Goal: Contribute content: Contribute content

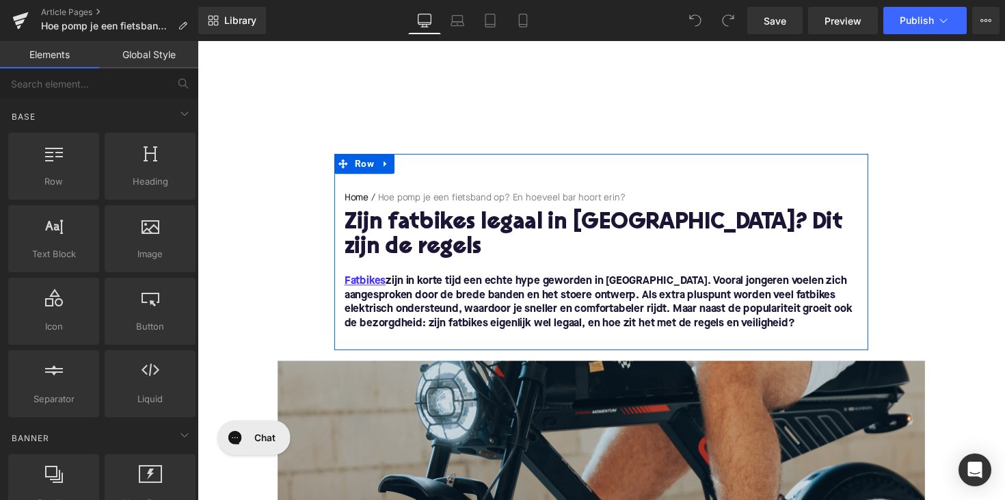
drag, startPoint x: 425, startPoint y: 233, endPoint x: 412, endPoint y: 237, distance: 13.8
click at [425, 233] on h1 "Zijn fatbikes legaal in Nederland? Dit zijn de regels" at bounding box center [611, 240] width 527 height 51
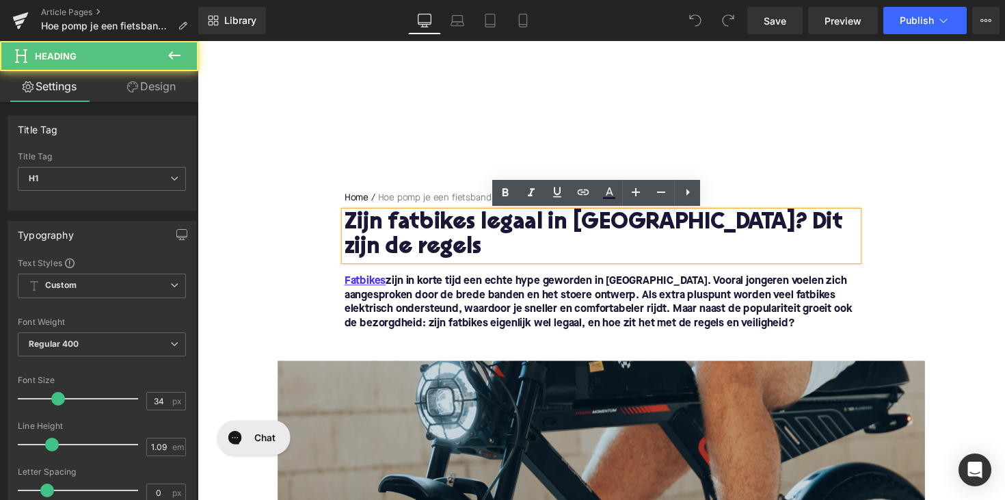
click at [405, 241] on h1 "Zijn fatbikes legaal in Nederland? Dit zijn de regels" at bounding box center [611, 240] width 527 height 51
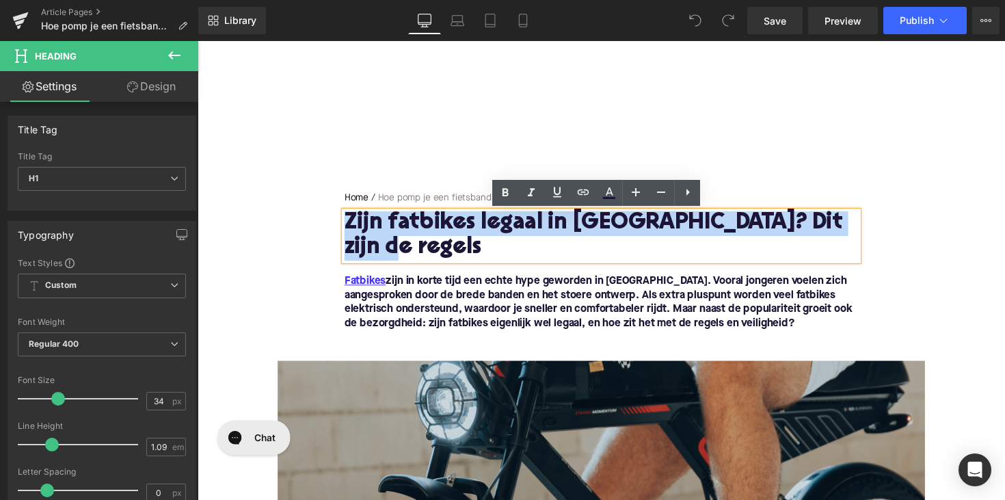
drag, startPoint x: 416, startPoint y: 256, endPoint x: 347, endPoint y: 232, distance: 73.3
click at [348, 232] on h1 "Zijn fatbikes legaal in Nederland? Dit zijn de regels" at bounding box center [611, 240] width 527 height 51
paste div
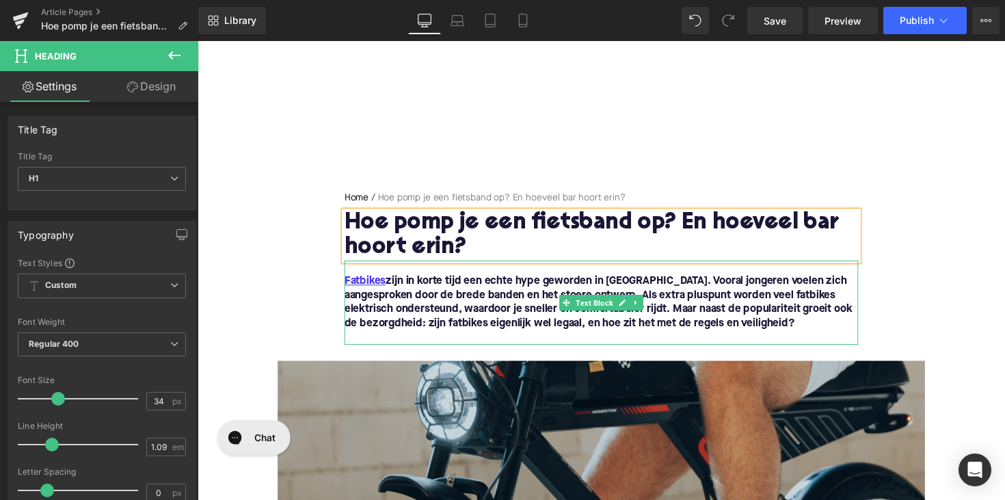
click at [544, 308] on font "Fatbikes zijn in korte tijd een echte hype geworden in Nederland. Vooral jonger…" at bounding box center [608, 309] width 520 height 54
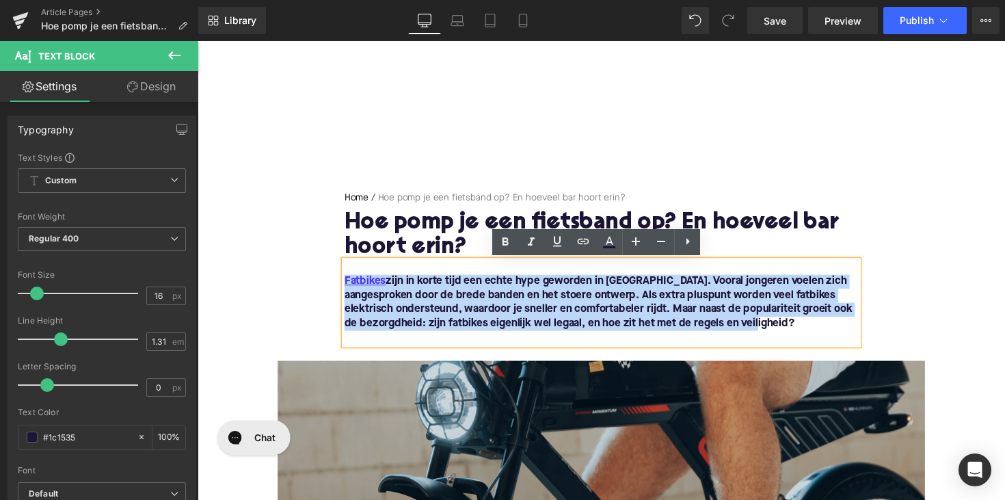
drag, startPoint x: 822, startPoint y: 334, endPoint x: 341, endPoint y: 287, distance: 483.8
click at [341, 287] on div "Home / Hoe pomp je een fietsband op? En hoeveel bar hoort erin? Breadcrumbs Hoe…" at bounding box center [611, 273] width 547 height 157
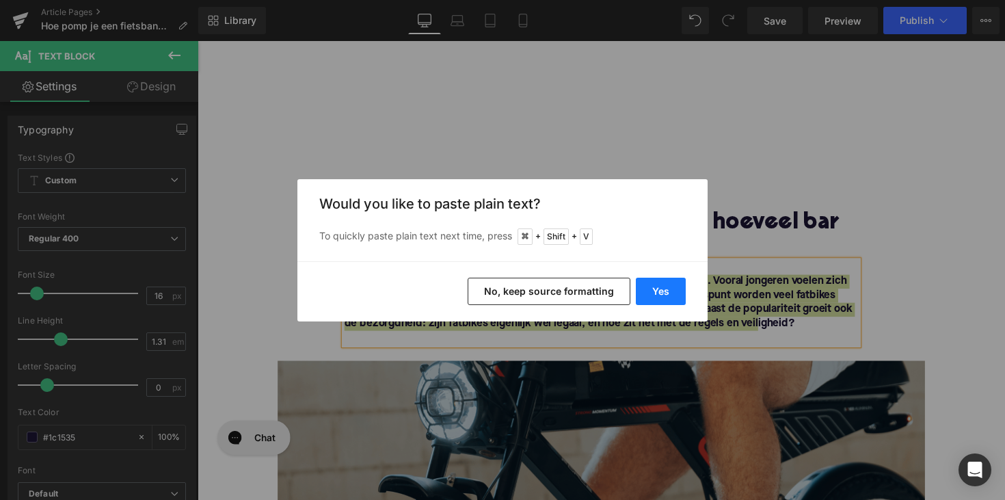
click at [656, 293] on button "Yes" at bounding box center [661, 291] width 50 height 27
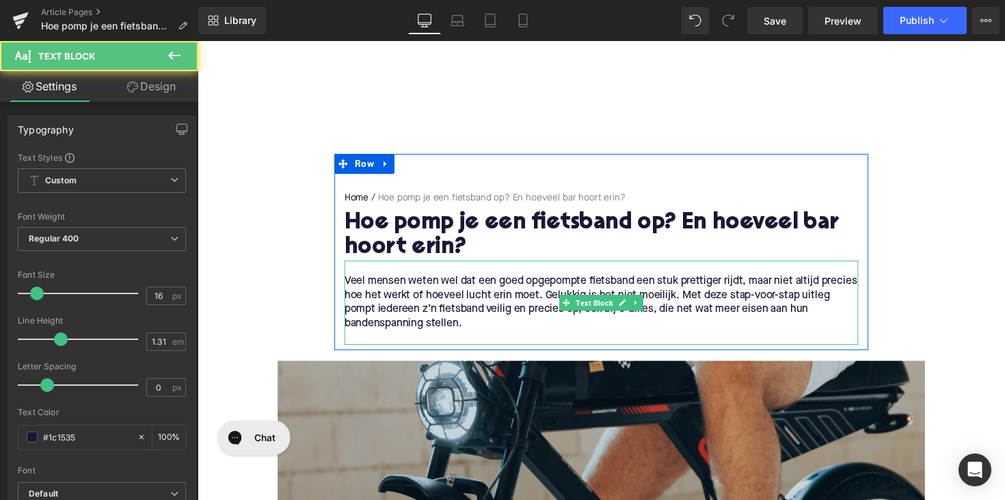
click at [436, 310] on p "Veel mensen weten wel dat een goed opgepompte fietsband een stuk prettiger rijd…" at bounding box center [611, 308] width 527 height 57
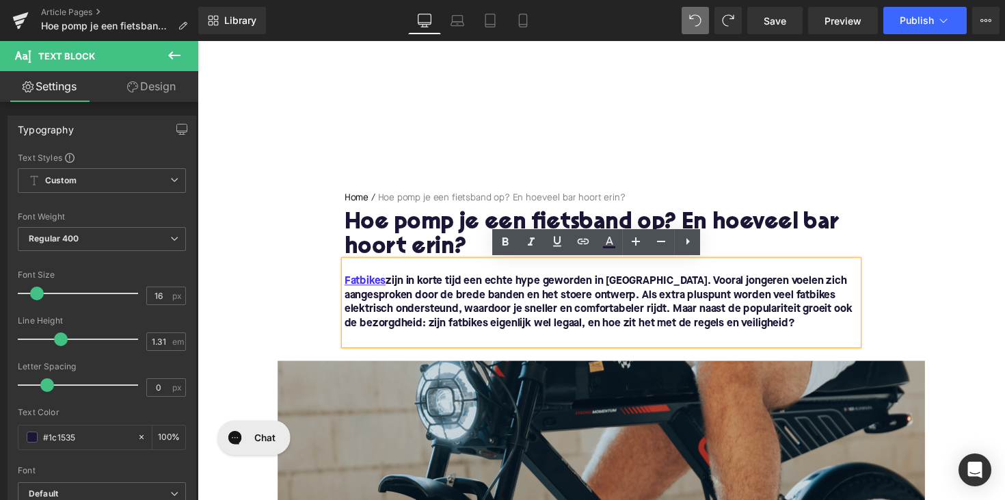
click at [813, 329] on p "Fatbikes zijn in korte tijd een echte hype geworden in Nederland. Vooral jonger…" at bounding box center [611, 308] width 527 height 57
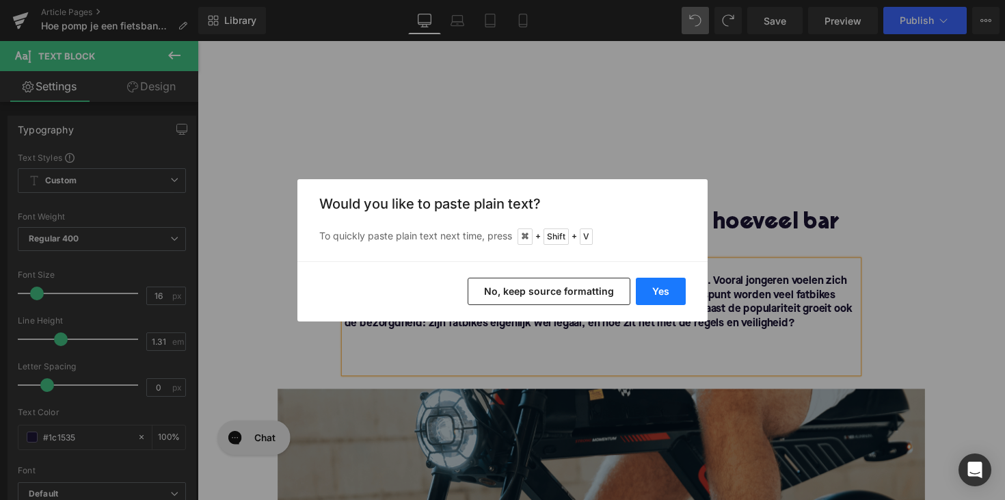
click at [661, 288] on button "Yes" at bounding box center [661, 291] width 50 height 27
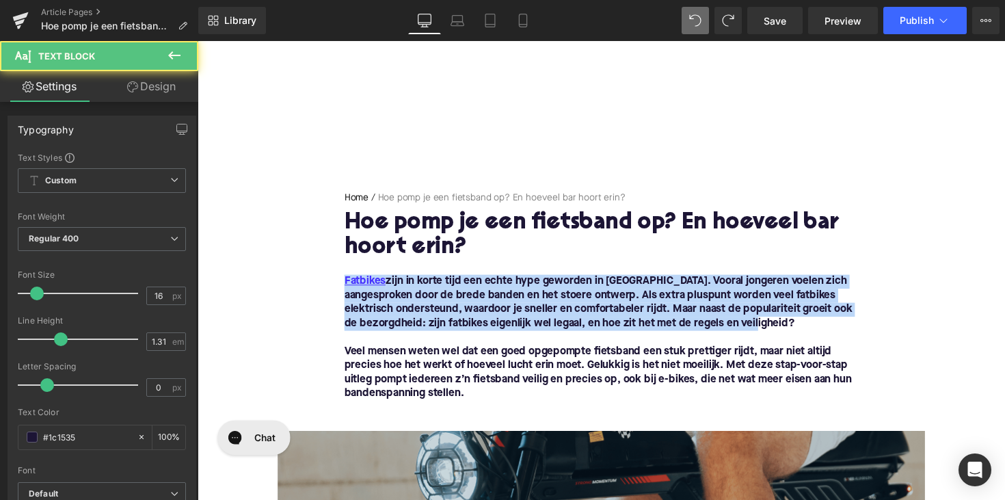
drag, startPoint x: 830, startPoint y: 332, endPoint x: 328, endPoint y: 280, distance: 505.3
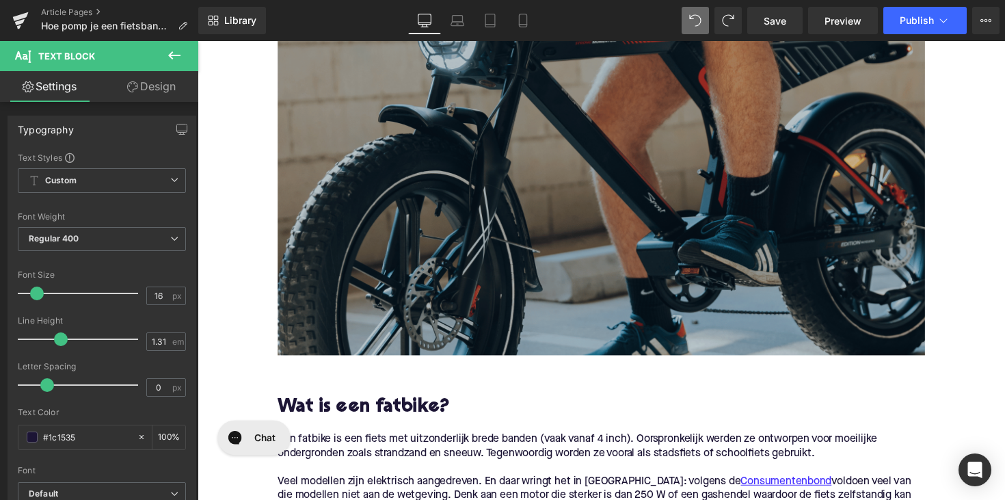
scroll to position [555, 0]
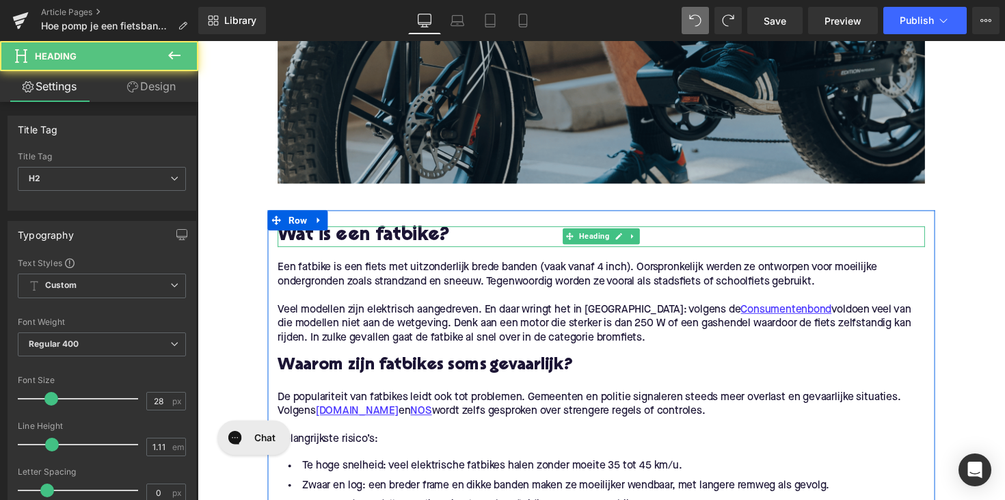
click at [393, 235] on h2 "Wat is een fatbike?" at bounding box center [611, 241] width 663 height 21
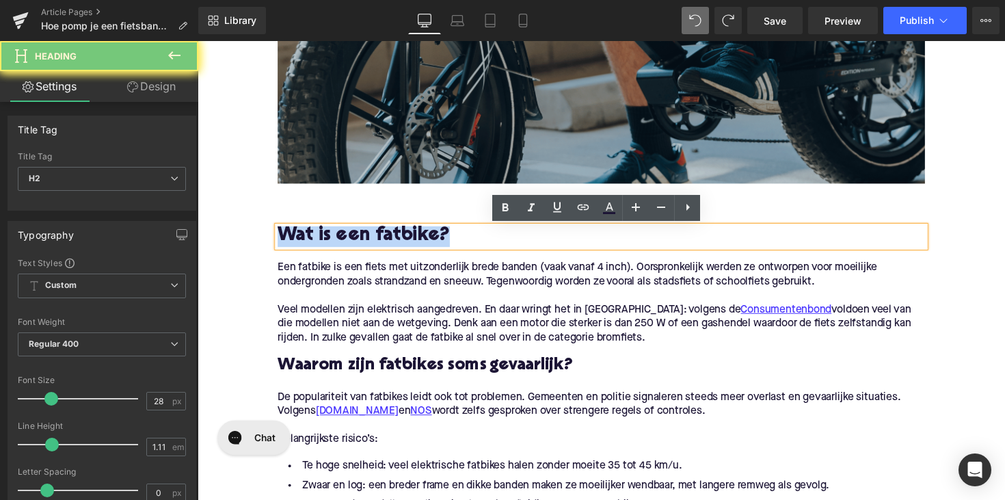
paste div
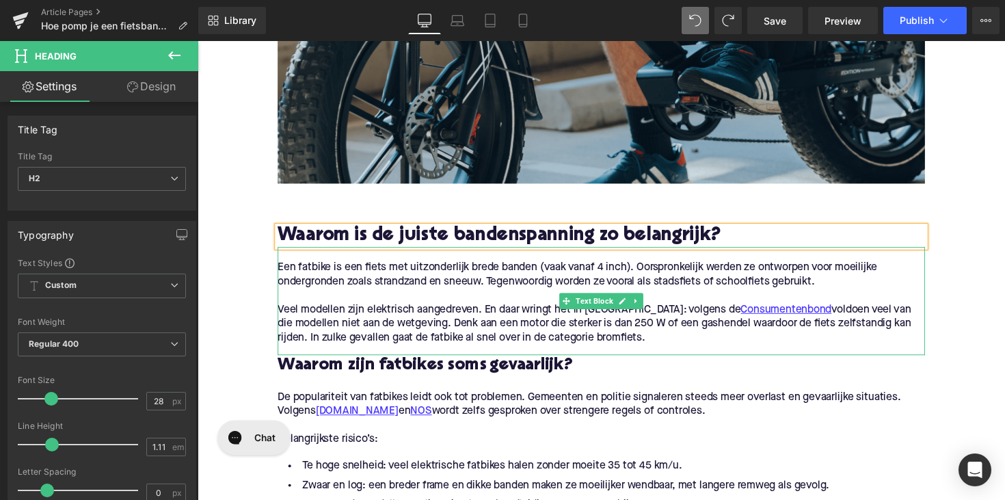
click at [613, 340] on p "Veel modellen zijn elektrisch aangedreven. En daar wringt het in Nederland: vol…" at bounding box center [611, 331] width 663 height 43
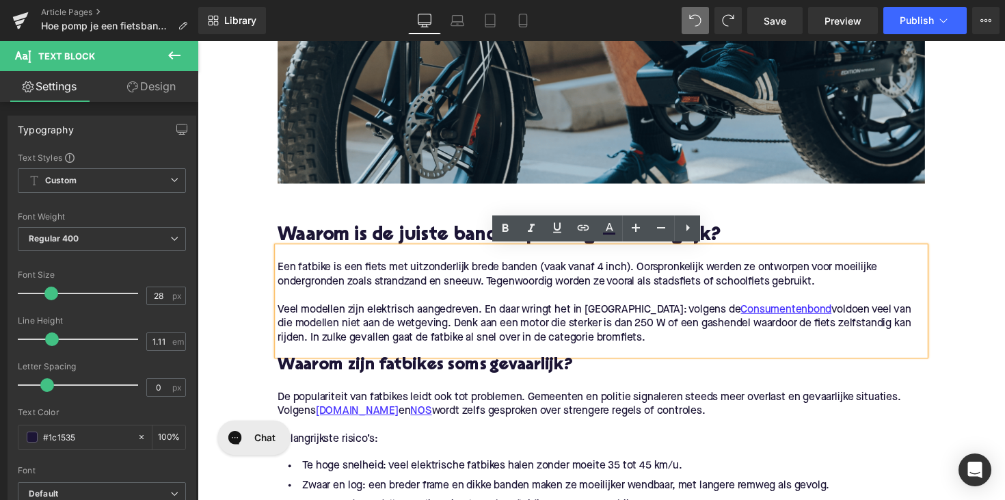
drag, startPoint x: 659, startPoint y: 343, endPoint x: 265, endPoint y: 274, distance: 399.9
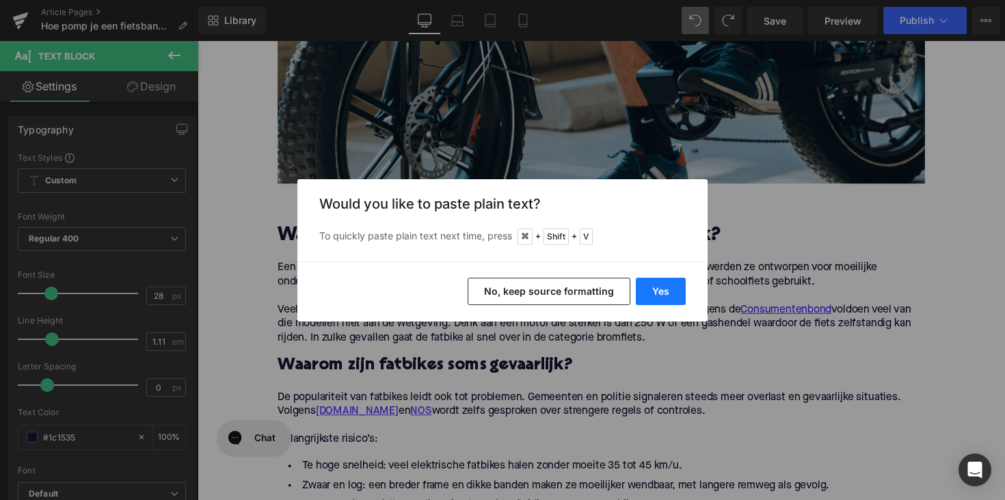
click at [664, 283] on button "Yes" at bounding box center [661, 291] width 50 height 27
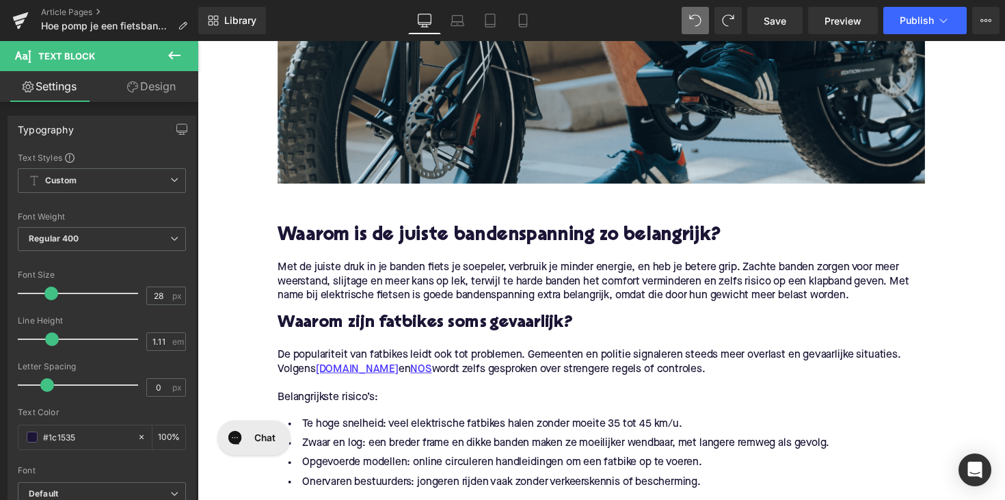
click at [427, 332] on h3 "Waarom zijn fatbikes soms gevaarlijk?" at bounding box center [611, 331] width 663 height 22
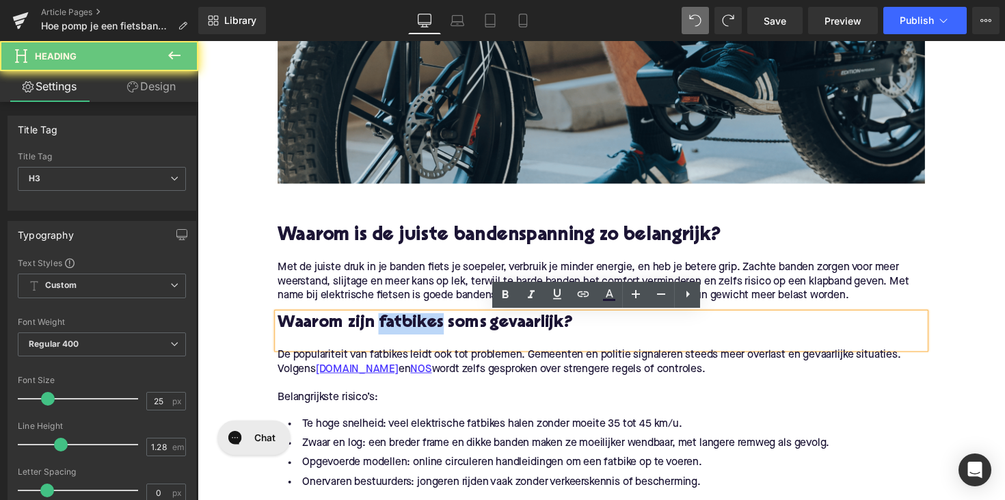
click at [427, 332] on h3 "Waarom zijn fatbikes soms gevaarlijk?" at bounding box center [611, 331] width 663 height 22
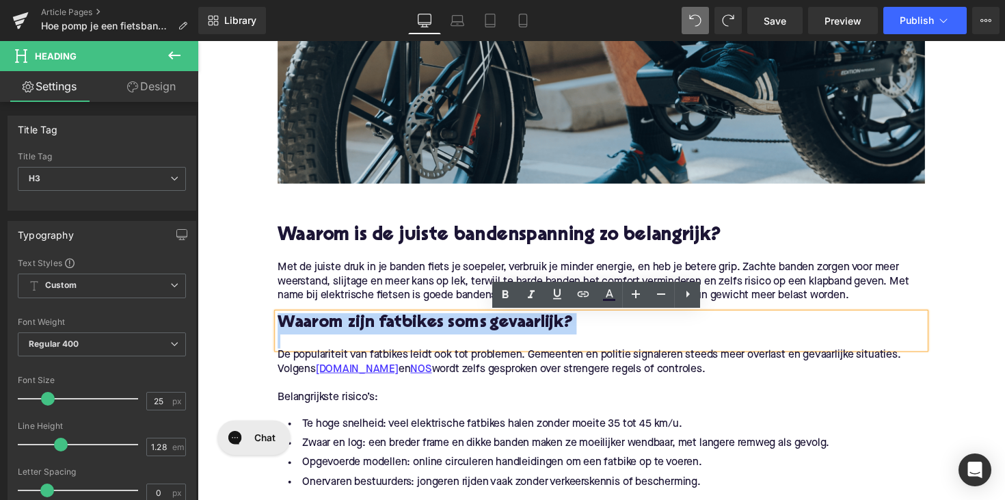
paste div
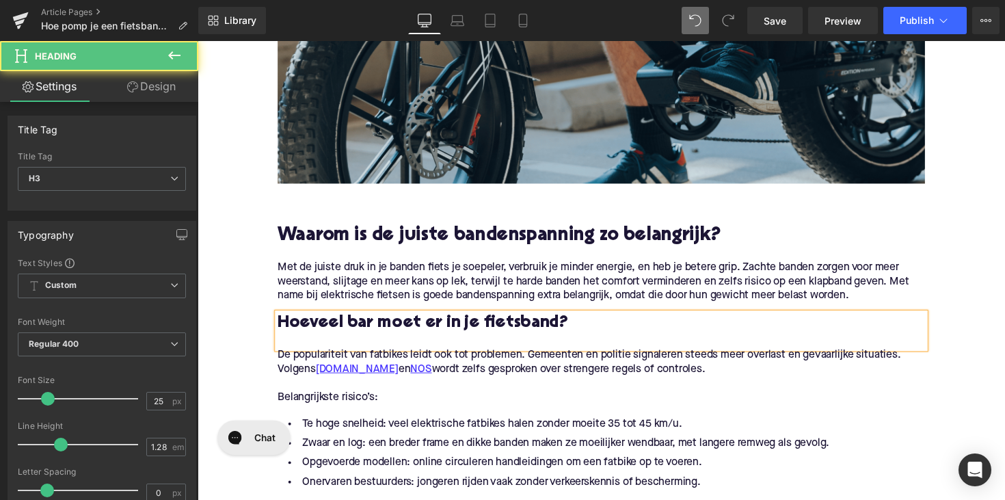
click at [427, 332] on h3 "Hoeveel bar moet er in je fietsband?" at bounding box center [611, 331] width 663 height 22
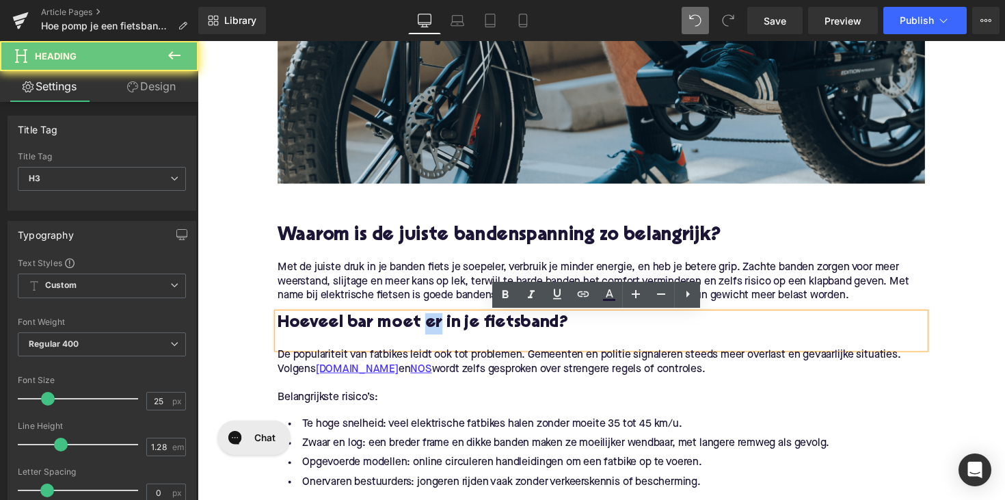
click at [427, 332] on h3 "Hoeveel bar moet er in je fietsband?" at bounding box center [611, 331] width 663 height 22
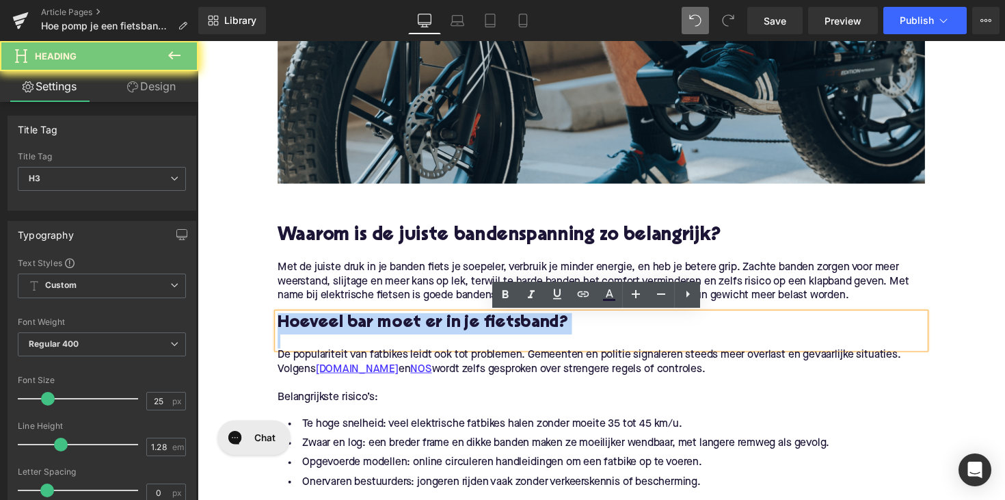
click at [427, 332] on h3 "Hoeveel bar moet er in je fietsband?" at bounding box center [611, 331] width 663 height 22
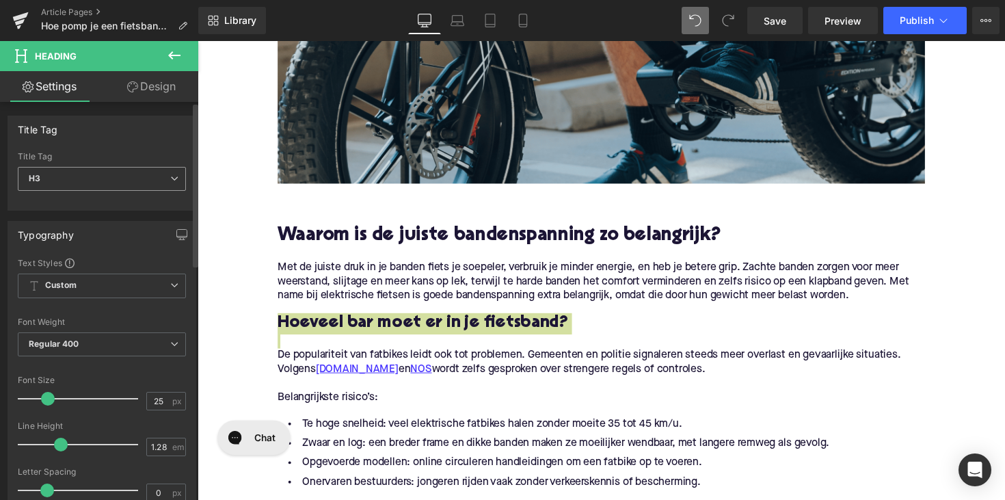
click at [92, 183] on span "H3" at bounding box center [102, 179] width 168 height 24
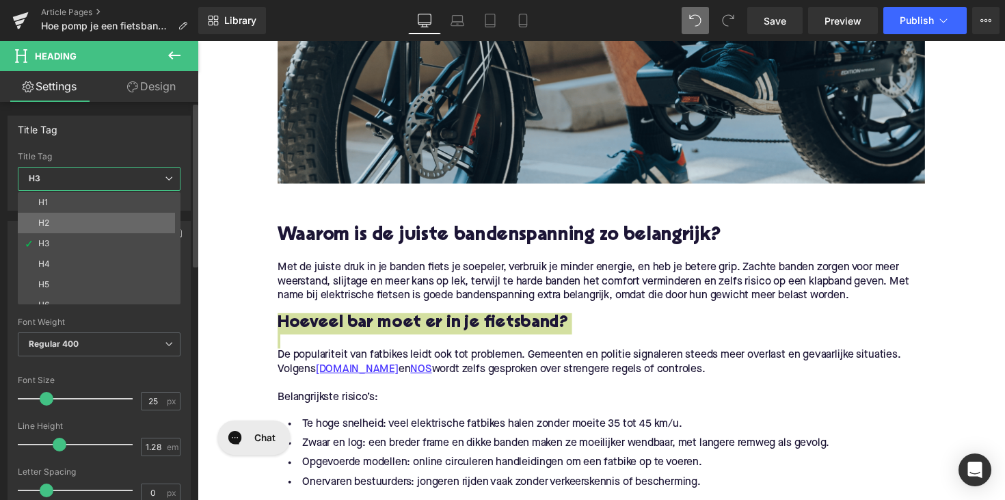
click at [82, 221] on li "H2" at bounding box center [102, 223] width 169 height 21
type input "28"
type input "1.11"
type input "100"
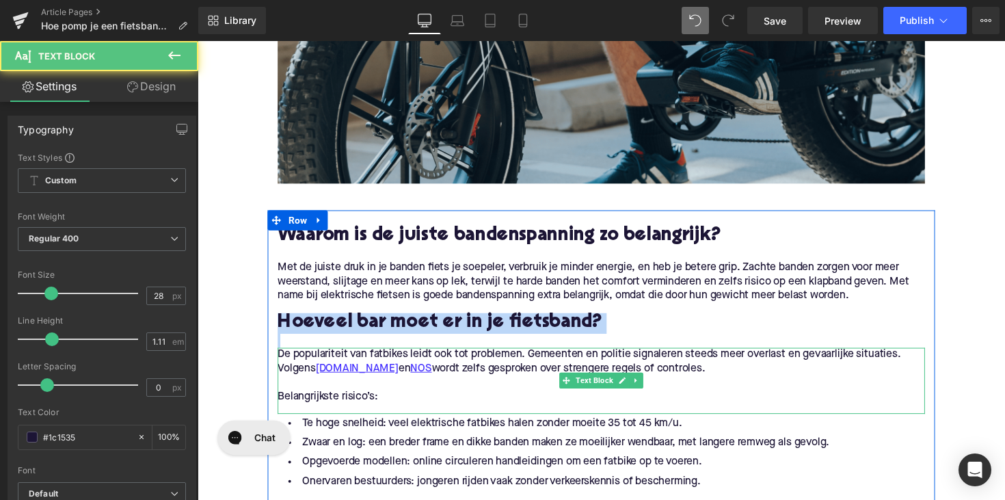
click at [378, 388] on p at bounding box center [611, 391] width 663 height 14
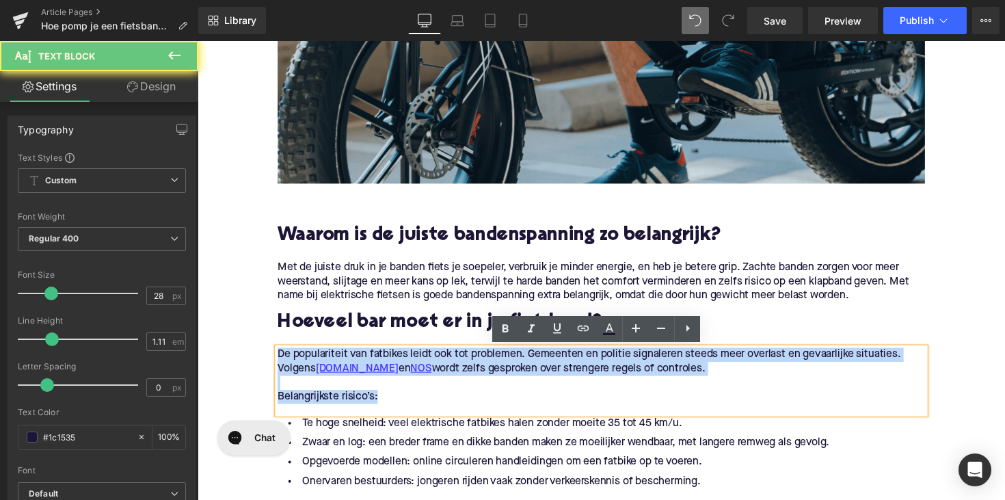
drag, startPoint x: 386, startPoint y: 405, endPoint x: 279, endPoint y: 369, distance: 113.3
click at [280, 369] on div "De populariteit van fatbikes leidt ook tot problemen. Gemeenten en politie sign…" at bounding box center [611, 390] width 663 height 68
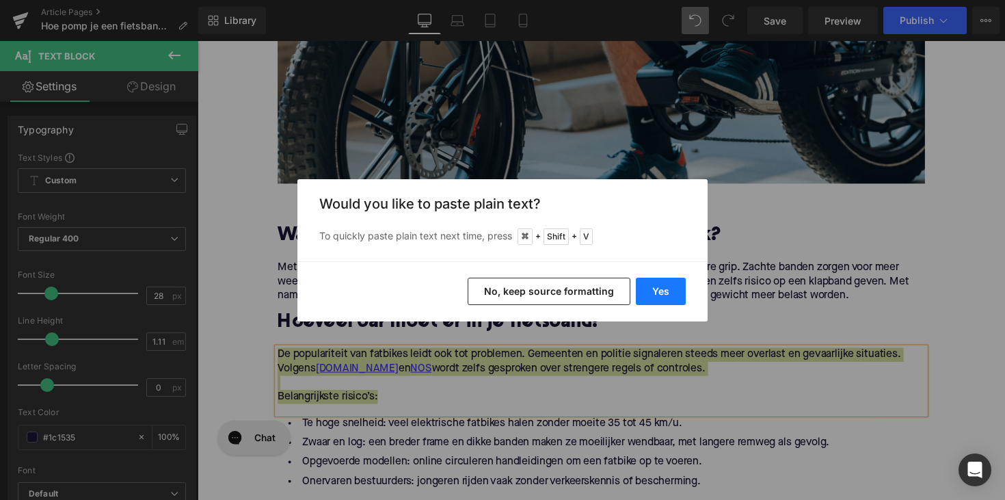
click at [674, 295] on button "Yes" at bounding box center [661, 291] width 50 height 27
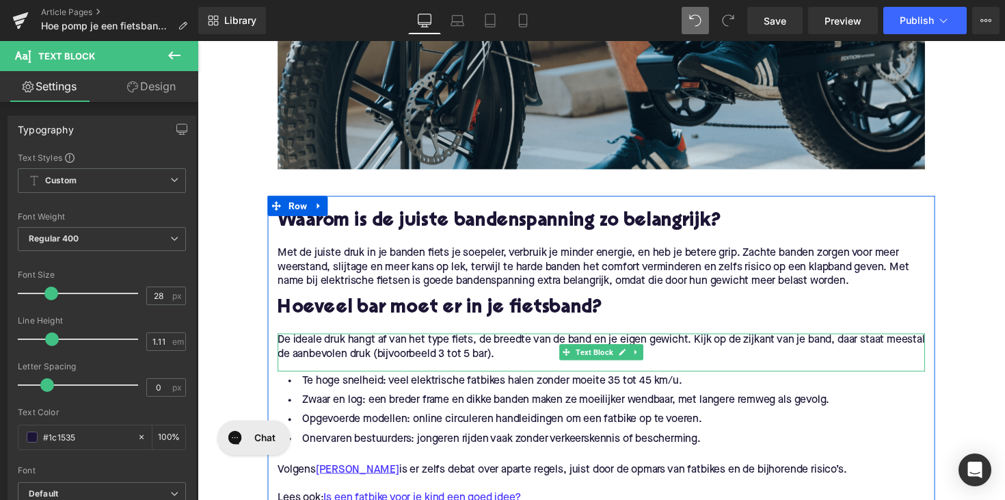
scroll to position [571, 0]
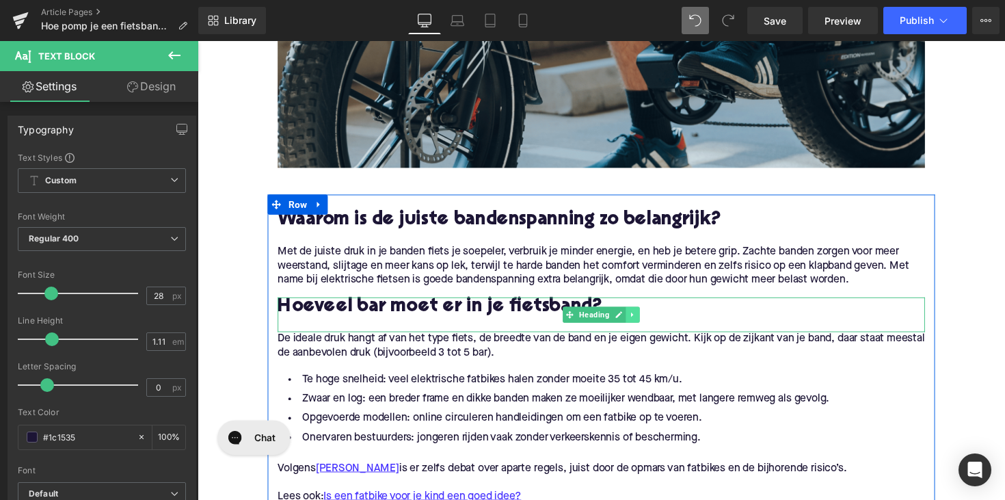
click at [641, 320] on icon at bounding box center [644, 321] width 8 height 8
click at [635, 320] on icon at bounding box center [637, 321] width 8 height 8
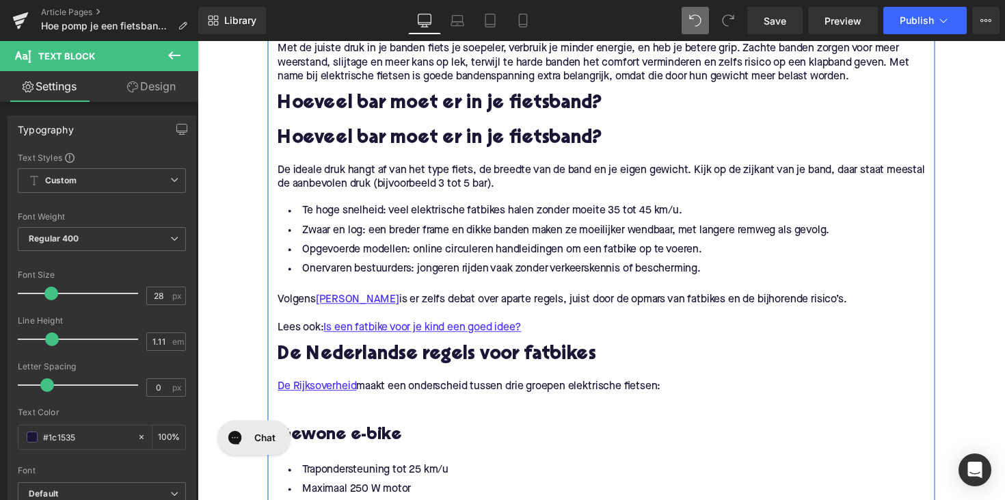
scroll to position [757, 0]
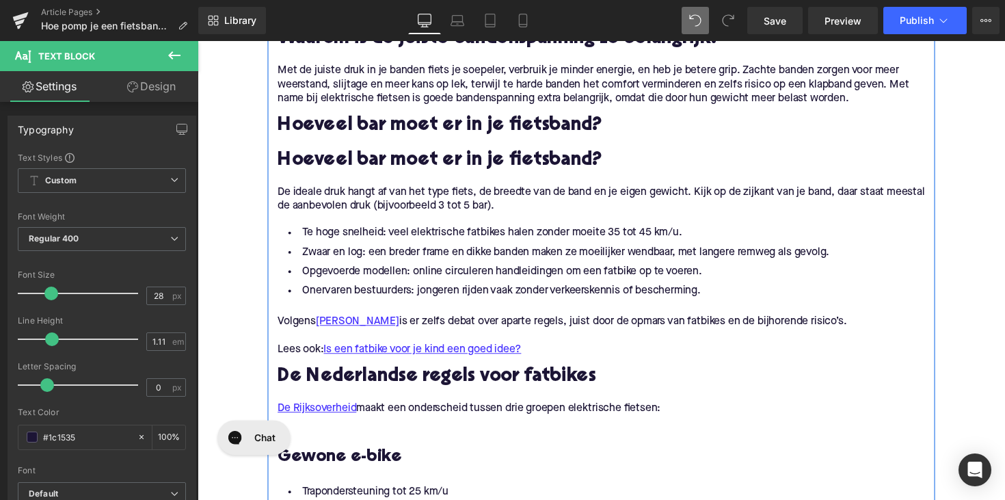
click at [555, 134] on div "Hoeveel bar moet er in je fietsband? Heading" at bounding box center [611, 136] width 663 height 36
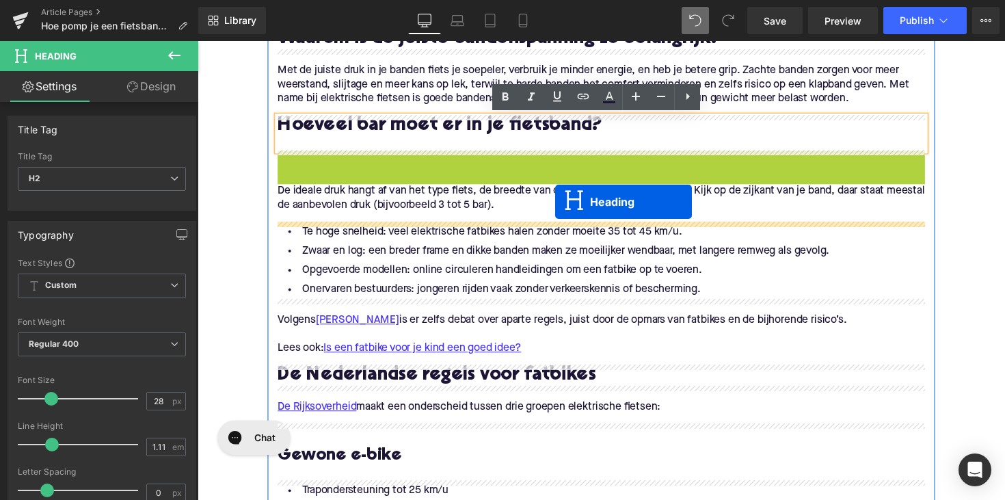
drag, startPoint x: 576, startPoint y: 167, endPoint x: 564, endPoint y: 206, distance: 40.7
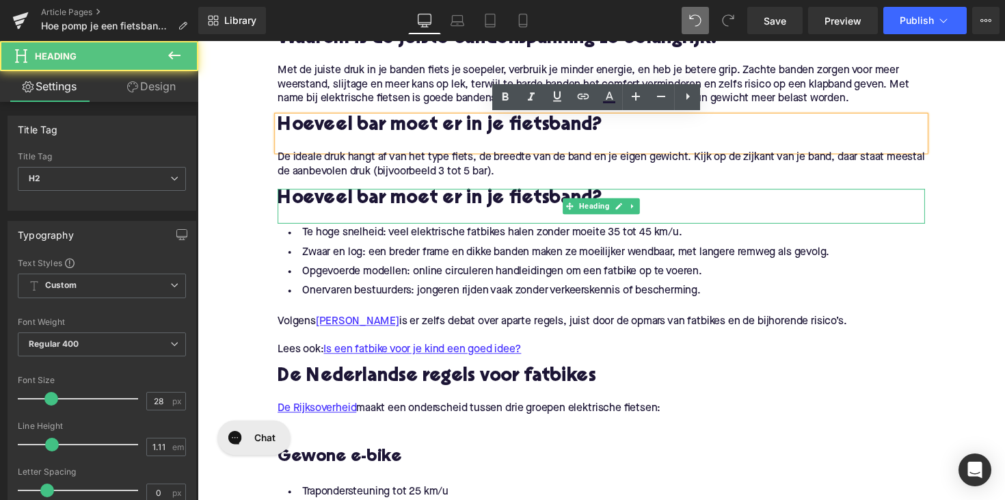
click at [403, 198] on h2 "Hoeveel bar moet er in je fietsband?" at bounding box center [611, 202] width 663 height 21
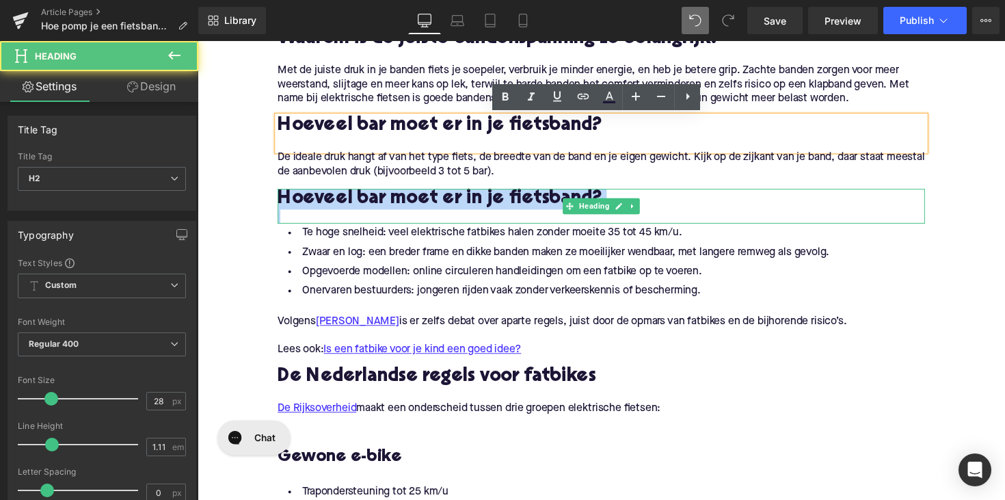
click at [403, 198] on h2 "Hoeveel bar moet er in je fietsband?" at bounding box center [611, 202] width 663 height 21
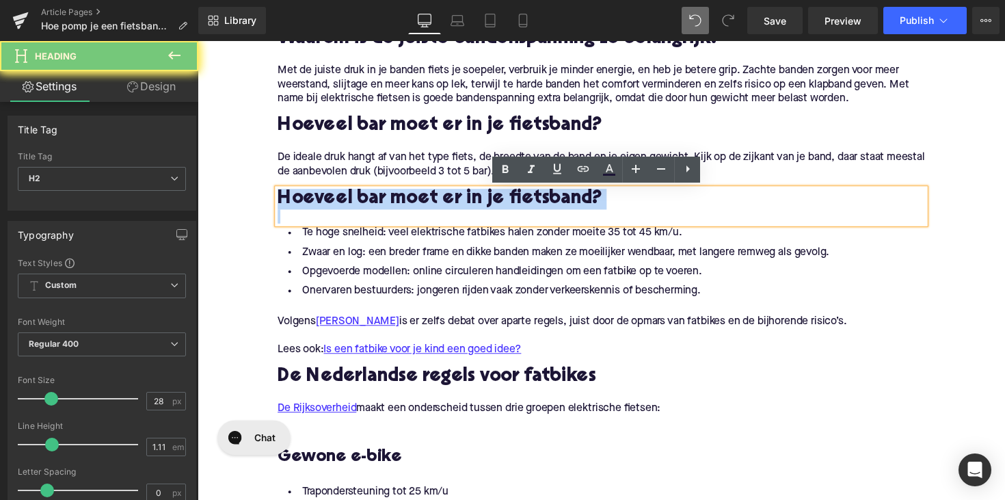
paste div
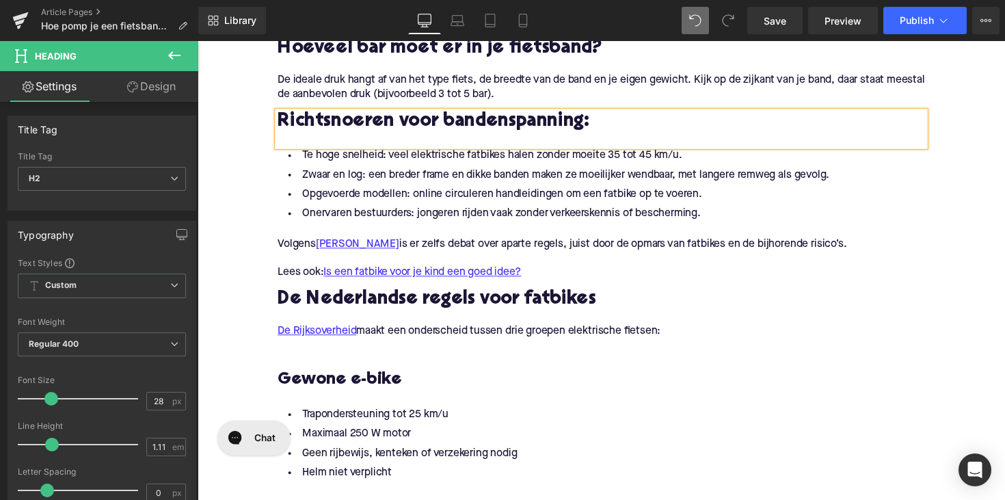
scroll to position [710, 0]
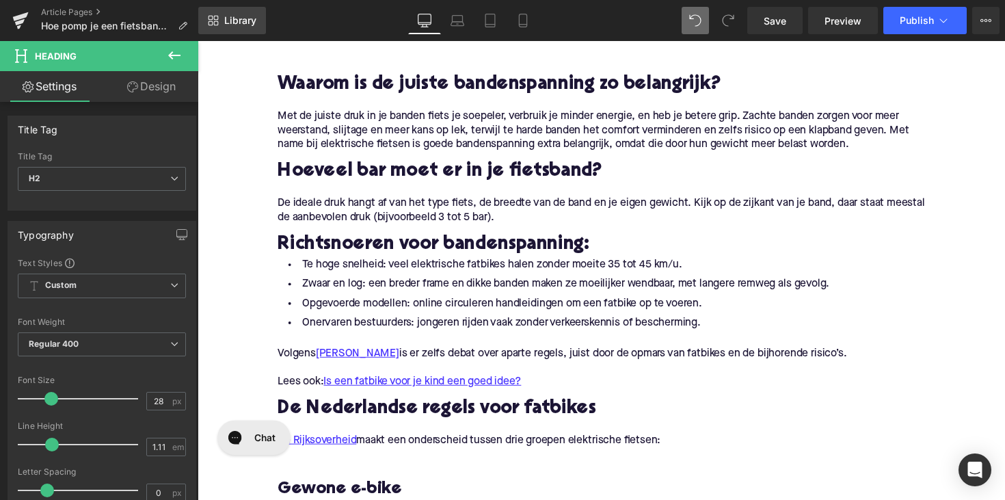
click at [230, 22] on span "Library" at bounding box center [240, 20] width 32 height 12
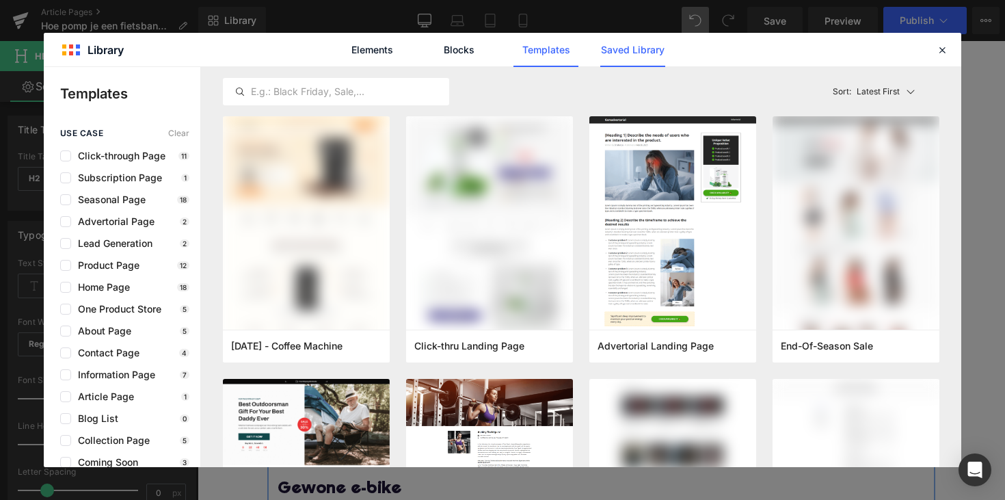
click at [606, 53] on link "Saved Library" at bounding box center [632, 50] width 65 height 34
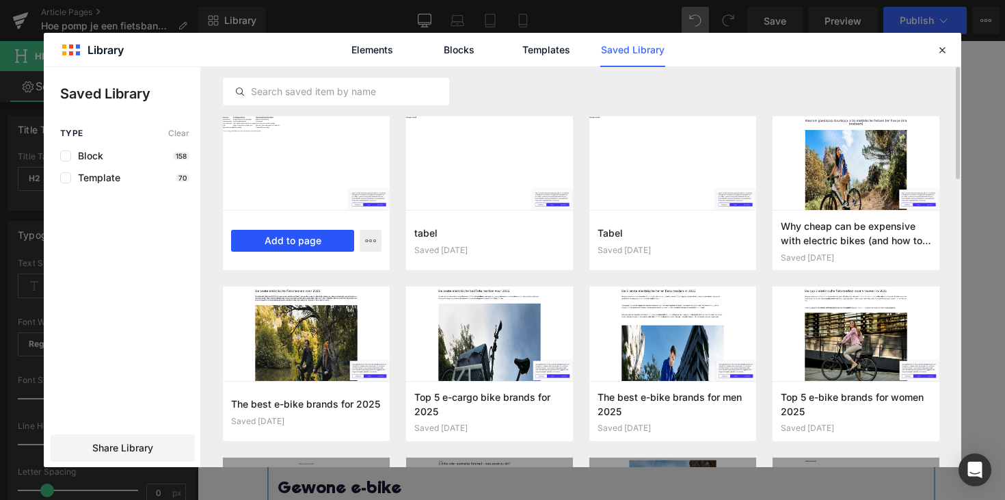
click at [326, 238] on button "Add to page" at bounding box center [292, 241] width 123 height 22
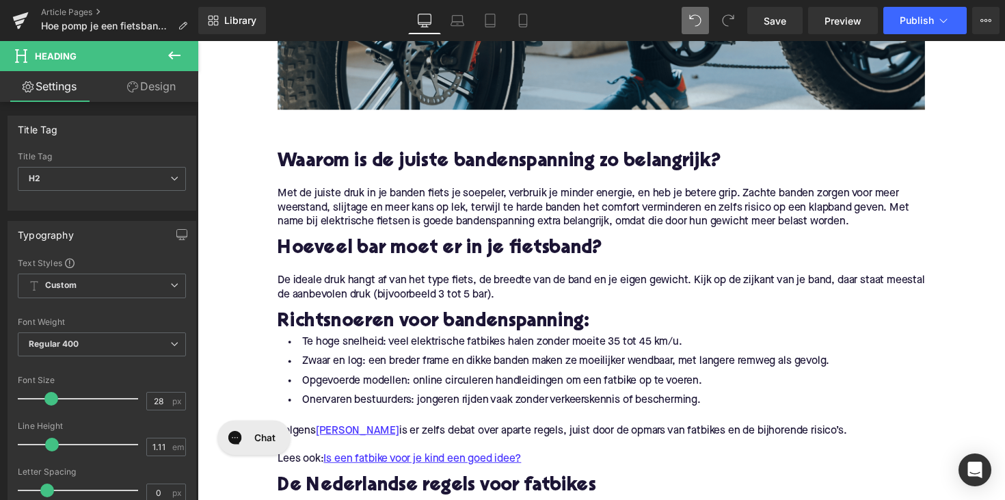
scroll to position [676, 0]
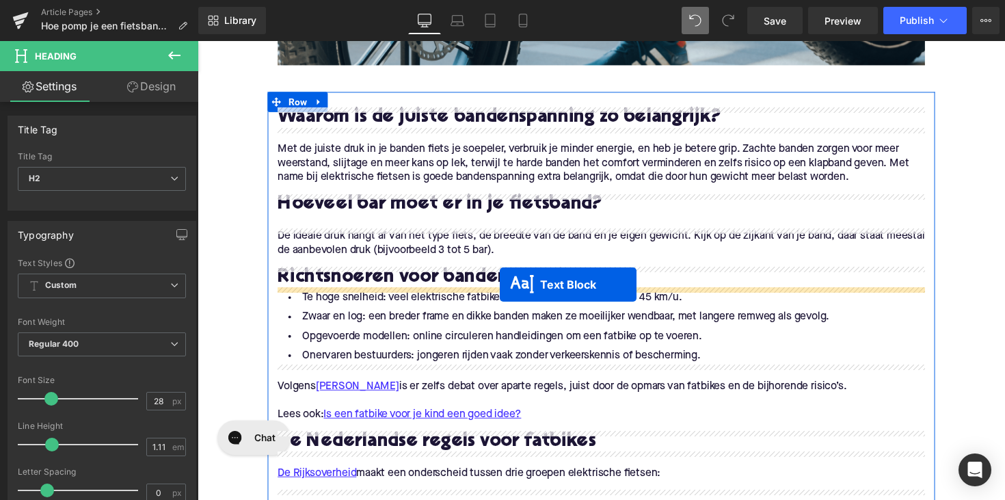
drag, startPoint x: 570, startPoint y: 235, endPoint x: 507, endPoint y: 291, distance: 83.8
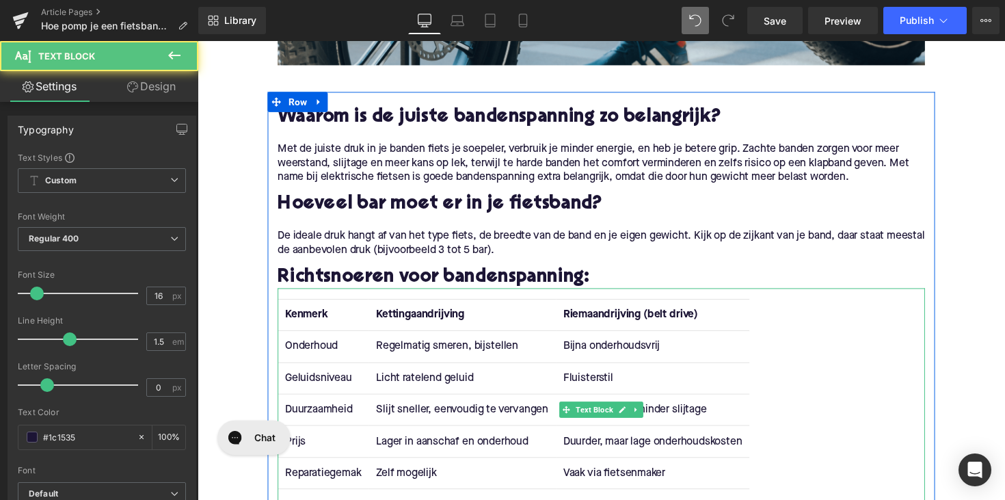
click at [303, 324] on strong "Kenmerk" at bounding box center [309, 321] width 44 height 11
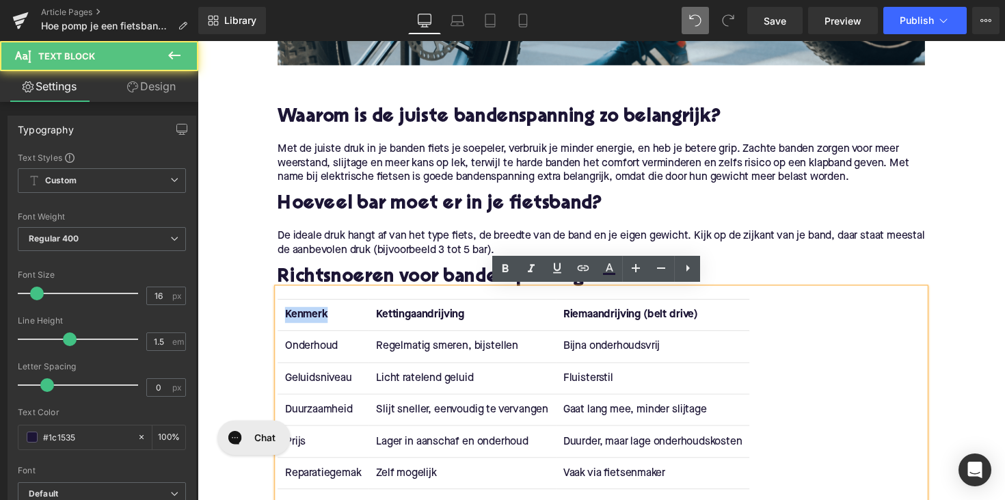
click at [303, 324] on strong "Kenmerk" at bounding box center [309, 321] width 44 height 11
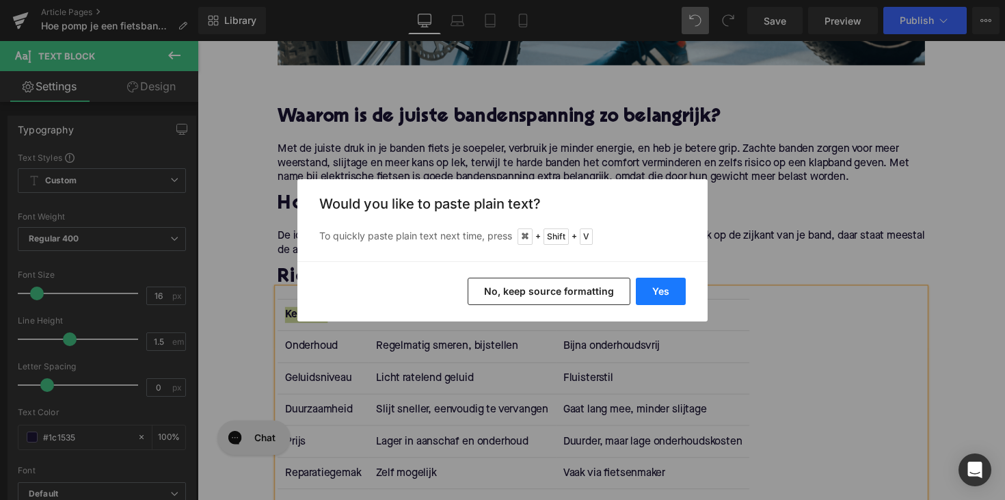
click at [675, 294] on button "Yes" at bounding box center [661, 291] width 50 height 27
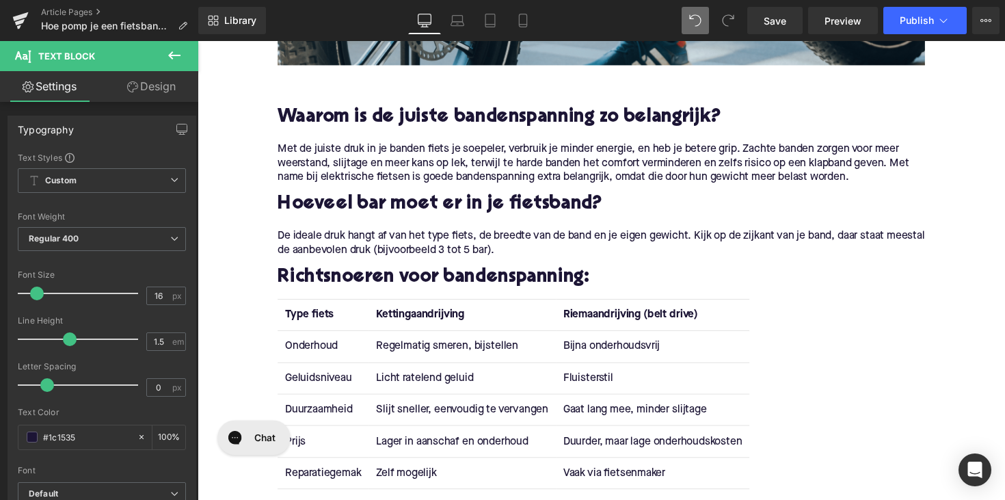
click at [434, 319] on strong "Kettingaandrijving" at bounding box center [426, 321] width 90 height 11
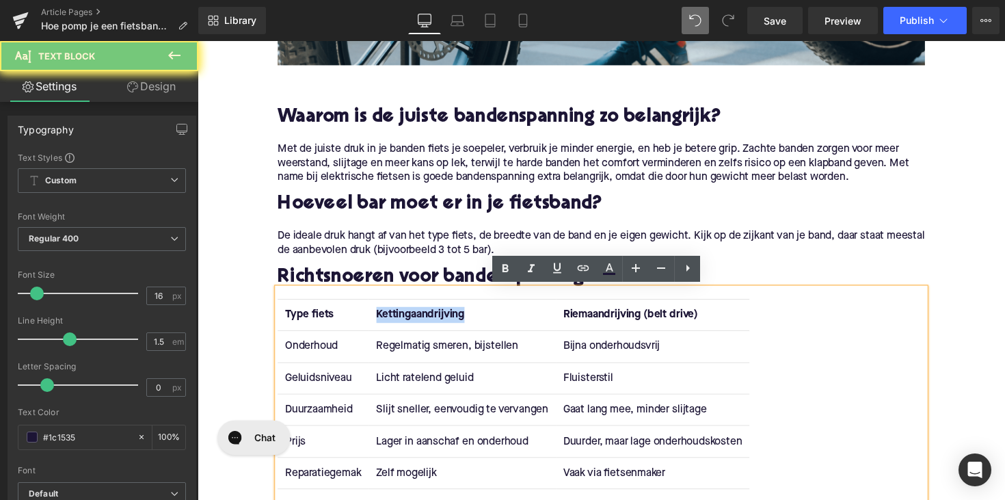
click at [434, 319] on strong "Kettingaandrijving" at bounding box center [426, 321] width 90 height 11
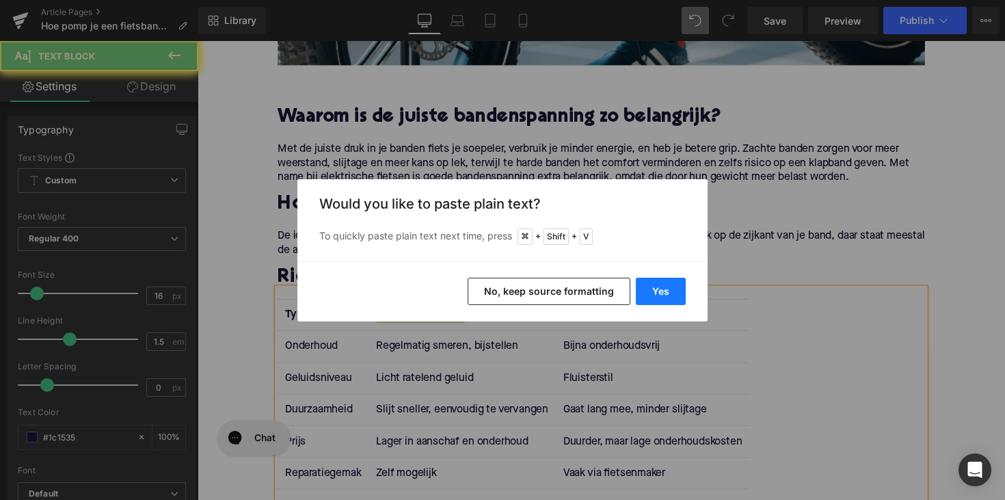
click at [654, 282] on button "Yes" at bounding box center [661, 291] width 50 height 27
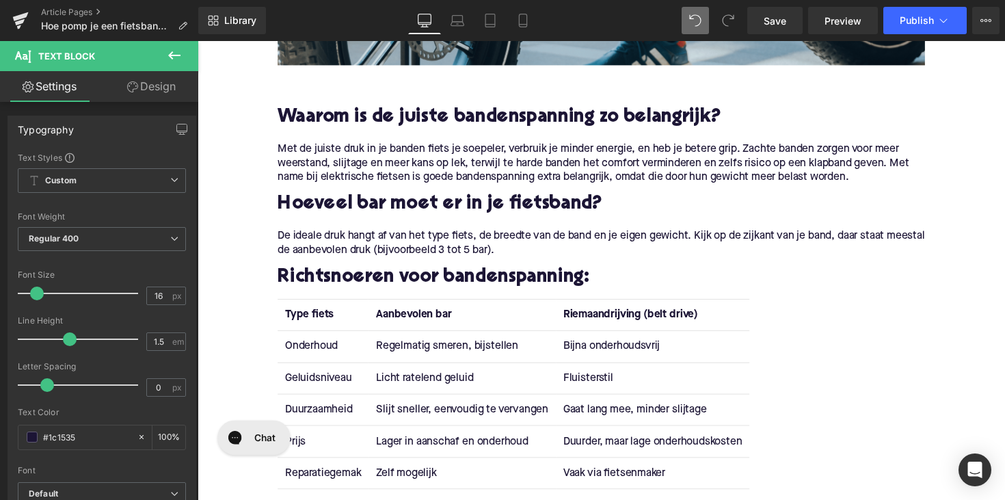
click at [624, 316] on strong "Riemaandrijving (belt drive)" at bounding box center [641, 321] width 138 height 11
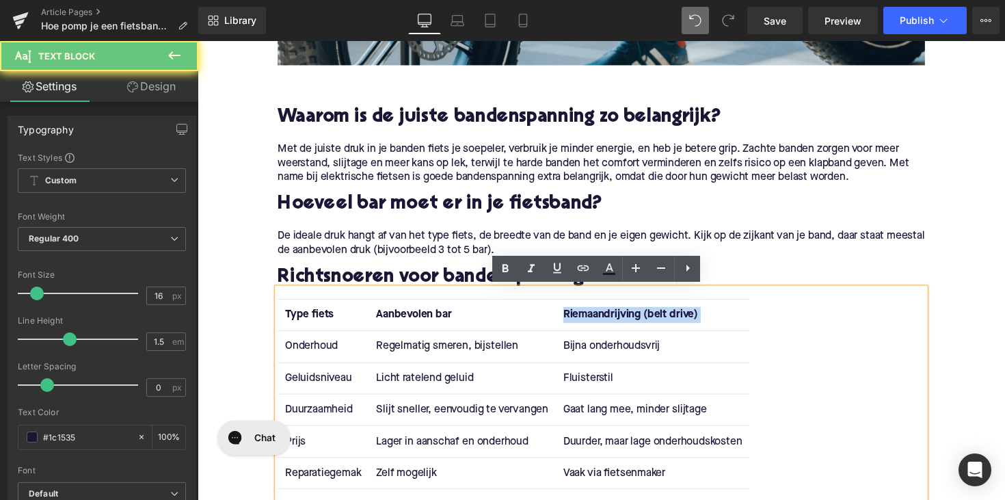
click at [624, 316] on strong "Riemaandrijving (belt drive)" at bounding box center [641, 321] width 138 height 11
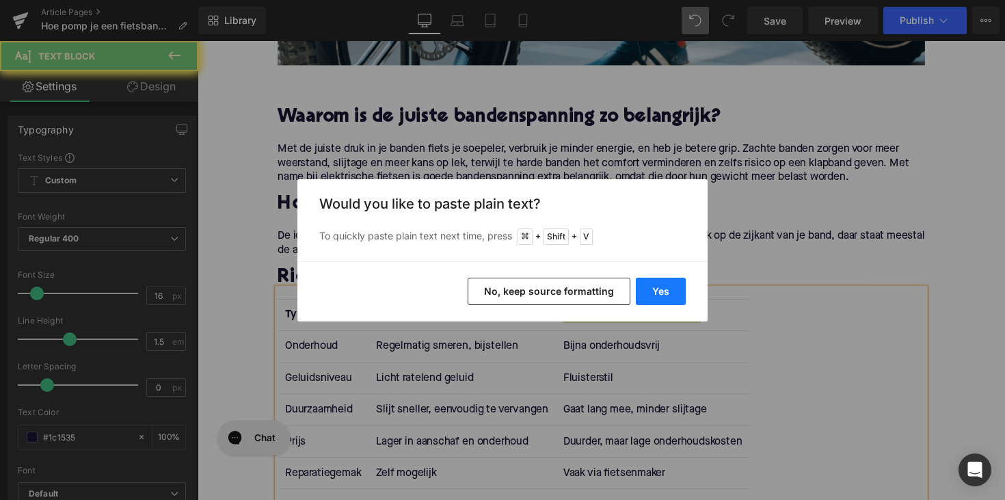
click at [657, 299] on button "Yes" at bounding box center [661, 291] width 50 height 27
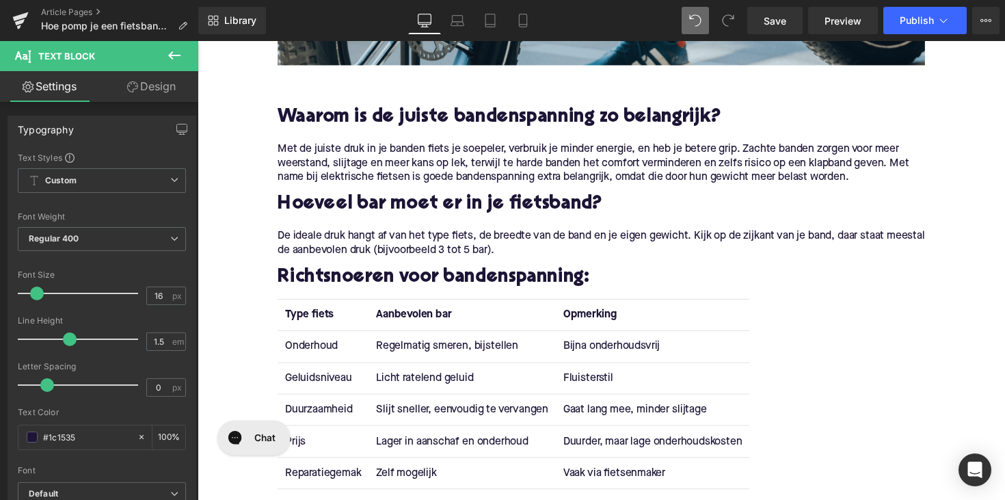
click at [317, 358] on td "Onderhoud" at bounding box center [326, 354] width 93 height 32
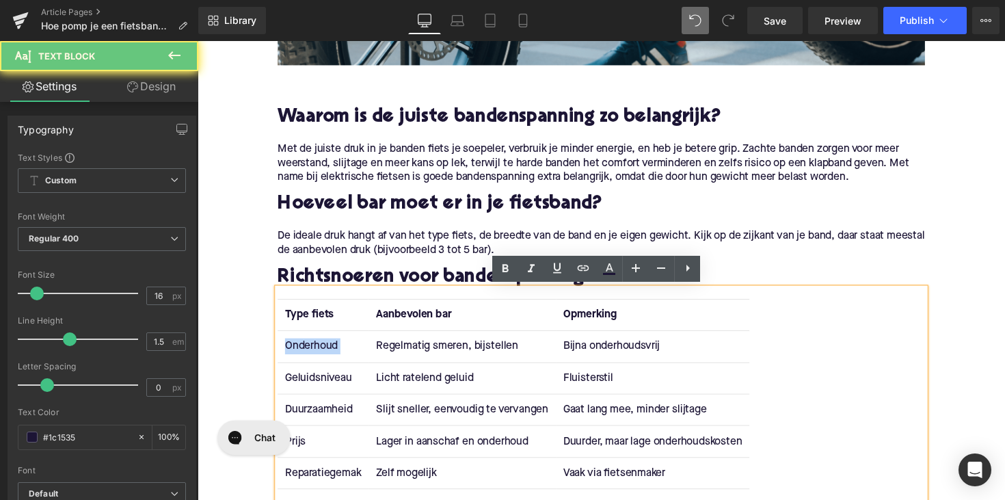
click at [317, 358] on td "Onderhoud" at bounding box center [326, 354] width 93 height 32
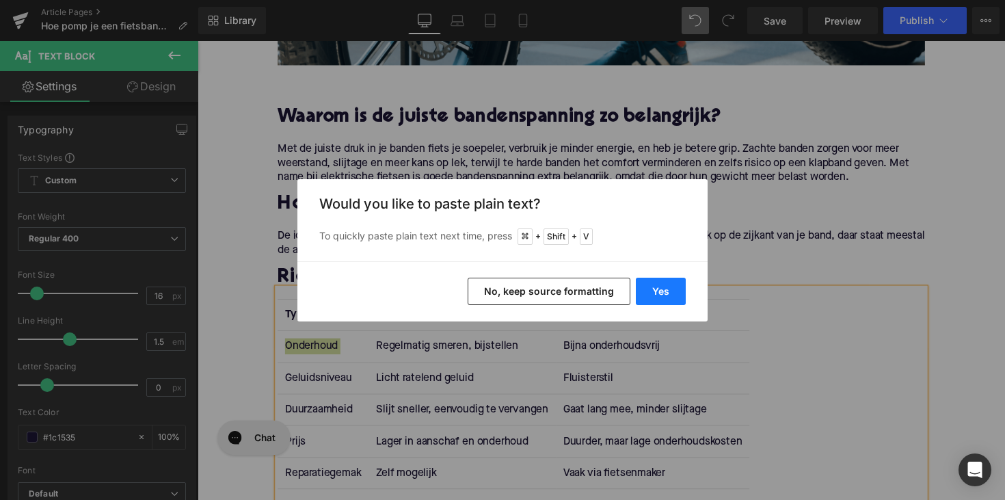
click at [659, 287] on button "Yes" at bounding box center [661, 291] width 50 height 27
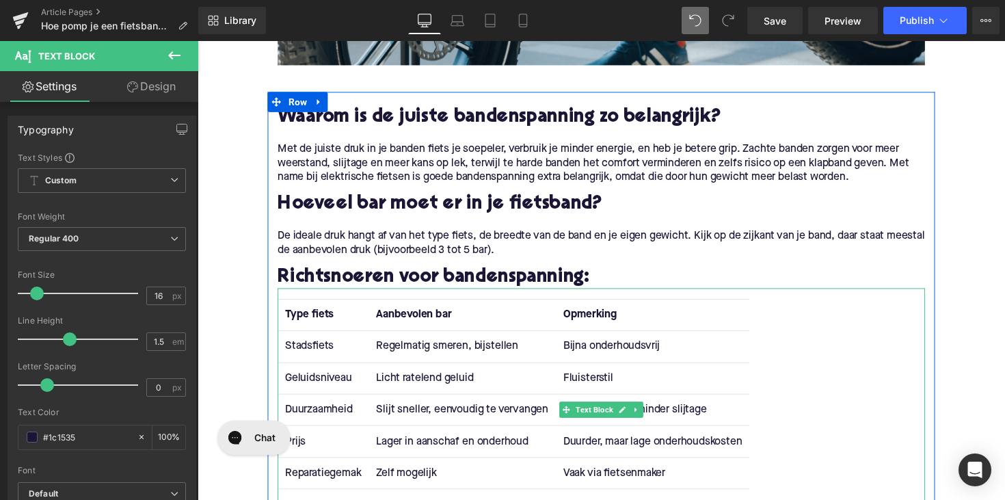
click at [440, 349] on td "Regelmatig smeren, bijstellen" at bounding box center [468, 354] width 191 height 32
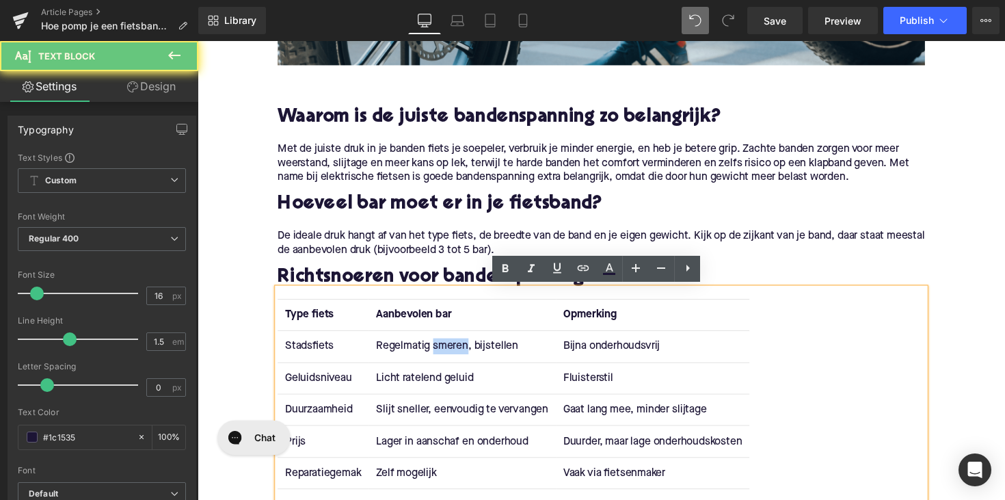
click at [440, 349] on td "Regelmatig smeren, bijstellen" at bounding box center [468, 354] width 191 height 32
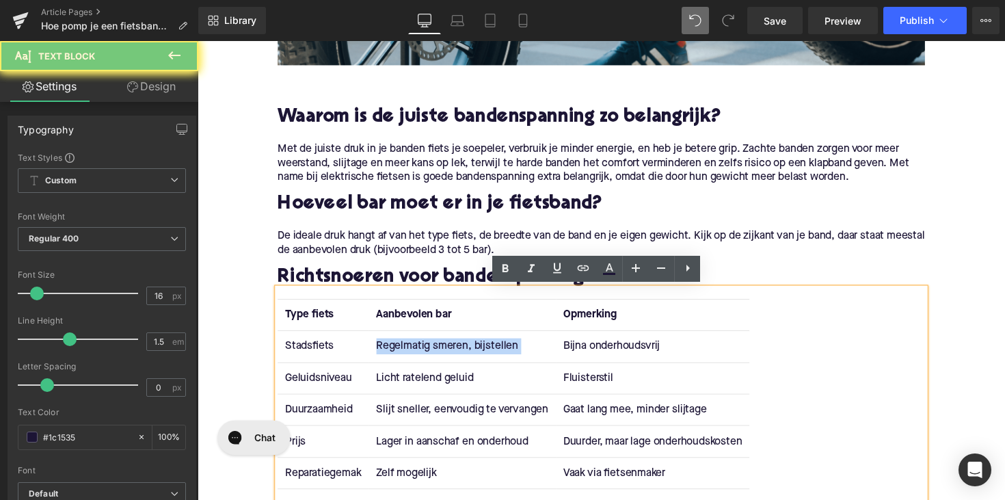
click at [440, 349] on td "Regelmatig smeren, bijstellen" at bounding box center [468, 354] width 191 height 32
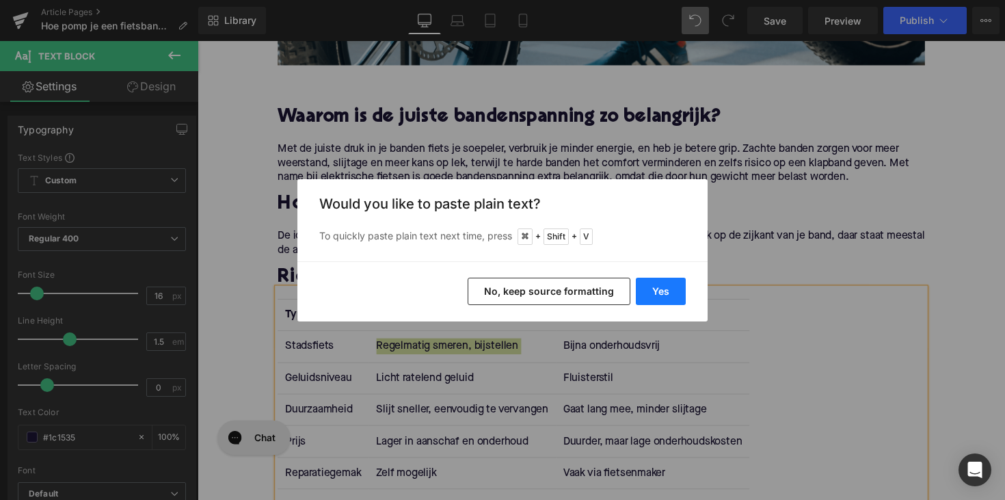
click at [650, 290] on button "Yes" at bounding box center [661, 291] width 50 height 27
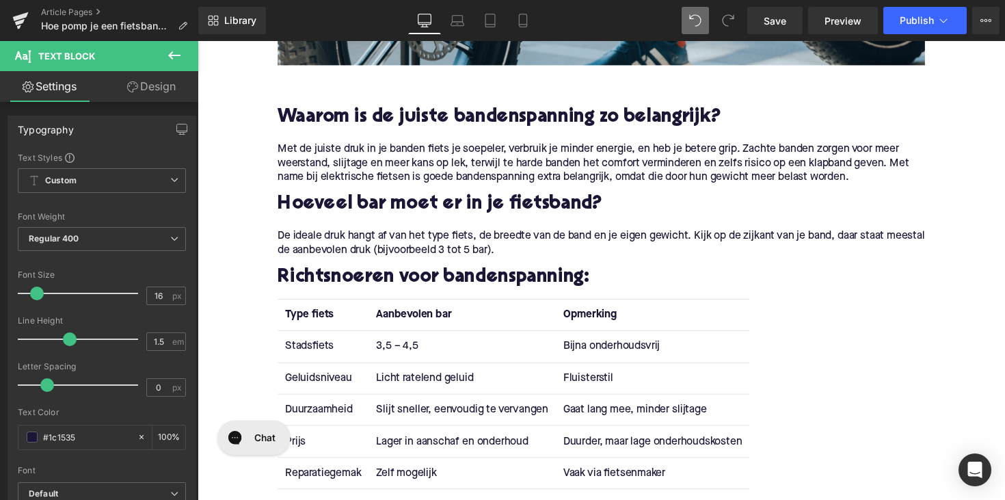
click at [609, 354] on td "Bijna onderhoudsvrij" at bounding box center [664, 354] width 198 height 32
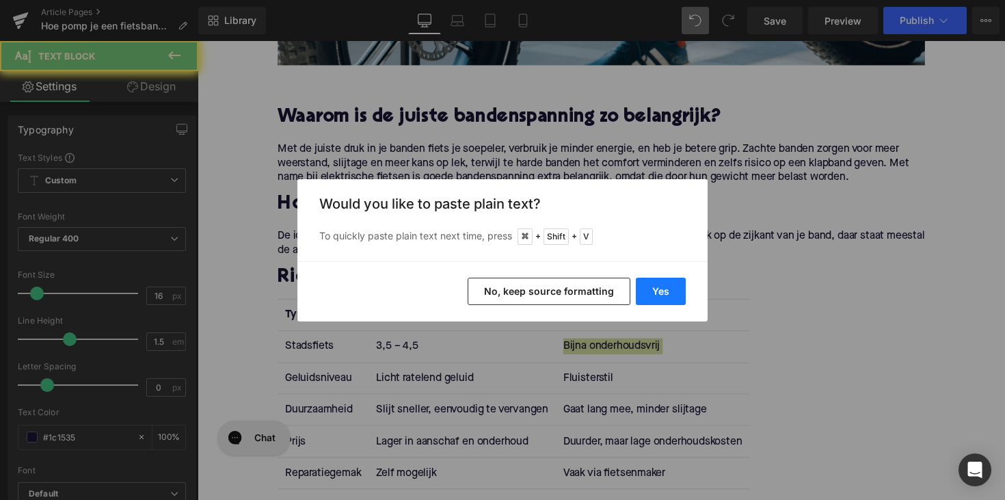
click at [653, 296] on button "Yes" at bounding box center [661, 291] width 50 height 27
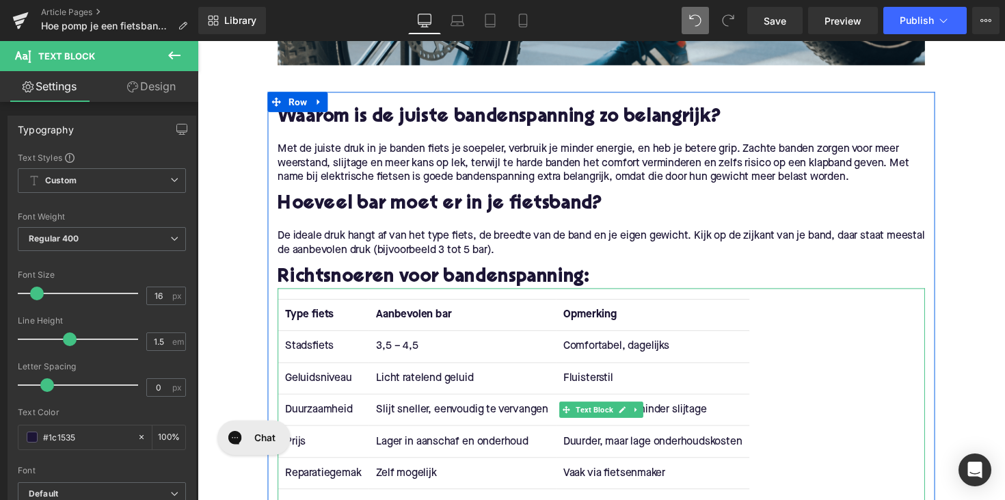
scroll to position [796, 0]
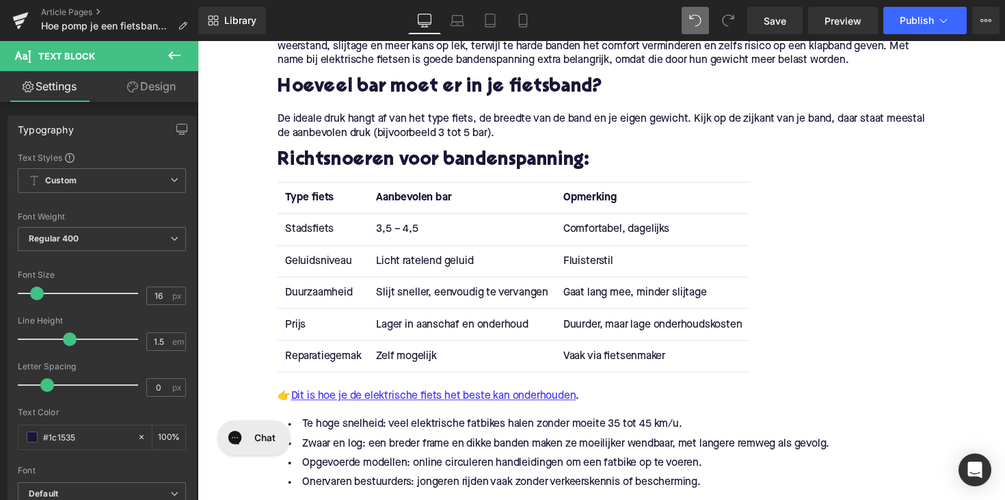
click at [316, 267] on td "Geluidsniveau" at bounding box center [326, 266] width 93 height 32
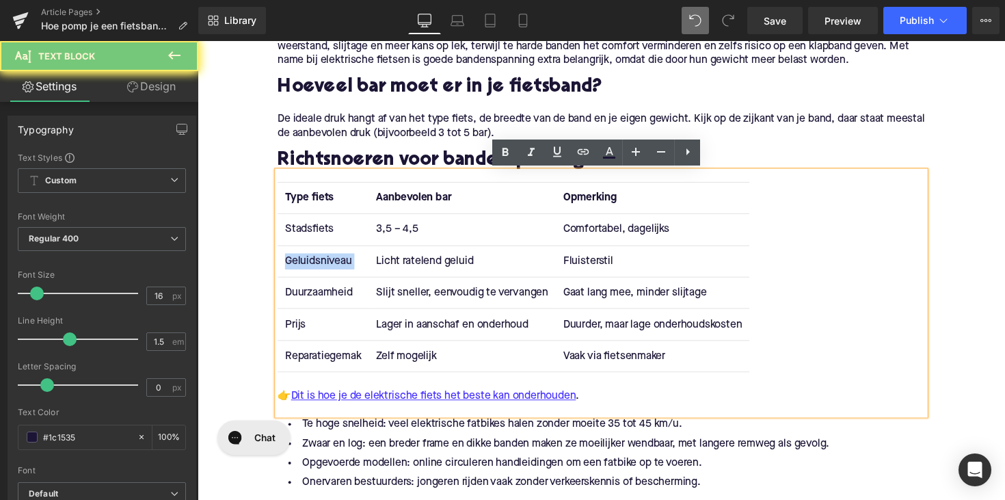
click at [316, 267] on td "Geluidsniveau" at bounding box center [326, 266] width 93 height 32
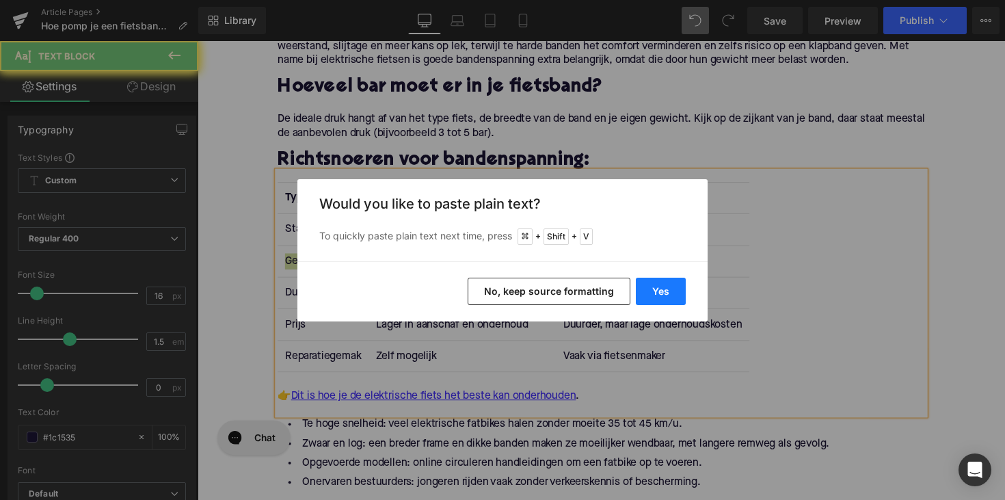
click at [661, 293] on button "Yes" at bounding box center [661, 291] width 50 height 27
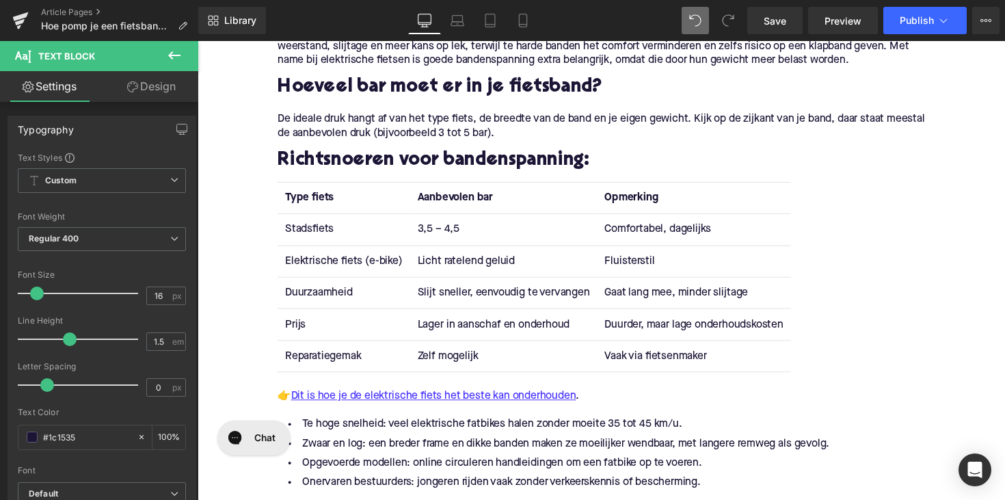
click at [462, 265] on td "Licht ratelend geluid" at bounding box center [510, 266] width 191 height 32
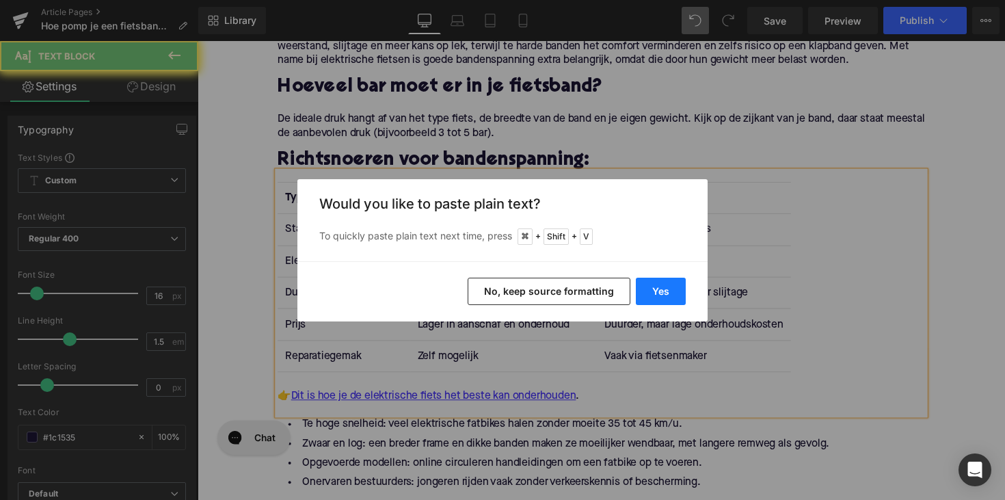
click at [654, 285] on button "Yes" at bounding box center [661, 291] width 50 height 27
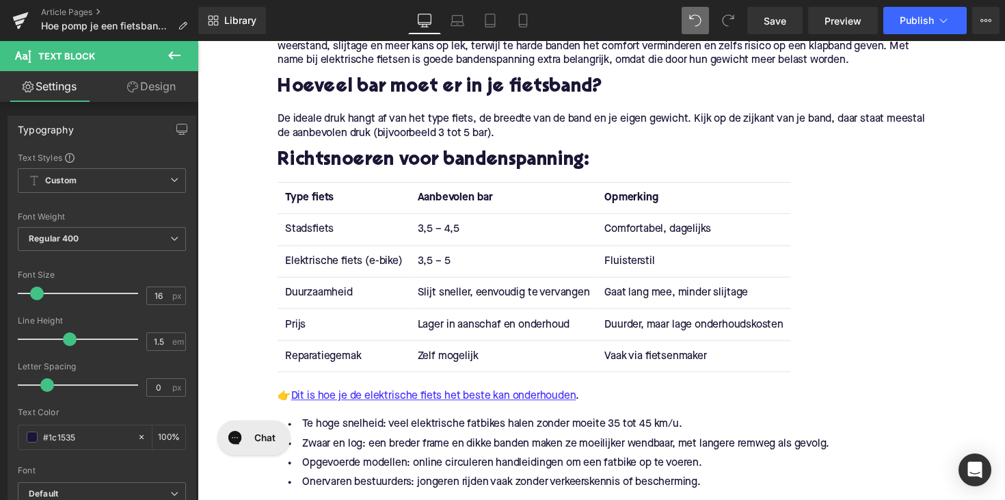
click at [641, 265] on td "Fluisterstil" at bounding box center [706, 266] width 198 height 32
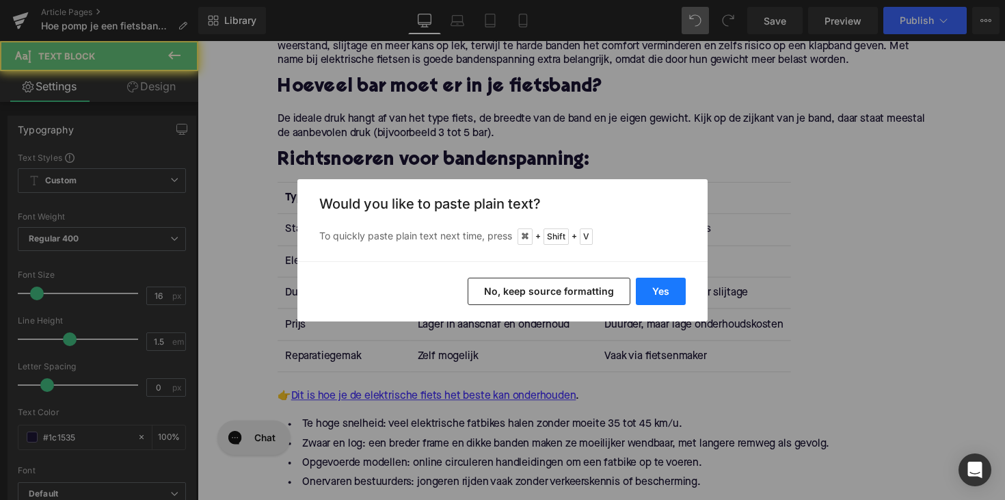
click at [661, 293] on button "Yes" at bounding box center [661, 291] width 50 height 27
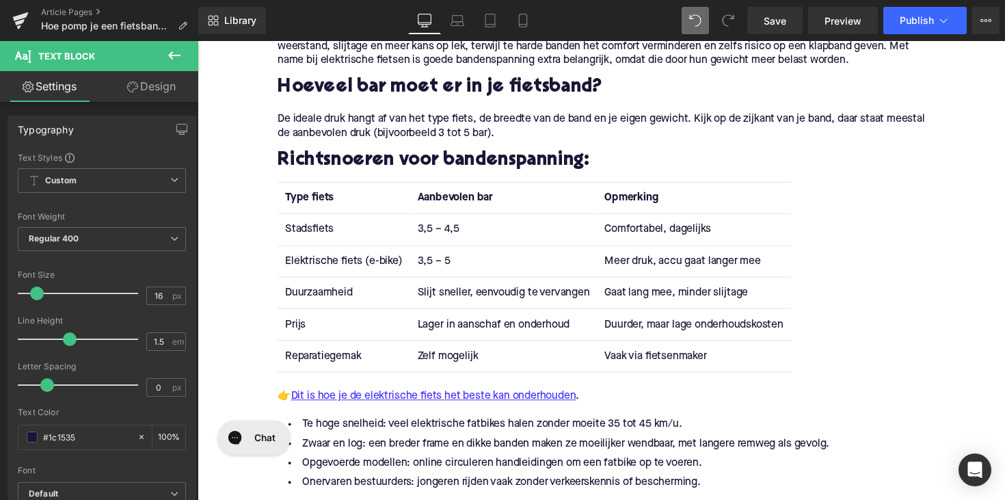
click at [329, 292] on td "Duurzaamheid" at bounding box center [347, 298] width 135 height 32
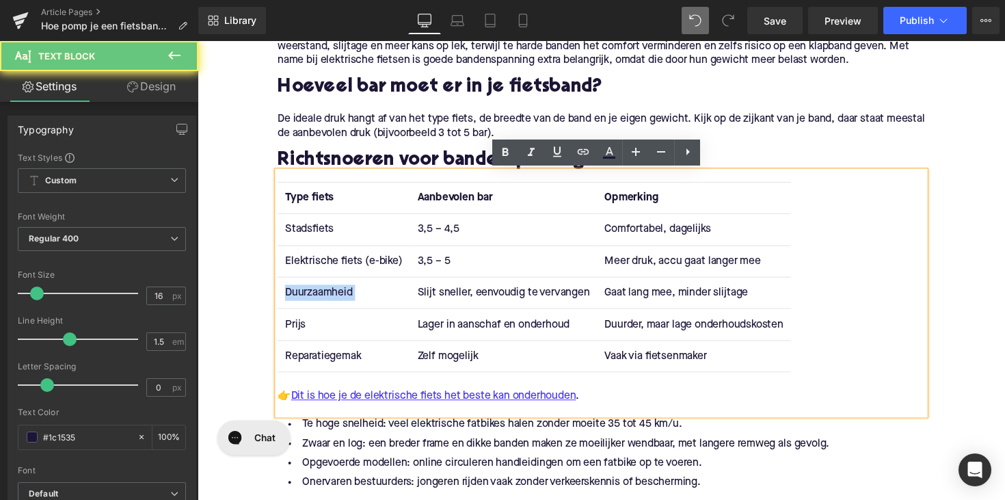
click at [329, 292] on td "Duurzaamheid" at bounding box center [347, 298] width 135 height 32
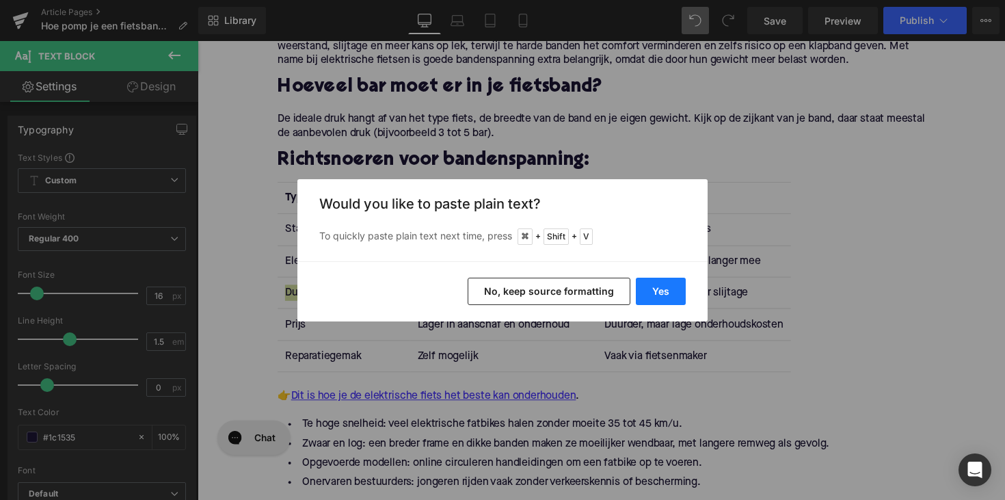
click at [639, 280] on button "Yes" at bounding box center [661, 291] width 50 height 27
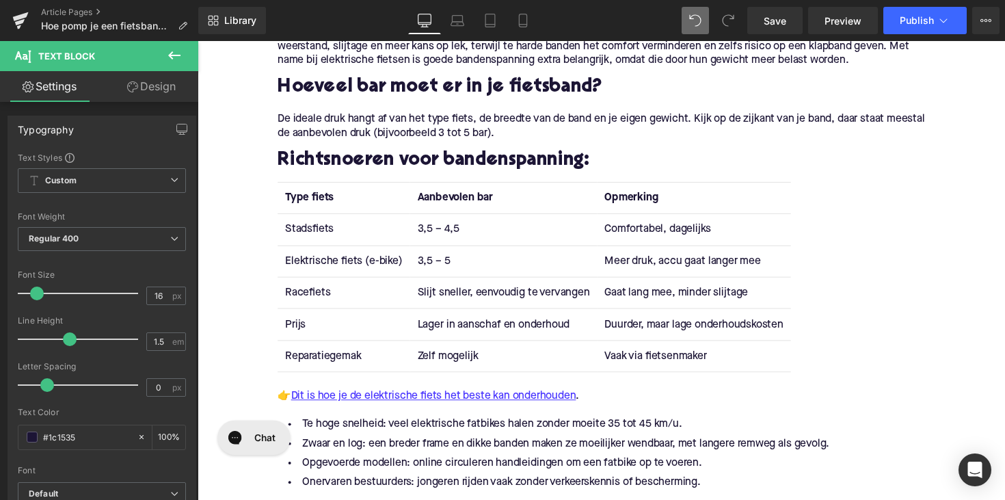
click at [447, 301] on td "Slijt sneller, eenvoudig te vervangen" at bounding box center [510, 298] width 191 height 32
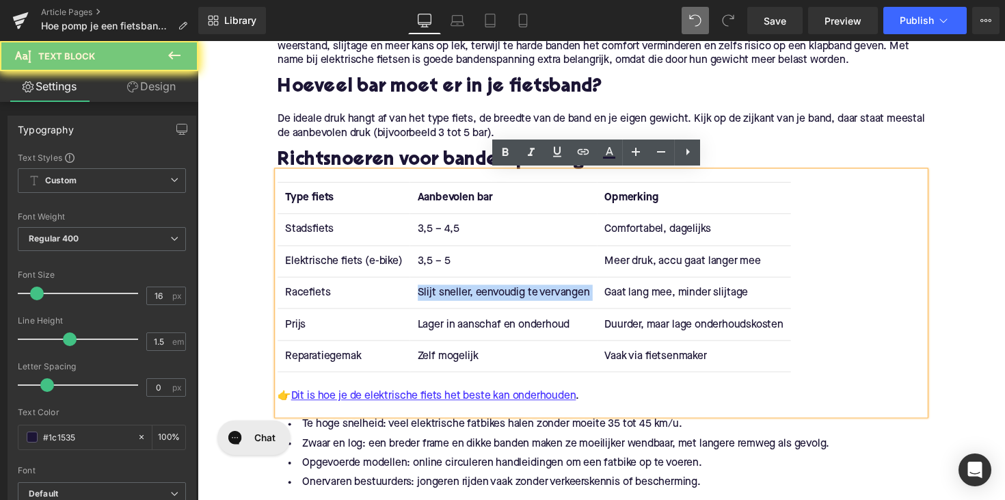
click at [447, 301] on td "Slijt sneller, eenvoudig te vervangen" at bounding box center [510, 298] width 191 height 32
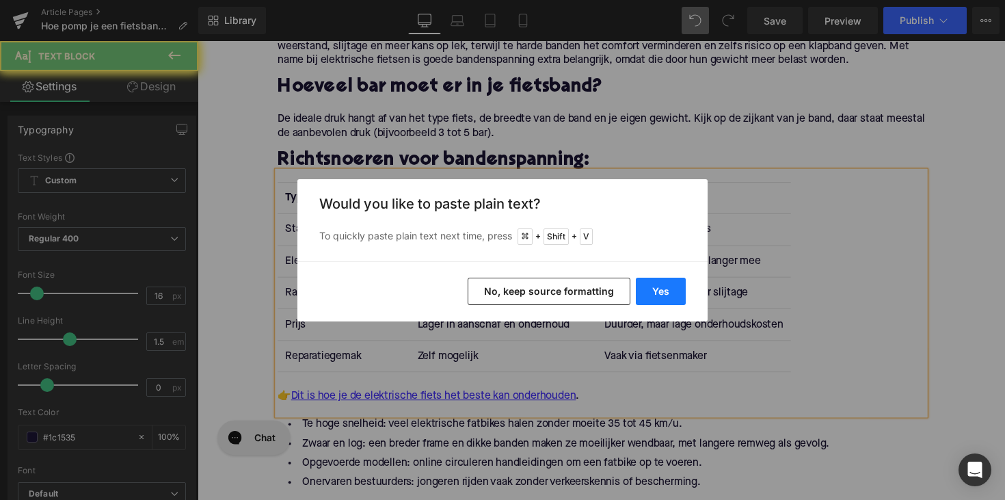
click at [652, 297] on button "Yes" at bounding box center [661, 291] width 50 height 27
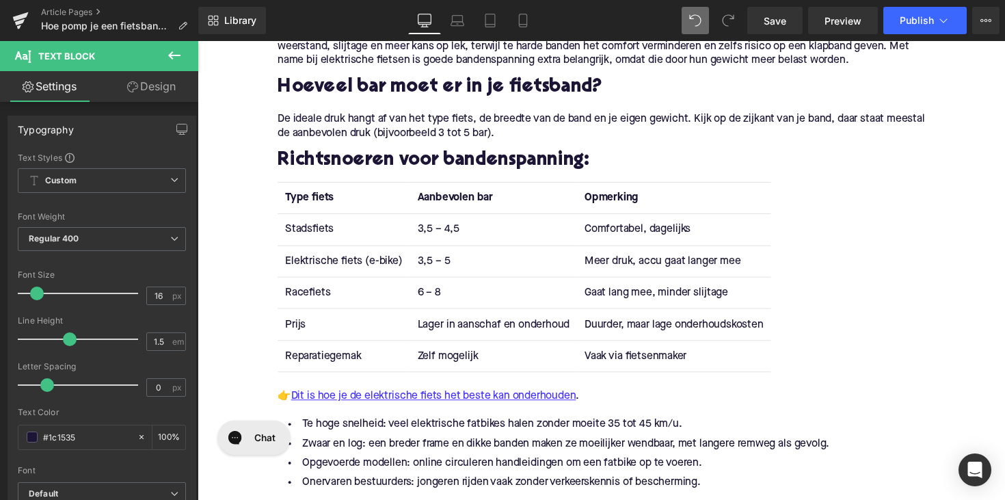
click at [650, 299] on div "Type fiets Aanbevolen bar Opmerking Stadsfiets 3,5 – 4,5 Comfortabel, dagelijks…" at bounding box center [611, 299] width 663 height 250
click at [650, 299] on td "Gaat lang mee, minder slijtage" at bounding box center [686, 298] width 198 height 32
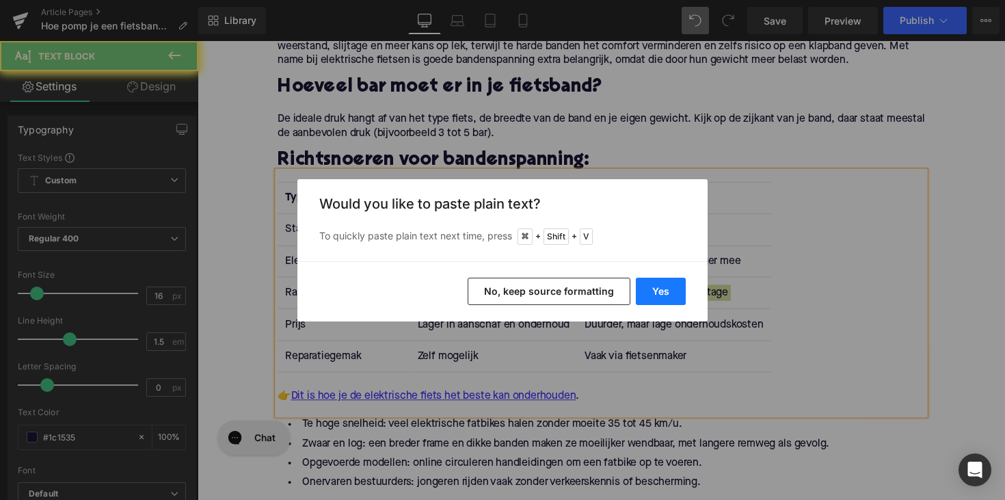
click at [658, 296] on button "Yes" at bounding box center [661, 291] width 50 height 27
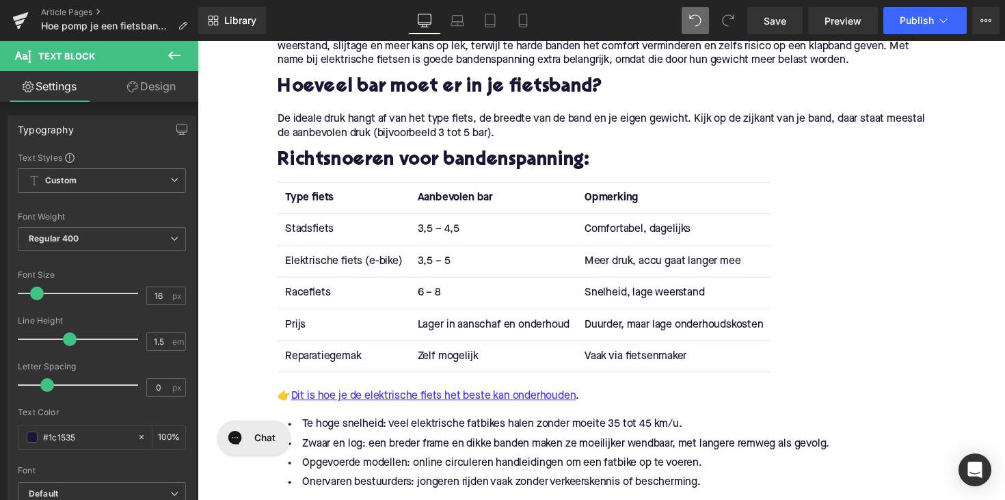
click at [297, 332] on td "Prijs" at bounding box center [347, 331] width 135 height 32
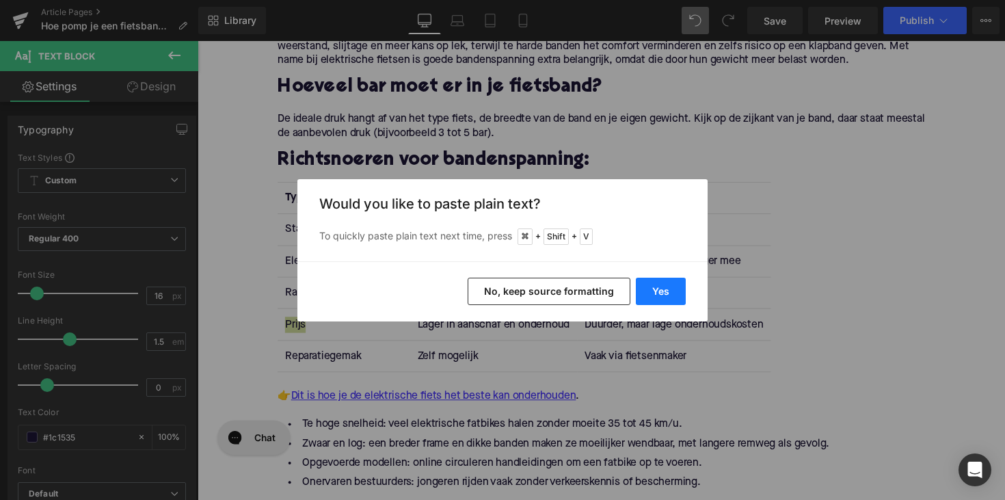
click at [652, 289] on button "Yes" at bounding box center [661, 291] width 50 height 27
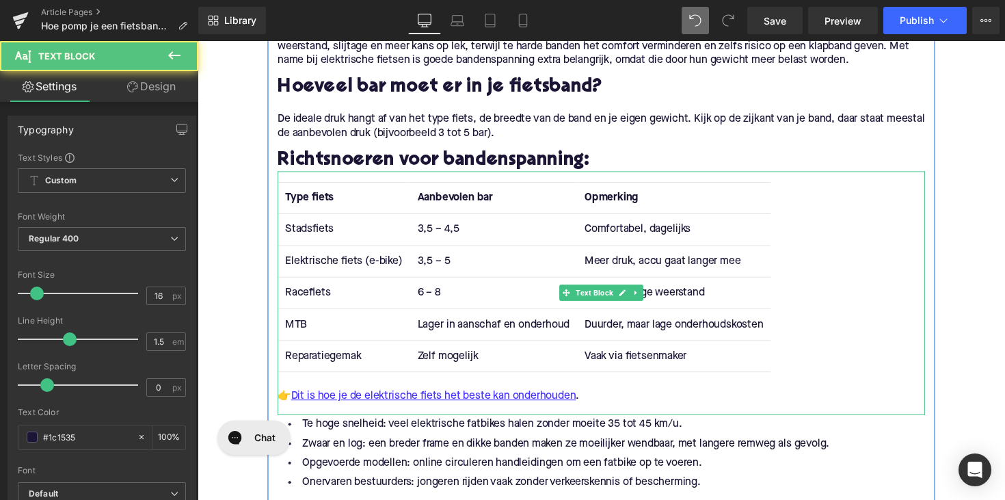
click at [459, 335] on td "Lager in aanschaf en onderhoud" at bounding box center [500, 331] width 171 height 32
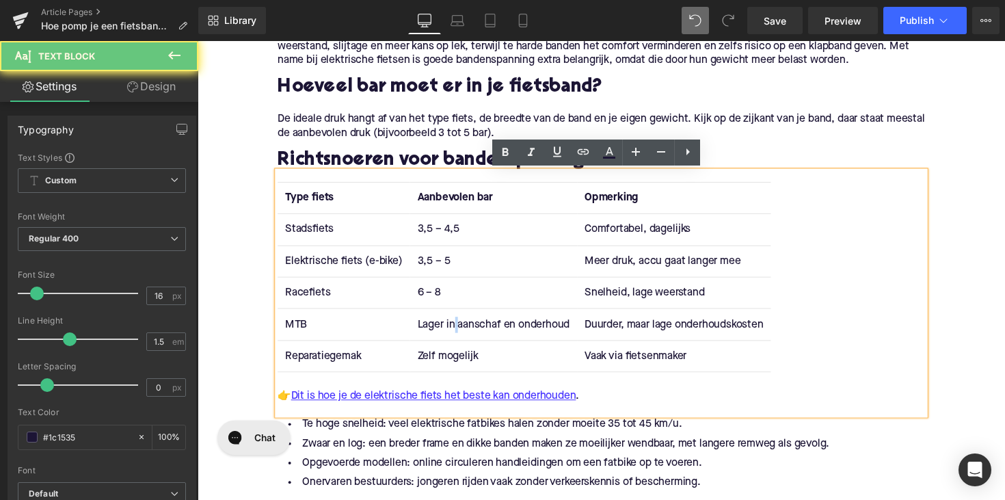
click at [459, 335] on td "Lager in aanschaf en onderhoud" at bounding box center [500, 331] width 171 height 32
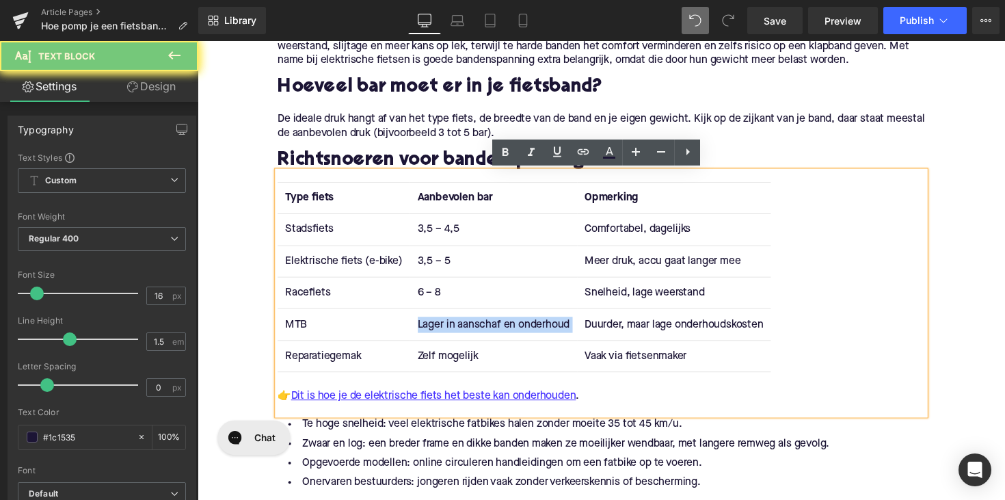
click at [459, 335] on td "Lager in aanschaf en onderhoud" at bounding box center [500, 331] width 171 height 32
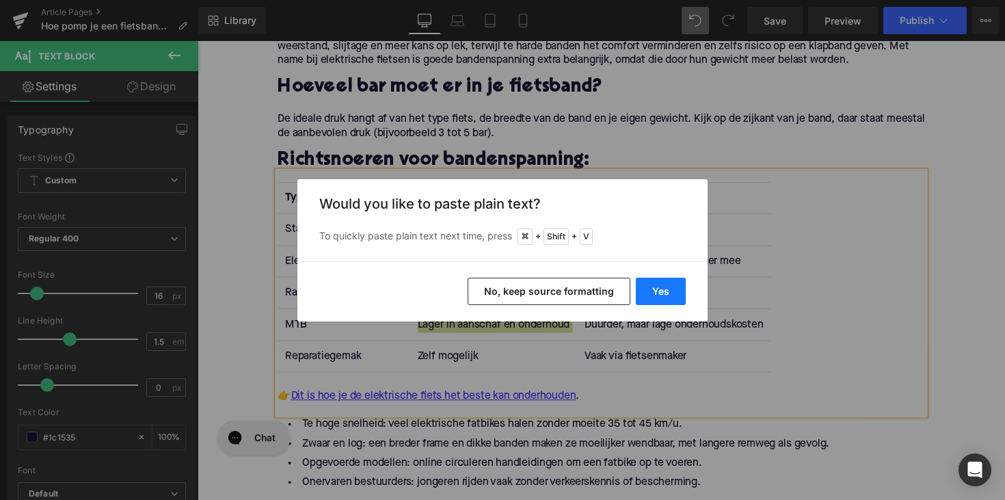
click at [663, 296] on button "Yes" at bounding box center [661, 291] width 50 height 27
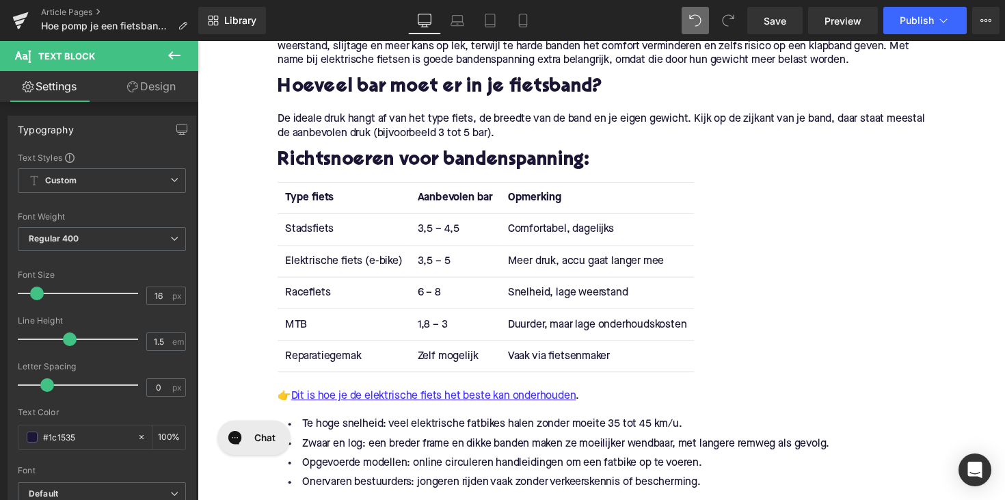
click at [546, 332] on td "Duurder, maar lage onderhoudskosten" at bounding box center [607, 331] width 198 height 32
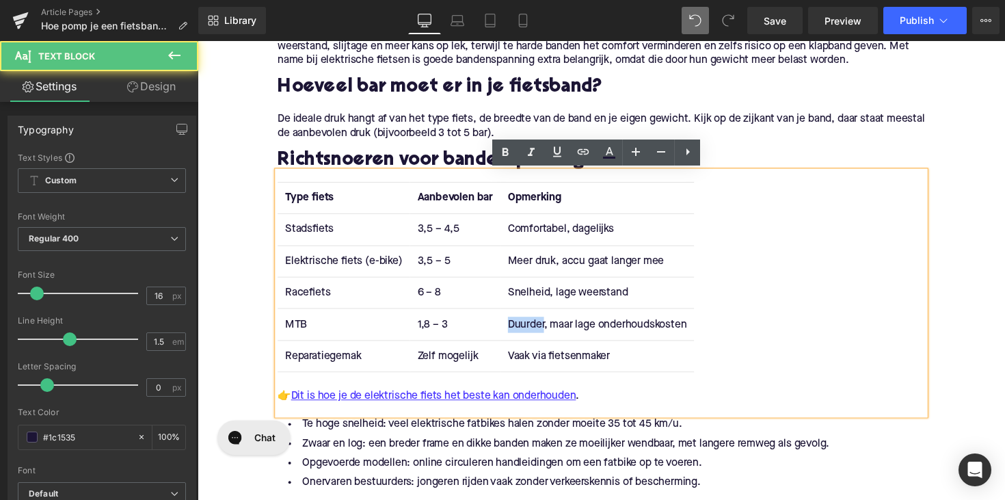
click at [546, 332] on td "Duurder, maar lage onderhoudskosten" at bounding box center [607, 331] width 198 height 32
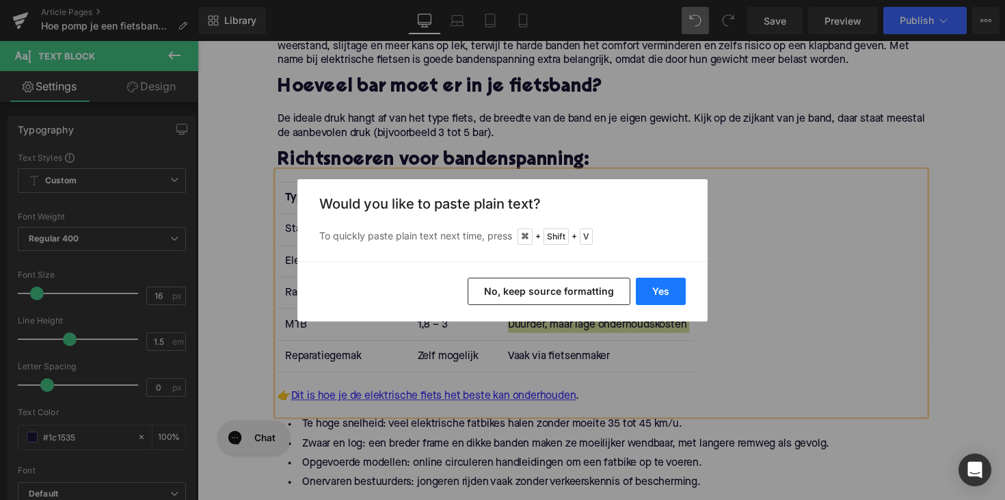
click at [674, 289] on button "Yes" at bounding box center [661, 291] width 50 height 27
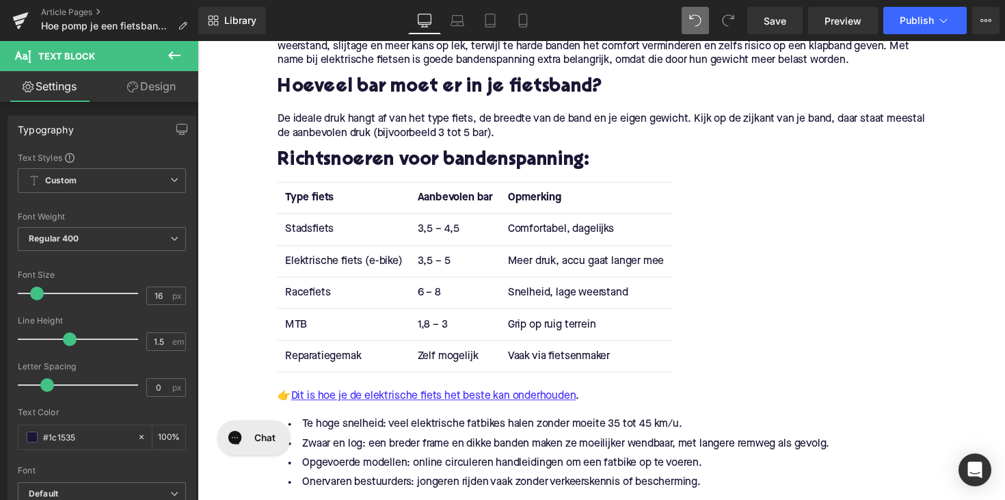
click at [297, 358] on td "Reparatiegemak" at bounding box center [347, 363] width 135 height 32
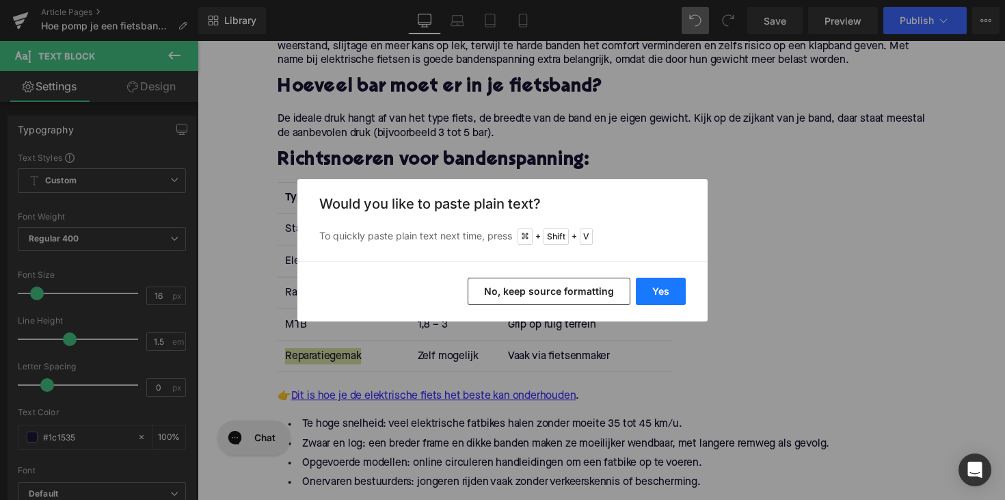
click at [660, 291] on button "Yes" at bounding box center [661, 291] width 50 height 27
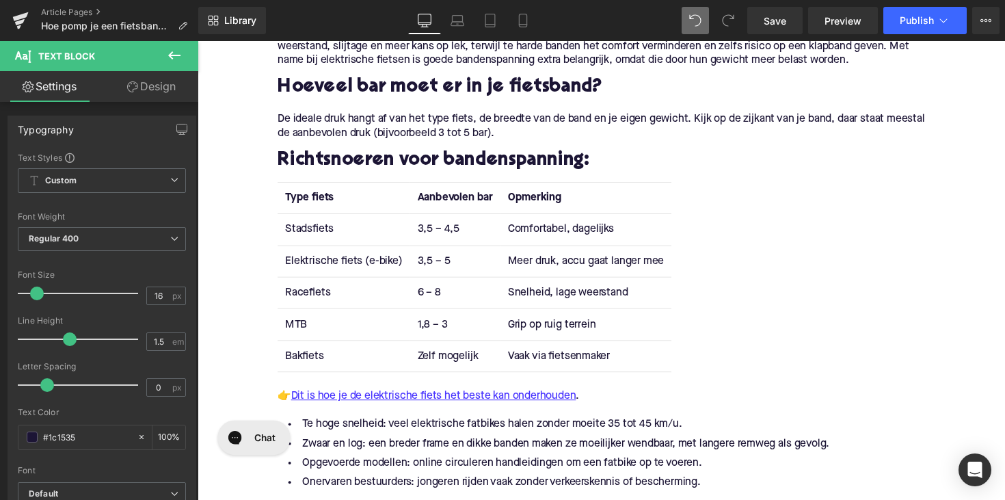
click at [450, 366] on td "Zelf mogelijk" at bounding box center [461, 363] width 92 height 32
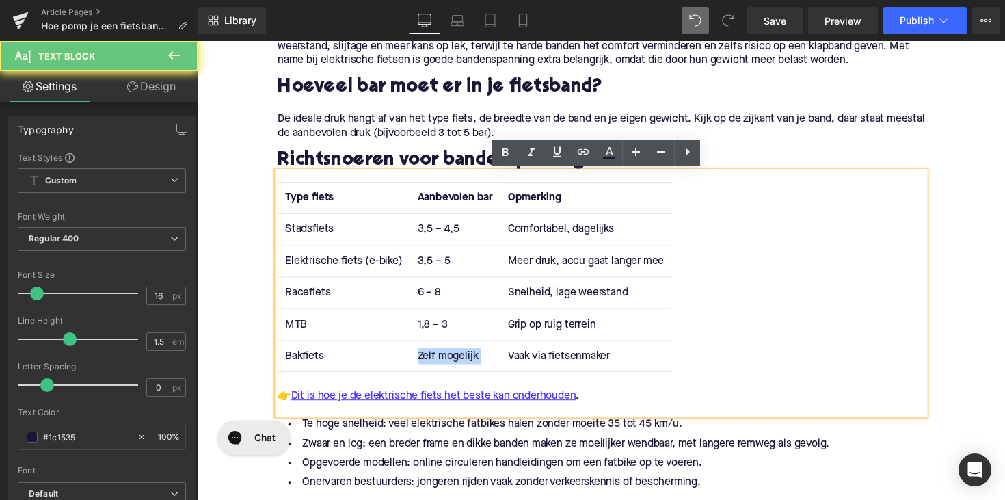
click at [450, 366] on td "Zelf mogelijk" at bounding box center [461, 363] width 92 height 32
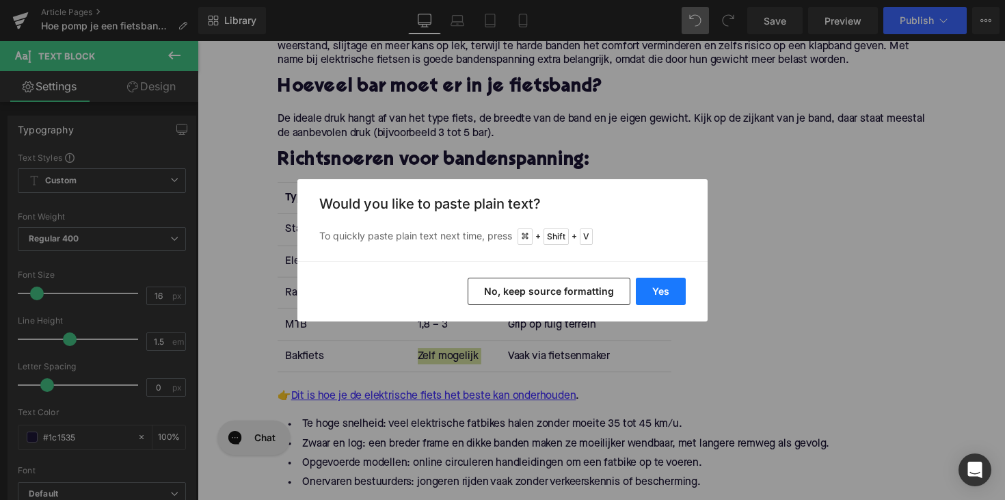
click at [657, 284] on button "Yes" at bounding box center [661, 291] width 50 height 27
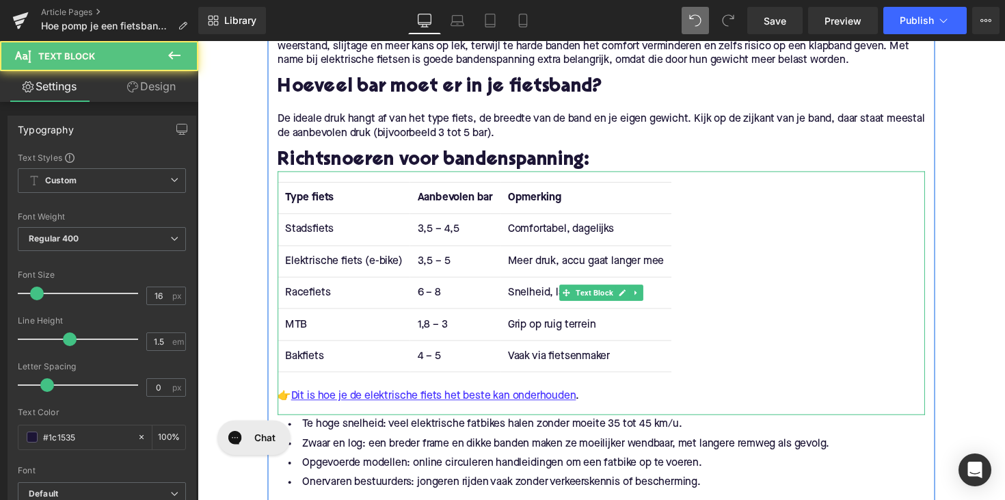
click at [544, 363] on td "Vaak via fietsenmaker" at bounding box center [595, 363] width 175 height 32
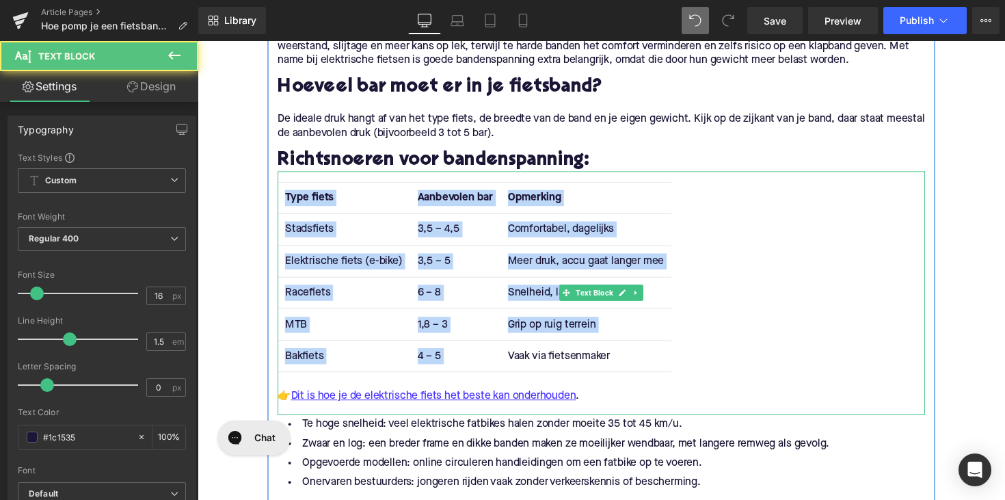
click at [544, 363] on td "Vaak via fietsenmaker" at bounding box center [595, 363] width 175 height 32
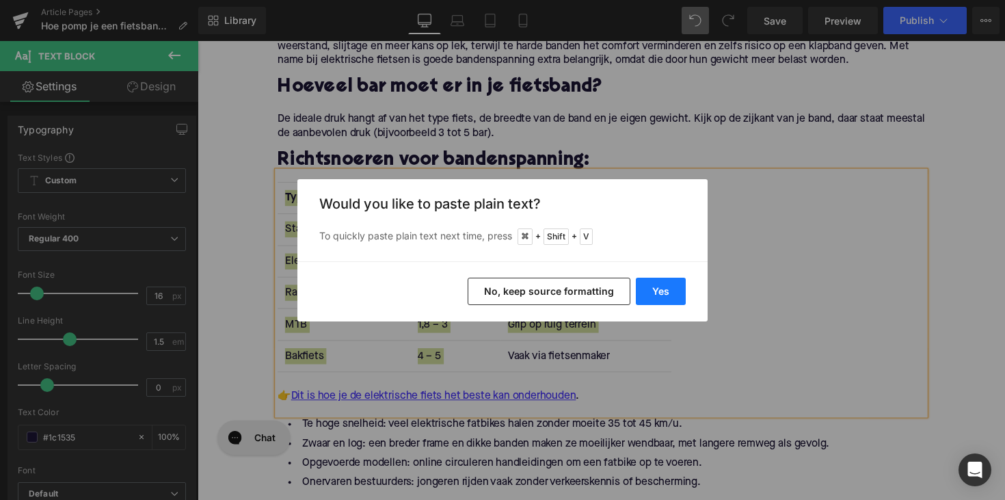
click at [683, 291] on button "Yes" at bounding box center [661, 291] width 50 height 27
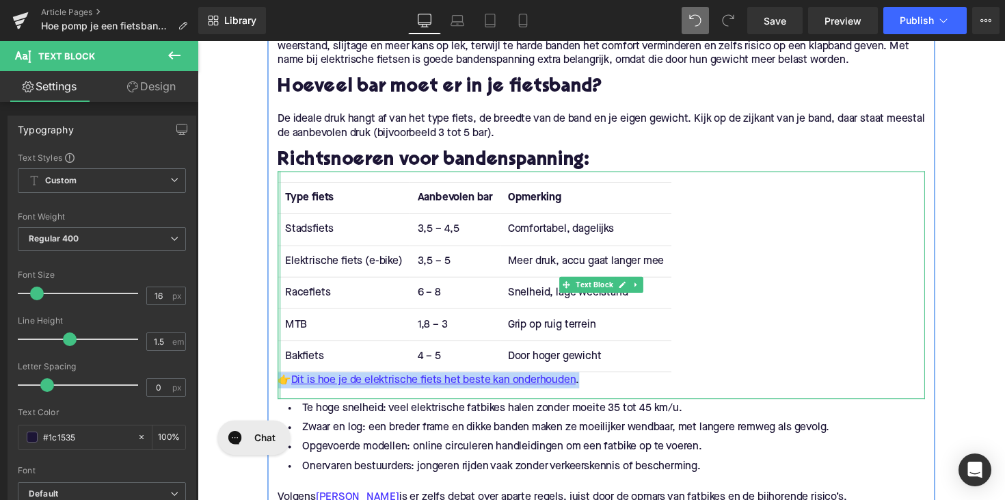
drag, startPoint x: 605, startPoint y: 389, endPoint x: 278, endPoint y: 386, distance: 327.6
click at [280, 386] on div "Type fiets Aanbevolen bar Opmerking Stadsfiets 3,5 – 4,5 Comfortabel, dagelijks…" at bounding box center [611, 290] width 663 height 233
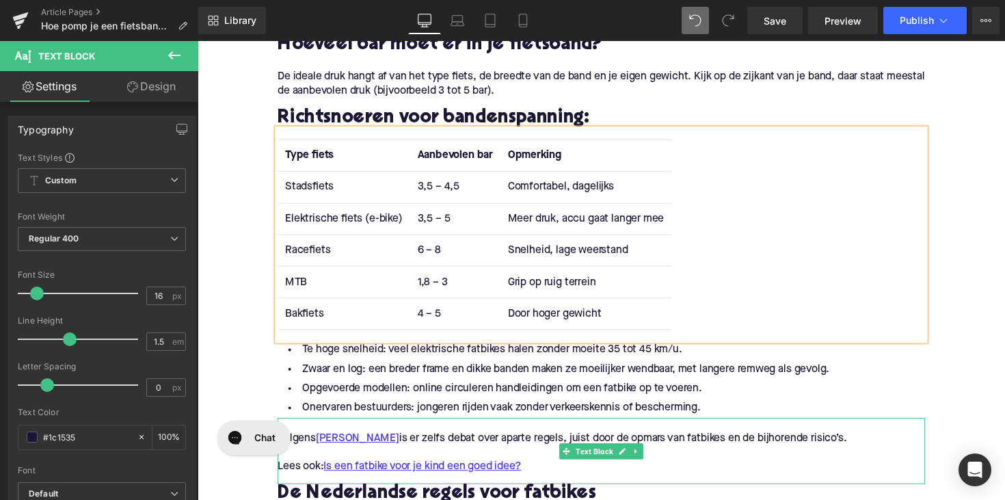
scroll to position [896, 0]
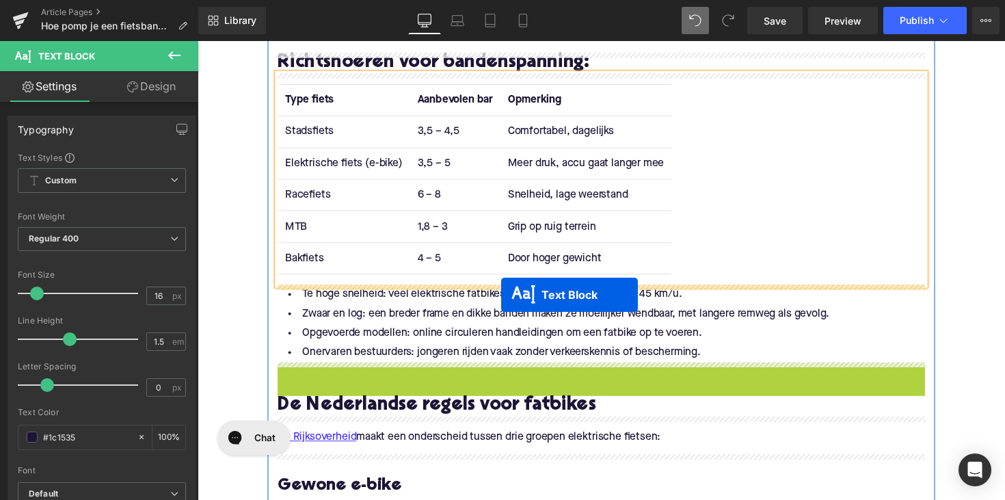
drag, startPoint x: 571, startPoint y: 406, endPoint x: 508, endPoint y: 300, distance: 122.7
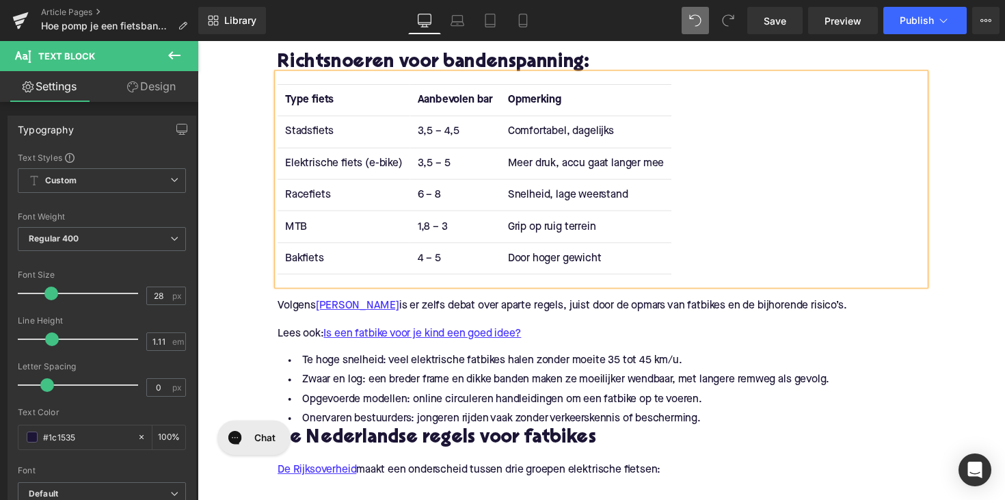
click at [477, 319] on p "Volgens MAX Meldpunt is er zelfs debat over aparte regels, juist door de opmars…" at bounding box center [611, 313] width 663 height 14
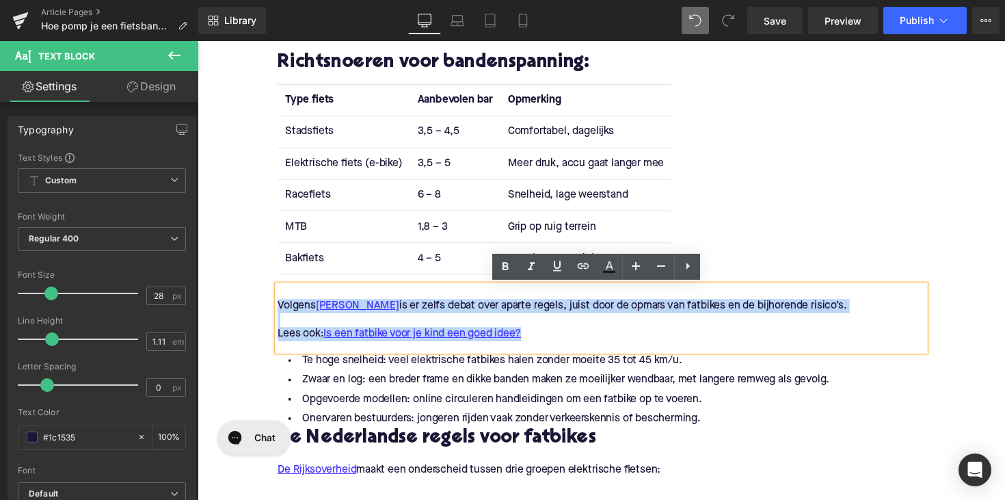
drag, startPoint x: 544, startPoint y: 339, endPoint x: 259, endPoint y: 309, distance: 286.0
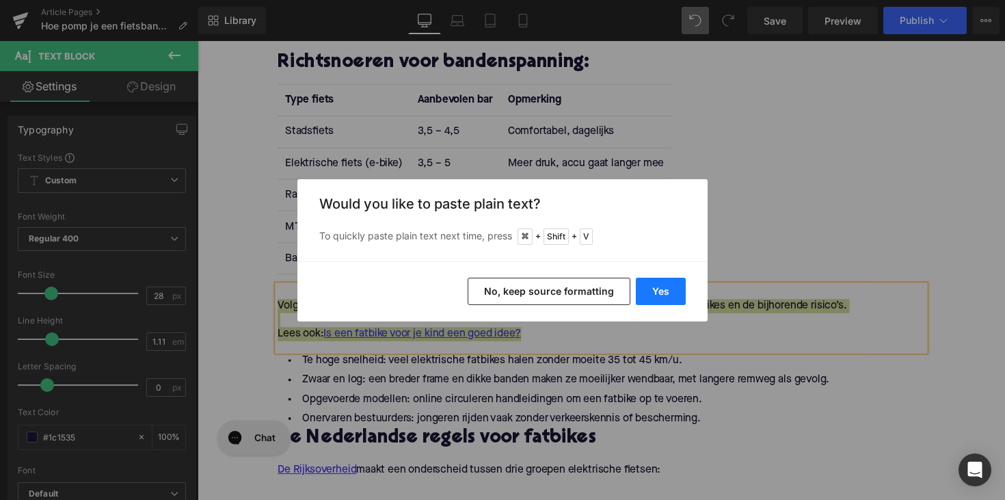
click at [656, 295] on button "Yes" at bounding box center [661, 291] width 50 height 27
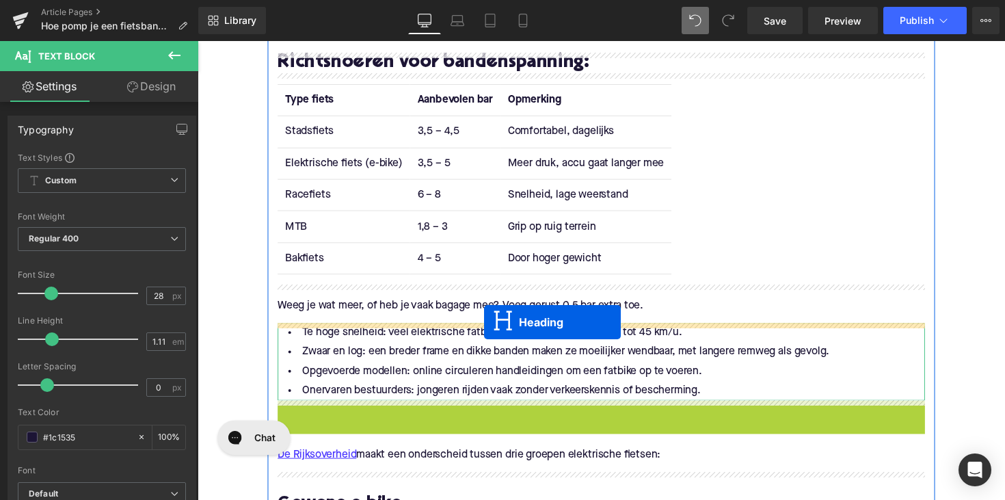
drag, startPoint x: 574, startPoint y: 419, endPoint x: 491, endPoint y: 329, distance: 122.0
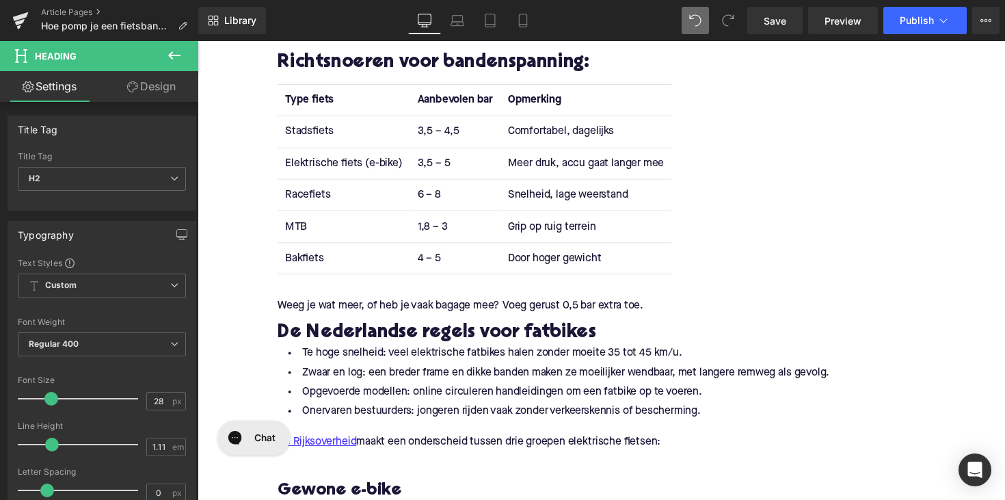
click at [393, 339] on h2 "De Nederlandse regels voor fatbikes" at bounding box center [611, 340] width 663 height 21
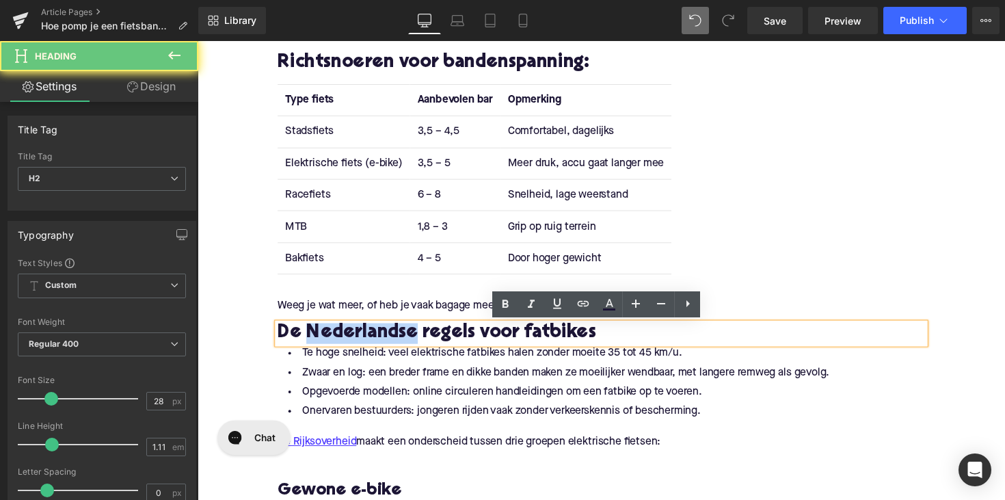
click at [393, 339] on h2 "De Nederlandse regels voor fatbikes" at bounding box center [611, 340] width 663 height 21
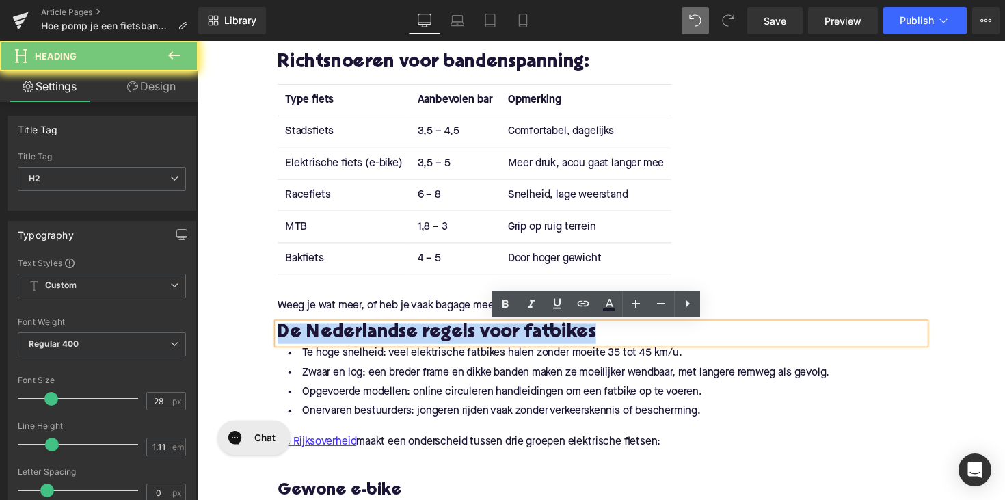
paste div
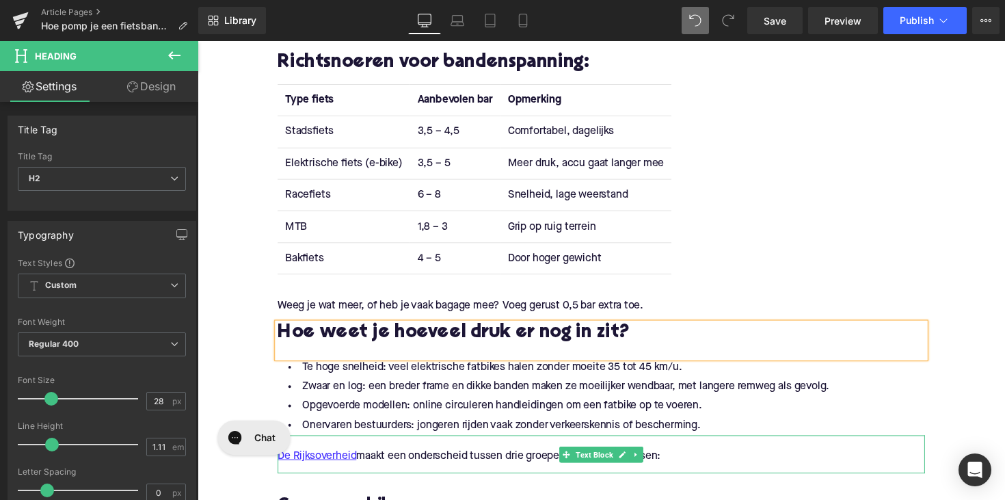
scroll to position [923, 0]
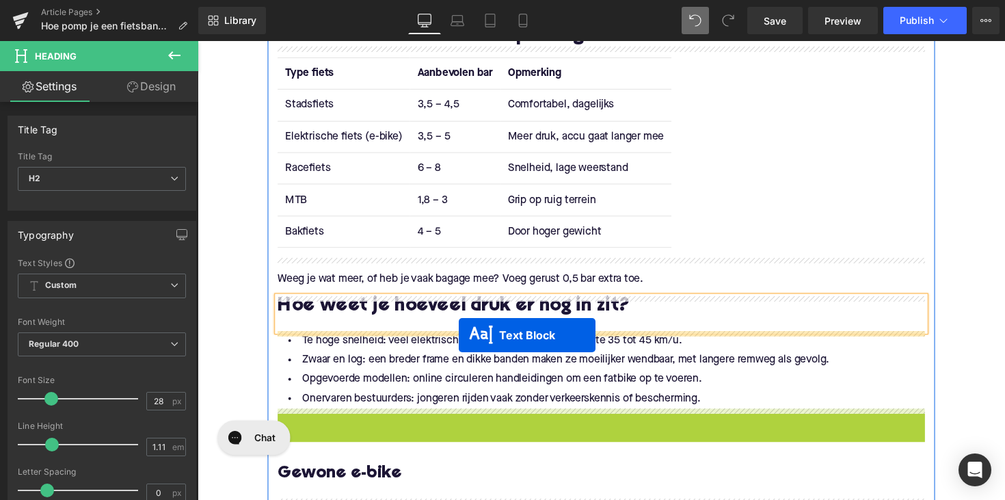
drag, startPoint x: 572, startPoint y: 464, endPoint x: 465, endPoint y: 343, distance: 161.9
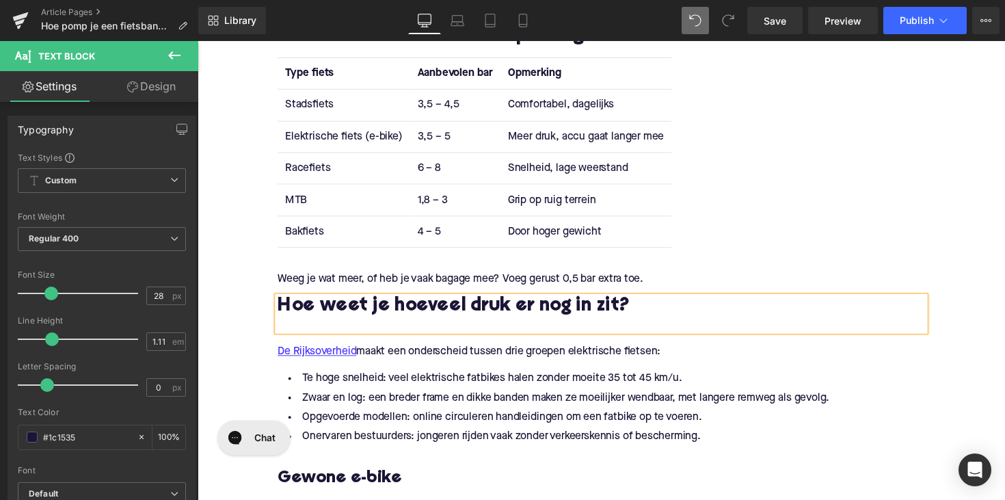
click at [394, 354] on p "De Rijksoverheid maakt een onderscheid tussen drie groepen elektrische fietsen:" at bounding box center [611, 360] width 663 height 14
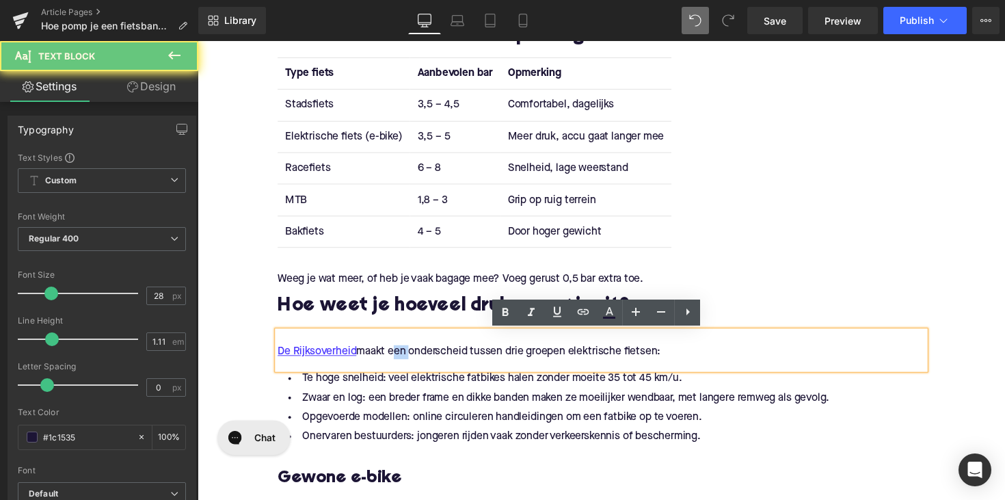
click at [394, 356] on p "De Rijksoverheid maakt een onderscheid tussen drie groepen elektrische fietsen:" at bounding box center [611, 360] width 663 height 14
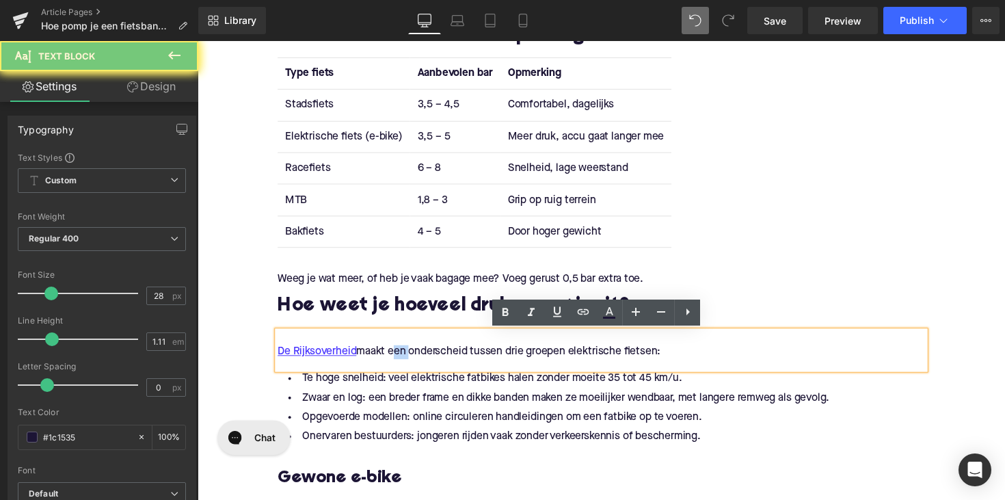
click at [394, 356] on p "De Rijksoverheid maakt een onderscheid tussen drie groepen elektrische fietsen:" at bounding box center [611, 360] width 663 height 14
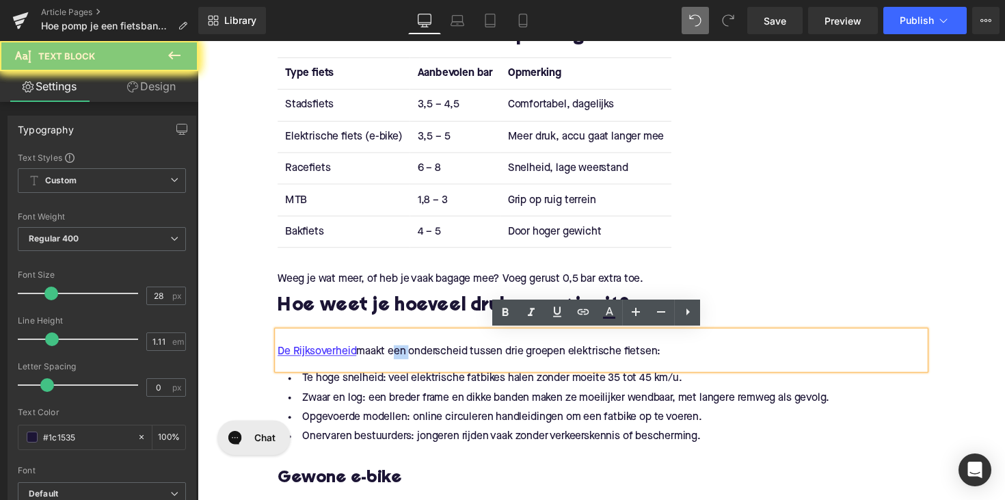
click at [394, 356] on p "De Rijksoverheid maakt een onderscheid tussen drie groepen elektrische fietsen:" at bounding box center [611, 360] width 663 height 14
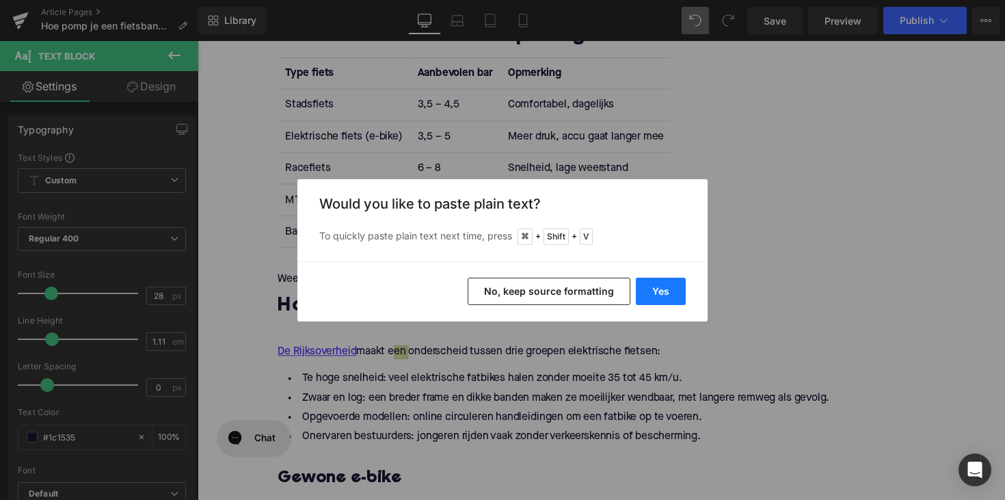
click at [677, 293] on button "Yes" at bounding box center [661, 291] width 50 height 27
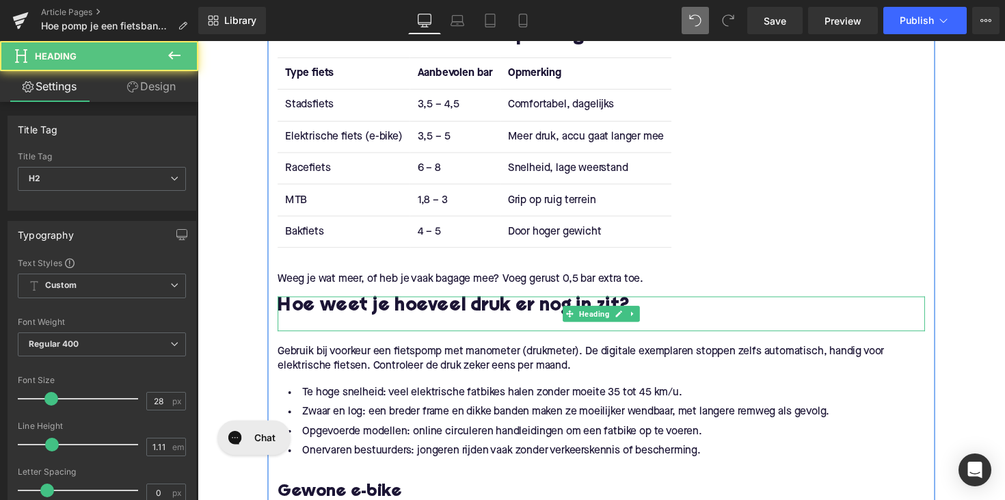
click at [399, 330] on div at bounding box center [611, 331] width 663 height 14
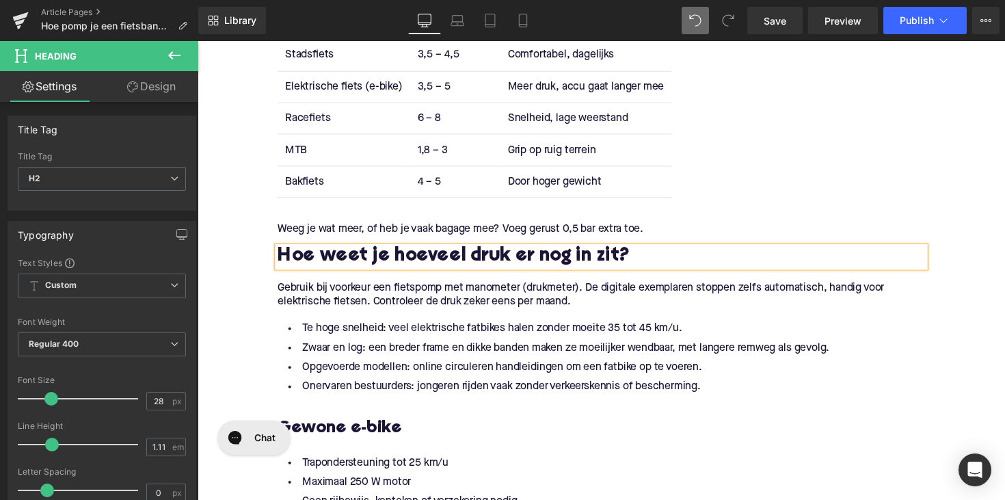
scroll to position [995, 0]
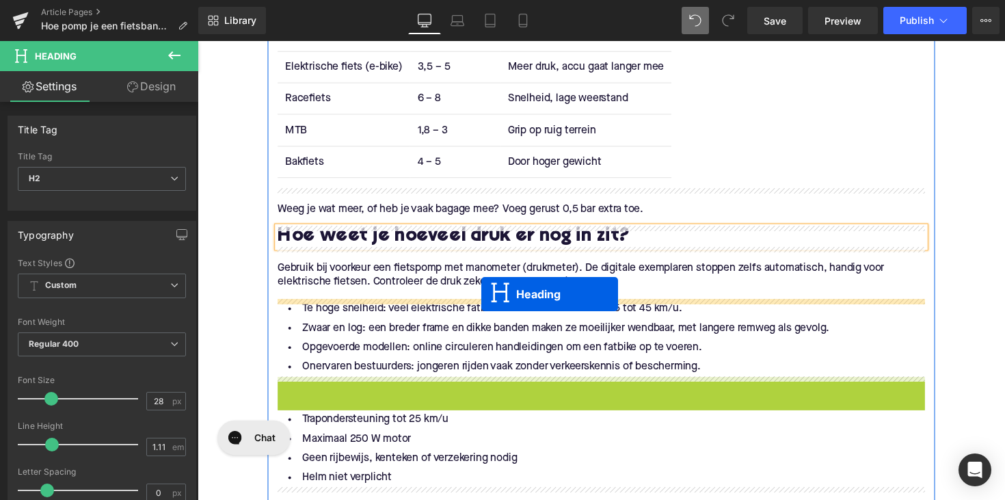
drag, startPoint x: 579, startPoint y: 411, endPoint x: 488, endPoint y: 300, distance: 142.9
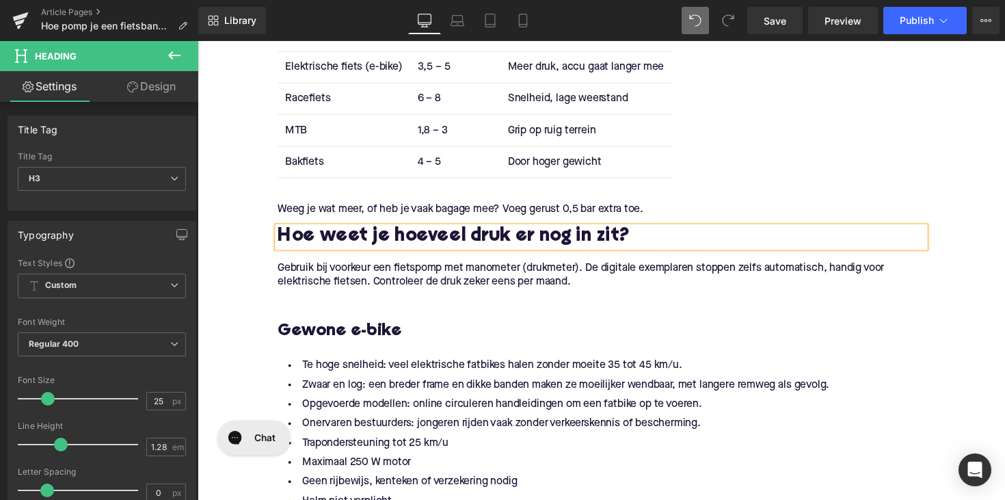
click at [336, 332] on h3 "Gewone e-bike" at bounding box center [611, 339] width 663 height 22
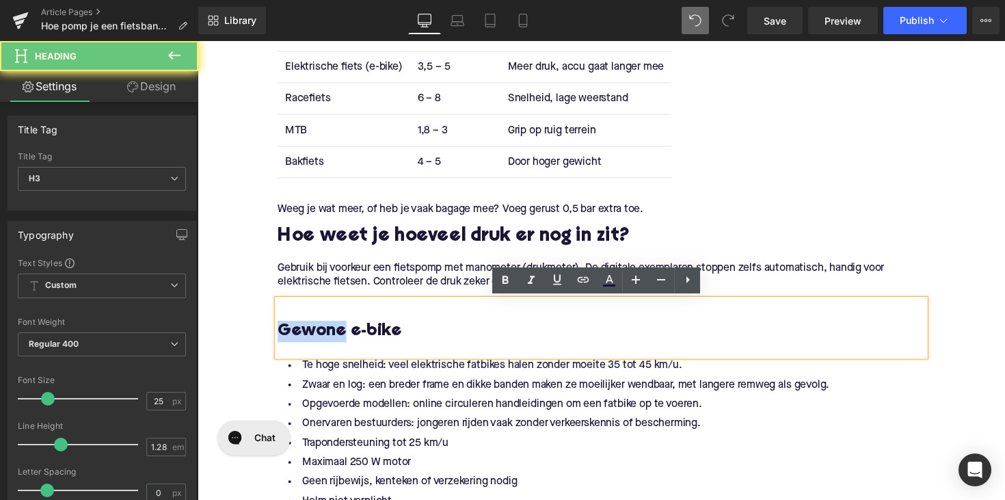
click at [336, 332] on h3 "Gewone e-bike" at bounding box center [611, 339] width 663 height 22
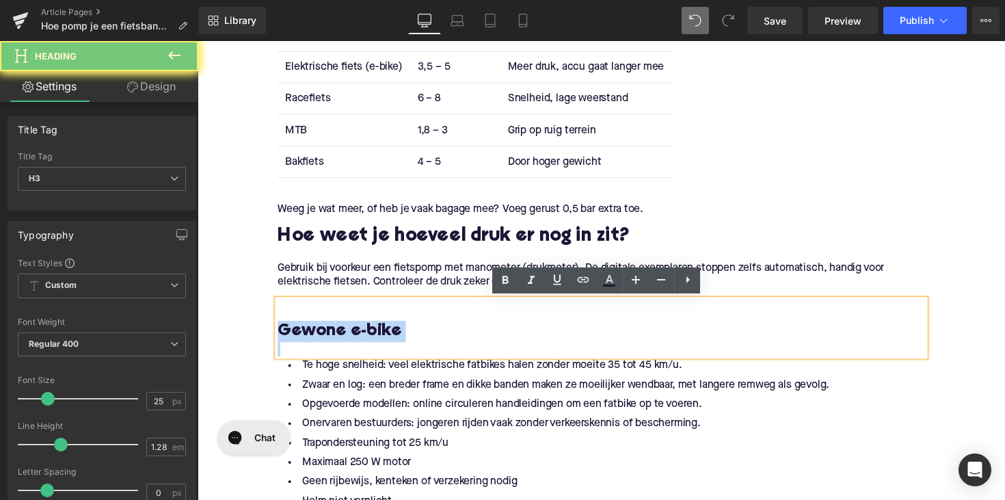
paste div
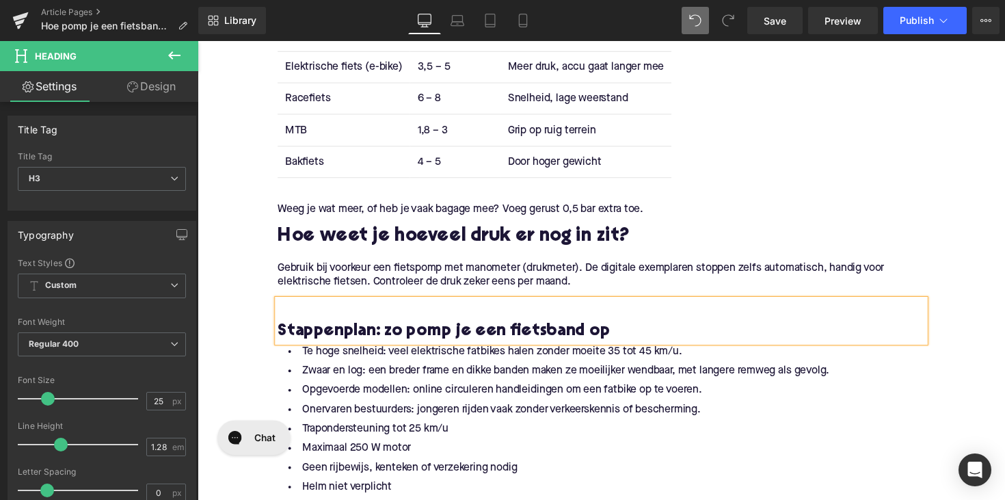
click at [280, 336] on div "Stappenplan: zo pomp je een fietsband op" at bounding box center [611, 328] width 663 height 44
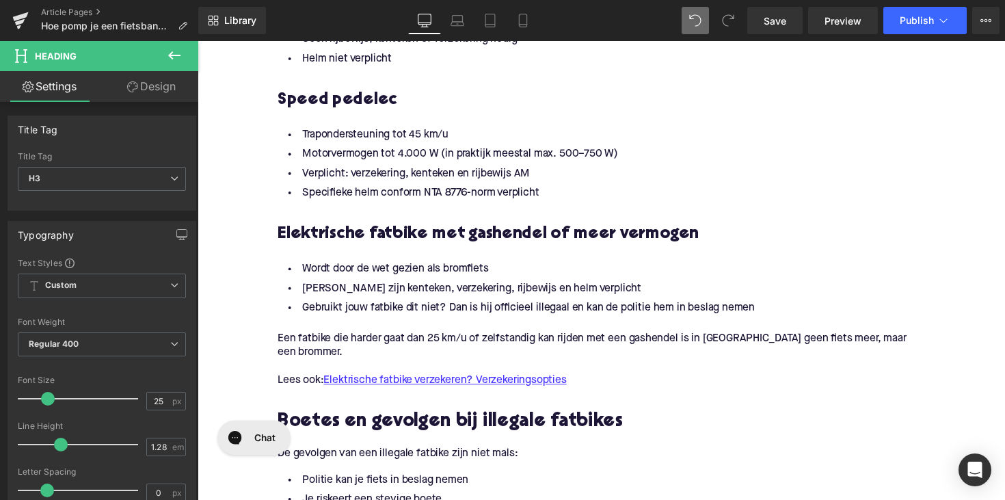
scroll to position [1404, 0]
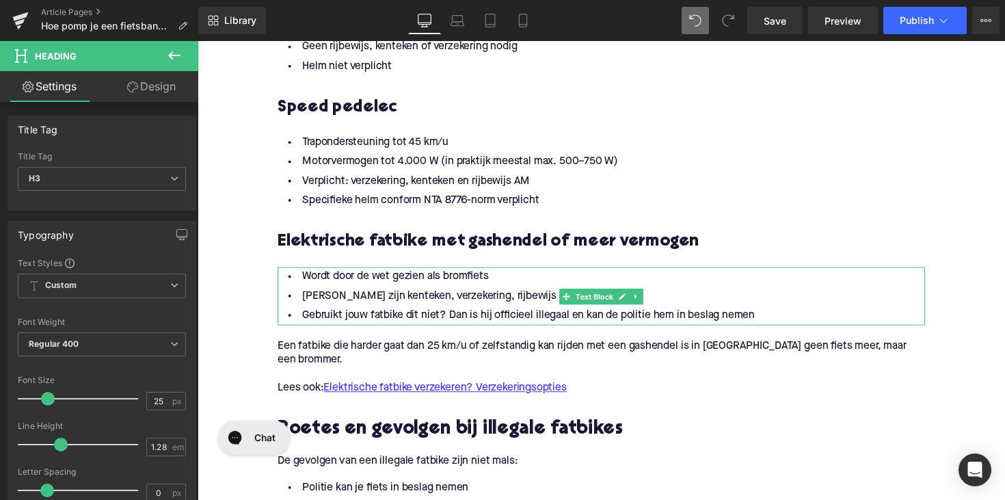
click at [519, 315] on li "Gebruikt jouw fatbike dit niet? Dan is hij officieel illegaal en kan de politie…" at bounding box center [611, 323] width 663 height 20
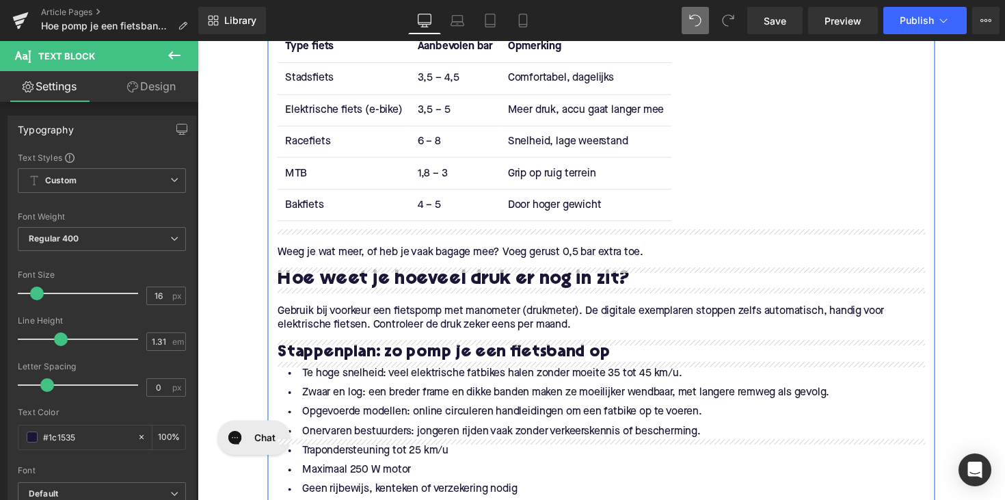
scroll to position [953, 0]
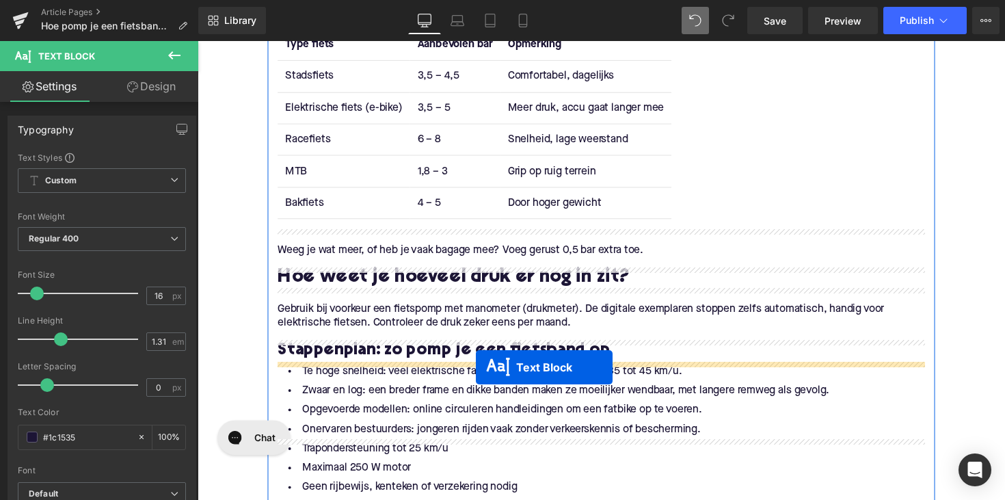
drag, startPoint x: 569, startPoint y: 378, endPoint x: 483, endPoint y: 375, distance: 86.2
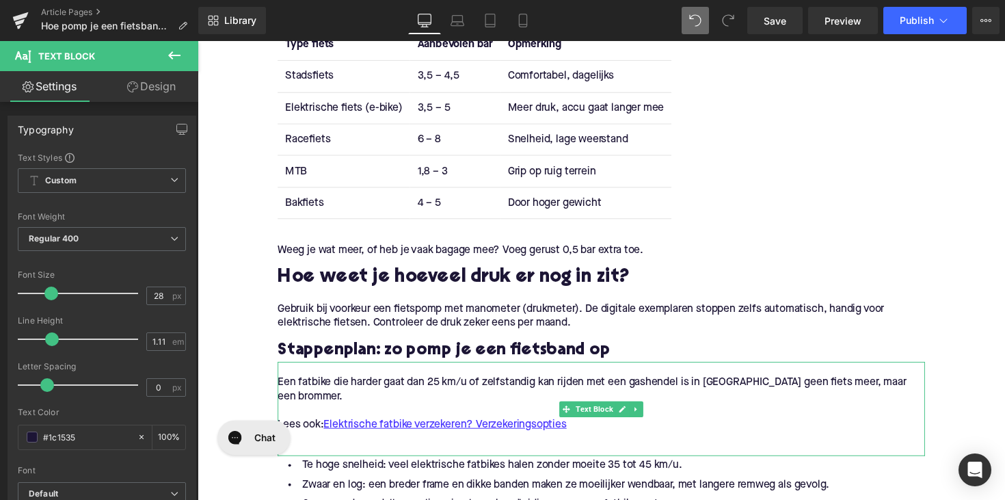
click at [410, 406] on p "Een fatbike die harder gaat dan 25 km/u of zelfstandig kan rijden met een gashe…" at bounding box center [611, 398] width 663 height 29
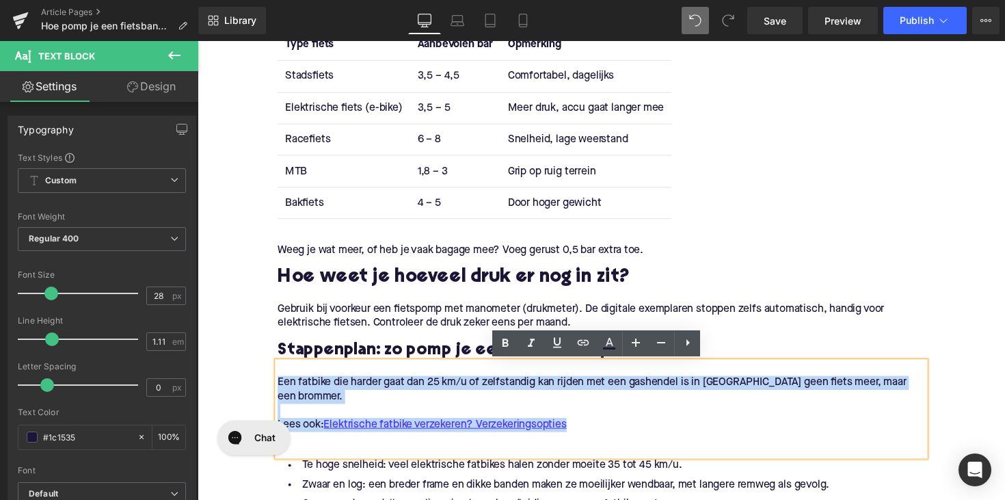
drag, startPoint x: 601, startPoint y: 435, endPoint x: 224, endPoint y: 388, distance: 380.4
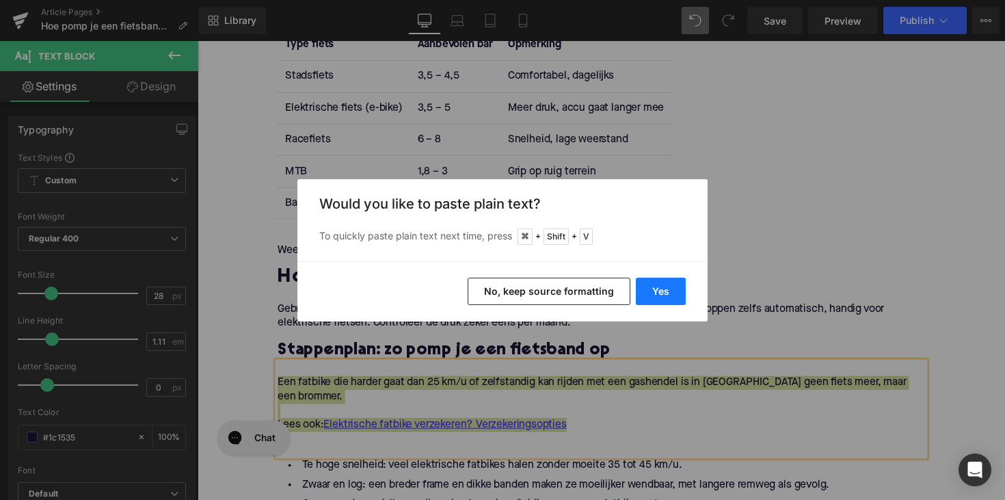
click at [676, 288] on button "Yes" at bounding box center [661, 291] width 50 height 27
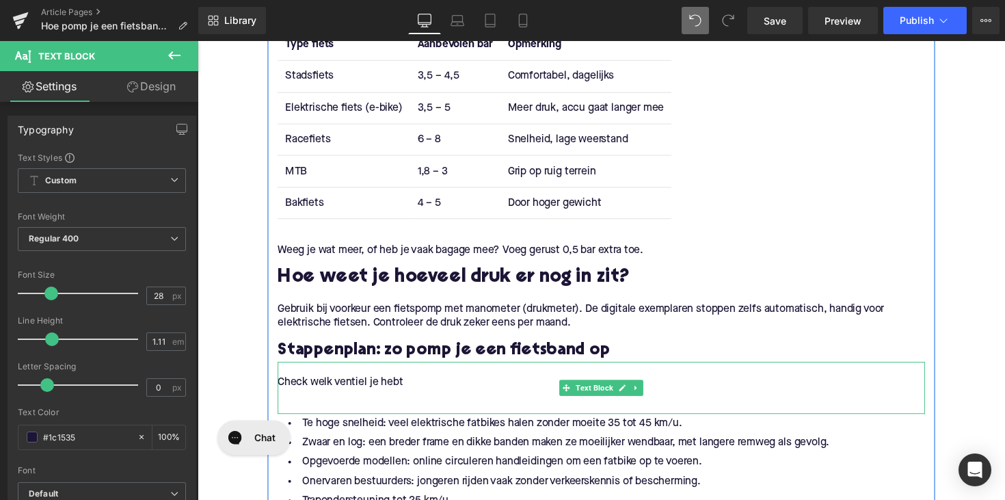
click at [313, 389] on p "Check welk ventiel je hebt" at bounding box center [611, 391] width 663 height 14
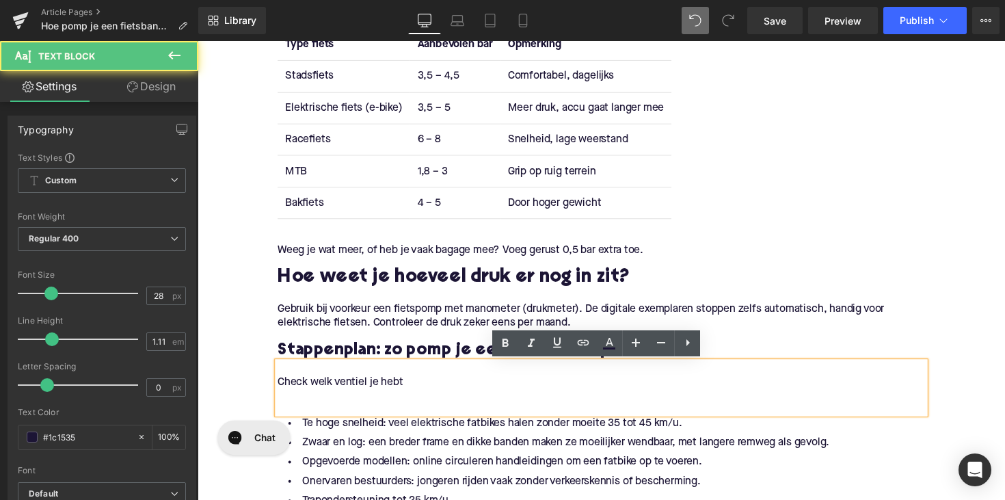
click at [280, 389] on p "Check welk ventiel je hebt" at bounding box center [611, 391] width 663 height 14
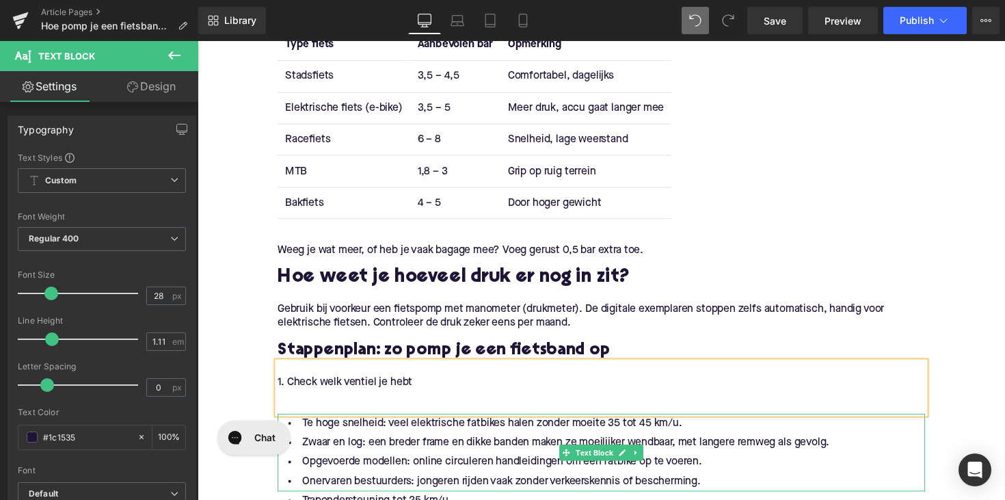
click at [391, 408] on p at bounding box center [611, 406] width 663 height 14
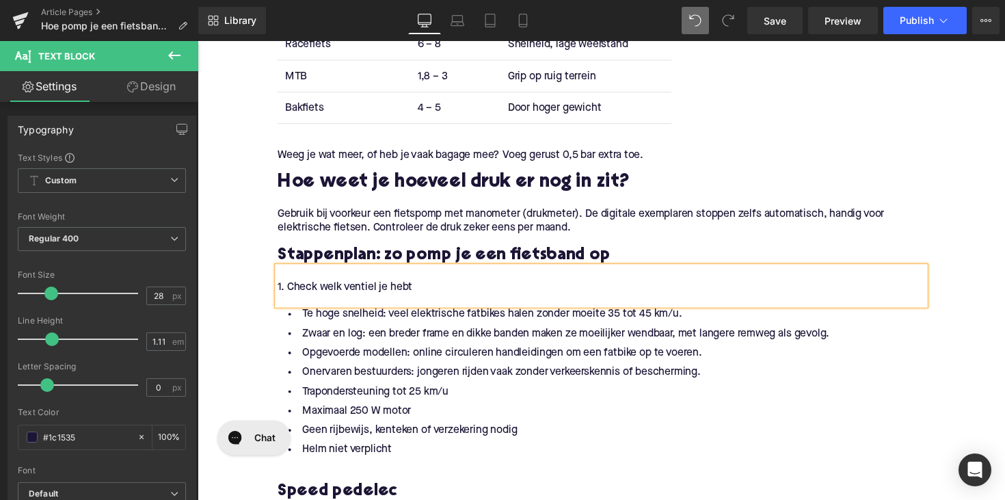
scroll to position [1081, 0]
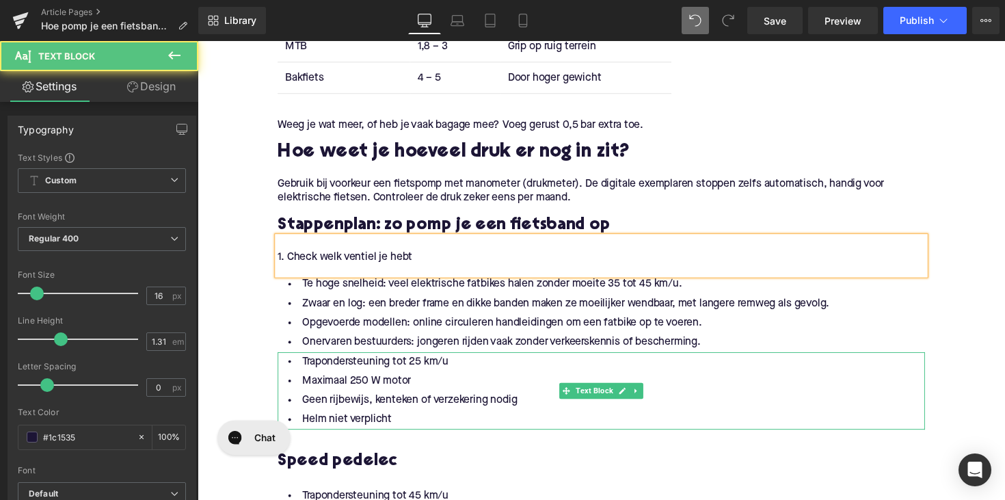
click at [438, 423] on li "Helm niet verplicht" at bounding box center [611, 429] width 663 height 20
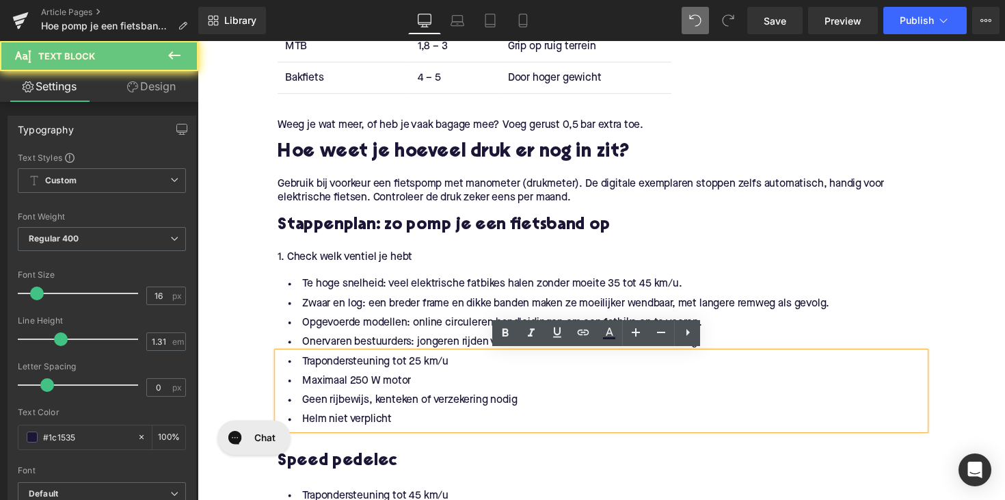
click at [395, 432] on li "Helm niet verplicht" at bounding box center [611, 429] width 663 height 20
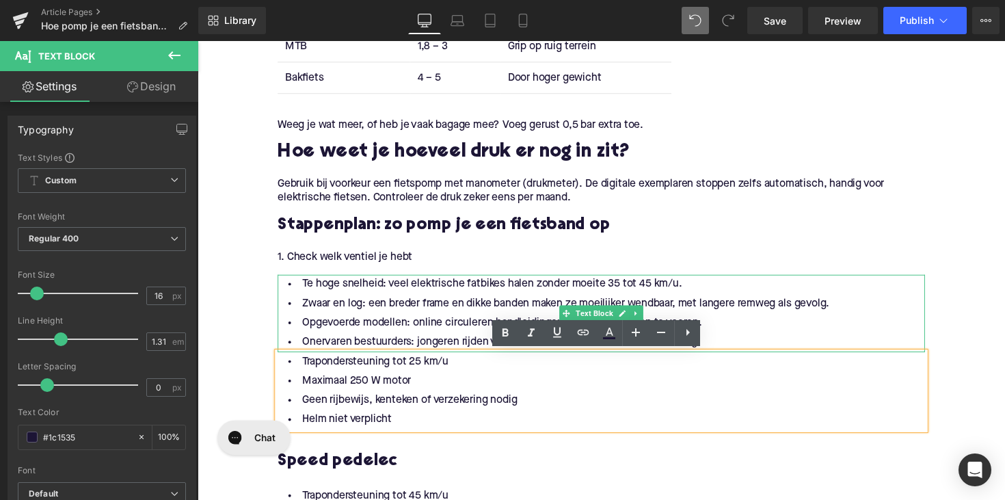
click at [435, 334] on li "Opgevoerde modellen: online circuleren handleidingen om een fatbike op te voere…" at bounding box center [611, 330] width 663 height 20
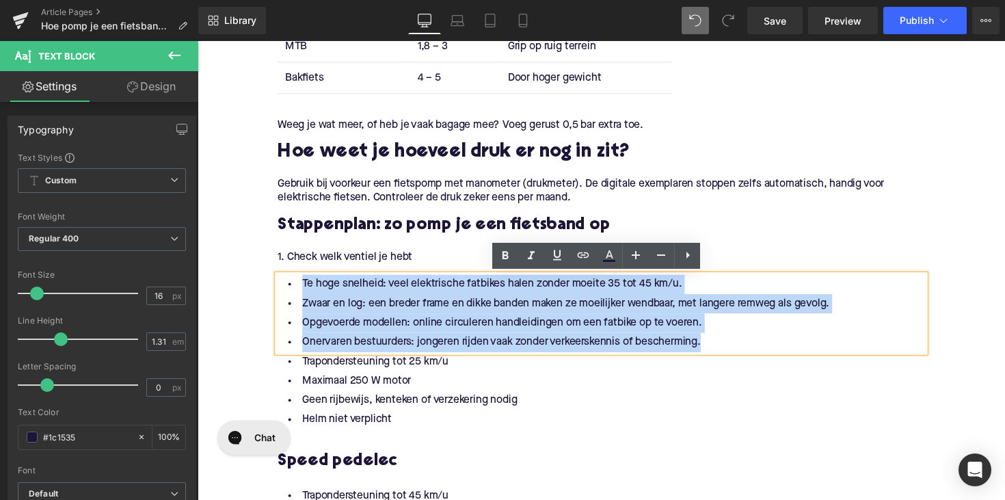
drag, startPoint x: 737, startPoint y: 354, endPoint x: 228, endPoint y: 276, distance: 514.0
click at [228, 276] on div "Home / Hoe pomp je een fietsband op? En hoeveel bar hoort erin? Breadcrumbs Hoe…" at bounding box center [612, 433] width 828 height 2717
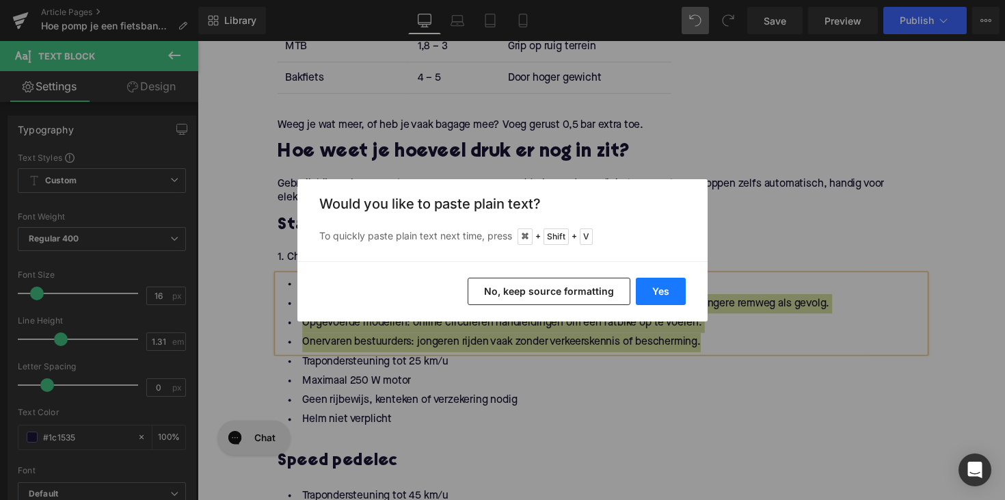
click at [644, 291] on button "Yes" at bounding box center [661, 291] width 50 height 27
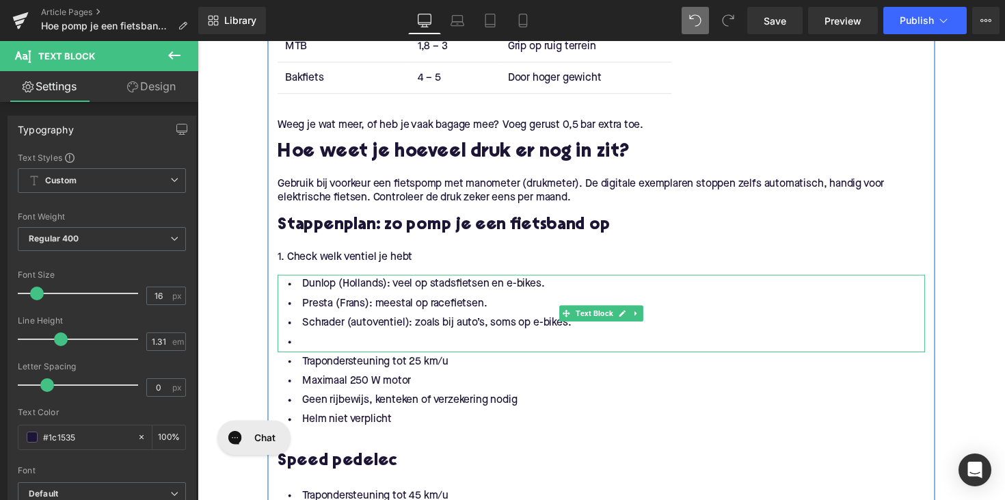
click at [339, 339] on li "Schrader (autoventiel): zoals bij auto’s, soms op e-bikes." at bounding box center [611, 330] width 663 height 20
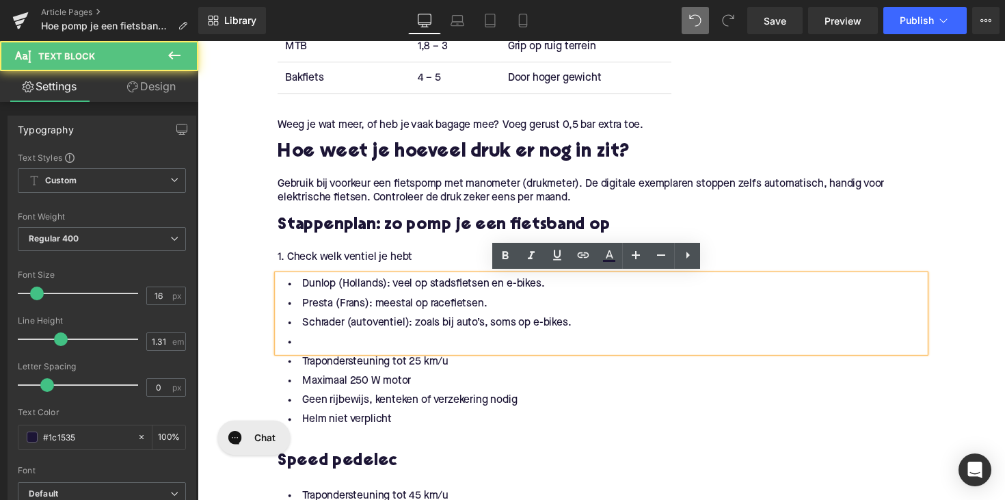
click at [329, 354] on li at bounding box center [611, 350] width 663 height 20
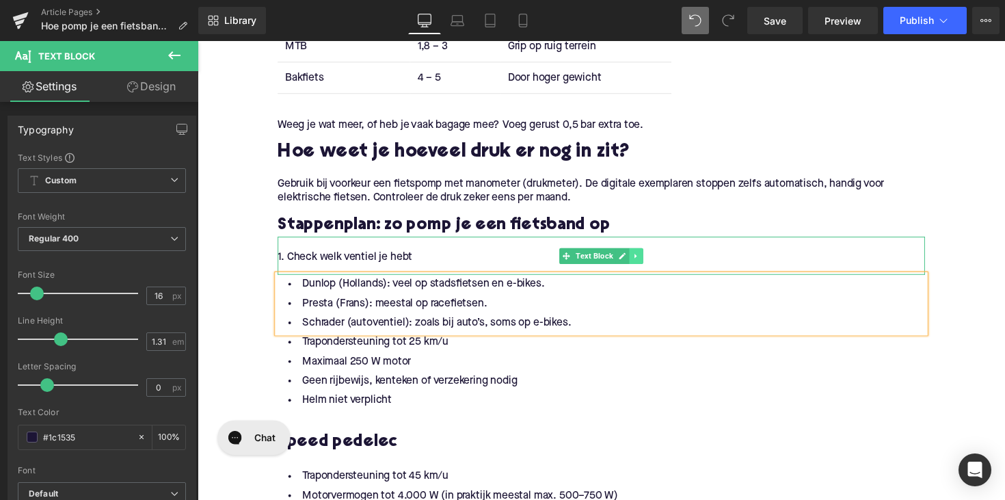
click at [649, 260] on link at bounding box center [647, 261] width 14 height 16
click at [642, 261] on link at bounding box center [640, 261] width 14 height 16
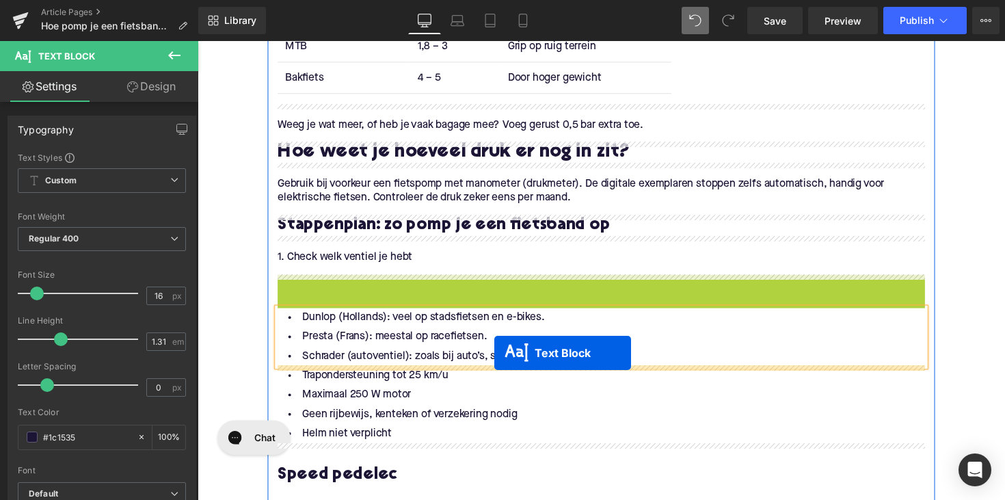
drag, startPoint x: 573, startPoint y: 297, endPoint x: 502, endPoint y: 360, distance: 95.4
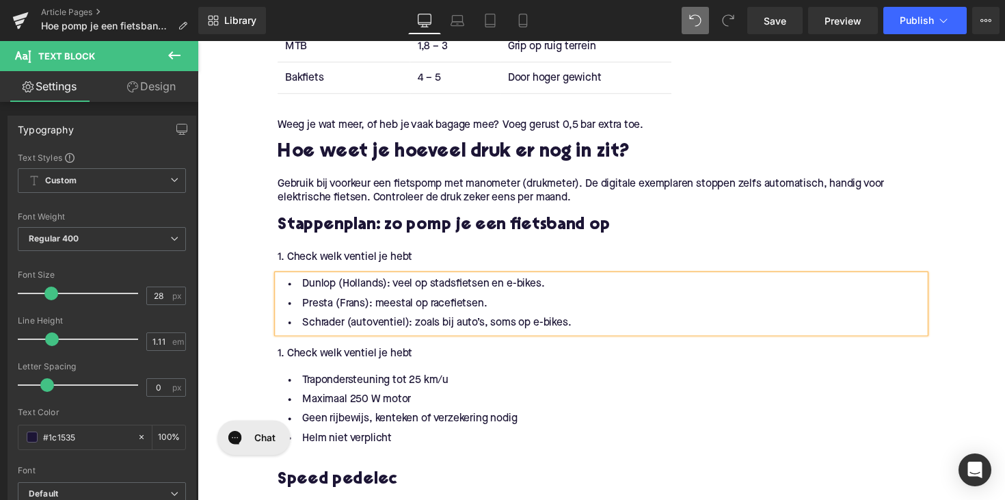
click at [346, 360] on p "1. Check welk ventiel je hebt" at bounding box center [611, 361] width 663 height 14
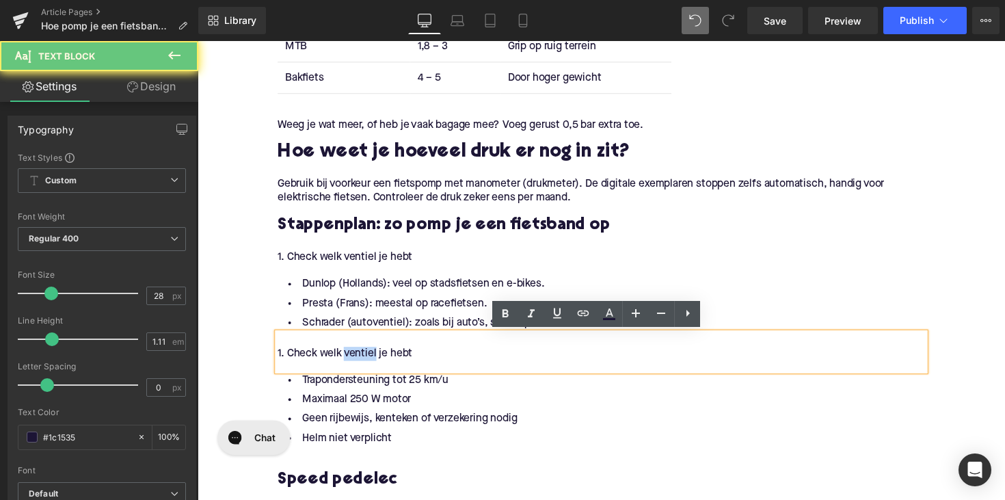
click at [346, 360] on p "1. Check welk ventiel je hebt" at bounding box center [611, 361] width 663 height 14
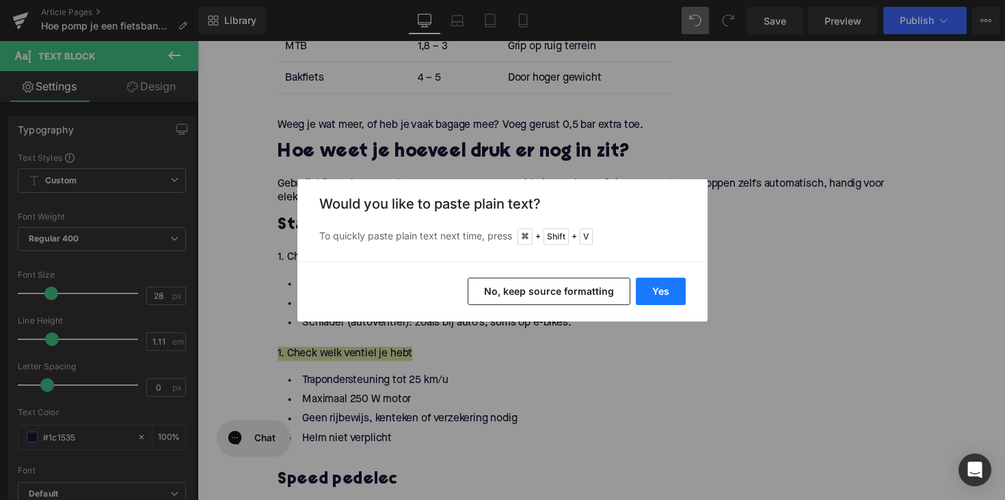
click at [664, 289] on button "Yes" at bounding box center [661, 291] width 50 height 27
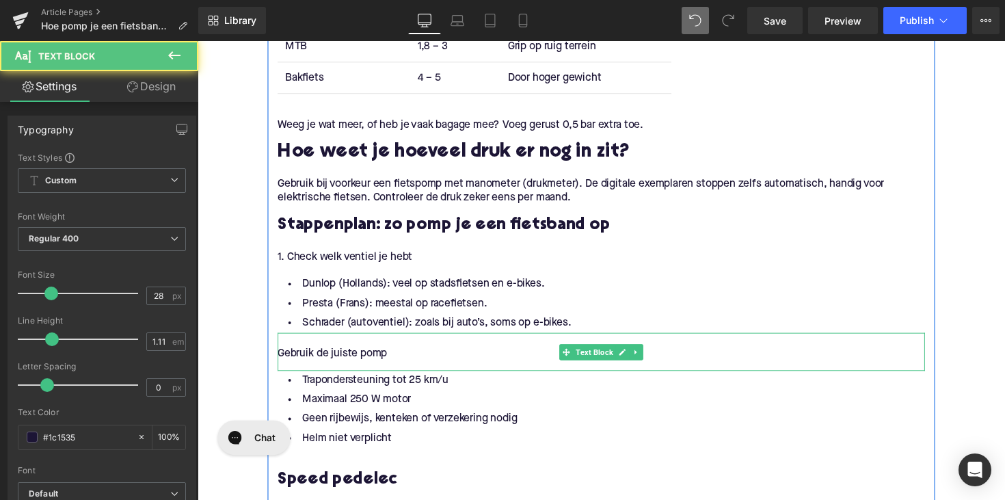
click at [307, 363] on p "Gebruik de juiste pomp" at bounding box center [611, 361] width 663 height 14
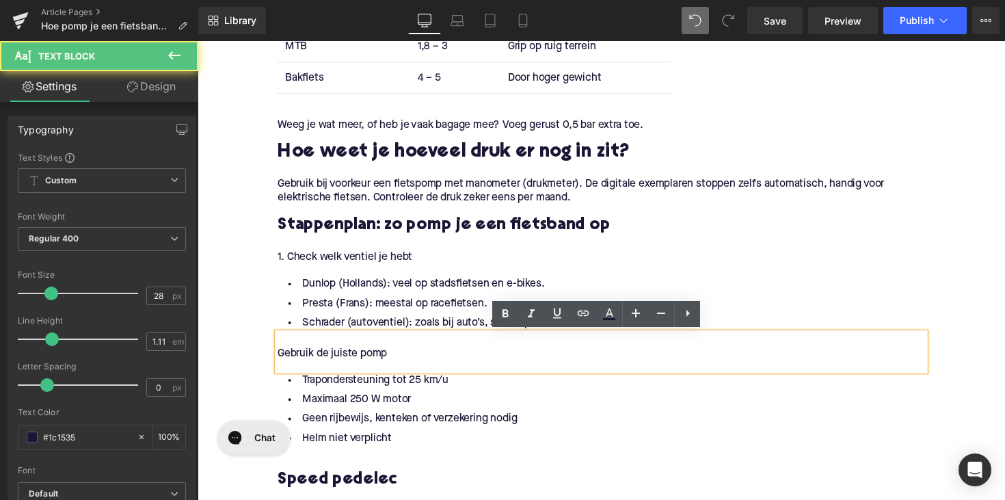
click at [280, 362] on div "Gebruik de juiste pomp" at bounding box center [611, 359] width 663 height 39
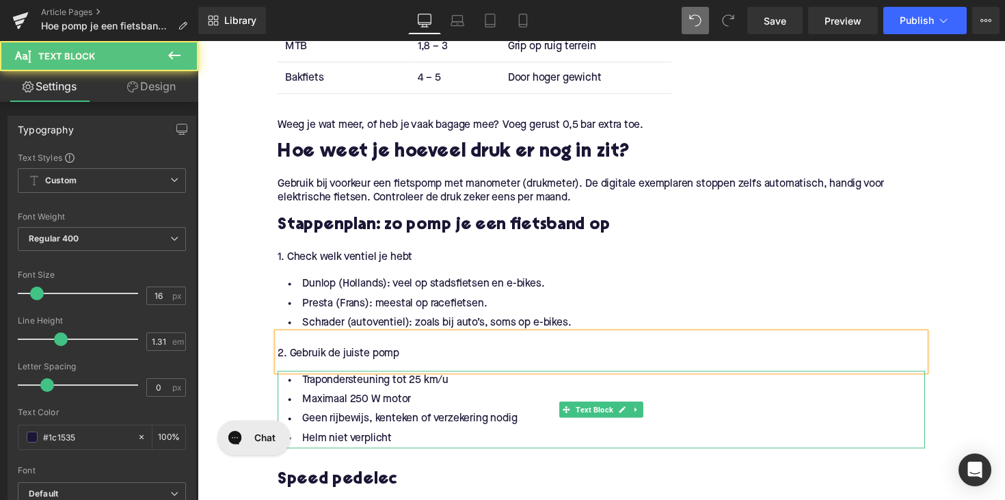
click at [402, 448] on li "Helm niet verplicht" at bounding box center [611, 448] width 663 height 20
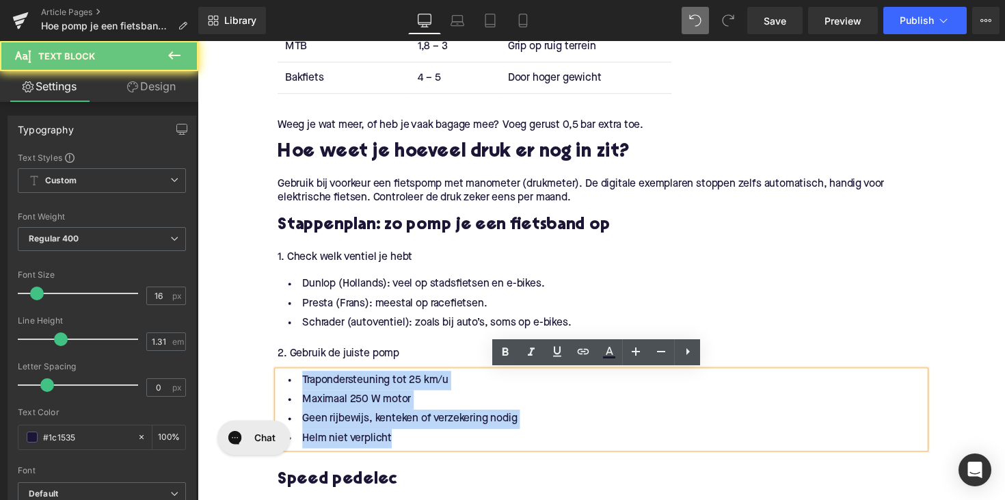
drag, startPoint x: 402, startPoint y: 448, endPoint x: 278, endPoint y: 375, distance: 143.5
click at [280, 379] on div "Trapondersteuning tot 25 km/u Maximaal 250 W motor Geen rijbewijs, kenteken of …" at bounding box center [611, 418] width 663 height 79
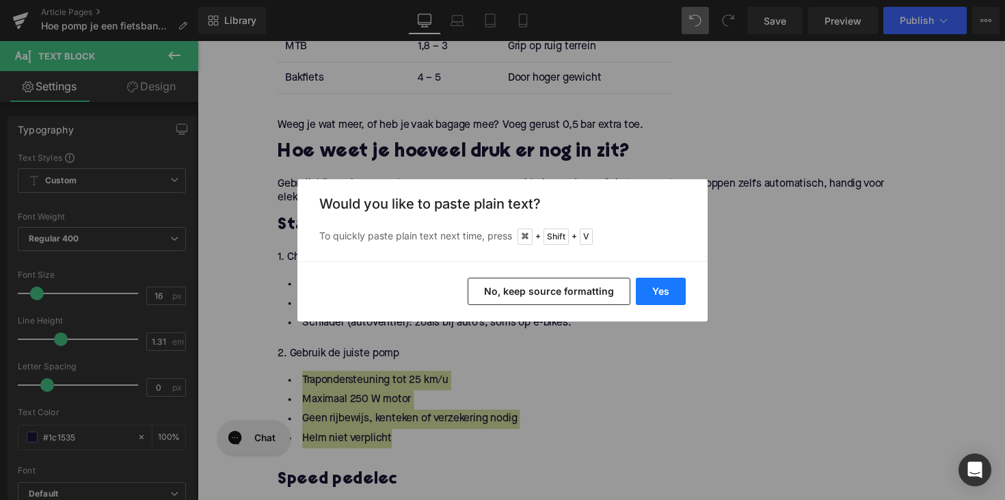
click at [680, 281] on button "Yes" at bounding box center [661, 291] width 50 height 27
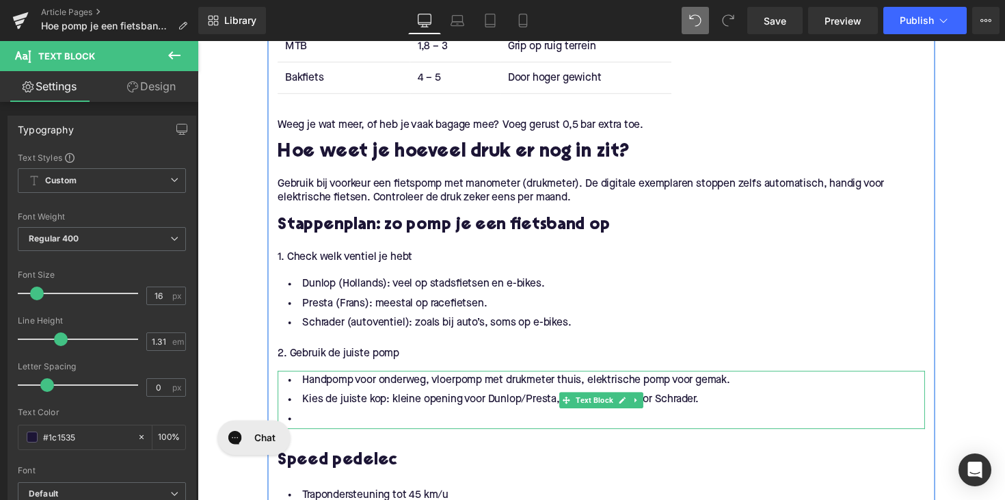
click at [372, 427] on li at bounding box center [611, 429] width 663 height 20
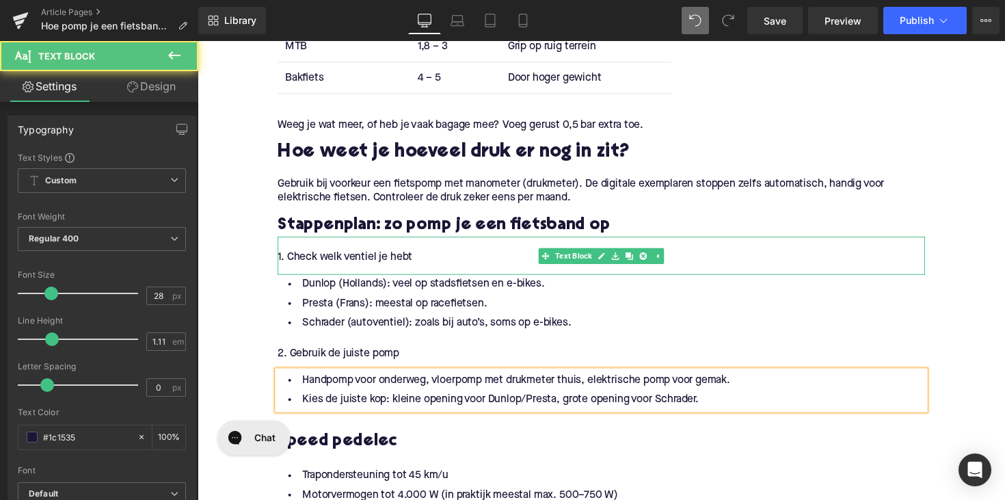
click at [365, 264] on p "1. Check welk ventiel je hebt" at bounding box center [611, 263] width 663 height 14
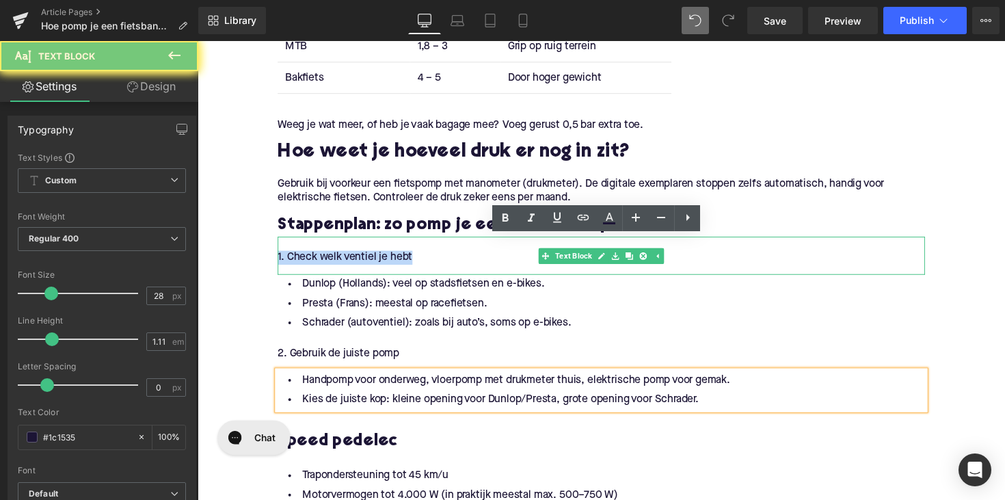
click at [365, 264] on p "1. Check welk ventiel je hebt" at bounding box center [611, 263] width 663 height 14
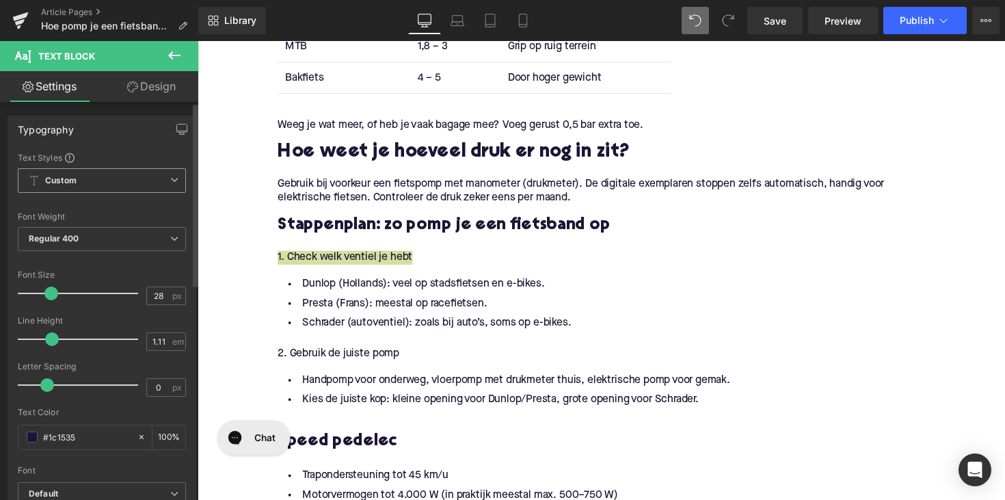
click at [158, 181] on span "Custom Setup Global Style" at bounding box center [102, 180] width 168 height 25
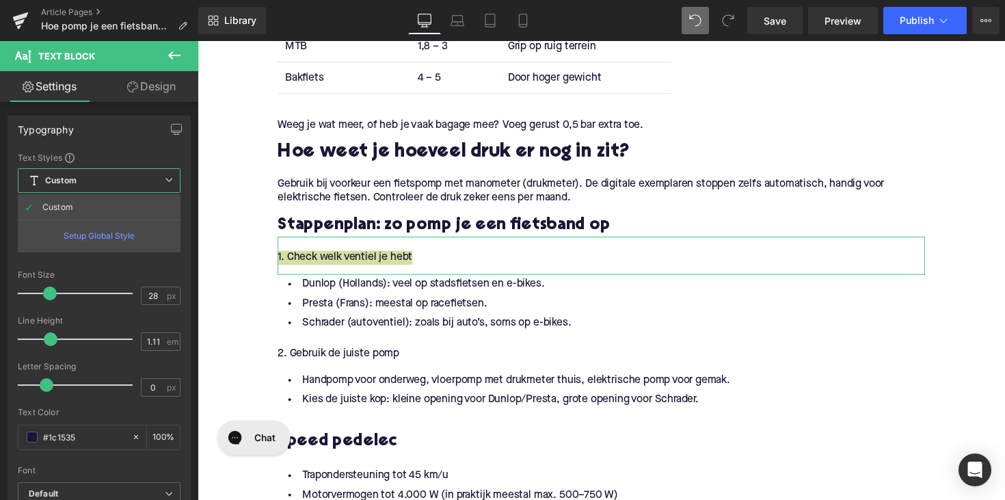
click at [150, 92] on link "Design" at bounding box center [151, 86] width 99 height 31
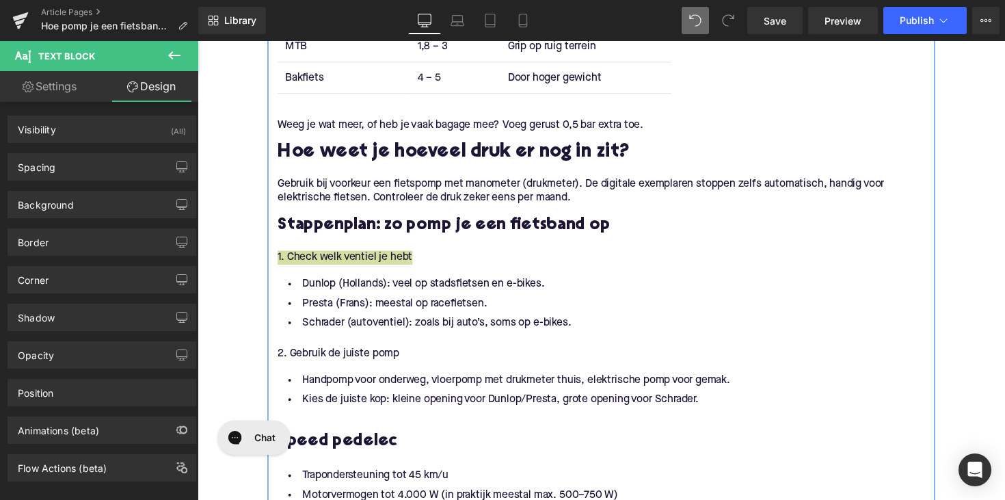
click at [198, 41] on div at bounding box center [198, 41] width 0 height 0
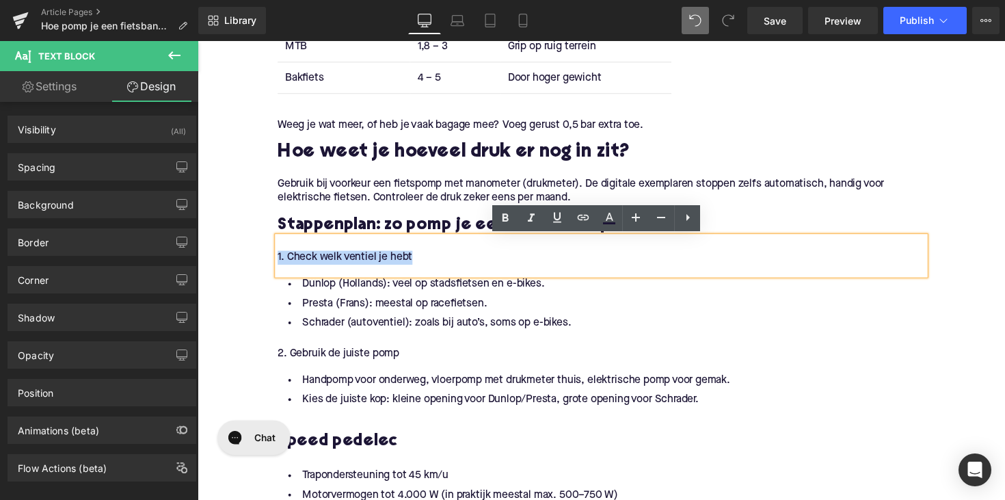
click at [365, 233] on span "Stappenplan: zo pomp je een fietsband op" at bounding box center [450, 230] width 341 height 17
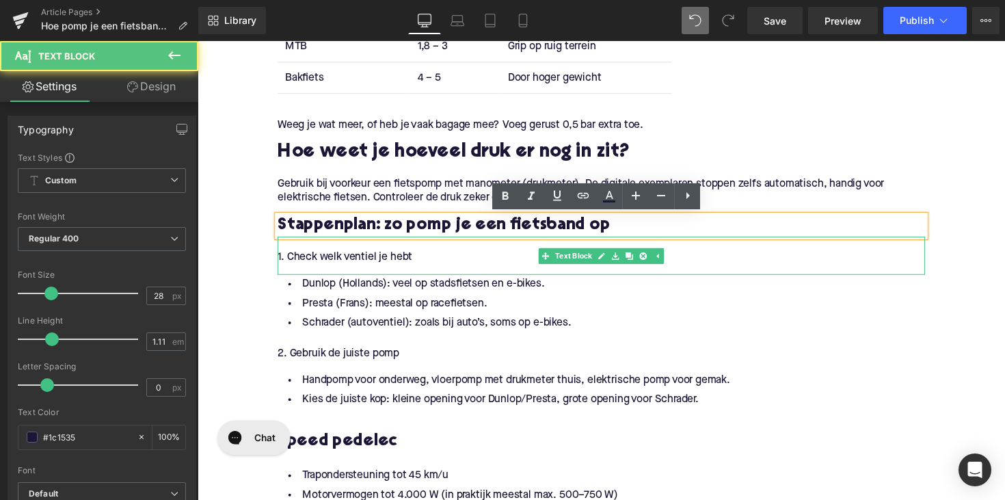
click at [347, 259] on p "1. Check welk ventiel je hebt" at bounding box center [611, 263] width 663 height 14
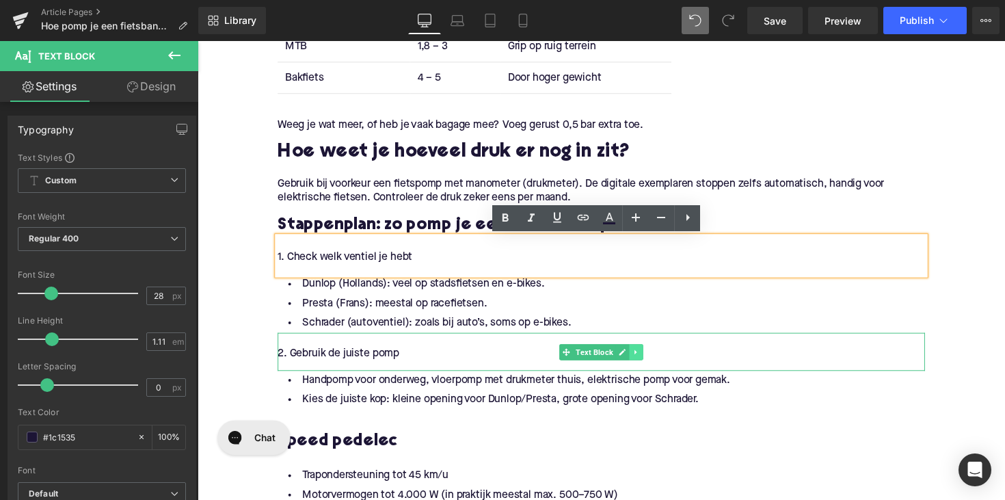
click at [646, 358] on icon at bounding box center [648, 360] width 8 height 8
click at [636, 362] on icon at bounding box center [640, 360] width 8 height 8
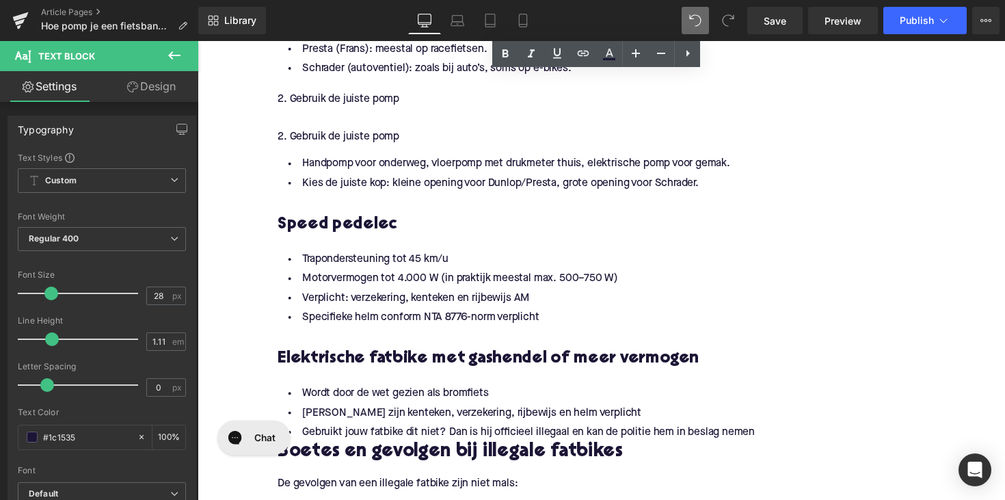
scroll to position [1328, 0]
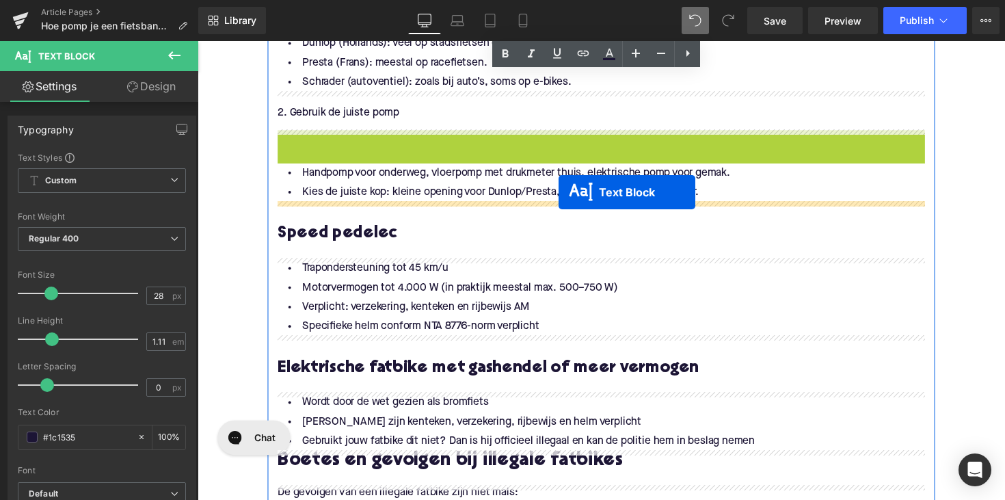
drag, startPoint x: 575, startPoint y: 148, endPoint x: 568, endPoint y: 196, distance: 48.5
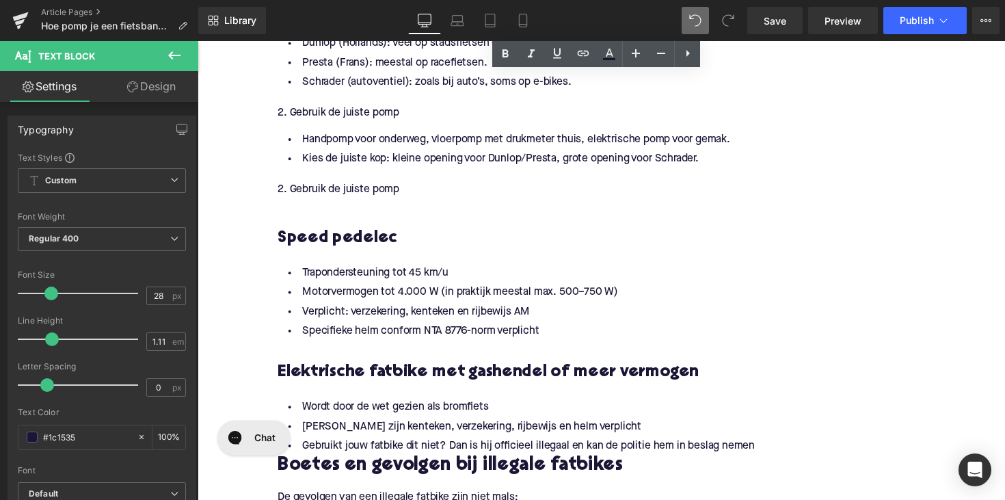
click at [369, 189] on p "2. Gebruik de juiste pomp" at bounding box center [611, 193] width 663 height 14
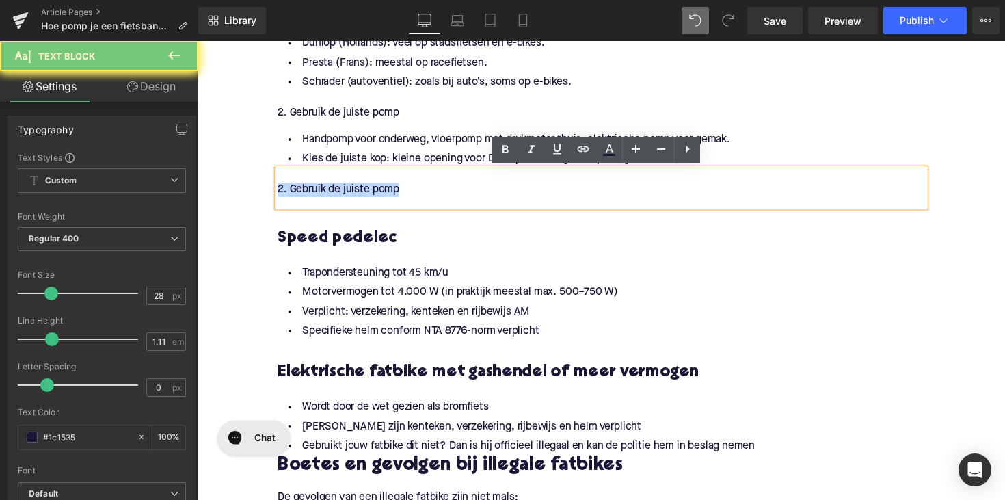
click at [369, 189] on p "2. Gebruik de juiste pomp" at bounding box center [611, 193] width 663 height 14
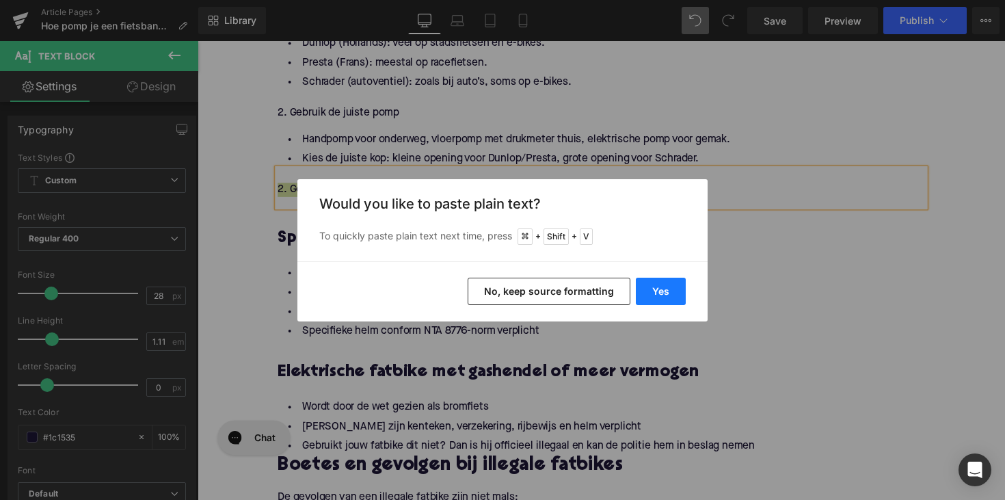
click at [668, 295] on button "Yes" at bounding box center [661, 291] width 50 height 27
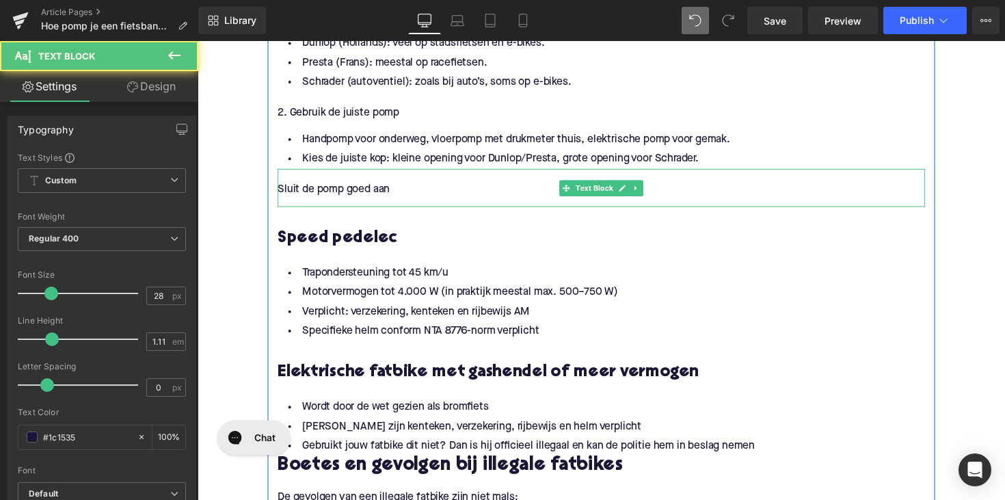
click at [280, 191] on p "Sluit de pomp goed aan" at bounding box center [611, 193] width 663 height 14
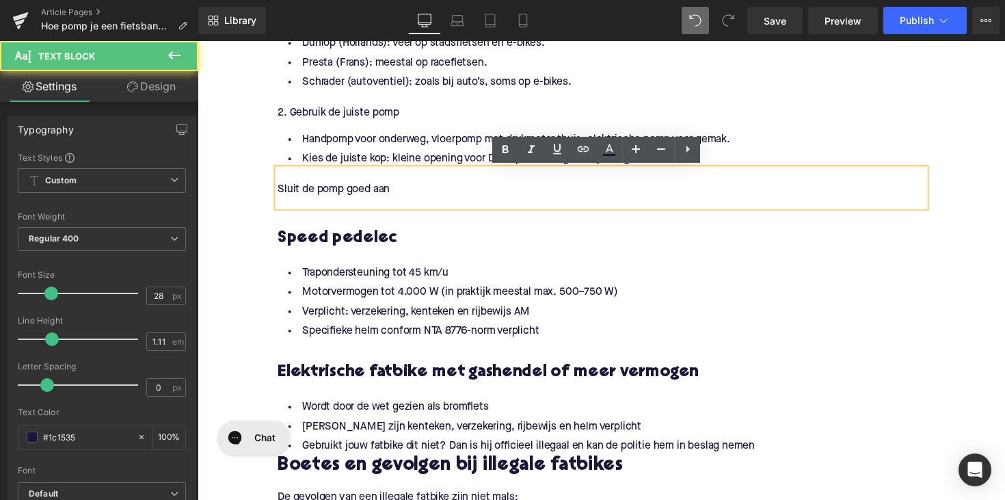
click at [280, 194] on p "Sluit de pomp goed aan" at bounding box center [611, 193] width 663 height 14
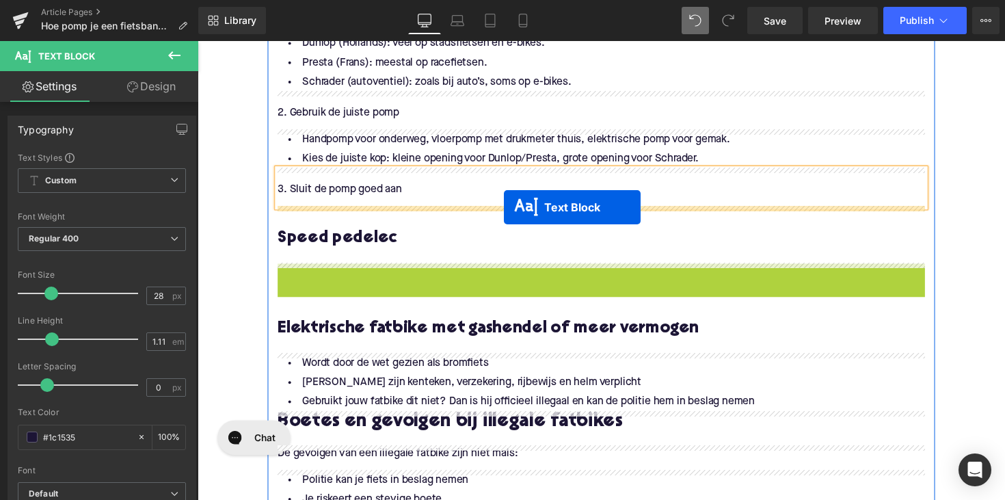
drag, startPoint x: 573, startPoint y: 311, endPoint x: 512, endPoint y: 211, distance: 117.3
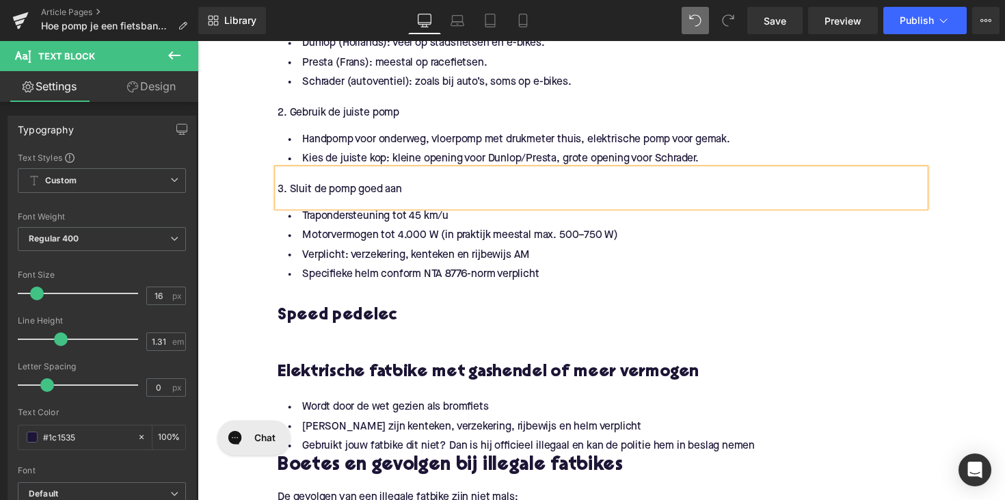
click at [461, 274] on li "Specifieke helm conform NTA 8776-norm verplicht" at bounding box center [611, 280] width 663 height 20
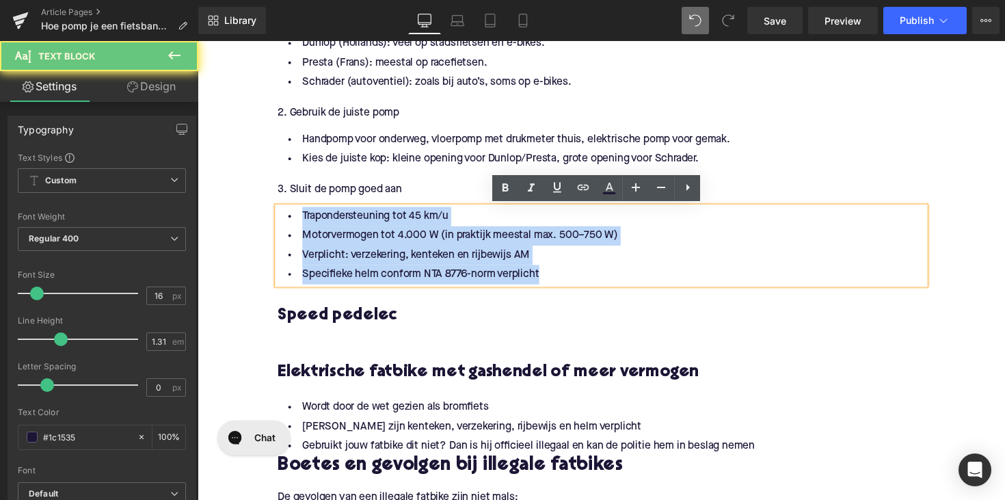
drag, startPoint x: 571, startPoint y: 278, endPoint x: 243, endPoint y: 185, distance: 340.7
click at [243, 185] on div "Home / Hoe pomp je een fietsband op? En hoeveel bar hoort erin? Breadcrumbs Hoe…" at bounding box center [612, 196] width 828 height 2736
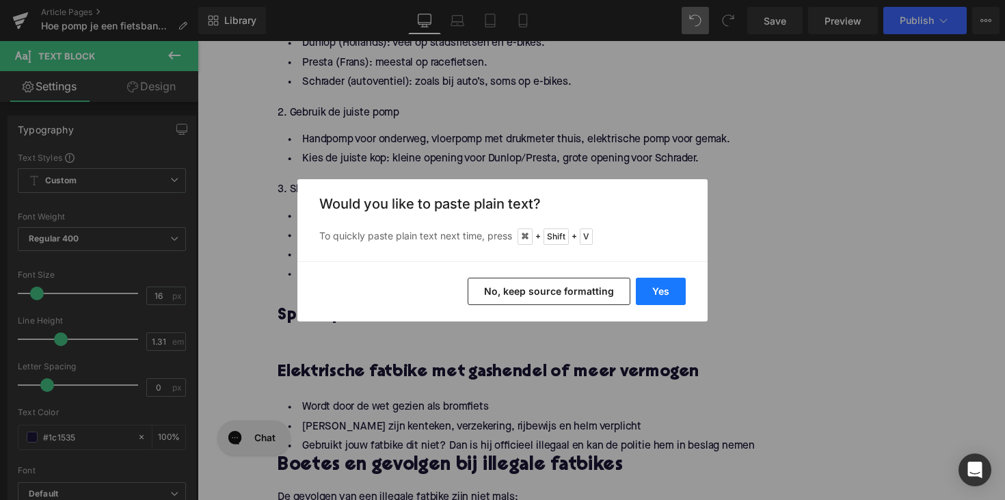
click at [658, 283] on button "Yes" at bounding box center [661, 291] width 50 height 27
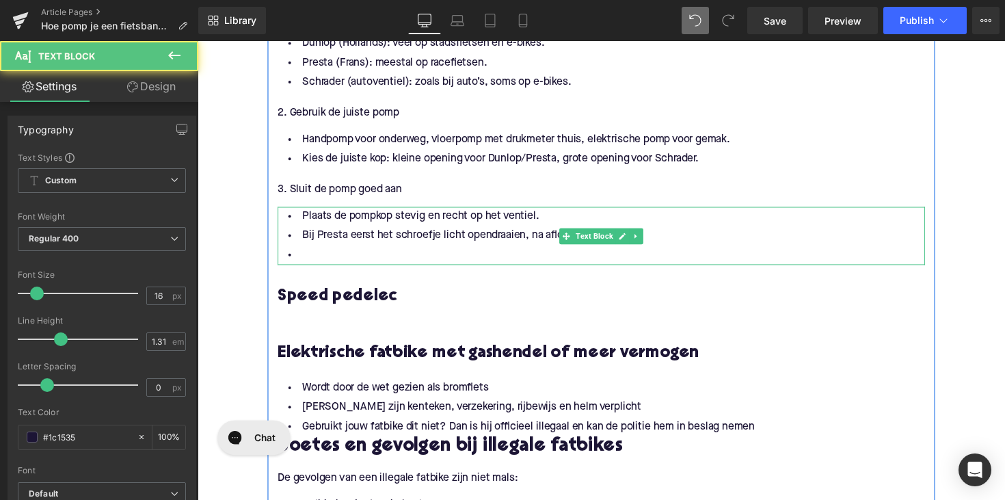
click at [379, 247] on li "Bij Presta eerst het schroefje licht opendraaien, na afloop weer dicht." at bounding box center [611, 240] width 663 height 20
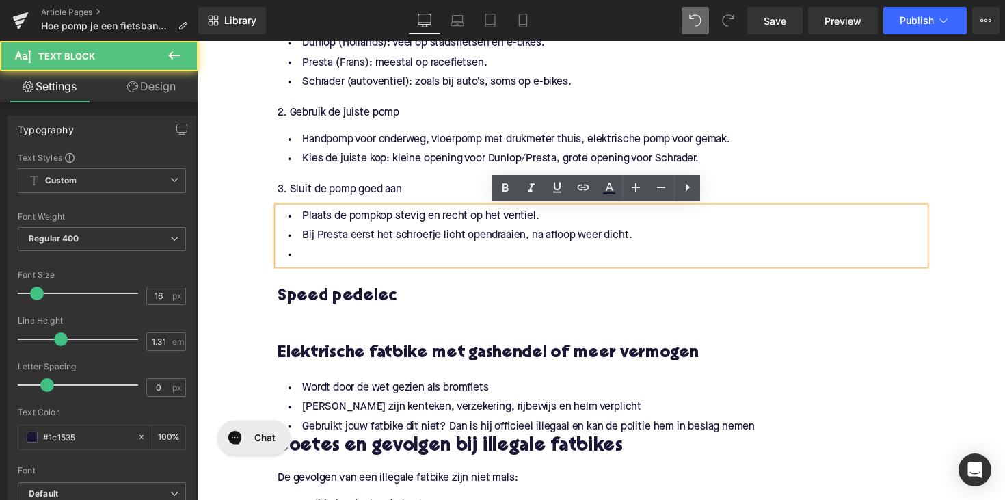
click at [364, 250] on li at bounding box center [611, 260] width 663 height 20
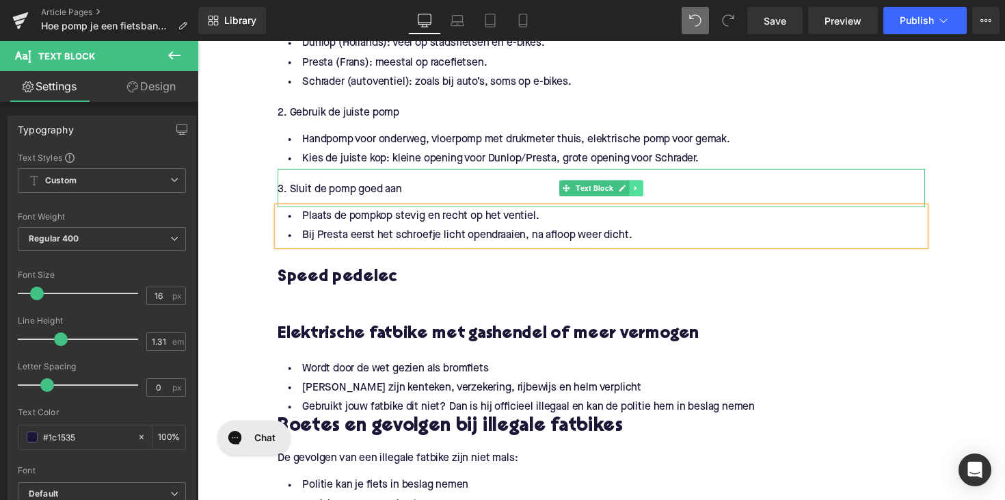
click at [640, 194] on link at bounding box center [647, 191] width 14 height 16
click at [633, 191] on link at bounding box center [640, 191] width 14 height 16
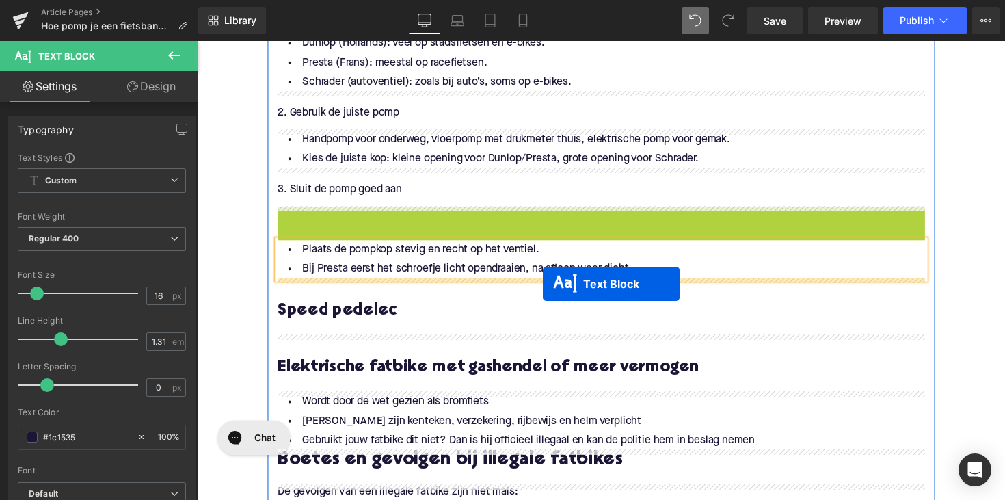
drag, startPoint x: 569, startPoint y: 232, endPoint x: 551, endPoint y: 290, distance: 60.8
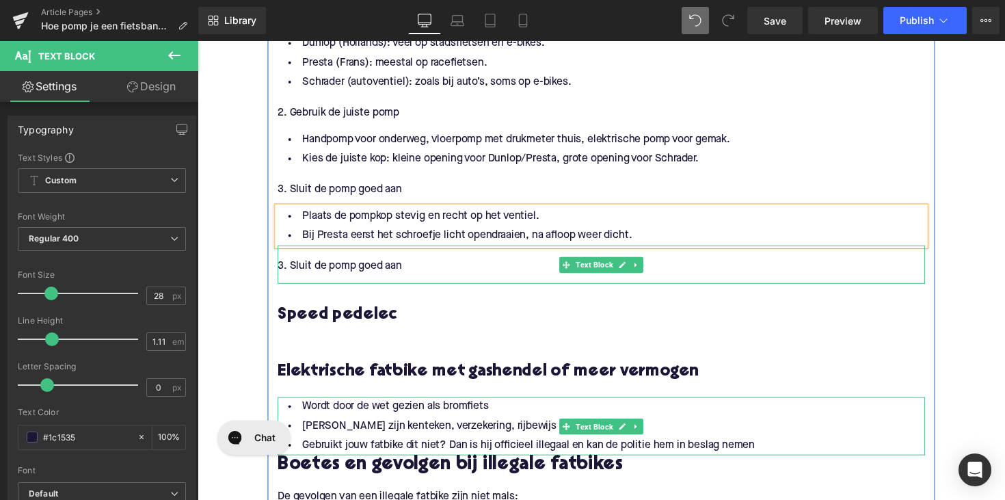
click at [376, 274] on p "3. Sluit de pomp goed aan" at bounding box center [611, 272] width 663 height 14
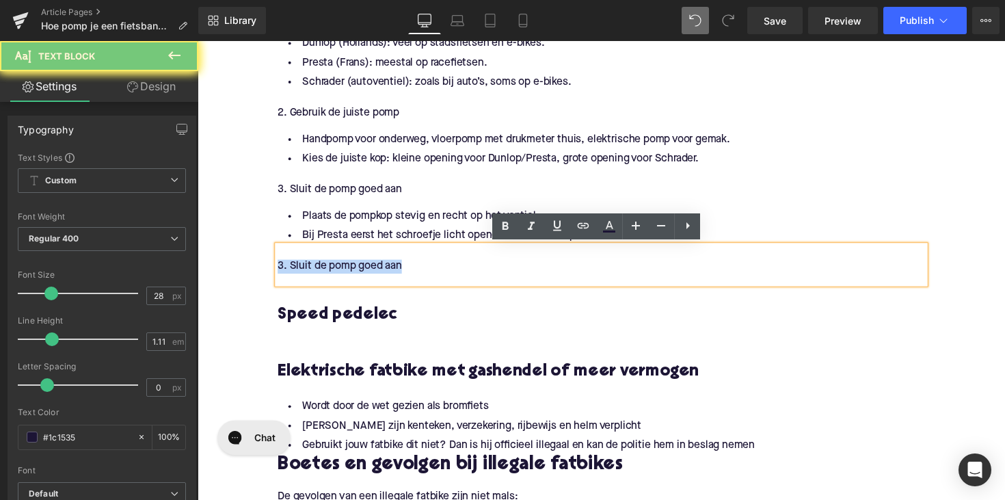
click at [376, 274] on p "3. Sluit de pomp goed aan" at bounding box center [611, 272] width 663 height 14
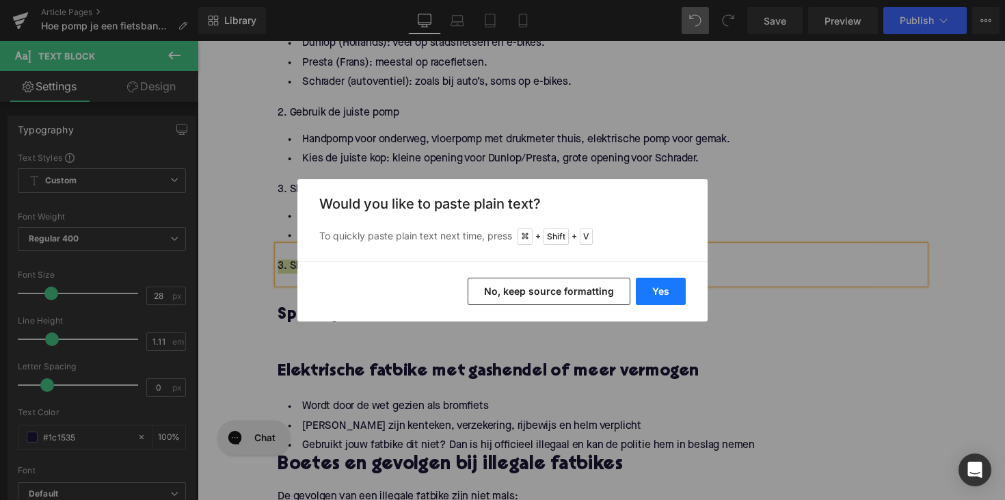
click at [677, 287] on button "Yes" at bounding box center [661, 291] width 50 height 27
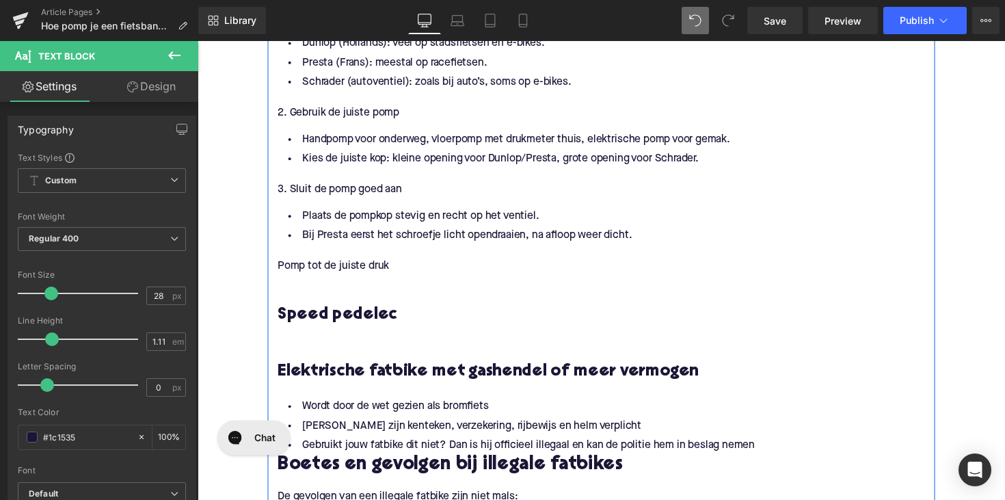
click at [276, 272] on div "Waarom is de juiste bandenspanning zo belangrijk? Heading Met de juiste druk in…" at bounding box center [611, 223] width 684 height 1531
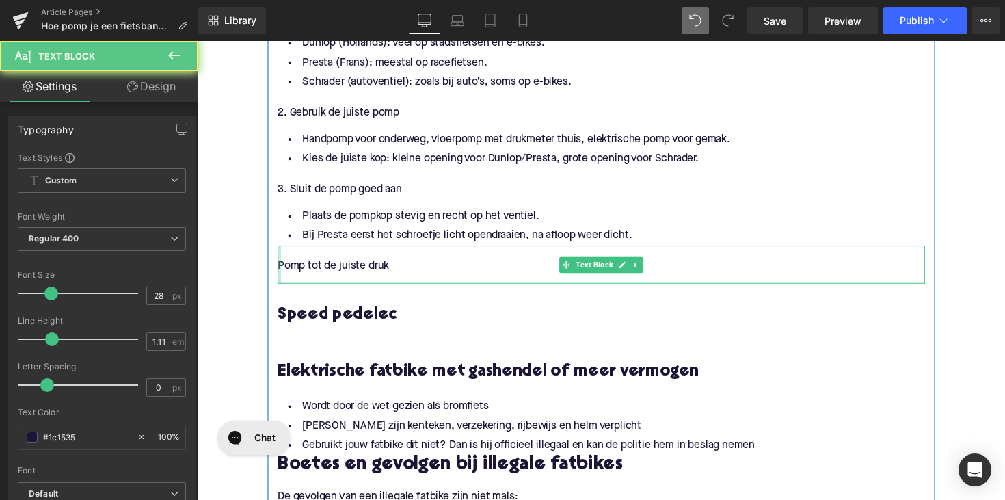
click at [280, 272] on div at bounding box center [281, 269] width 3 height 39
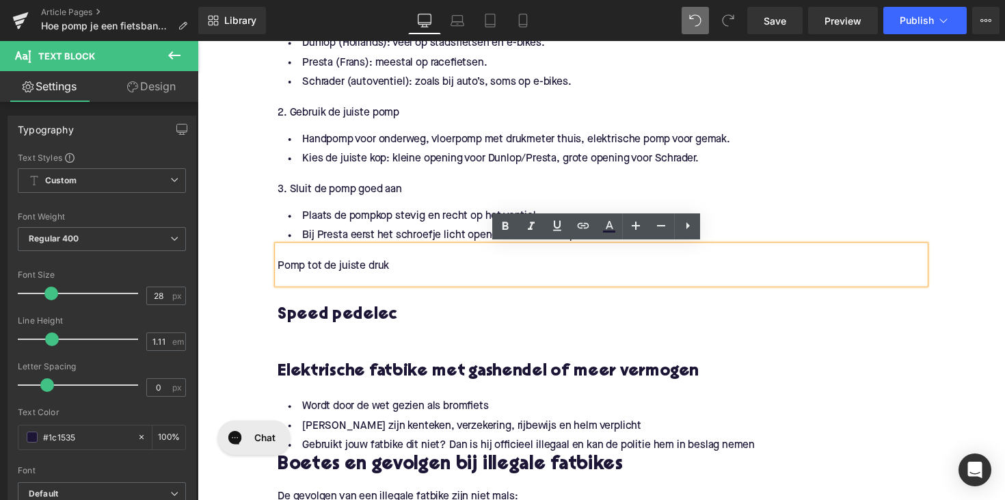
click at [280, 272] on p "Pomp tot de juiste druk" at bounding box center [611, 272] width 663 height 14
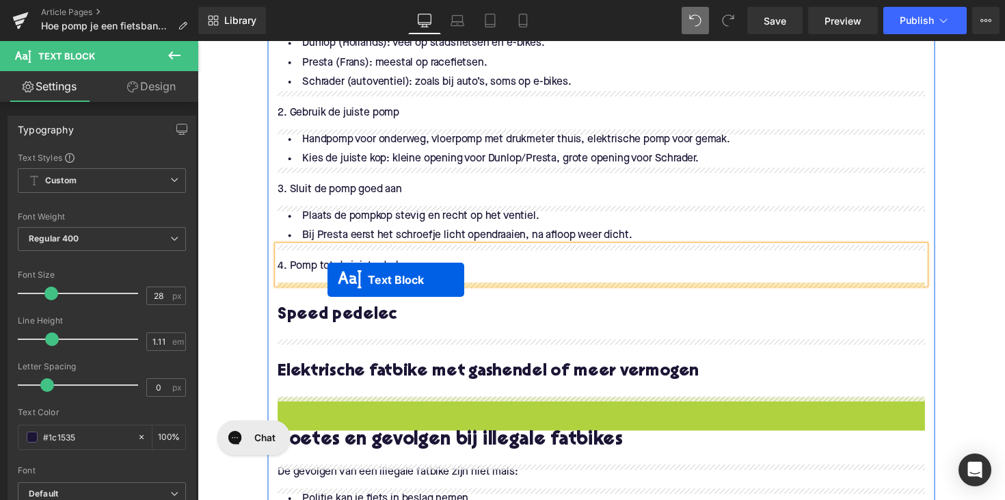
drag, startPoint x: 571, startPoint y: 435, endPoint x: 331, endPoint y: 286, distance: 282.6
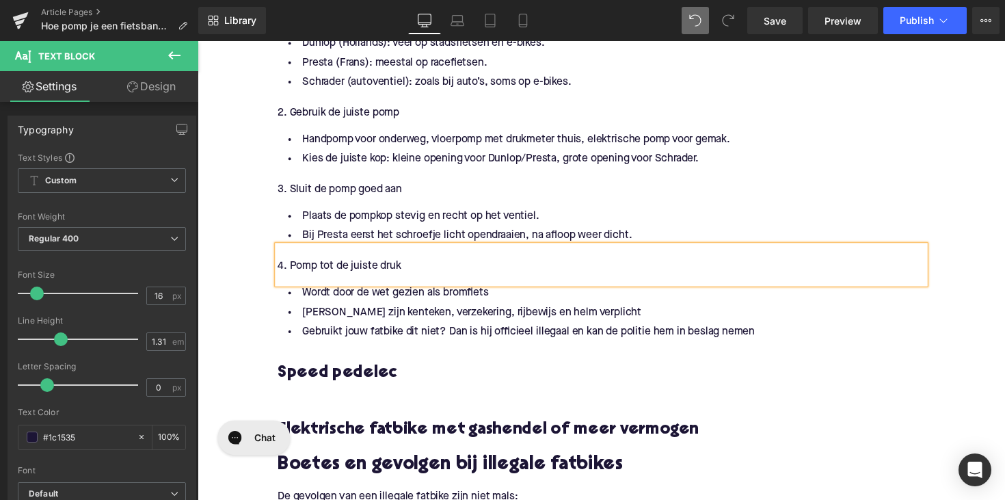
click at [419, 339] on li "Gebruikt jouw fatbike dit niet? Dan is hij officieel illegaal en kan de politie…" at bounding box center [611, 339] width 663 height 20
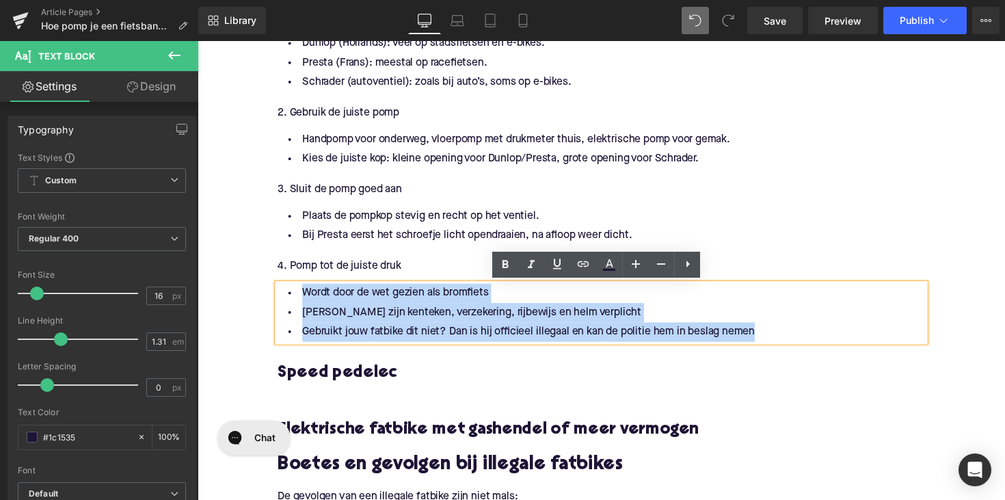
drag, startPoint x: 786, startPoint y: 338, endPoint x: 282, endPoint y: 291, distance: 506.2
click at [282, 291] on ul "Wordt door de wet gezien als bromfiets Dan zijn kenteken, verzekering, rijbewij…" at bounding box center [611, 318] width 663 height 59
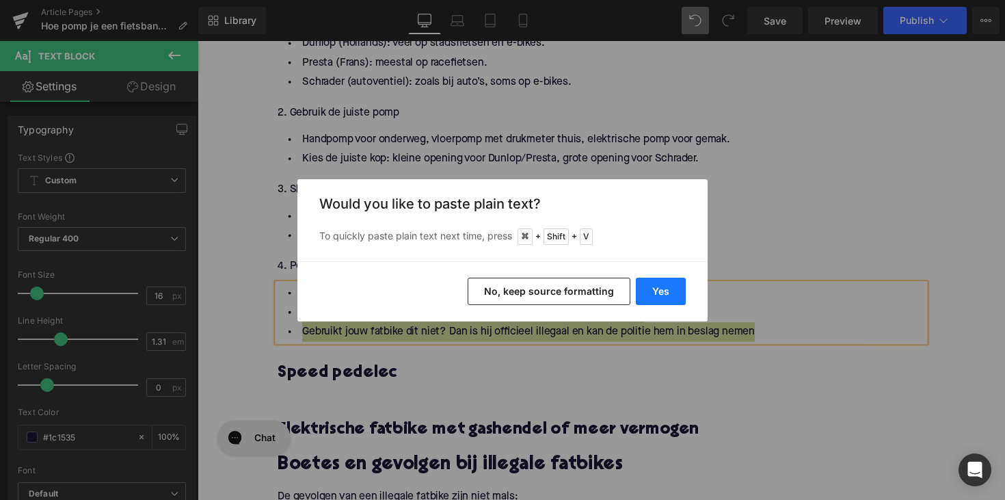
click at [650, 279] on button "Yes" at bounding box center [661, 291] width 50 height 27
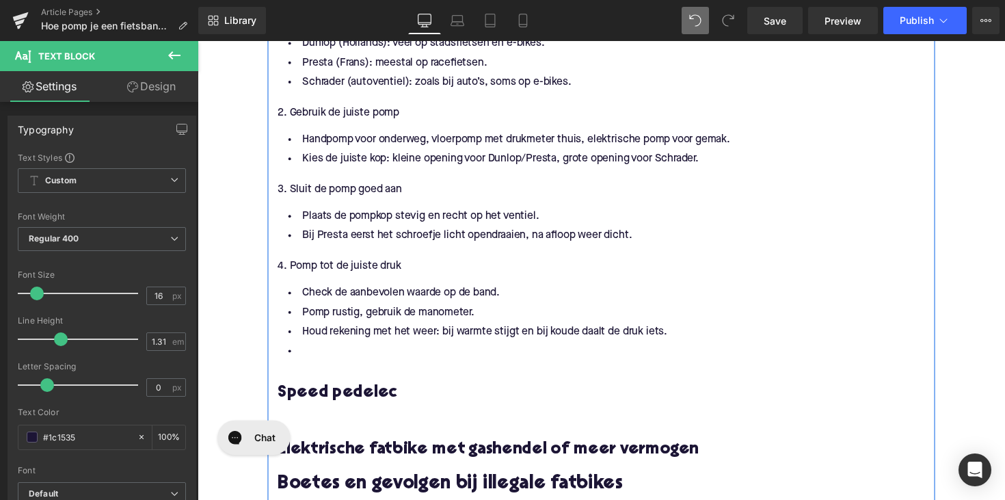
click at [339, 356] on li at bounding box center [611, 359] width 663 height 20
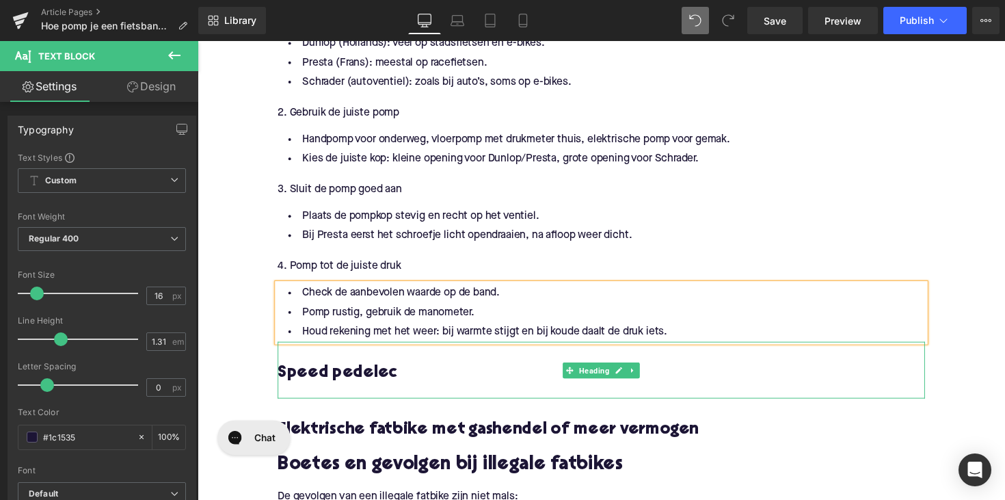
scroll to position [1437, 0]
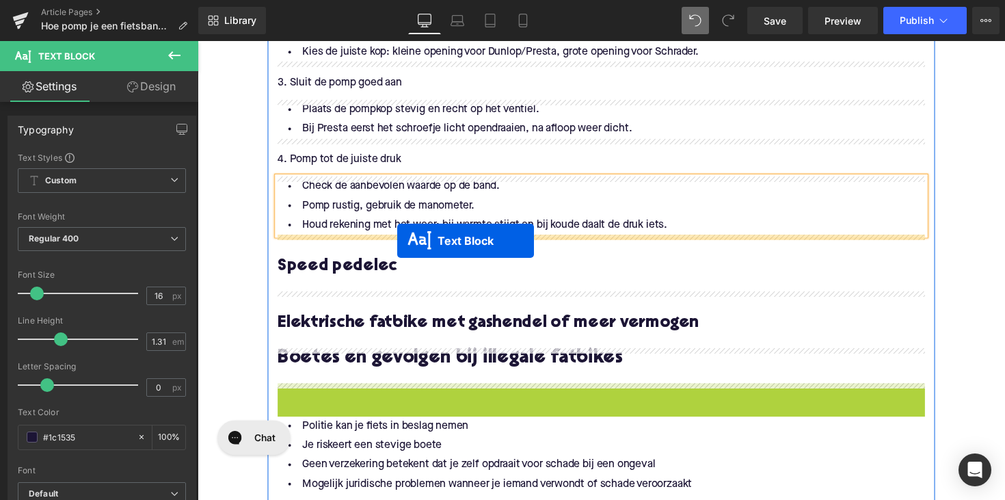
drag, startPoint x: 572, startPoint y: 406, endPoint x: 402, endPoint y: 246, distance: 233.7
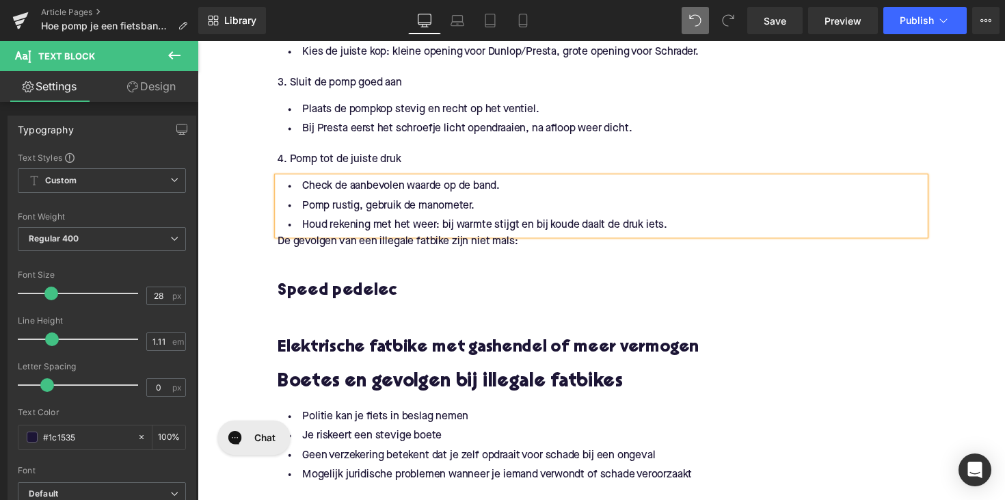
click at [328, 244] on p "De gevolgen van een illegale fatbike zijn niet mals:" at bounding box center [611, 247] width 663 height 14
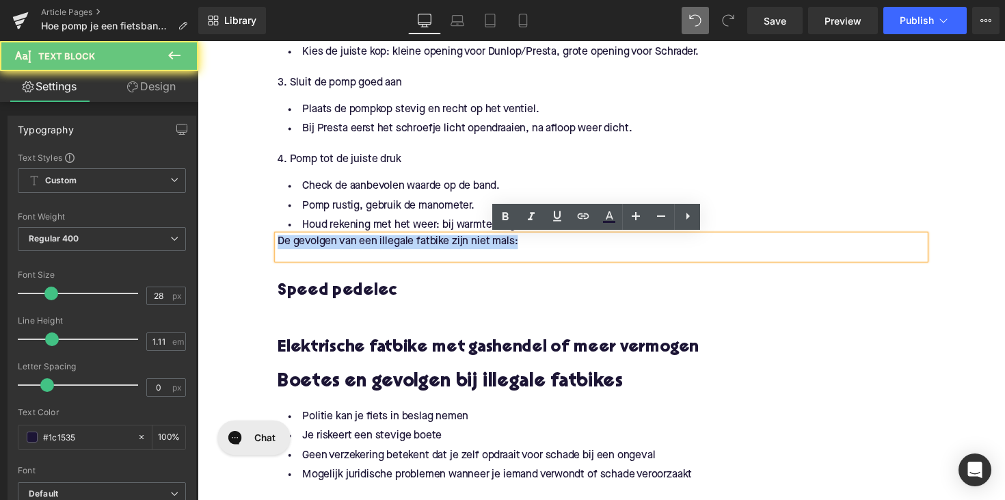
click at [328, 244] on p "De gevolgen van een illegale fatbike zijn niet mals:" at bounding box center [611, 247] width 663 height 14
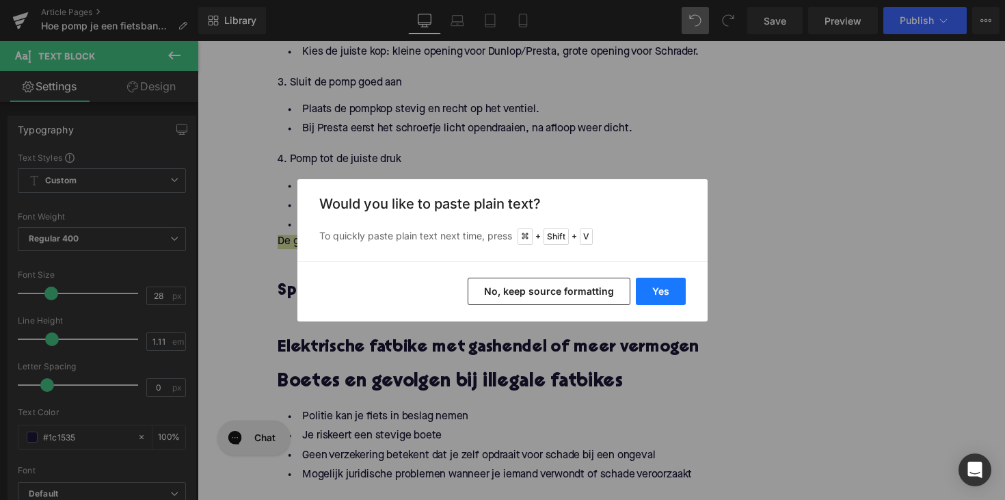
click at [670, 287] on button "Yes" at bounding box center [661, 291] width 50 height 27
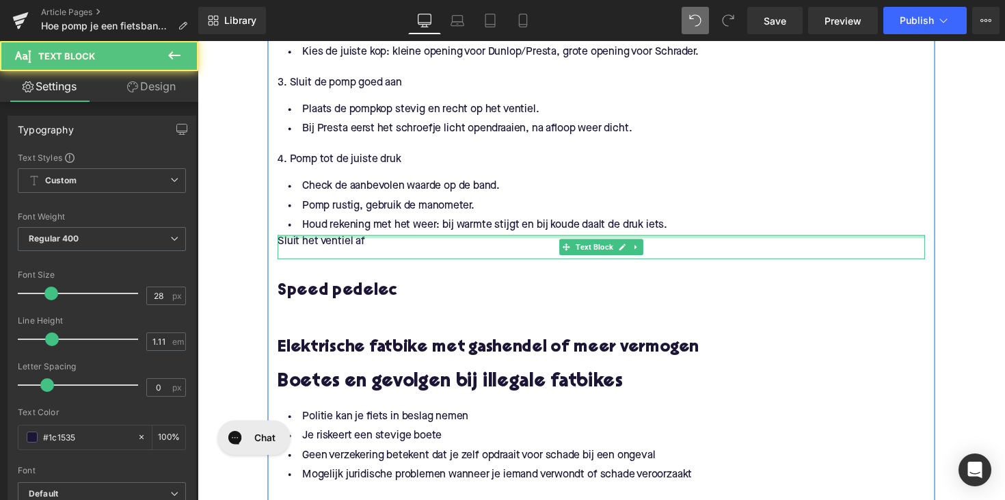
click at [300, 248] on p "Sluit het ventiel af" at bounding box center [611, 247] width 663 height 14
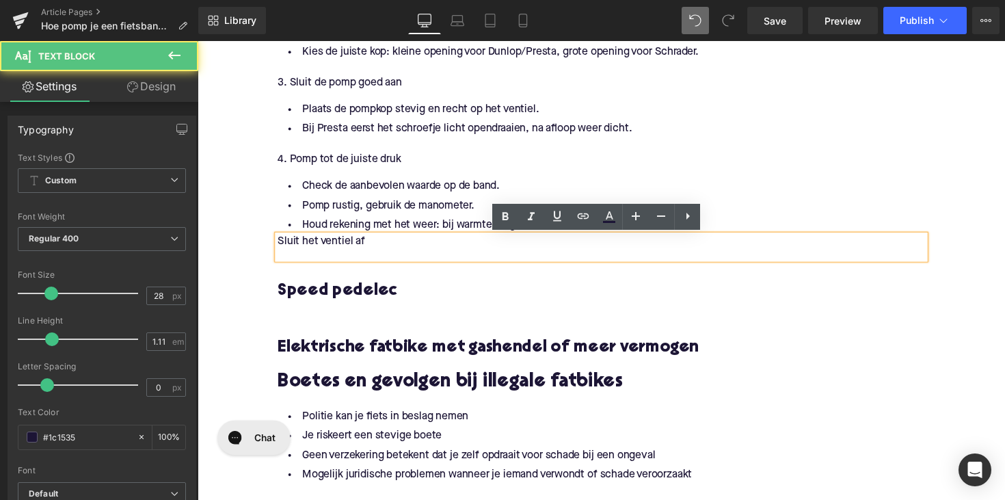
click at [280, 248] on p "Sluit het ventiel af" at bounding box center [611, 247] width 663 height 14
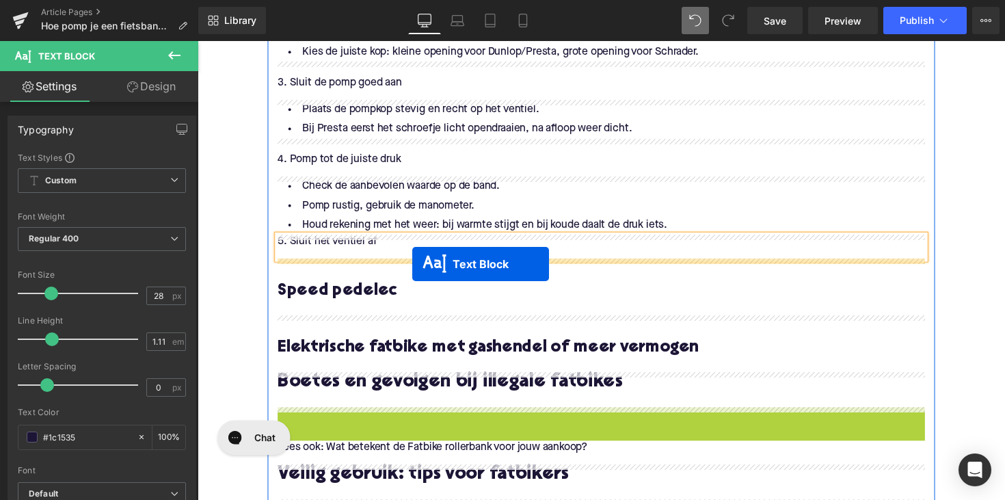
drag, startPoint x: 574, startPoint y: 455, endPoint x: 418, endPoint y: 269, distance: 242.7
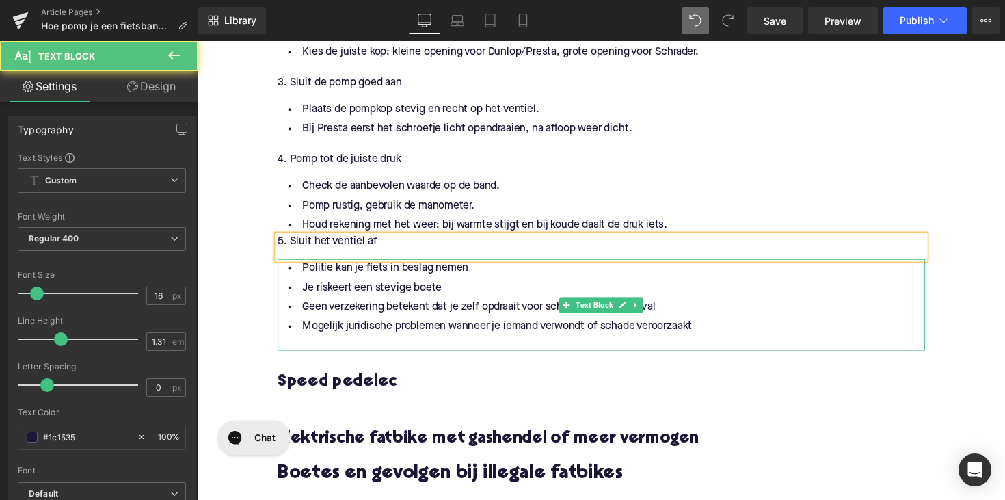
click at [405, 336] on li "Mogelijk juridische problemen wanneer je iemand verwondt of schade veroorzaakt" at bounding box center [611, 334] width 663 height 20
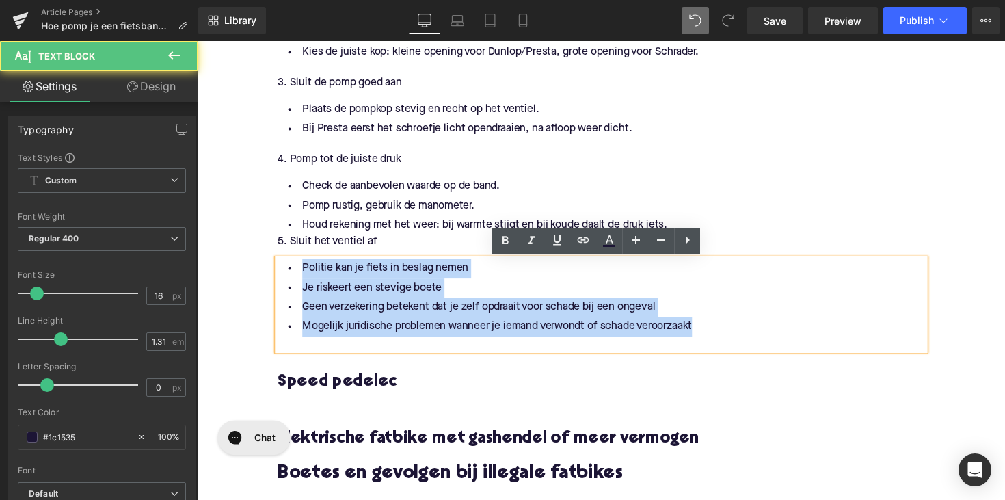
drag, startPoint x: 715, startPoint y: 333, endPoint x: 285, endPoint y: 270, distance: 434.1
click at [285, 270] on ul "Politie kan je fiets in beslag nemen Je riskeert een stevige boete Geen verzeke…" at bounding box center [611, 304] width 663 height 79
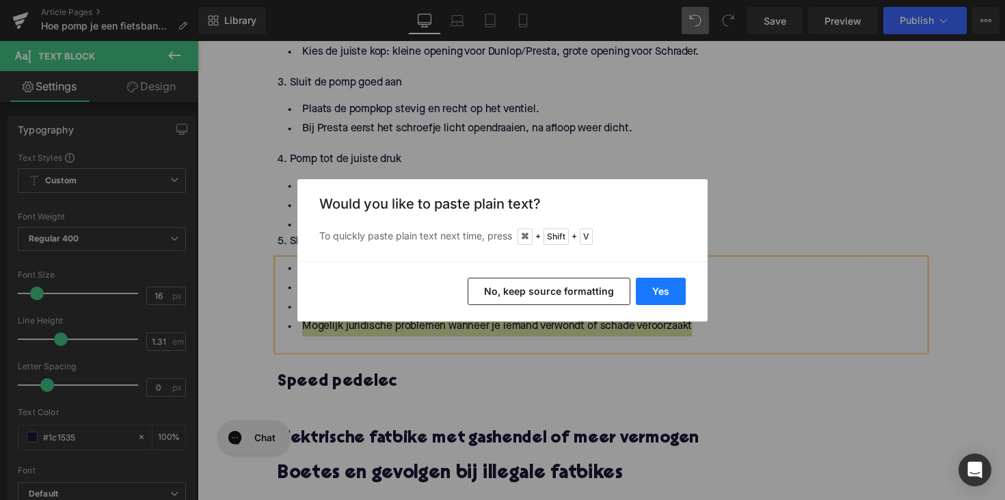
click at [668, 288] on button "Yes" at bounding box center [661, 291] width 50 height 27
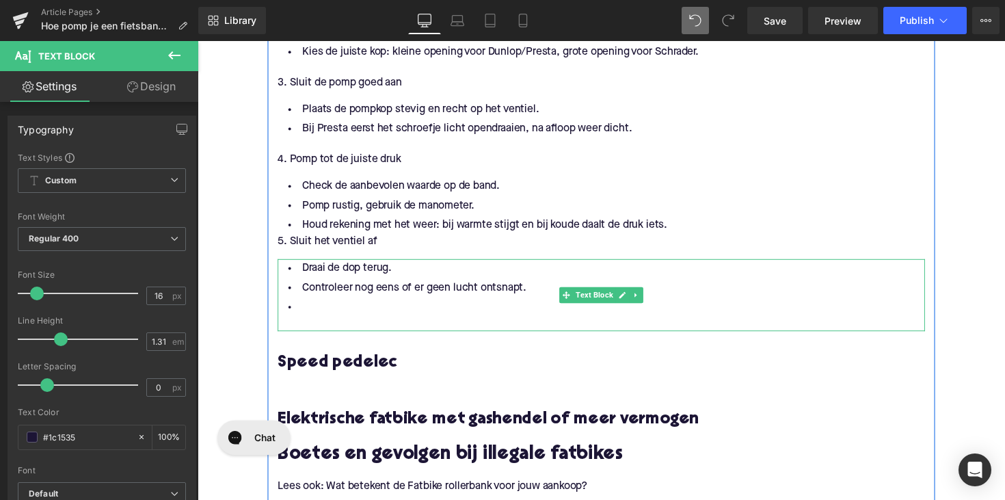
click at [318, 313] on li at bounding box center [611, 314] width 663 height 20
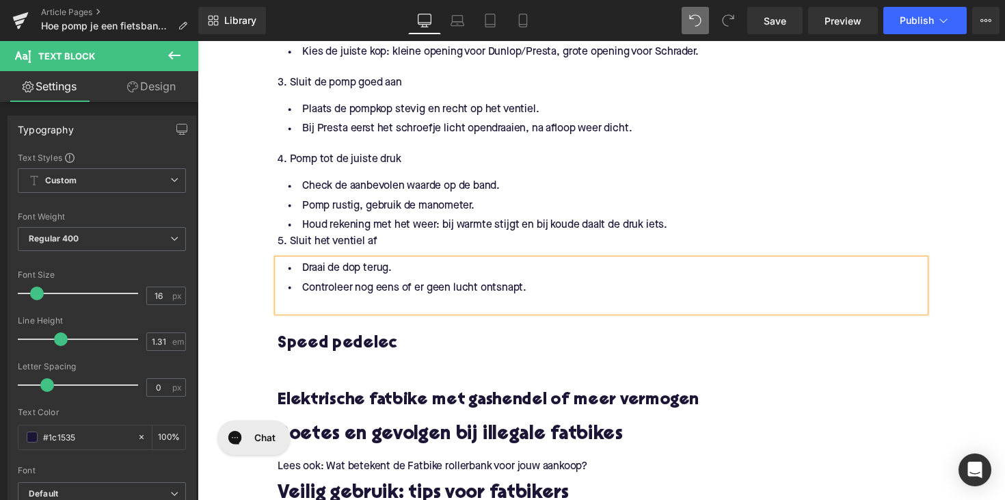
click at [493, 310] on div at bounding box center [611, 311] width 663 height 14
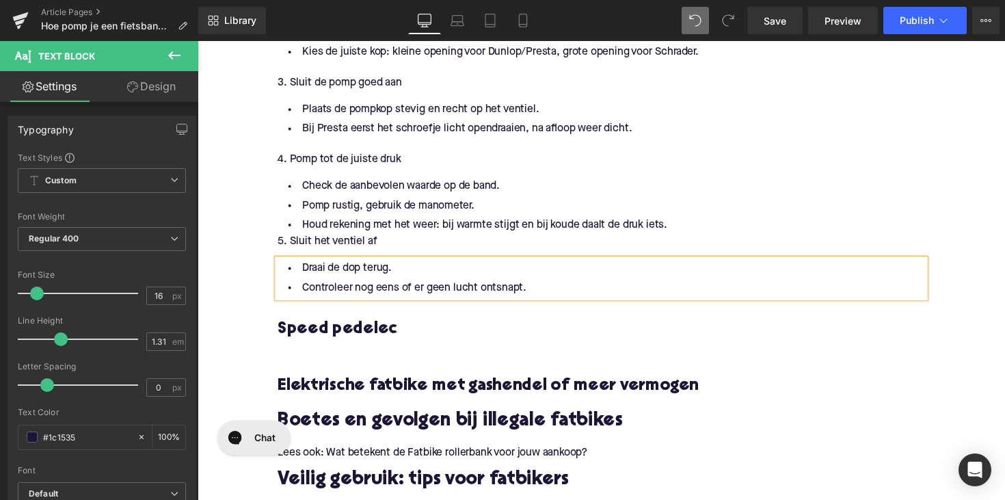
click at [372, 332] on h3 "Speed pedelec" at bounding box center [611, 337] width 663 height 22
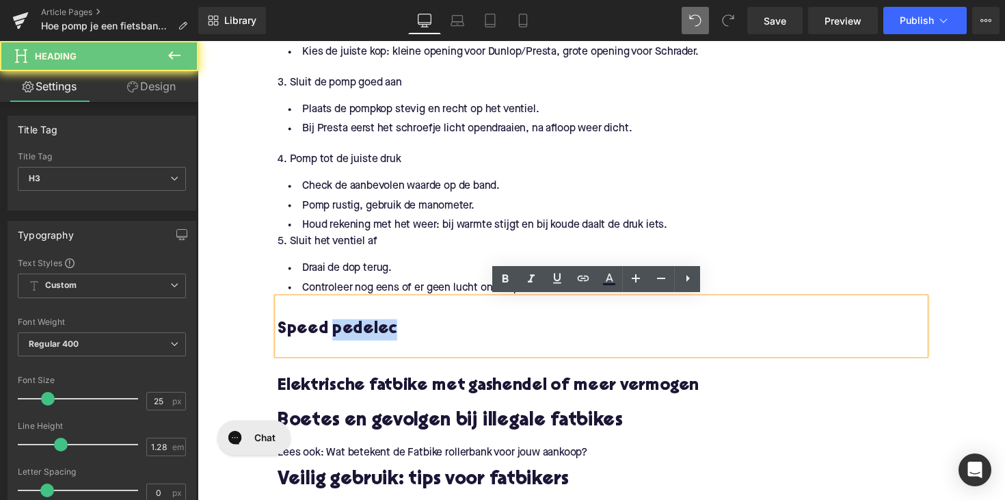
click at [372, 332] on h3 "Speed pedelec" at bounding box center [611, 337] width 663 height 22
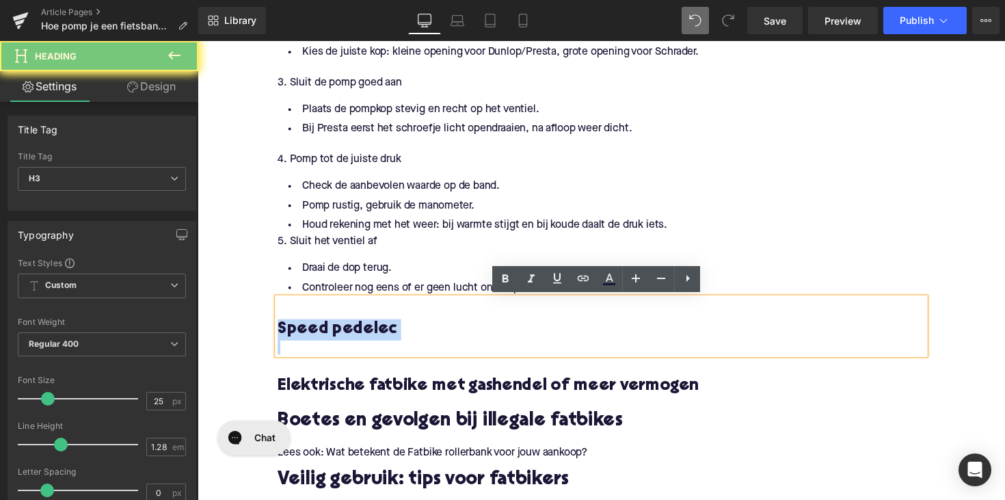
paste div
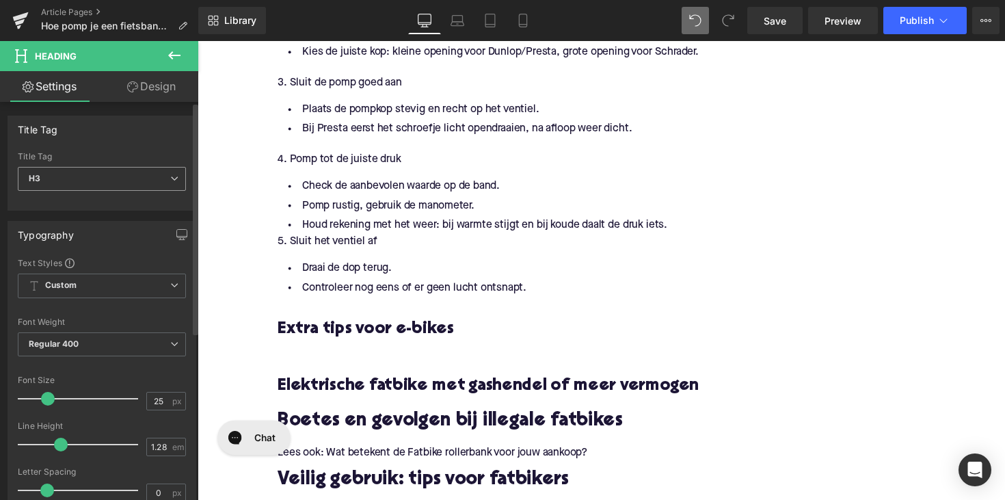
click at [155, 178] on span "H3" at bounding box center [102, 179] width 168 height 24
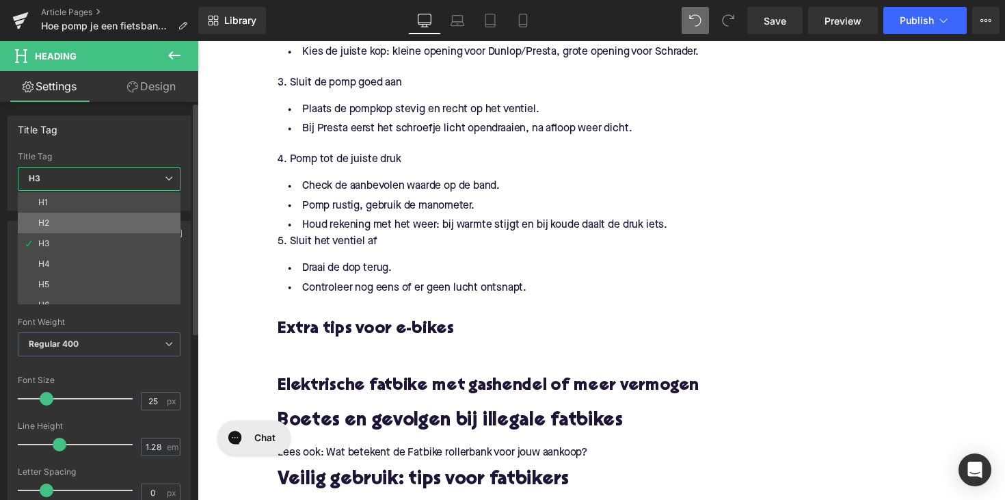
click at [134, 220] on li "H2" at bounding box center [102, 223] width 169 height 21
type input "28"
type input "1.11"
type input "100"
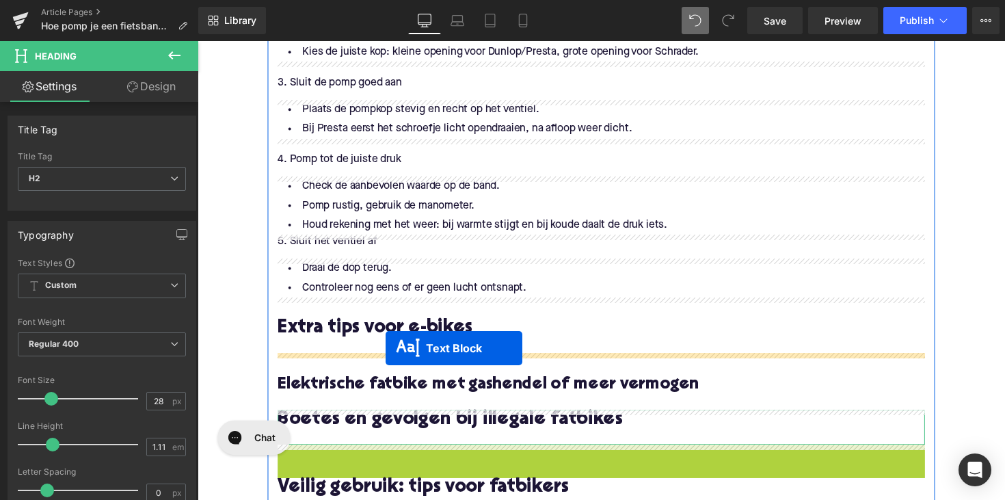
drag, startPoint x: 575, startPoint y: 464, endPoint x: 391, endPoint y: 356, distance: 213.9
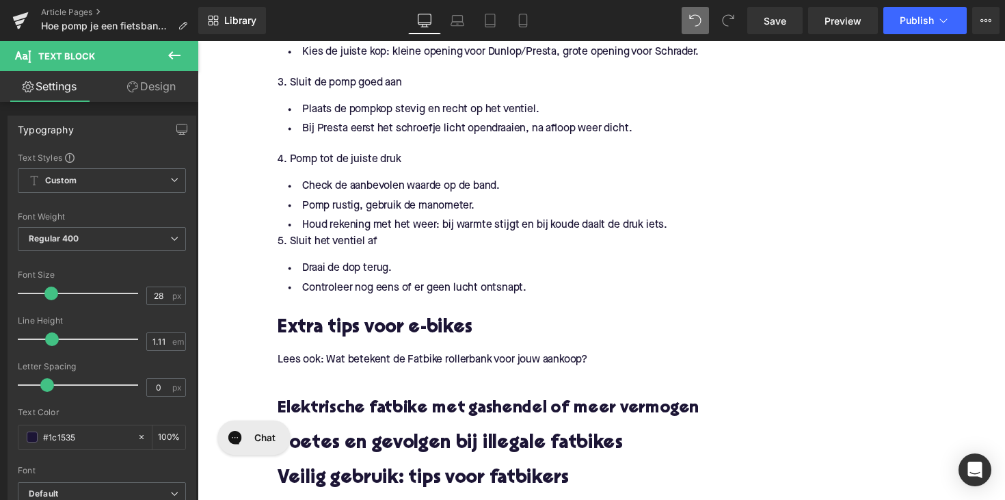
click at [393, 370] on span "Lees ook: Wat betekent de Fatbike rollerbank voor jouw aankoop?" at bounding box center [439, 367] width 318 height 11
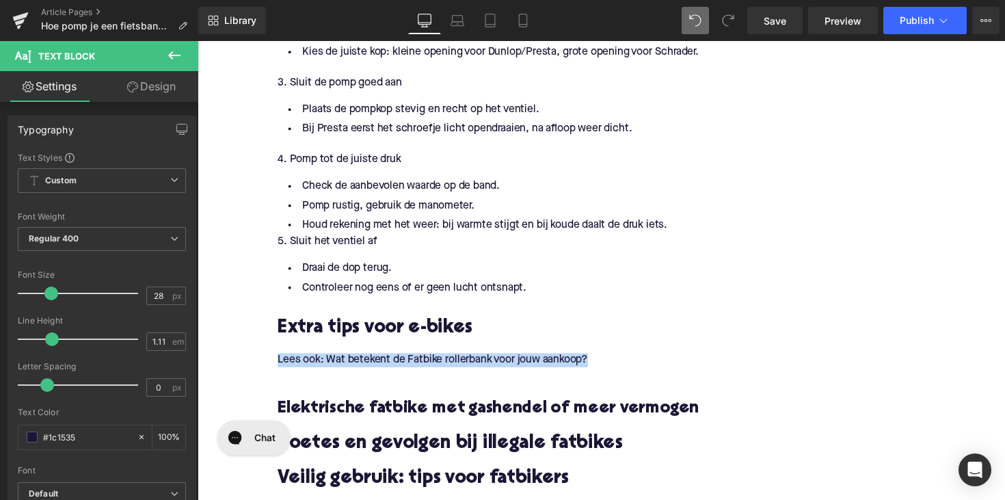
click at [393, 370] on span "Lees ook: Wat betekent de Fatbike rollerbank voor jouw aankoop?" at bounding box center [439, 367] width 318 height 11
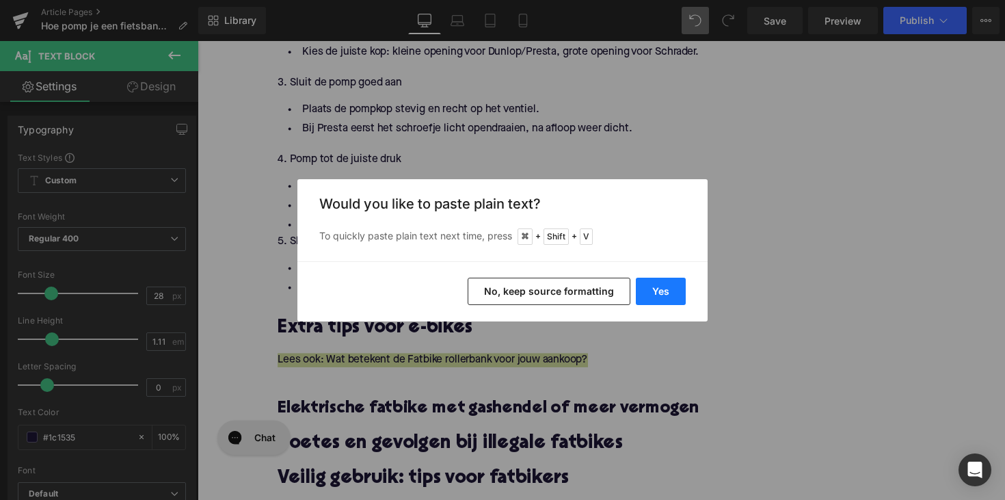
click at [650, 288] on button "Yes" at bounding box center [661, 291] width 50 height 27
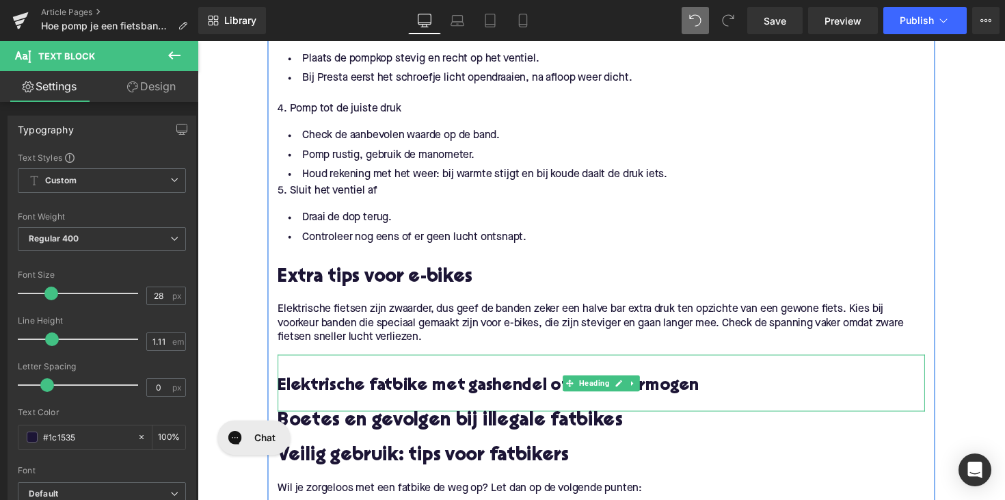
scroll to position [1541, 0]
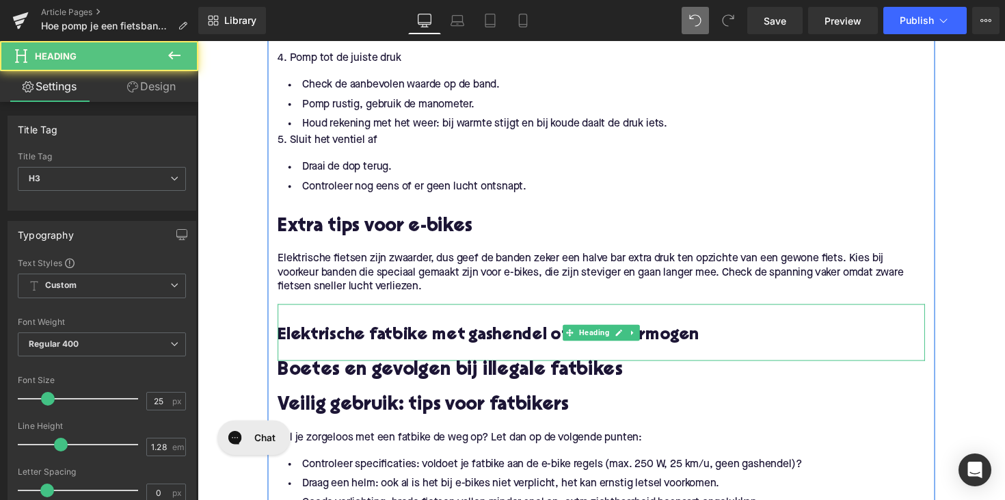
click at [369, 336] on h3 "Elektrische fatbike met gashendel of meer vermogen" at bounding box center [611, 343] width 663 height 22
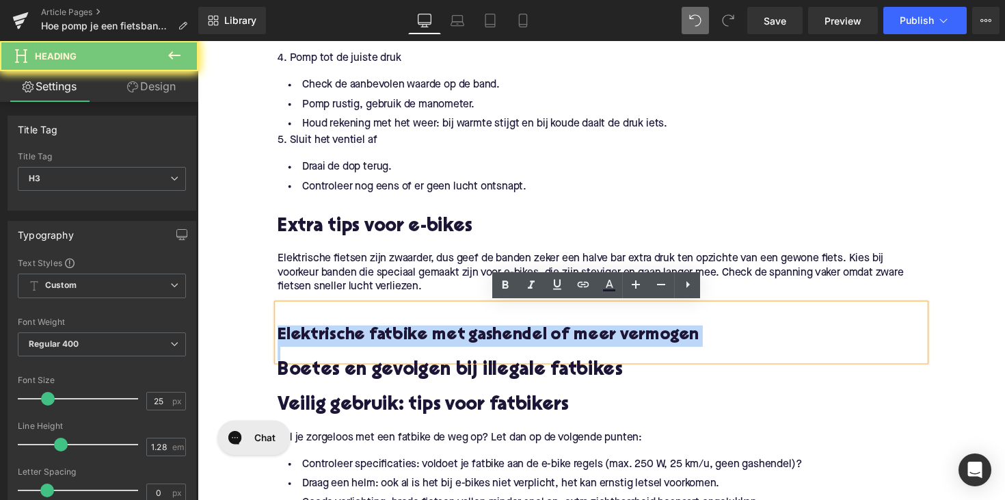
paste div
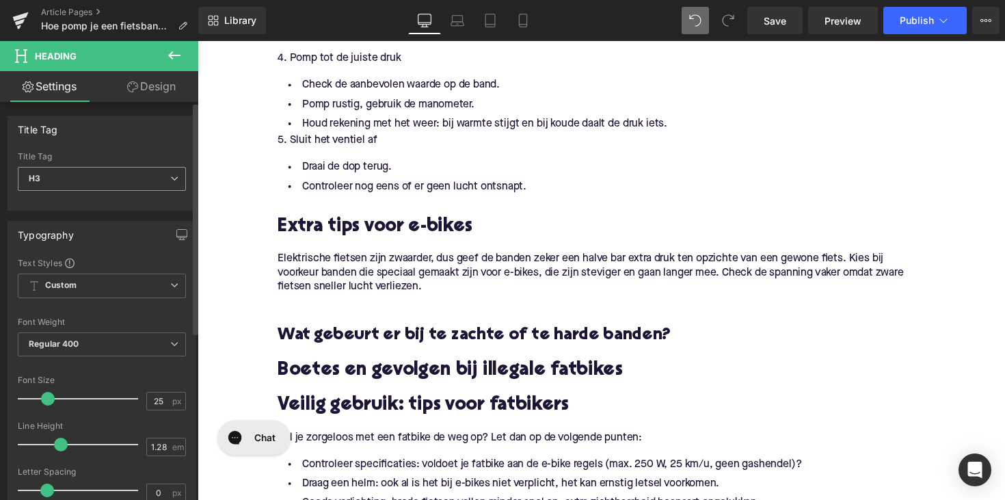
click at [127, 178] on span "H3" at bounding box center [102, 179] width 168 height 24
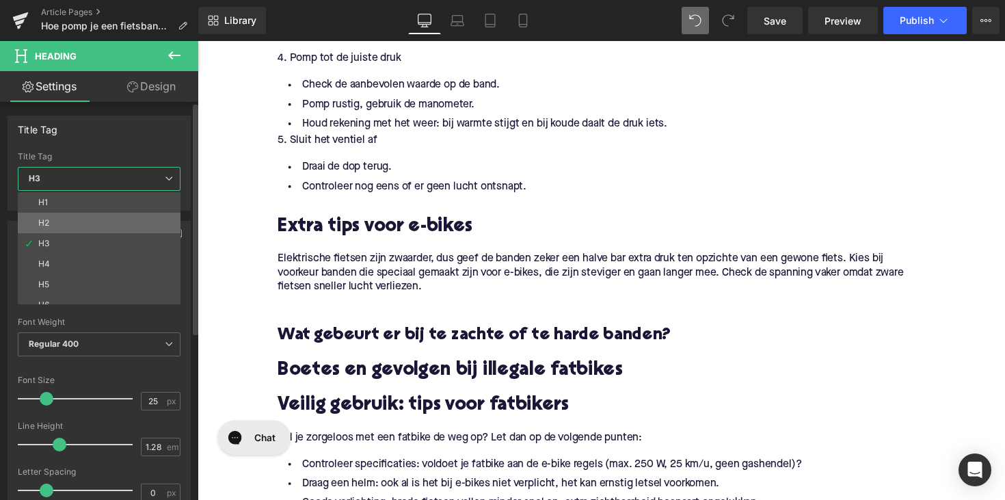
click at [122, 214] on li "H2" at bounding box center [102, 223] width 169 height 21
type input "28"
type input "1.11"
type input "100"
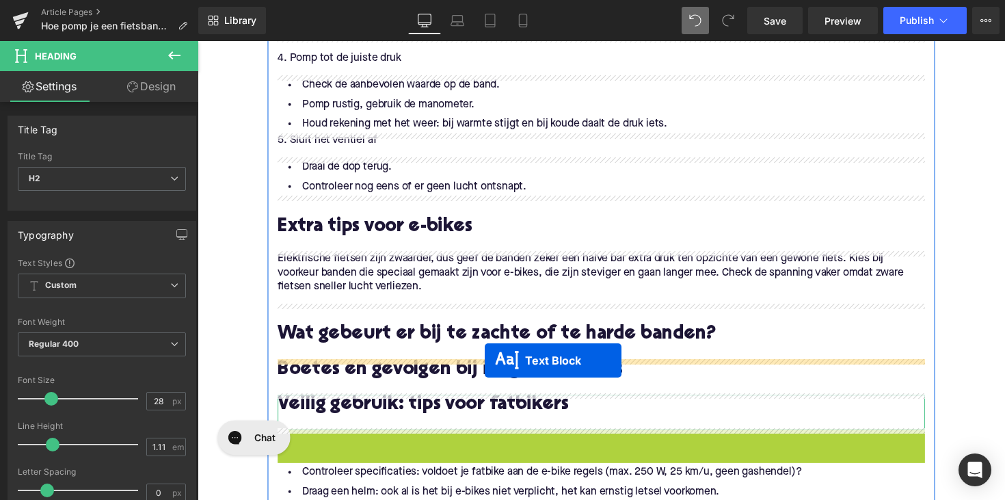
drag, startPoint x: 573, startPoint y: 451, endPoint x: 492, endPoint y: 367, distance: 117.5
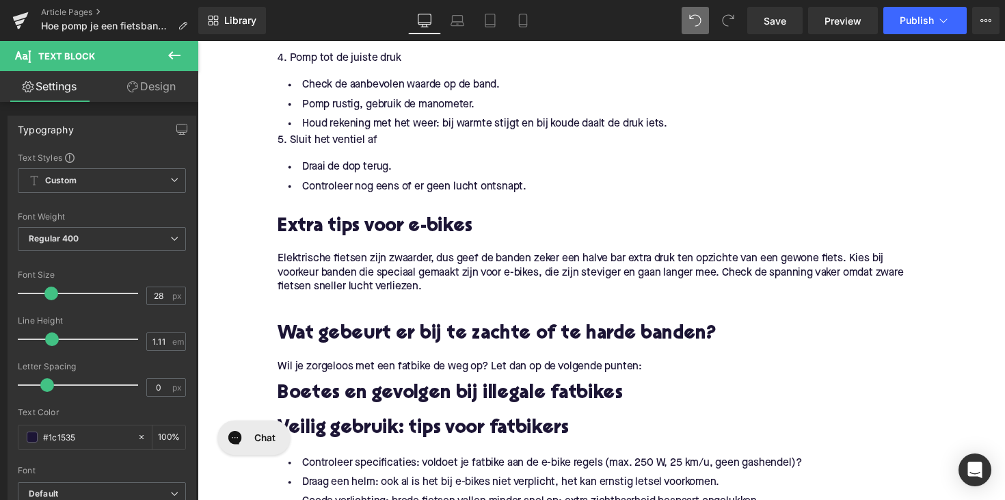
click at [338, 372] on p "Wil je zorgeloos met een fatbike de weg op? Let dan op de volgende punten:" at bounding box center [611, 375] width 663 height 14
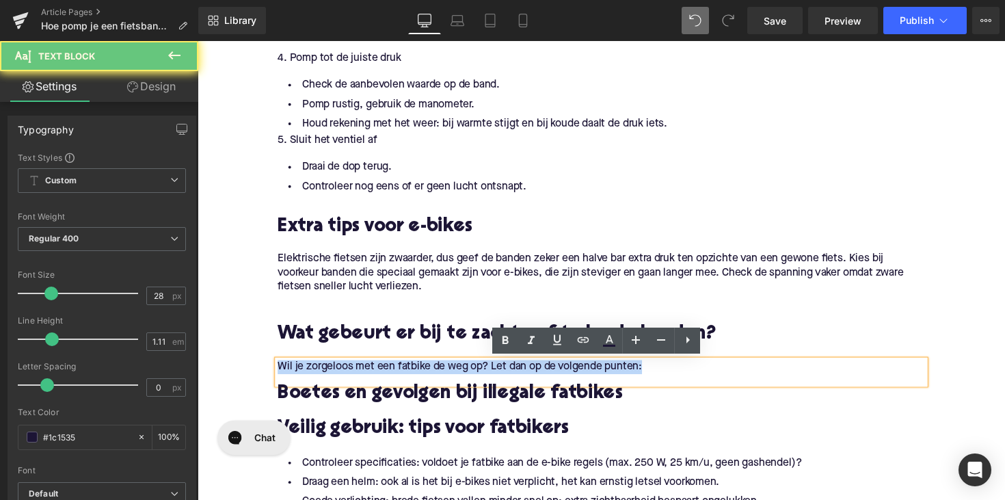
click at [338, 372] on p "Wil je zorgeloos met een fatbike de weg op? Let dan op de volgende punten:" at bounding box center [611, 375] width 663 height 14
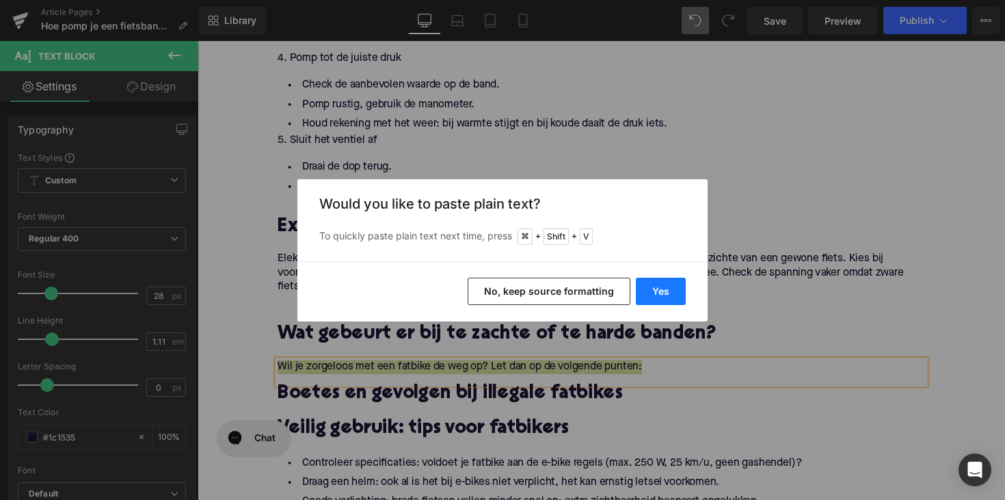
click at [639, 289] on button "Yes" at bounding box center [661, 291] width 50 height 27
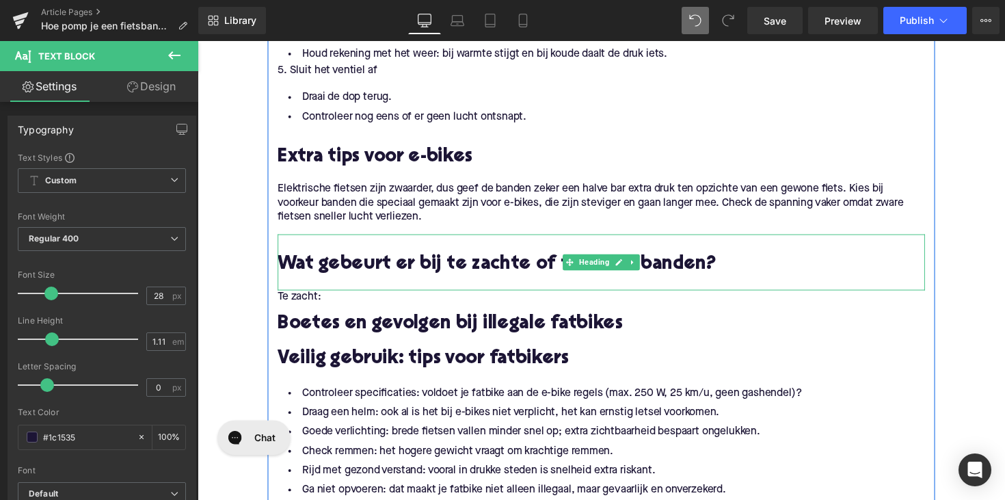
scroll to position [1669, 0]
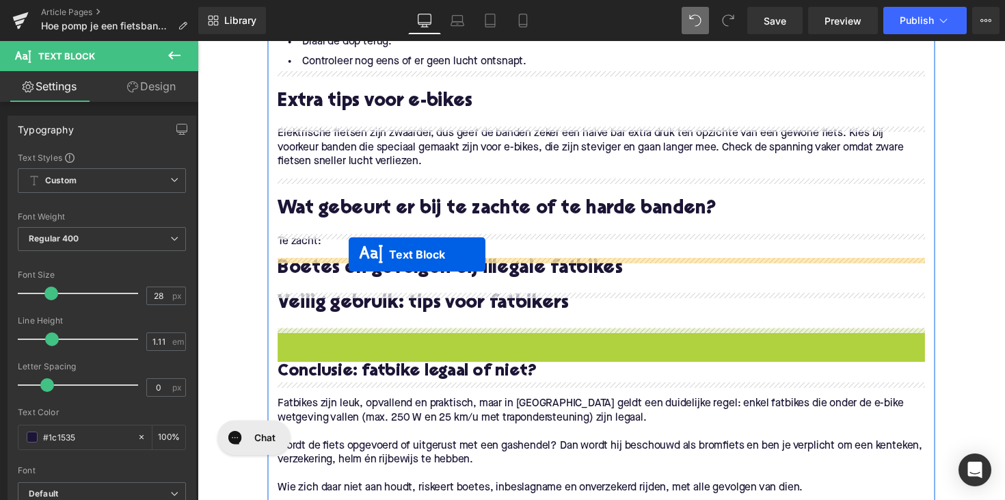
drag, startPoint x: 572, startPoint y: 406, endPoint x: 352, endPoint y: 260, distance: 264.4
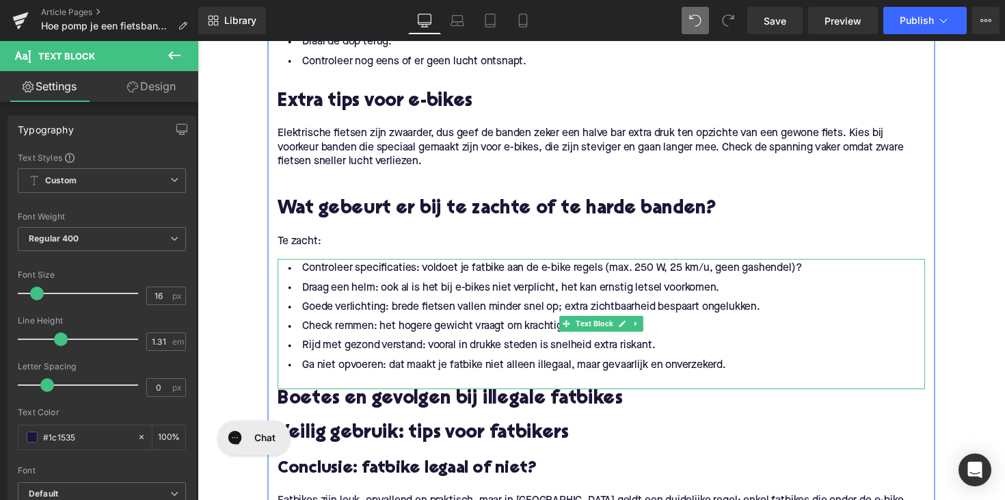
click at [369, 362] on li "Rijd met gezond verstand: vooral in drukke steden is snelheid extra riskant." at bounding box center [611, 354] width 663 height 20
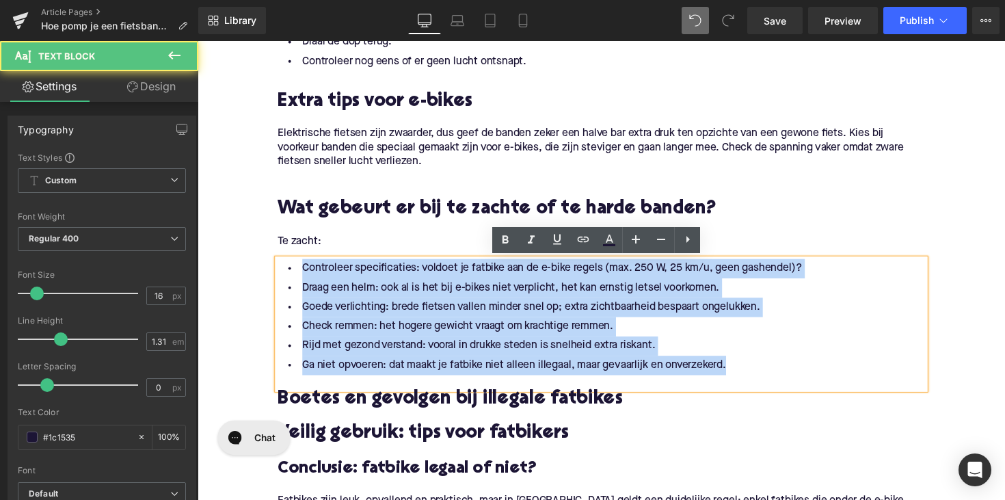
drag, startPoint x: 736, startPoint y: 376, endPoint x: 272, endPoint y: 264, distance: 477.7
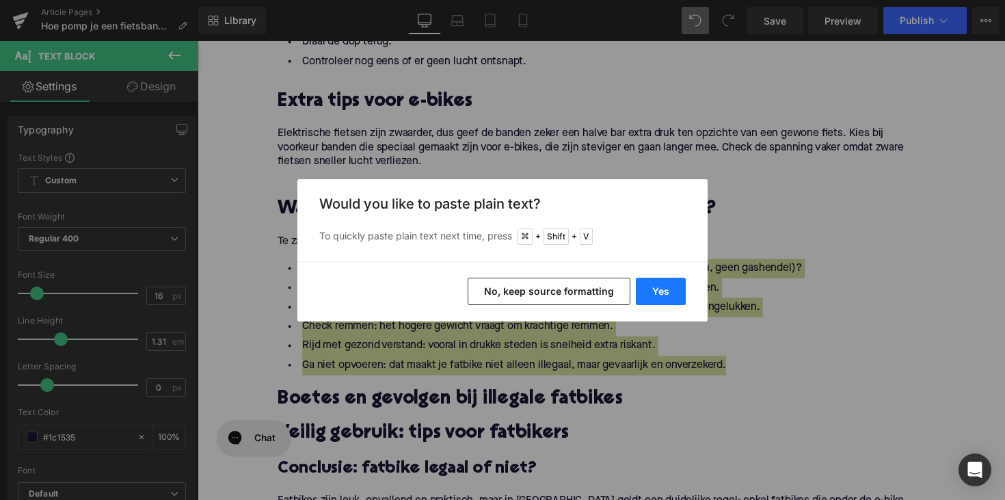
click at [649, 295] on button "Yes" at bounding box center [661, 291] width 50 height 27
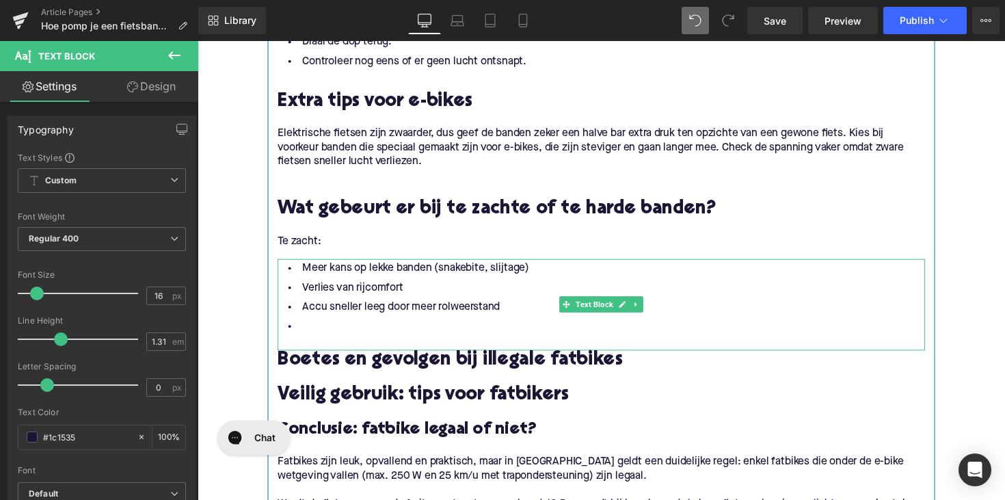
click at [304, 333] on li at bounding box center [611, 334] width 663 height 20
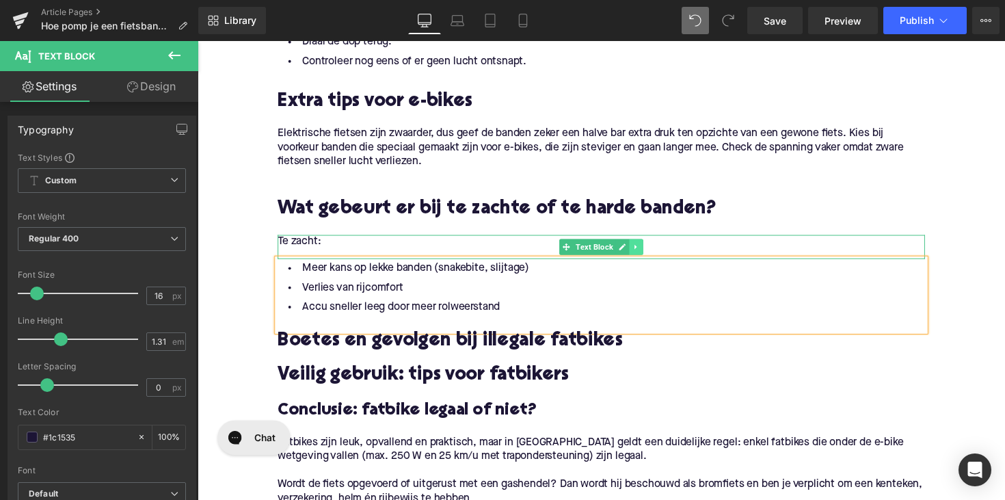
click at [646, 252] on icon at bounding box center [647, 252] width 2 height 5
click at [637, 252] on icon at bounding box center [640, 252] width 8 height 8
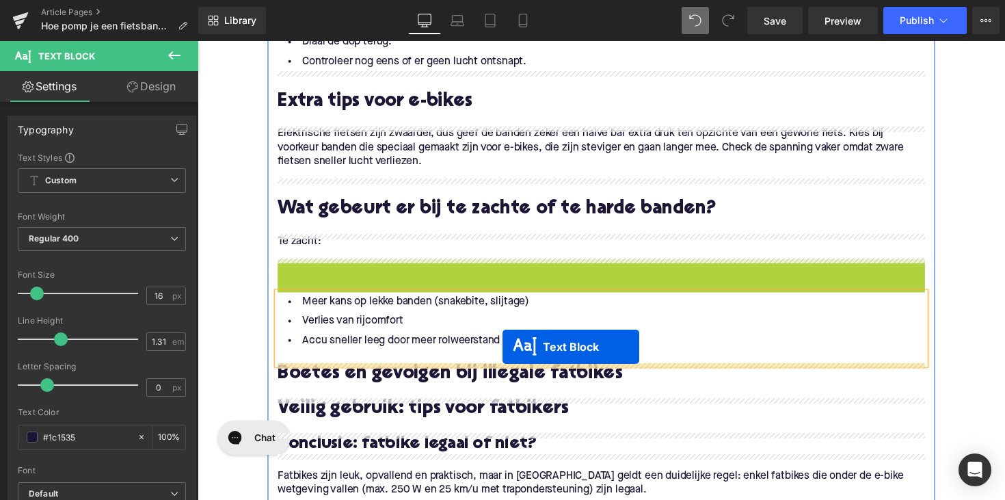
drag, startPoint x: 568, startPoint y: 271, endPoint x: 510, endPoint y: 354, distance: 101.7
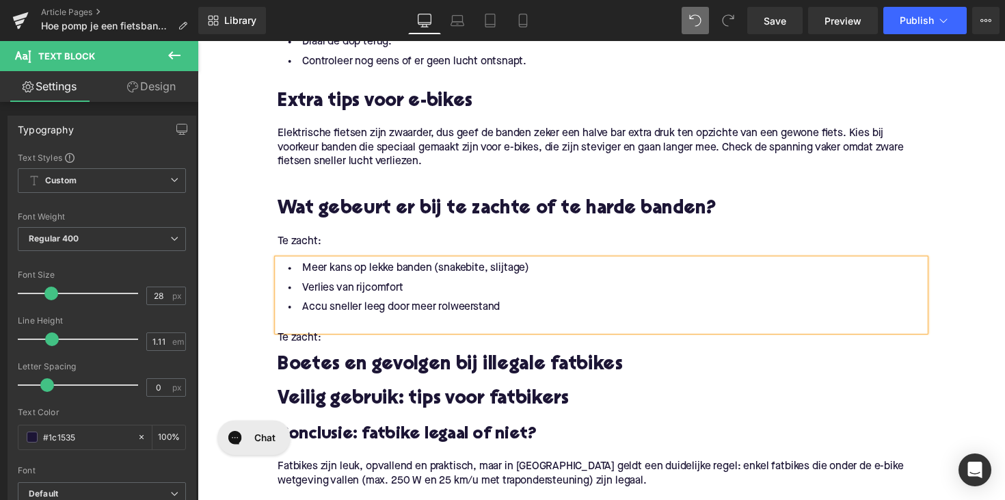
click at [300, 349] on p "Te zacht:" at bounding box center [611, 346] width 663 height 14
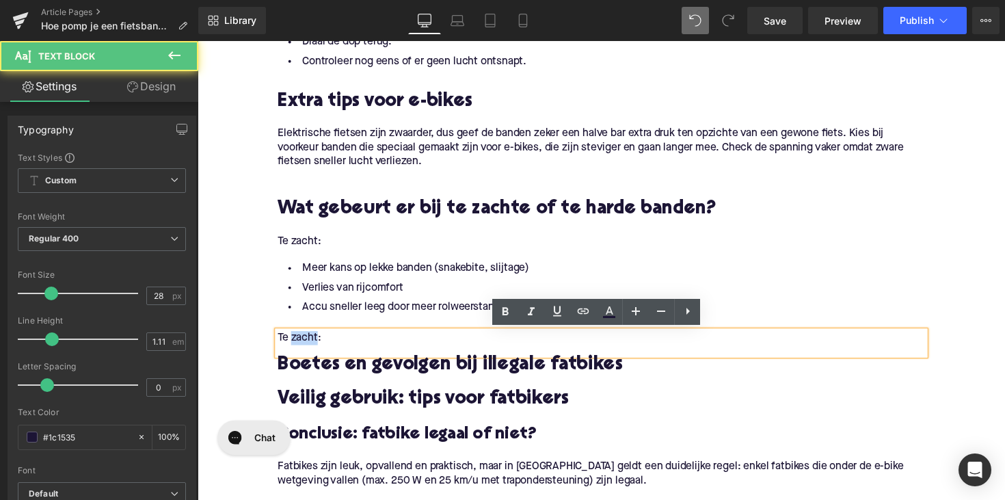
click at [300, 349] on p "Te zacht:" at bounding box center [611, 346] width 663 height 14
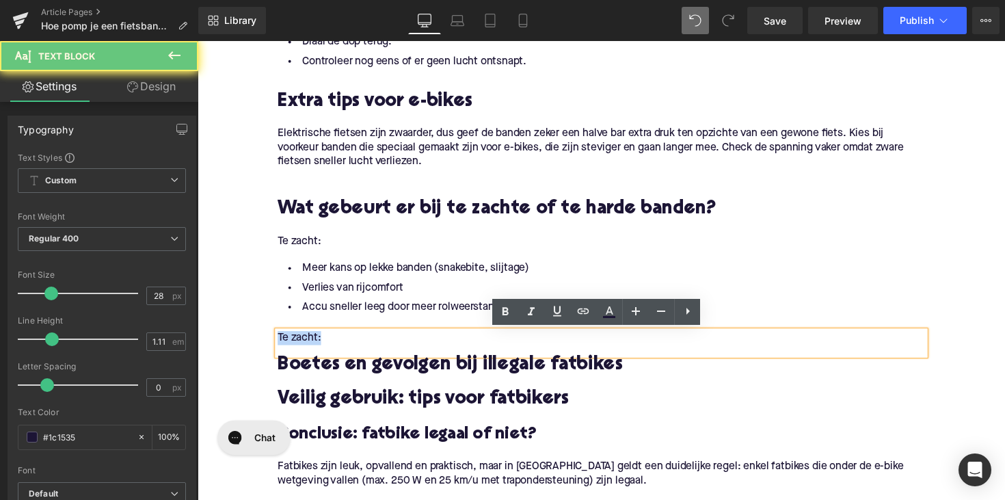
click at [300, 349] on p "Te zacht:" at bounding box center [611, 346] width 663 height 14
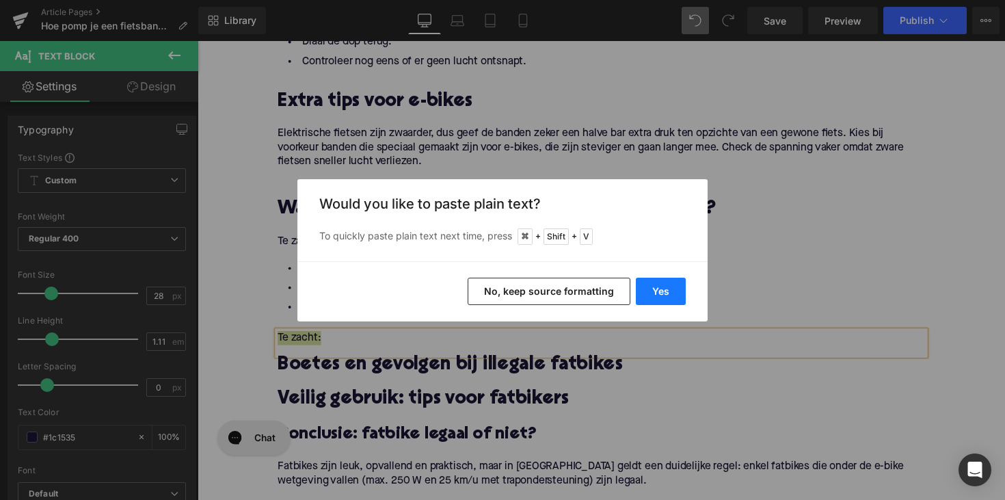
click at [672, 291] on button "Yes" at bounding box center [661, 291] width 50 height 27
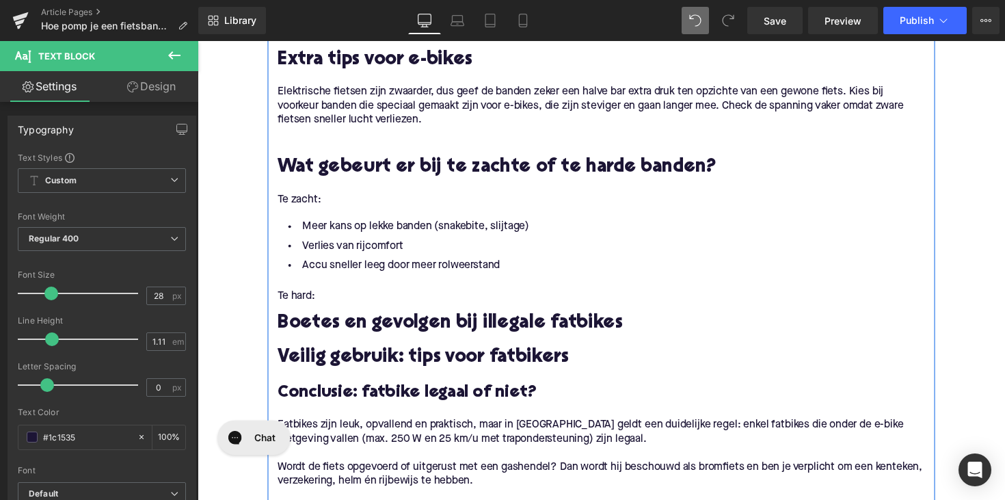
scroll to position [1693, 0]
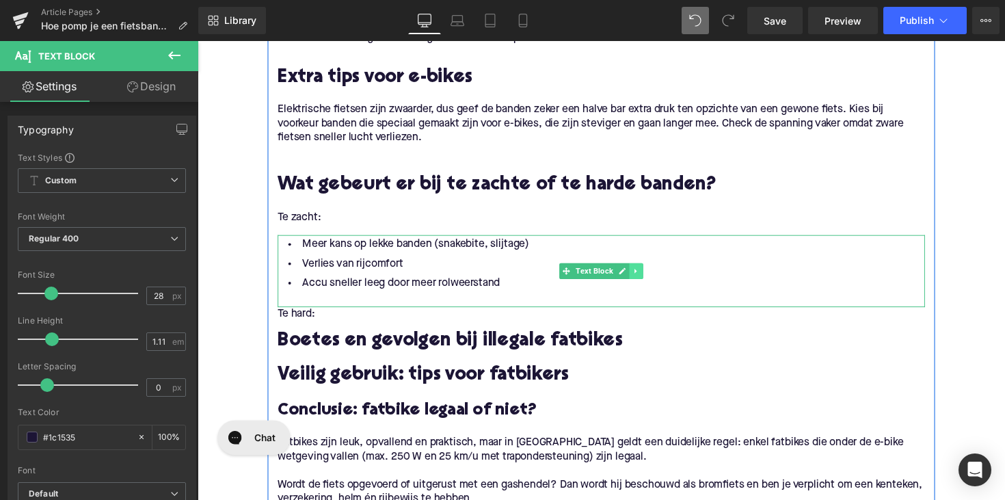
click at [647, 278] on icon at bounding box center [648, 277] width 8 height 8
click at [641, 278] on icon at bounding box center [640, 277] width 8 height 8
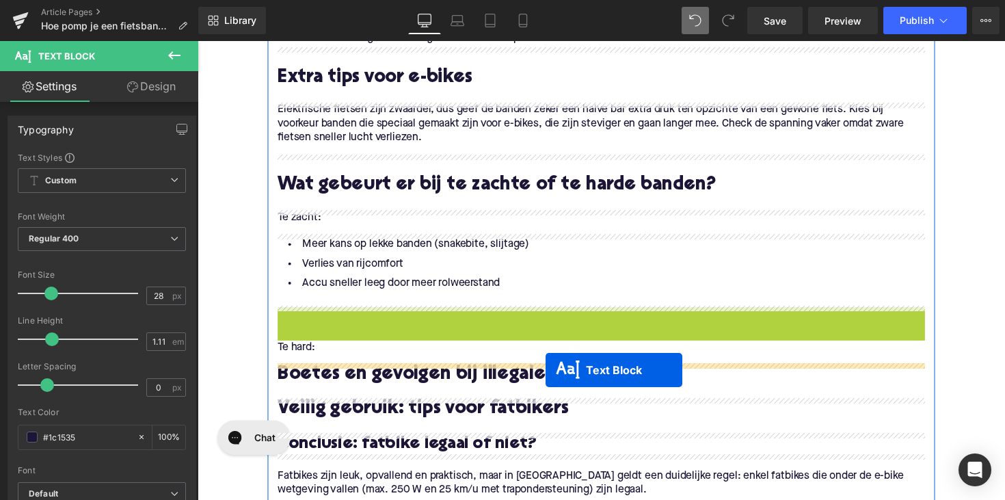
drag, startPoint x: 572, startPoint y: 344, endPoint x: 555, endPoint y: 375, distance: 35.5
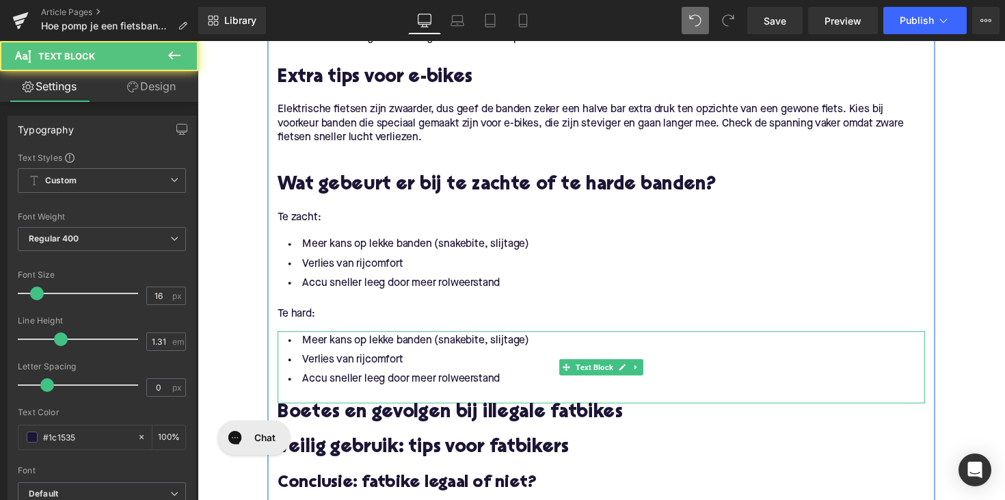
click at [440, 392] on li "Accu sneller leeg door meer rolweerstand" at bounding box center [611, 388] width 663 height 20
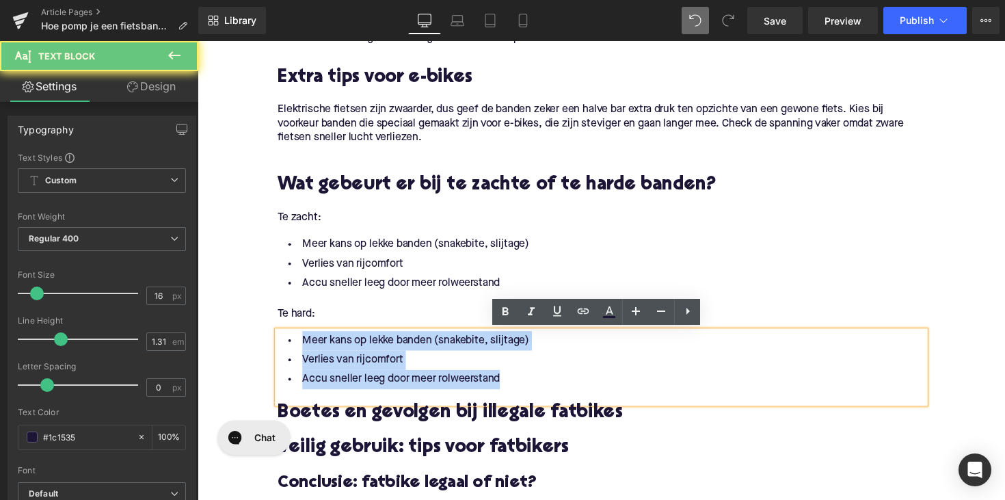
drag, startPoint x: 507, startPoint y: 388, endPoint x: 250, endPoint y: 335, distance: 262.6
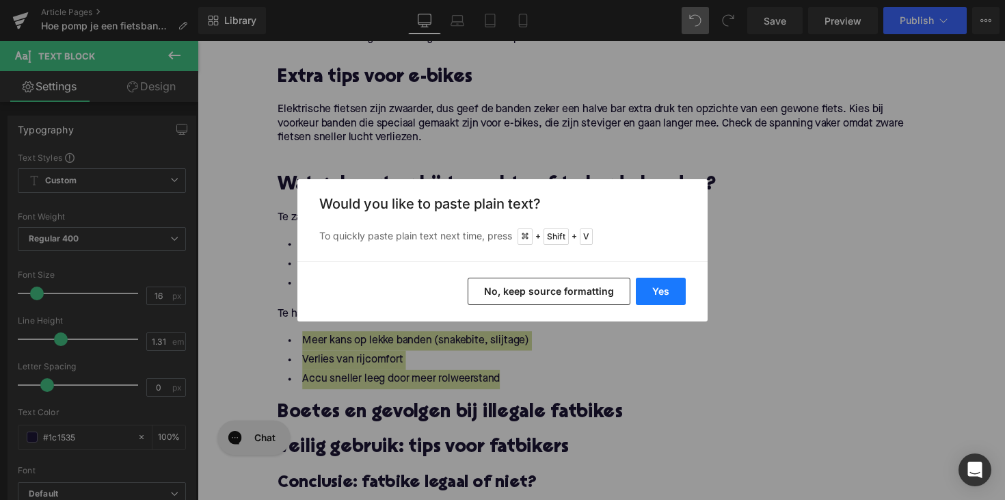
click at [656, 293] on button "Yes" at bounding box center [661, 291] width 50 height 27
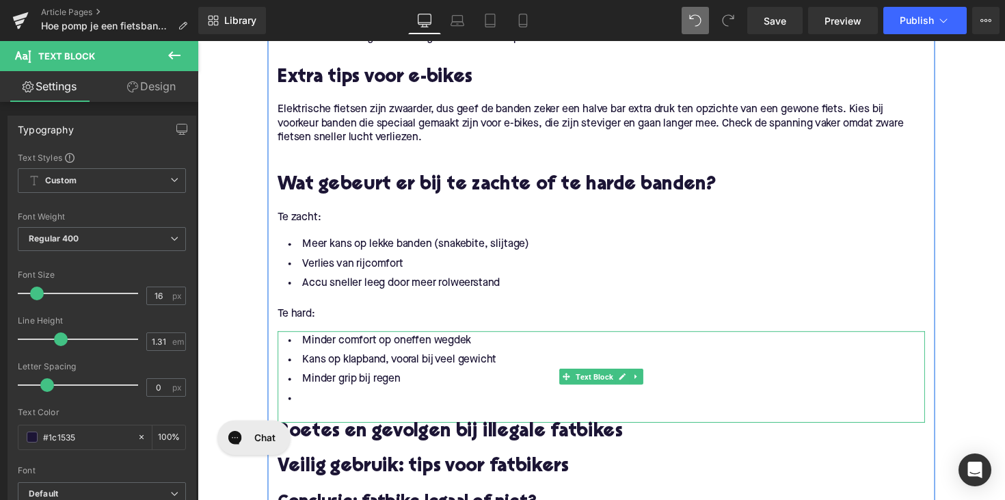
click at [329, 403] on li at bounding box center [611, 408] width 663 height 20
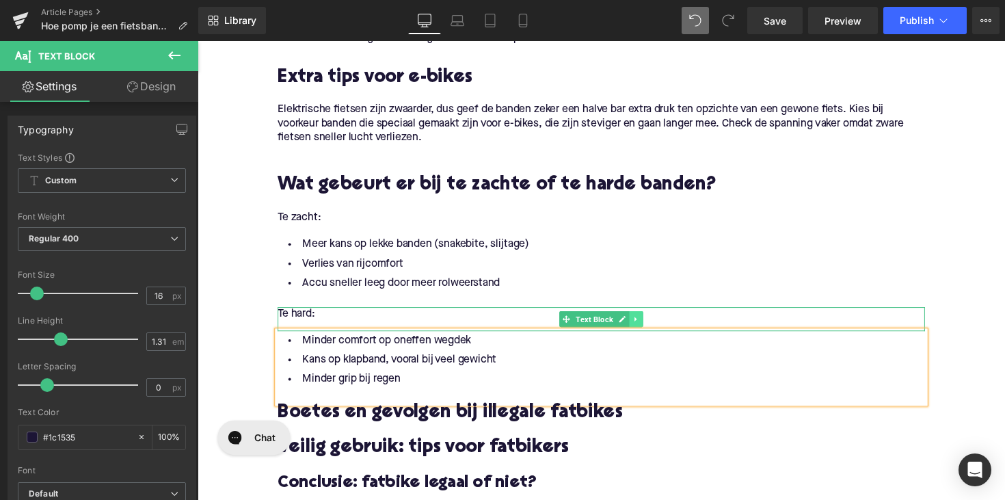
click at [647, 321] on link at bounding box center [647, 326] width 14 height 16
click at [636, 323] on icon at bounding box center [640, 326] width 8 height 8
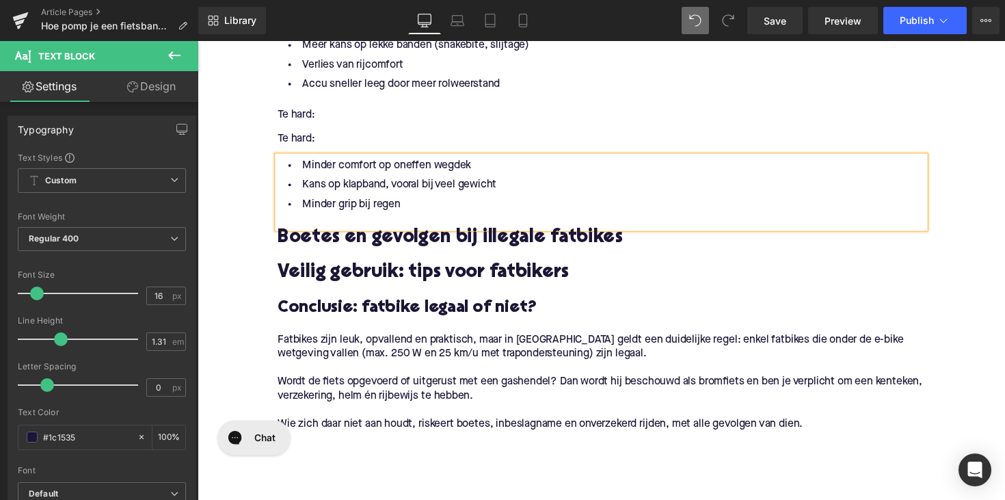
scroll to position [1888, 0]
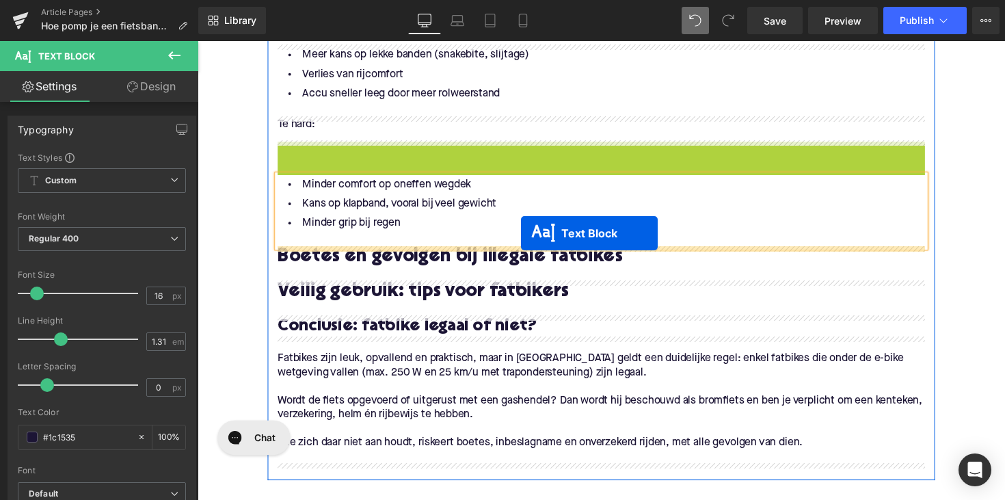
drag, startPoint x: 568, startPoint y: 153, endPoint x: 529, endPoint y: 238, distance: 93.7
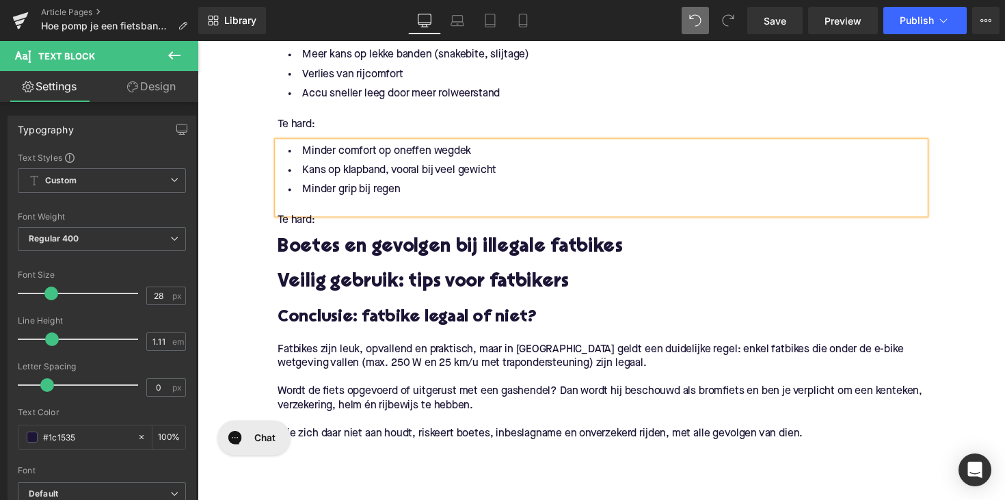
click at [299, 224] on p "Te hard:" at bounding box center [611, 225] width 663 height 14
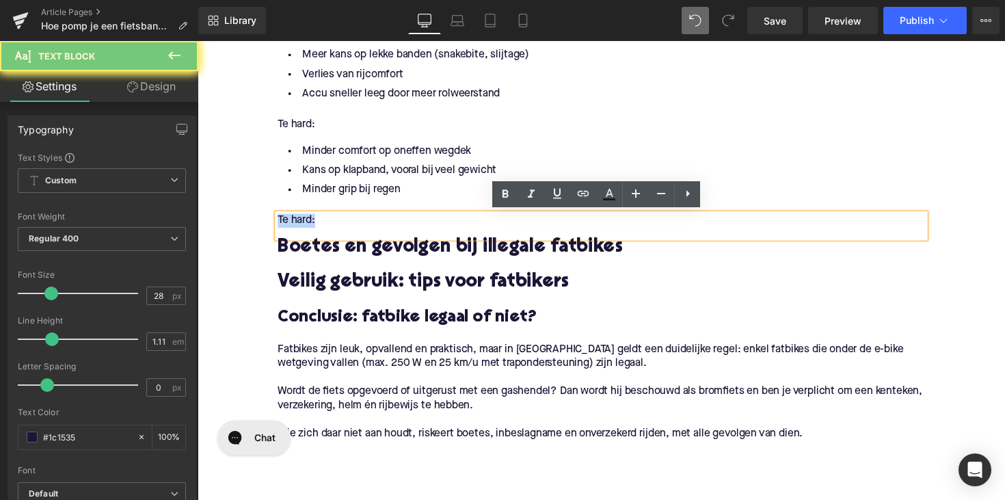
click at [299, 224] on p "Te hard:" at bounding box center [611, 225] width 663 height 14
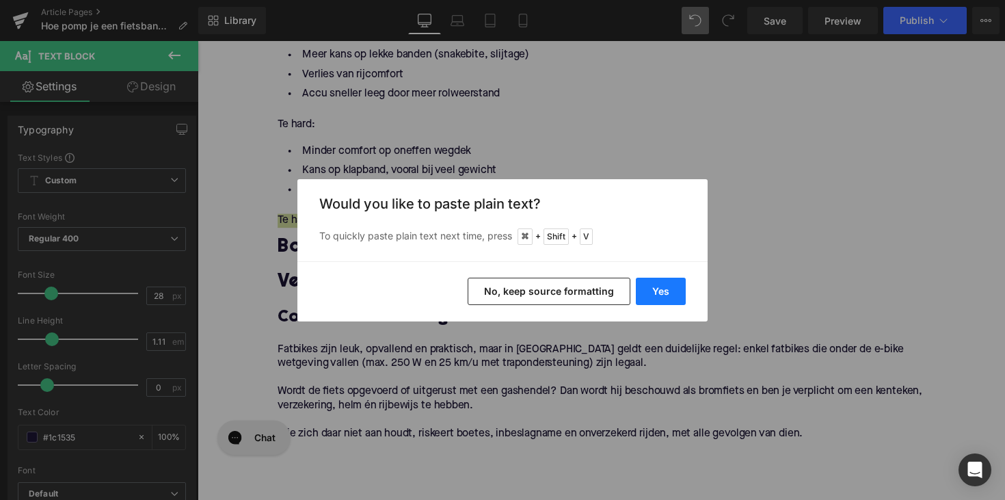
click at [650, 291] on button "Yes" at bounding box center [661, 291] width 50 height 27
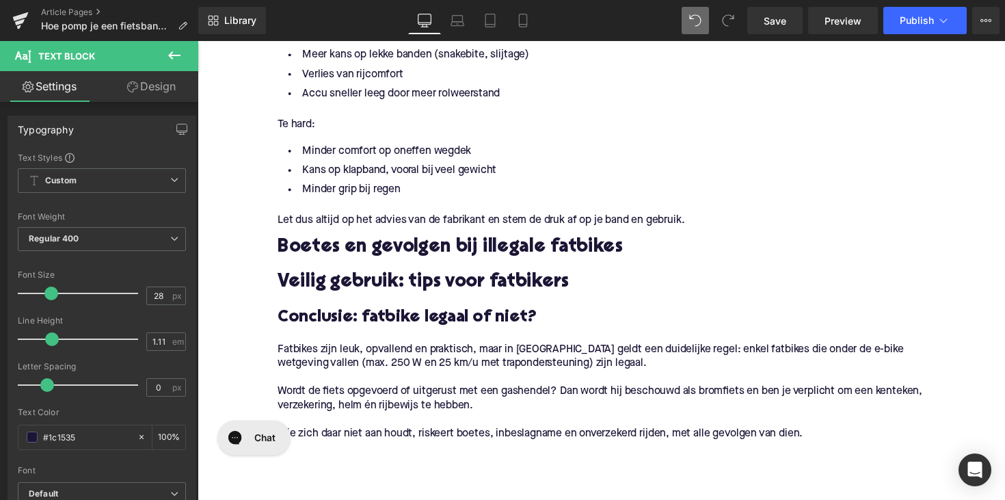
click at [435, 252] on h2 "Boetes en gevolgen bij illegale fatbikes" at bounding box center [611, 253] width 663 height 21
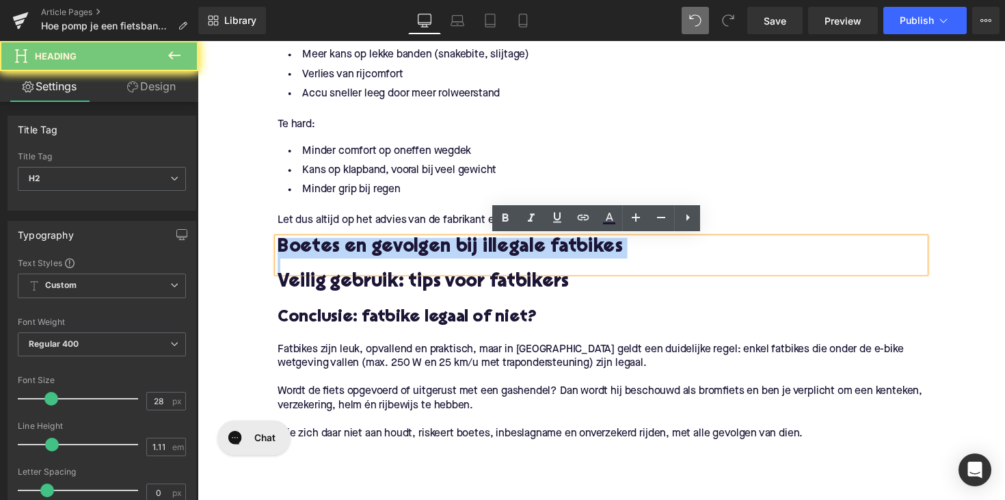
paste div
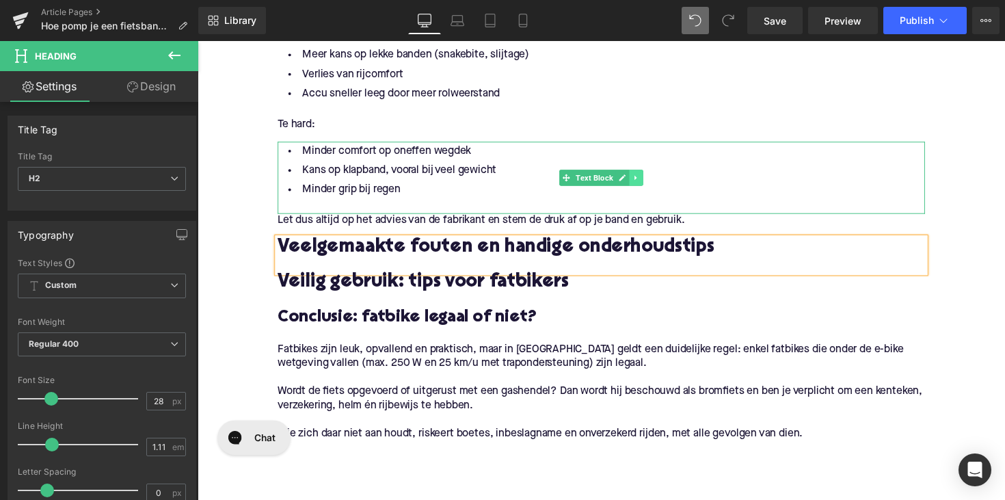
click at [646, 178] on icon at bounding box center [648, 181] width 8 height 8
click at [637, 178] on icon at bounding box center [640, 181] width 8 height 8
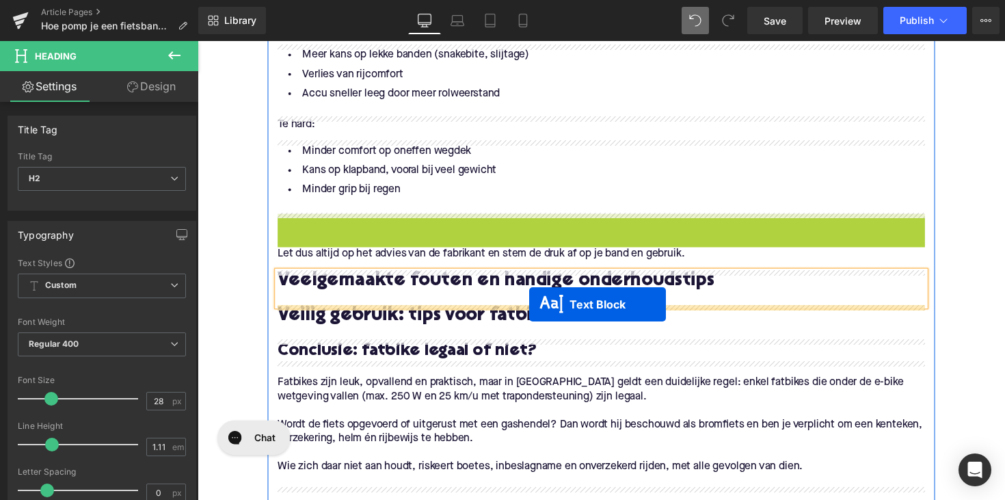
drag, startPoint x: 572, startPoint y: 252, endPoint x: 538, endPoint y: 310, distance: 68.0
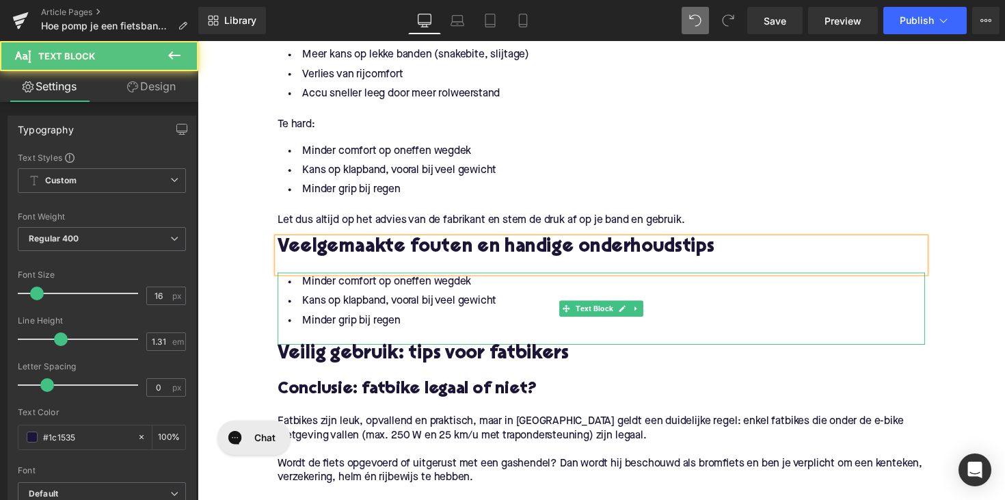
click at [395, 331] on li "Minder grip bij regen" at bounding box center [611, 328] width 663 height 20
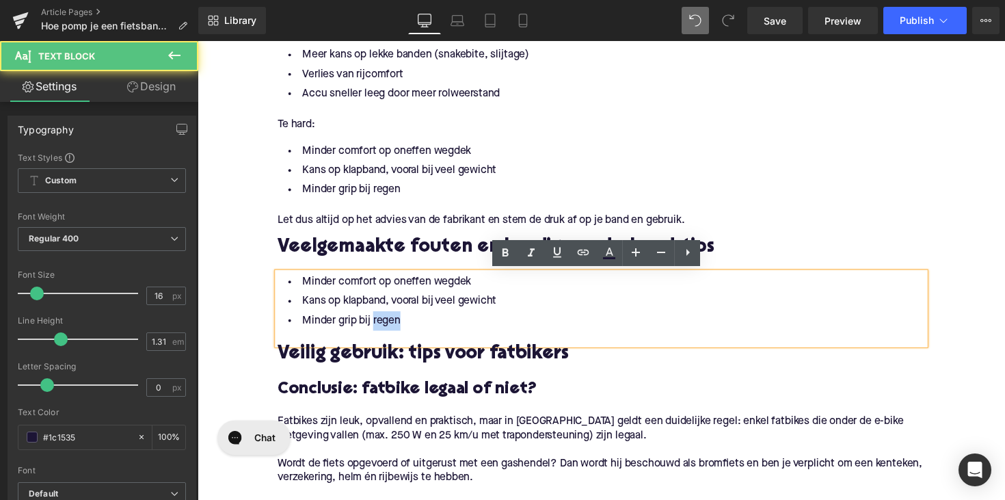
click at [395, 331] on li "Minder grip bij regen" at bounding box center [611, 328] width 663 height 20
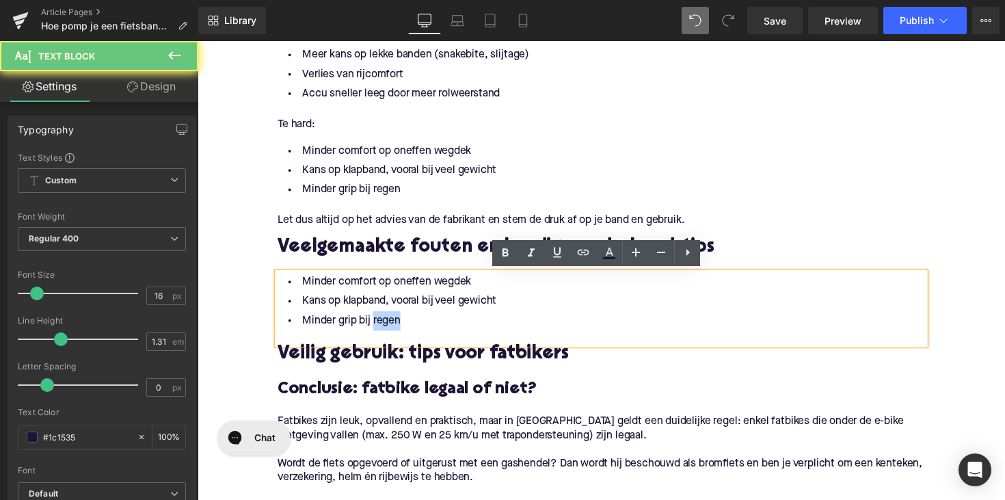
click at [415, 331] on li "Minder grip bij regen" at bounding box center [611, 328] width 663 height 20
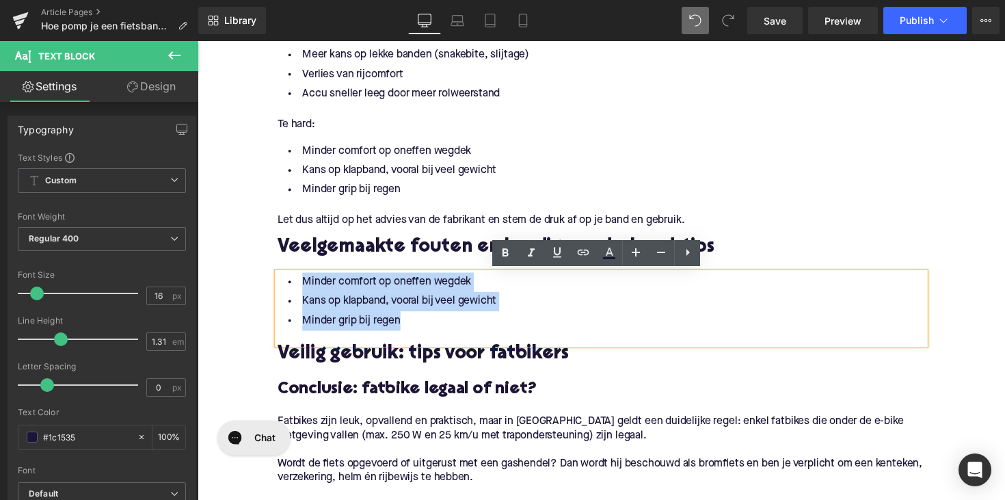
drag, startPoint x: 425, startPoint y: 330, endPoint x: 265, endPoint y: 287, distance: 164.9
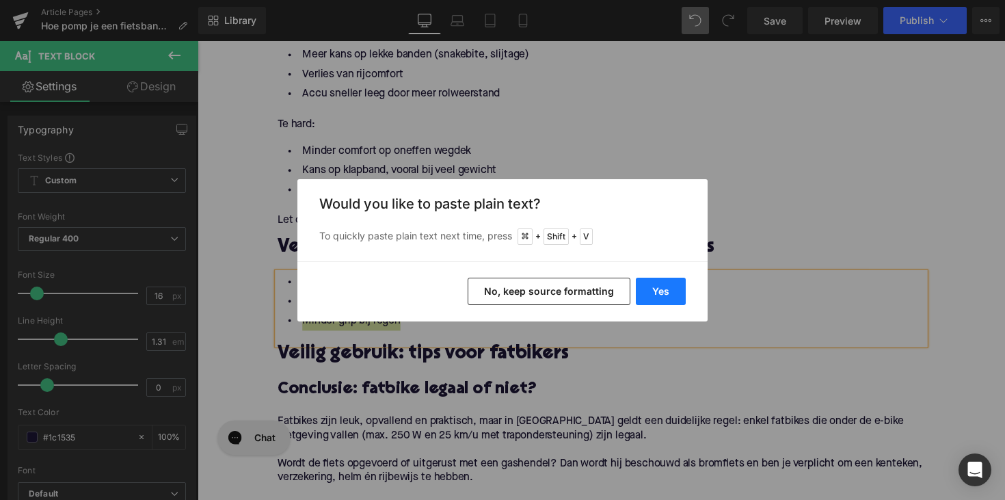
click at [645, 285] on button "Yes" at bounding box center [661, 291] width 50 height 27
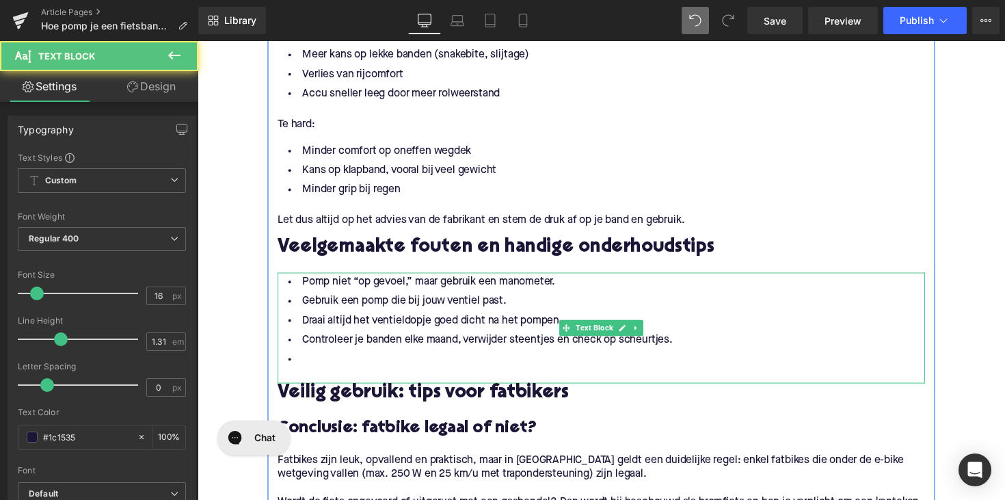
click at [349, 365] on li at bounding box center [611, 368] width 663 height 20
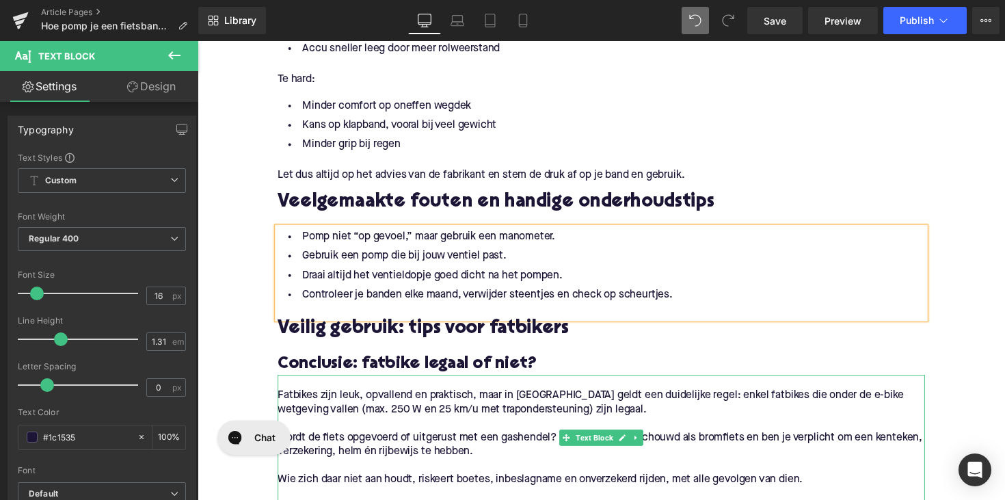
scroll to position [1960, 0]
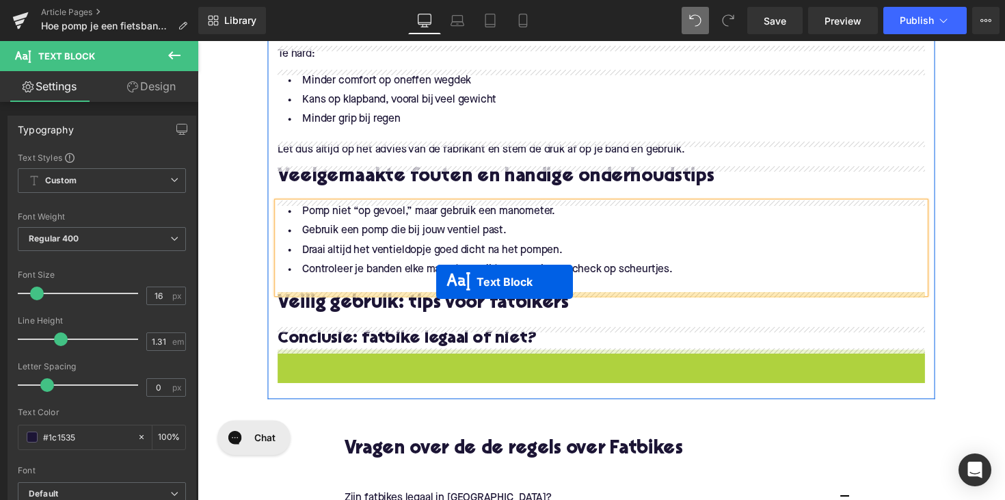
drag, startPoint x: 574, startPoint y: 422, endPoint x: 442, endPoint y: 288, distance: 187.6
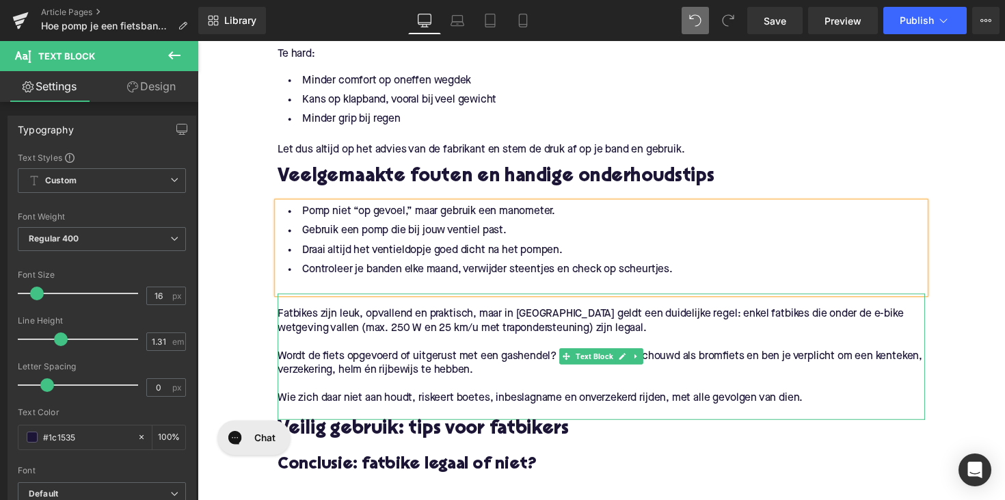
click at [438, 390] on div at bounding box center [611, 393] width 663 height 14
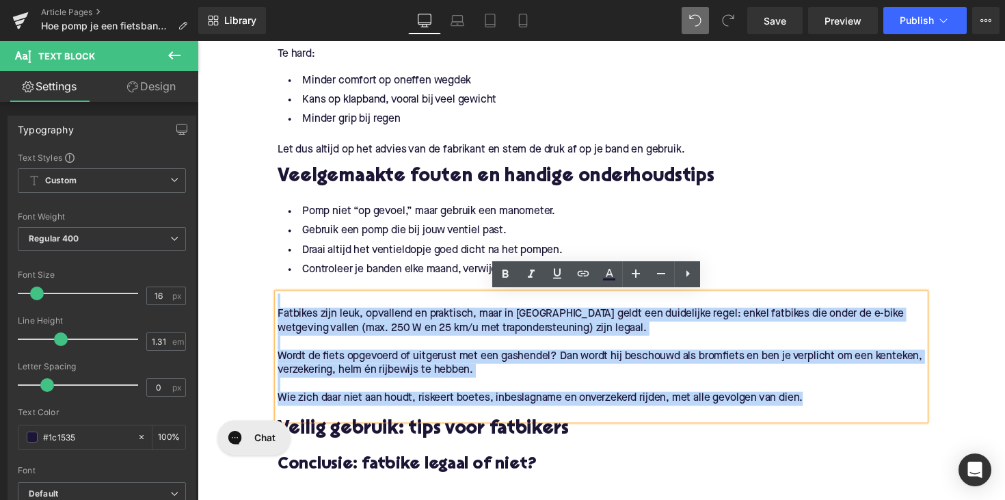
drag, startPoint x: 841, startPoint y: 407, endPoint x: 204, endPoint y: 297, distance: 646.2
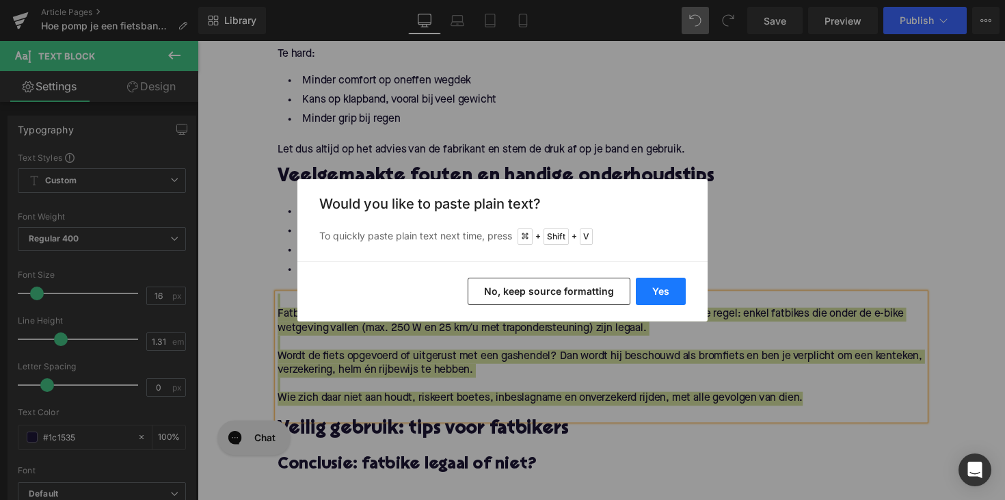
click at [642, 294] on button "Yes" at bounding box center [661, 291] width 50 height 27
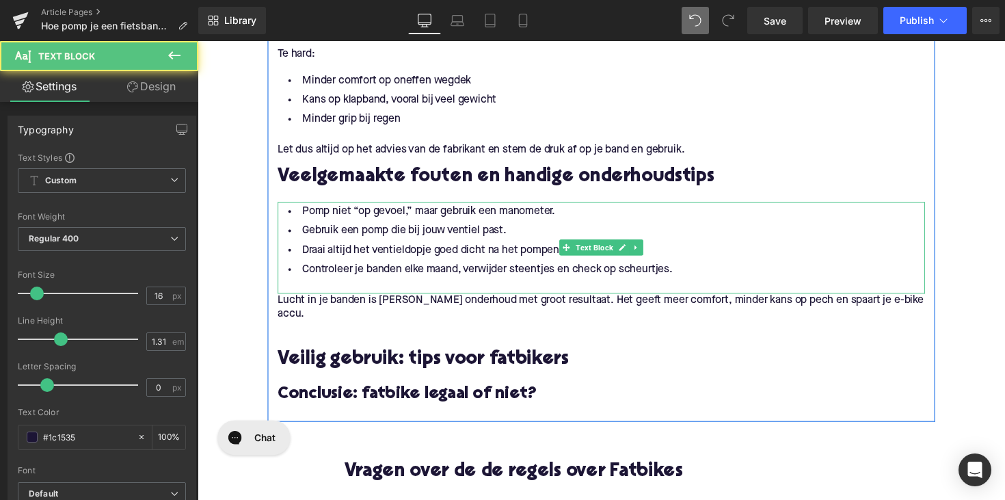
click at [290, 291] on div at bounding box center [611, 292] width 663 height 14
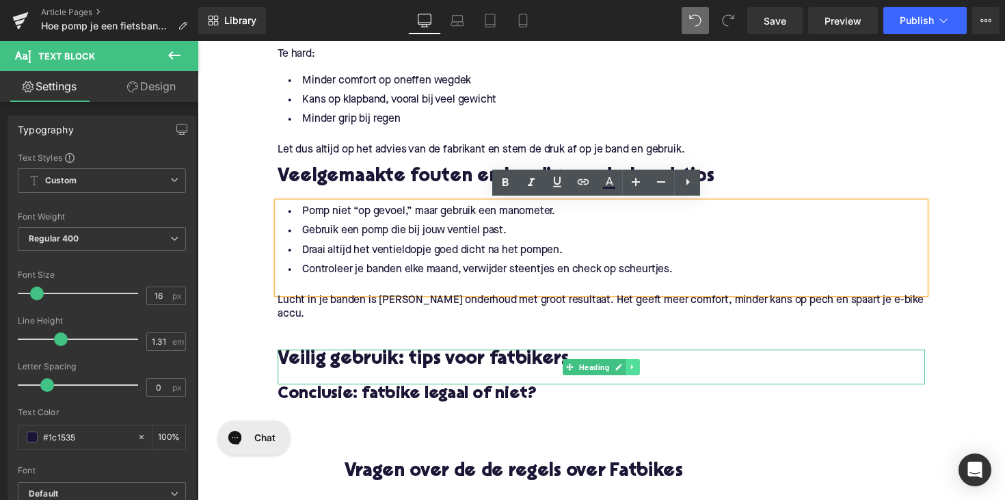
click at [644, 371] on icon at bounding box center [644, 375] width 8 height 8
click at [647, 371] on icon at bounding box center [651, 375] width 8 height 8
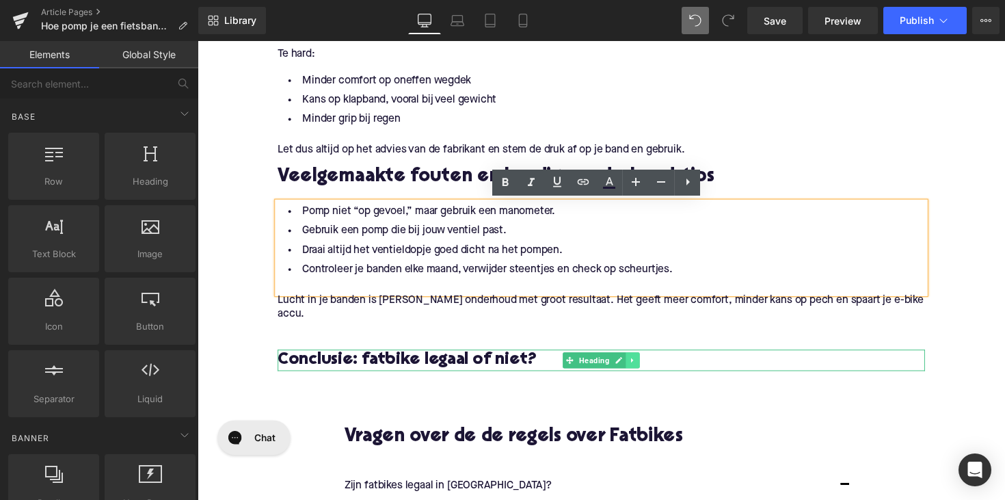
click at [642, 364] on icon at bounding box center [644, 368] width 8 height 8
click at [647, 364] on icon at bounding box center [651, 368] width 8 height 8
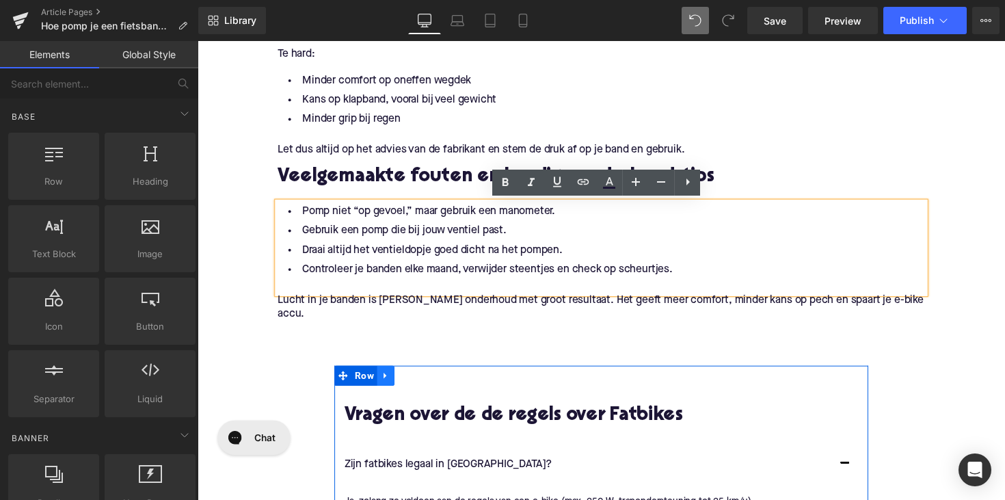
click at [388, 380] on icon at bounding box center [389, 383] width 3 height 6
click at [423, 379] on icon at bounding box center [426, 384] width 10 height 10
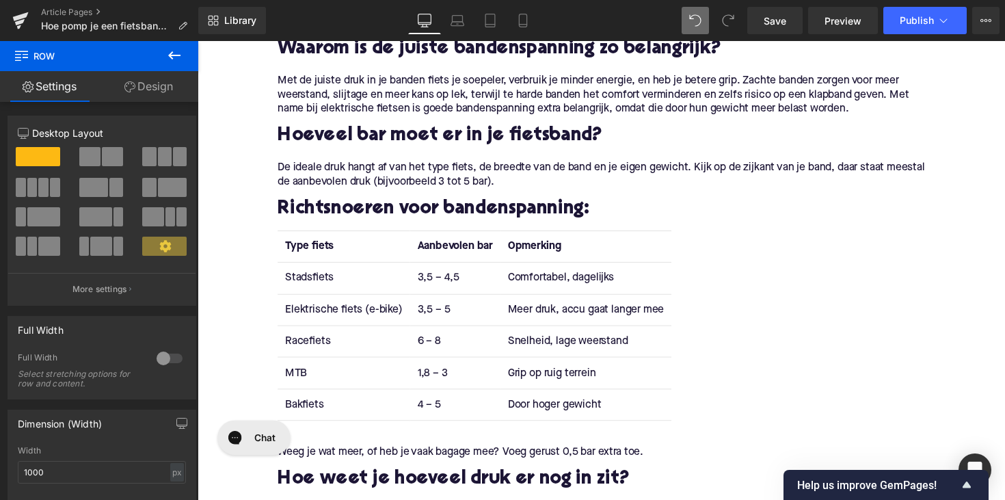
scroll to position [618, 0]
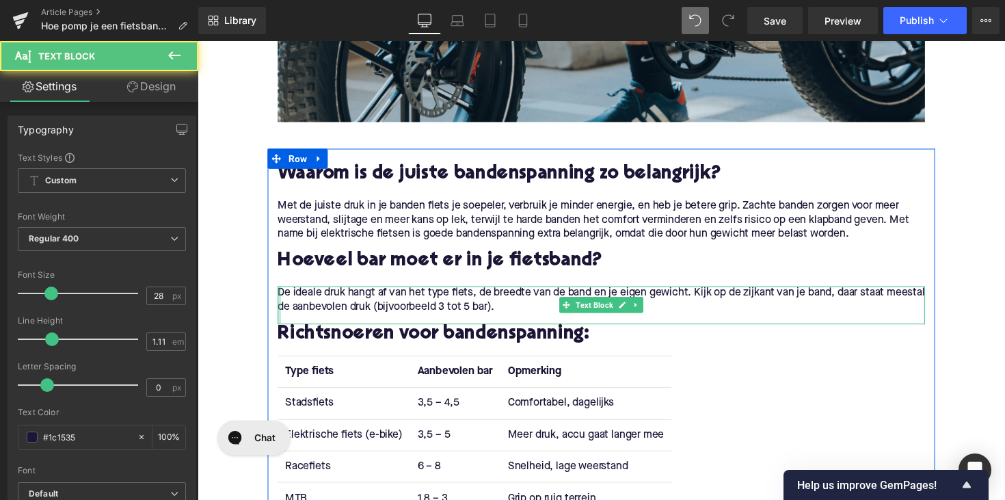
click at [280, 298] on div at bounding box center [281, 311] width 3 height 39
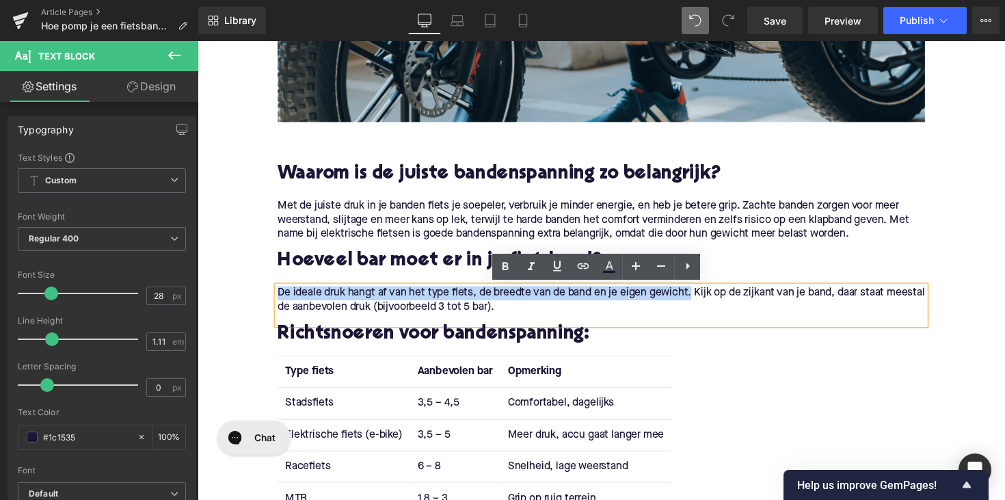
drag, startPoint x: 279, startPoint y: 298, endPoint x: 706, endPoint y: 301, distance: 426.8
click at [706, 301] on p "De ideale druk hangt af van het type fiets, de breedte van de band en je eigen …" at bounding box center [611, 306] width 663 height 29
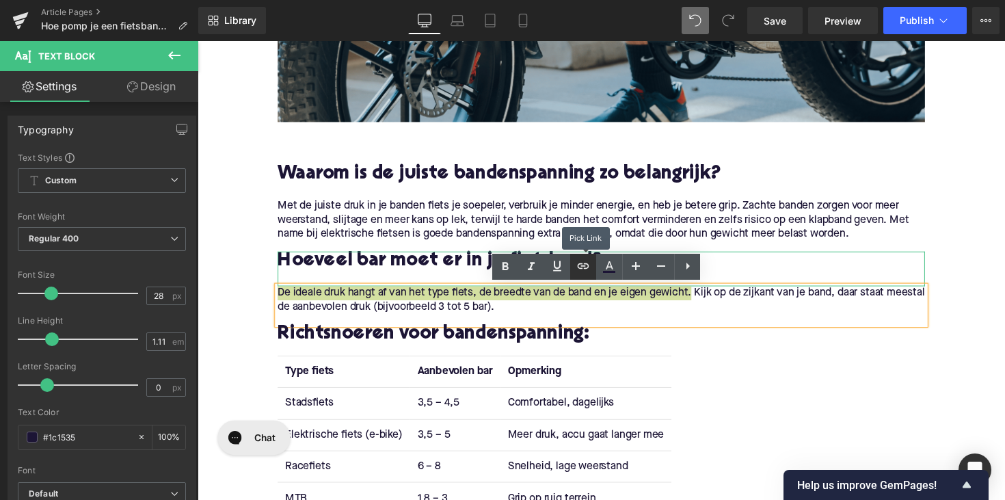
click at [585, 267] on icon at bounding box center [583, 266] width 16 height 16
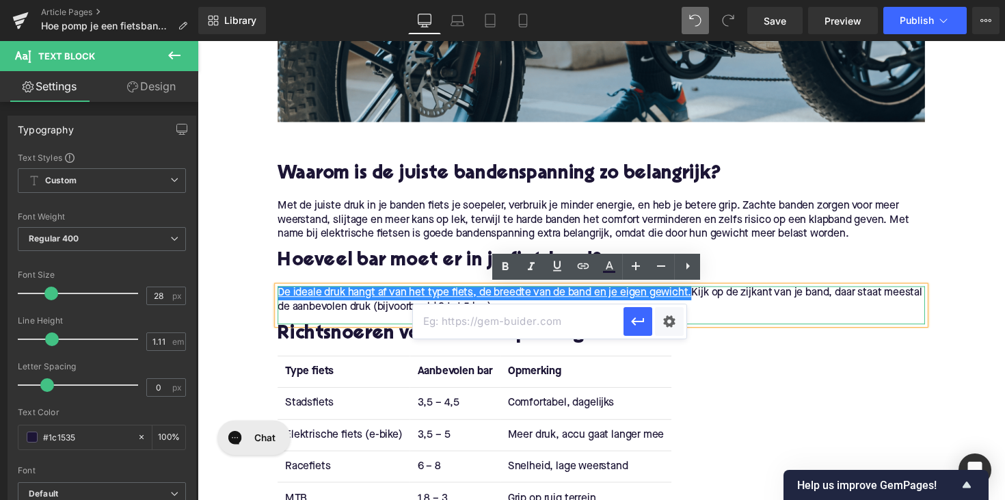
click at [552, 315] on input "text" at bounding box center [518, 321] width 211 height 34
paste input "https://upway.nl/blogs/news/hoeveel-bar-in-fietsband-elektrische-fiets"
click at [645, 326] on icon "button" at bounding box center [638, 321] width 16 height 16
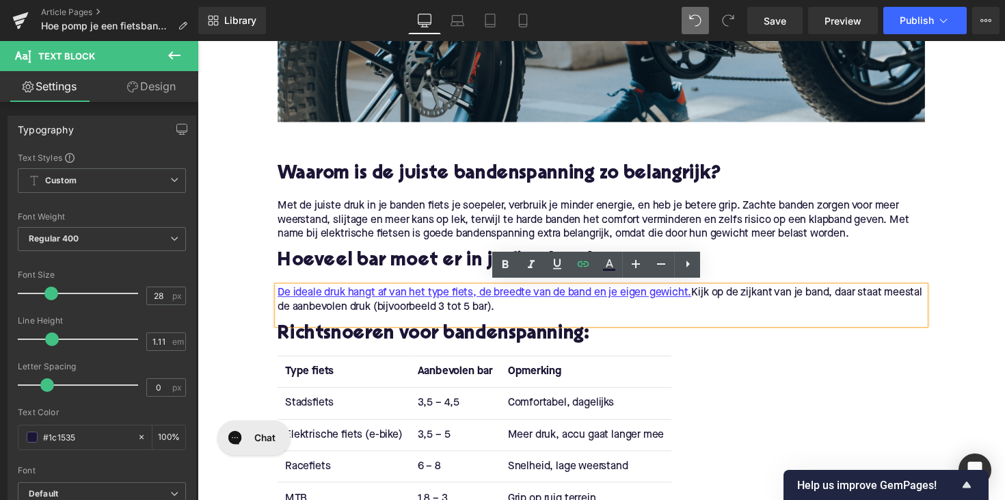
scroll to position [754, 0]
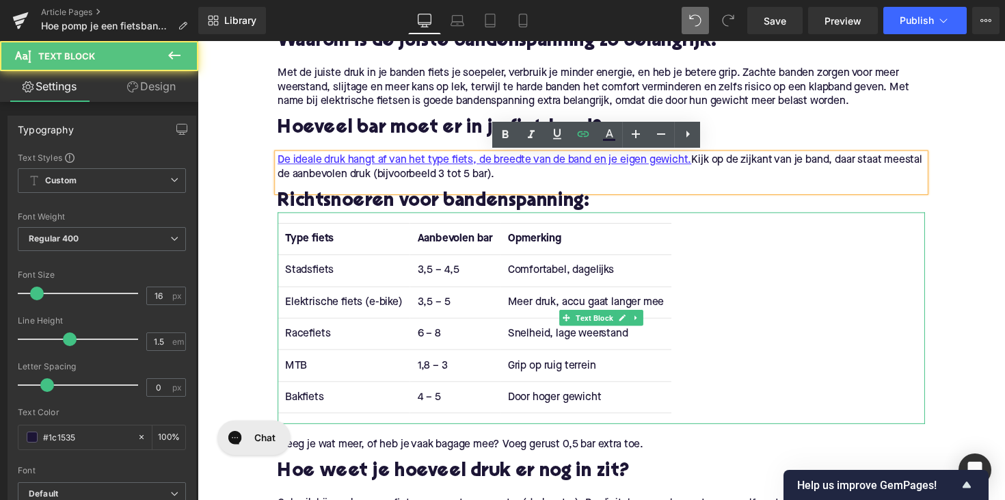
click at [307, 273] on td "Stadsfiets" at bounding box center [347, 277] width 135 height 32
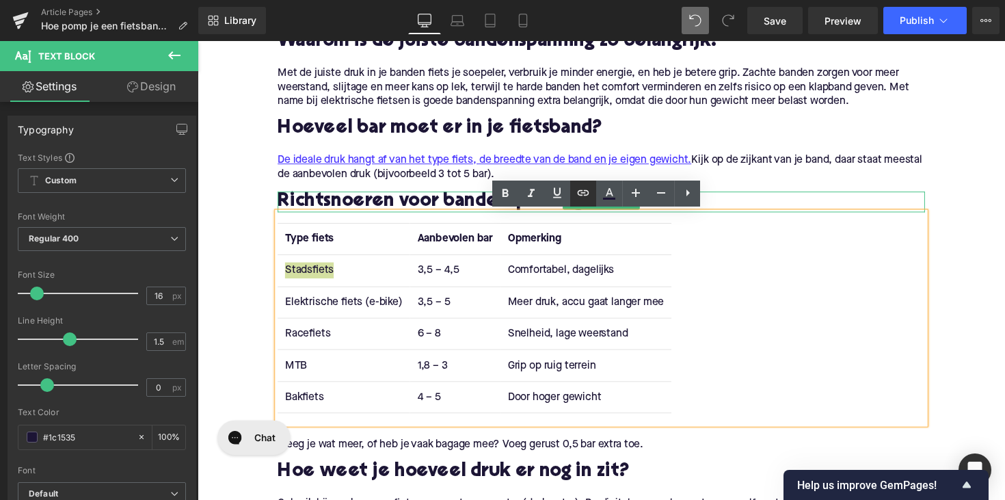
click at [579, 199] on icon at bounding box center [583, 193] width 16 height 16
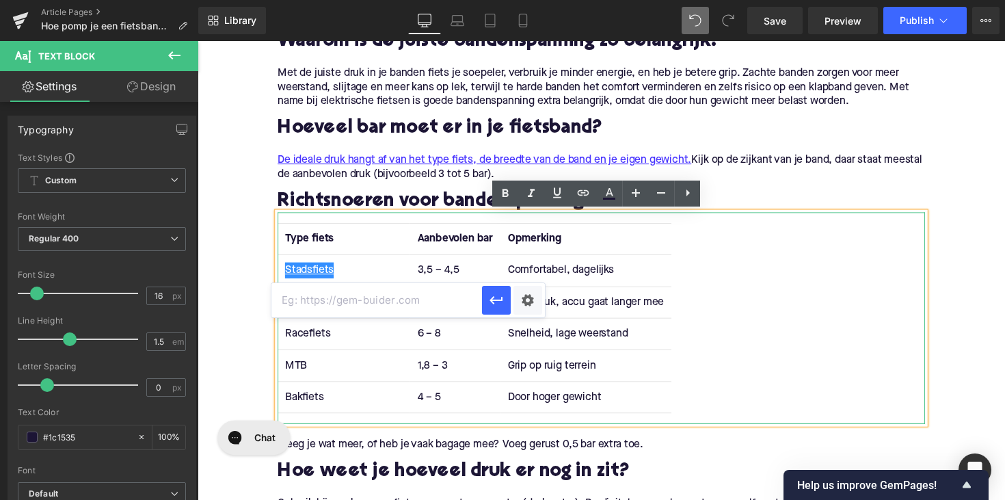
click at [432, 307] on input "text" at bounding box center [377, 300] width 211 height 34
paste input "https://upway.nl/collections/elektrische-stadsfiets"
click at [506, 301] on button "button" at bounding box center [496, 300] width 29 height 29
click at [323, 313] on td "Elektrische fiets (e-bike)" at bounding box center [347, 309] width 135 height 32
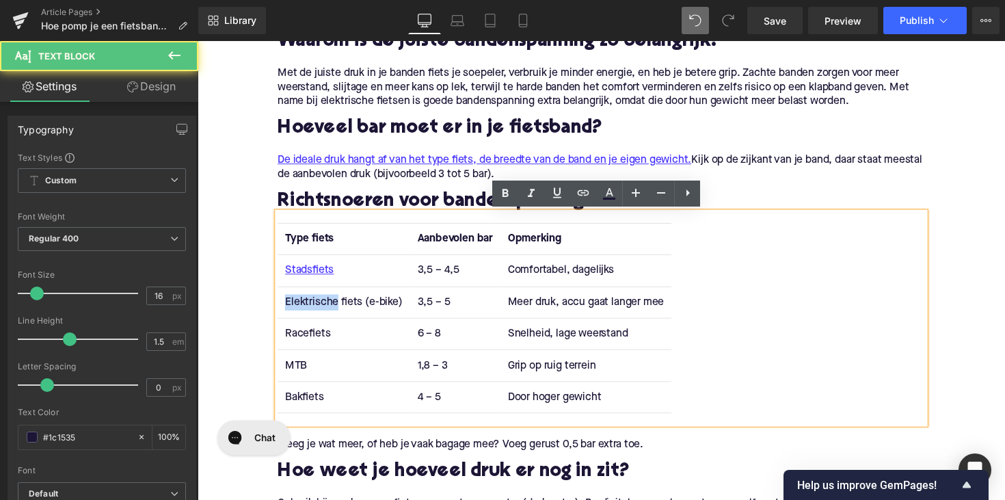
click at [323, 313] on td "Elektrische fiets (e-bike)" at bounding box center [347, 309] width 135 height 32
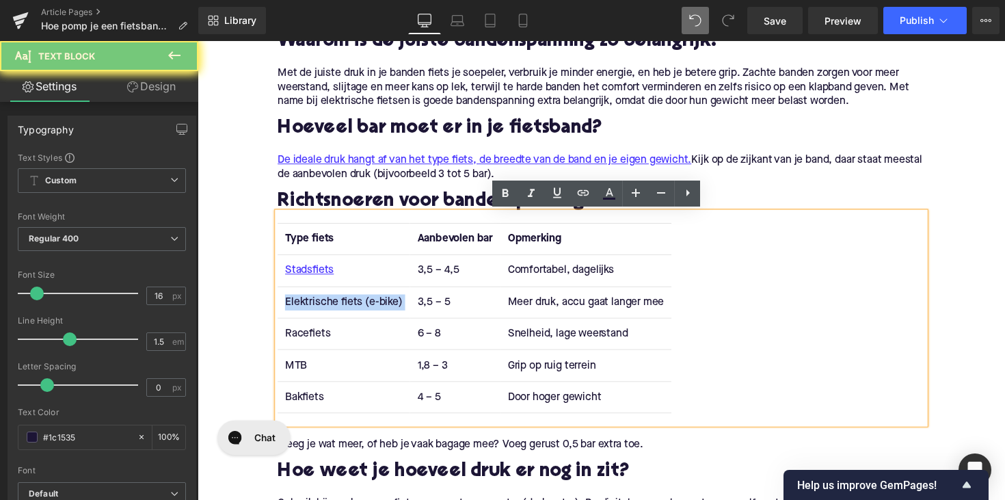
click at [323, 313] on td "Elektrische fiets (e-bike)" at bounding box center [347, 309] width 135 height 32
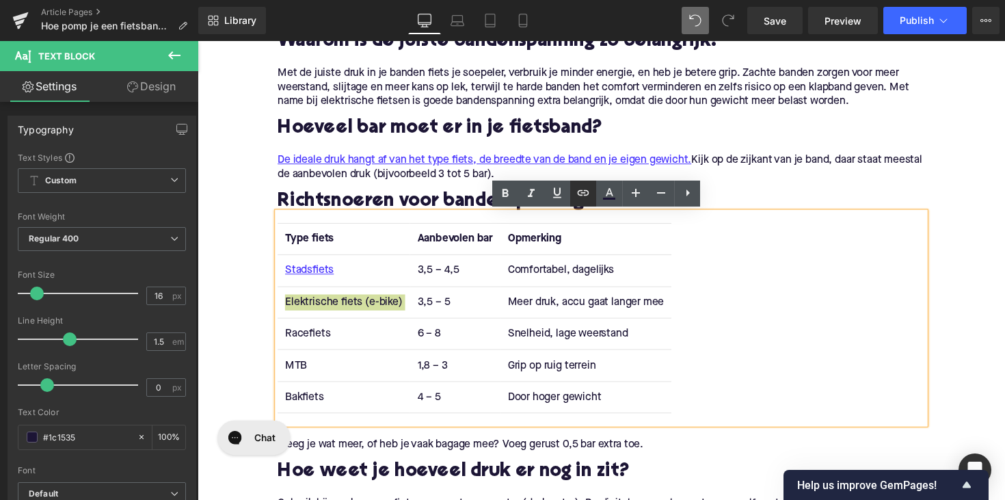
click at [590, 188] on icon at bounding box center [583, 193] width 16 height 16
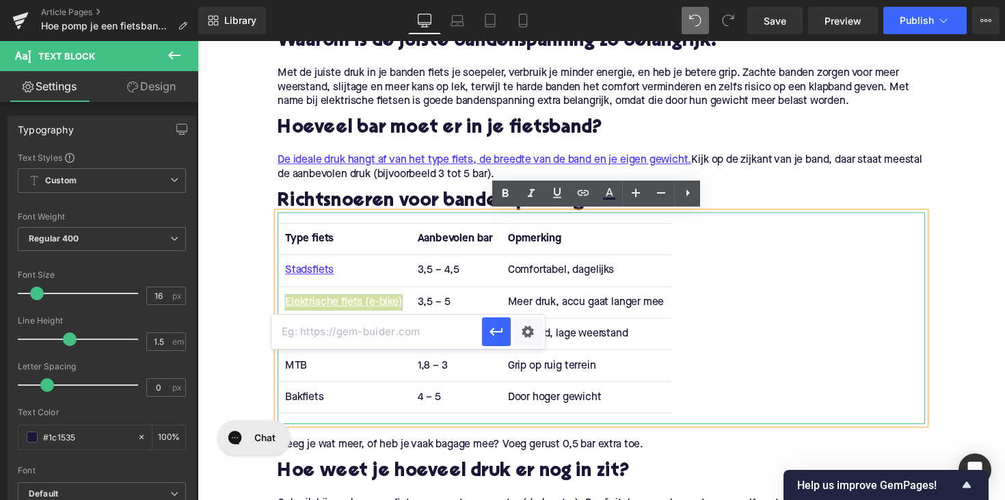
click at [477, 319] on input "text" at bounding box center [377, 332] width 211 height 34
paste input "https://upway.nl/collections/tweedehands-elektrische-fiets"
click at [503, 336] on icon "button" at bounding box center [496, 331] width 16 height 16
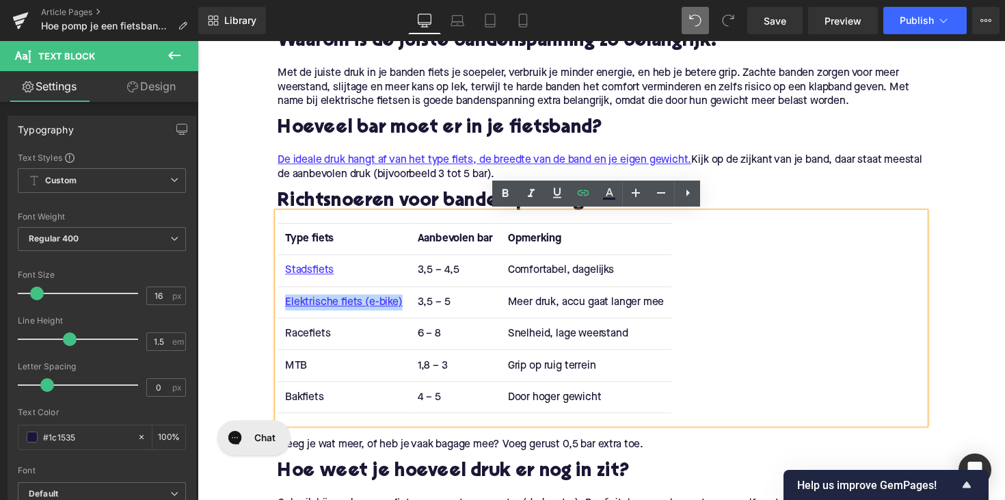
click at [300, 343] on td "Racefiets" at bounding box center [347, 341] width 135 height 32
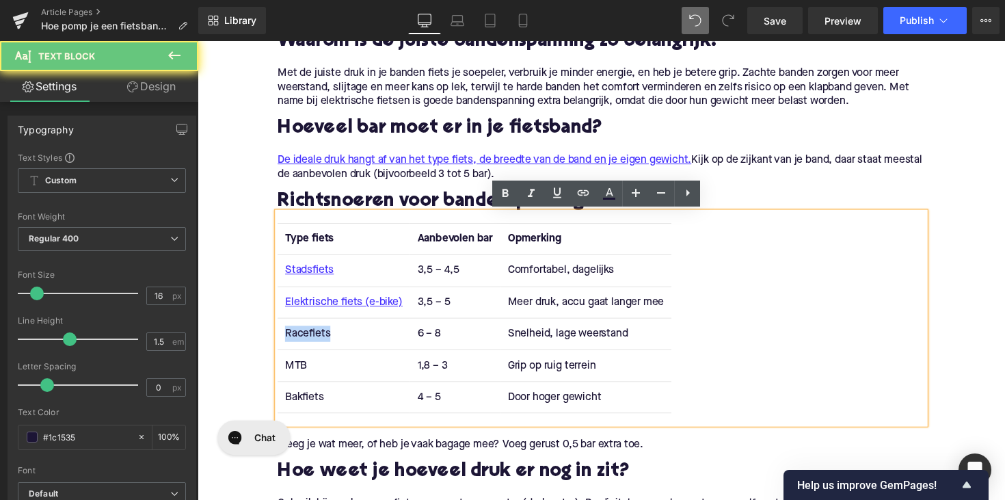
click at [316, 342] on td "Racefiets" at bounding box center [347, 341] width 135 height 32
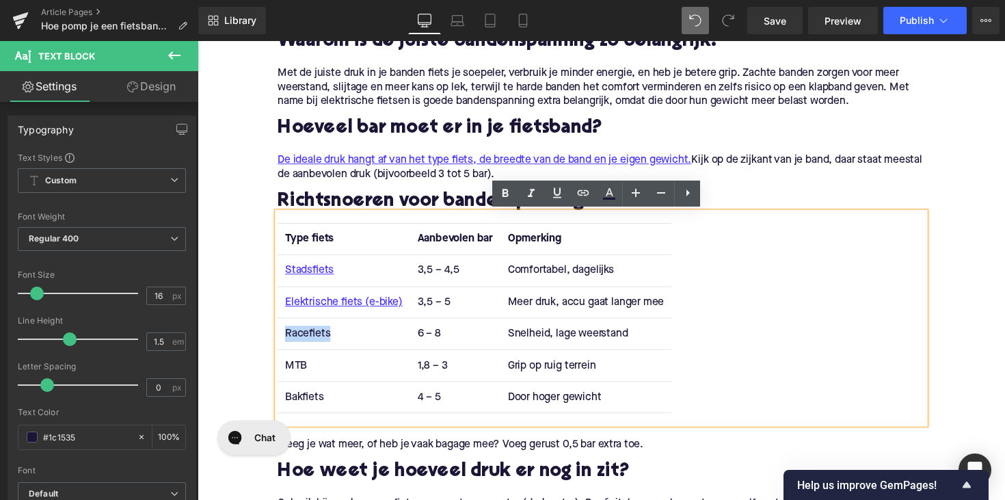
click at [390, 344] on td "Racefiets" at bounding box center [347, 341] width 135 height 32
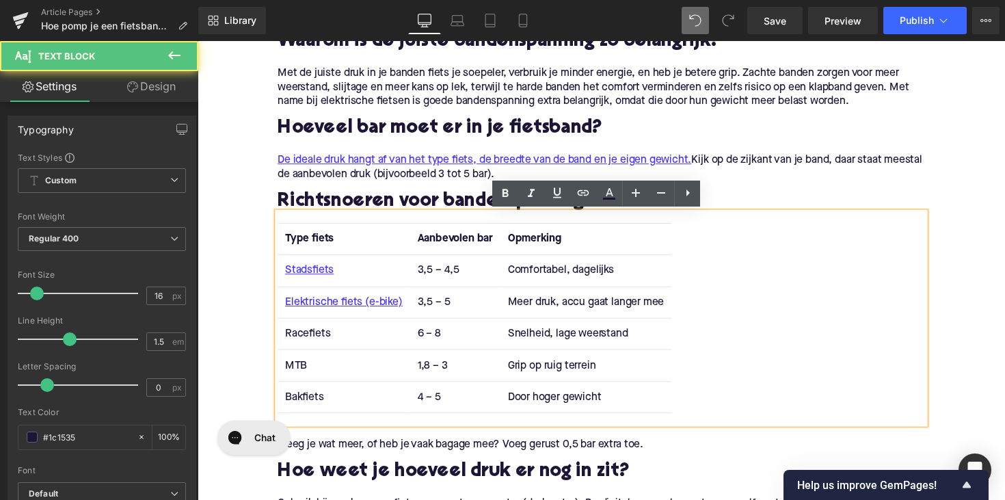
click at [314, 336] on td "Racefiets" at bounding box center [347, 341] width 135 height 32
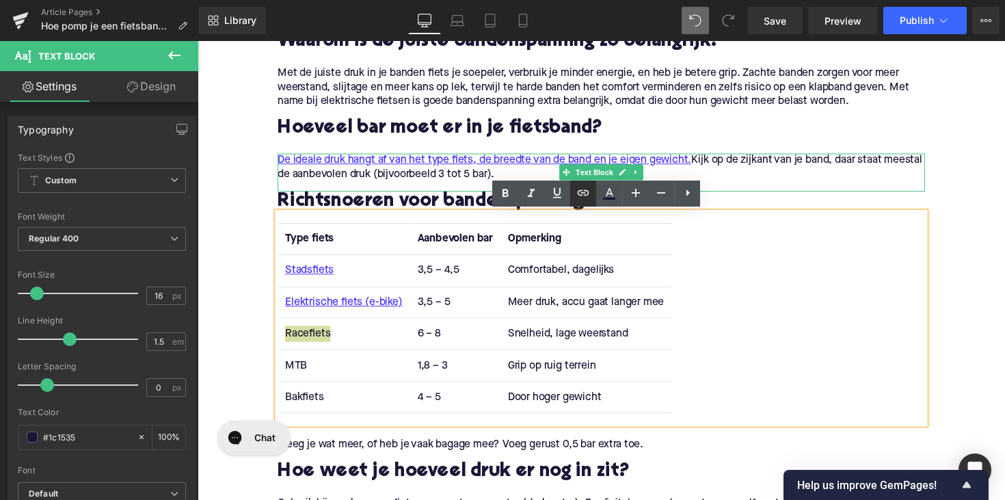
click at [583, 187] on icon at bounding box center [583, 193] width 16 height 16
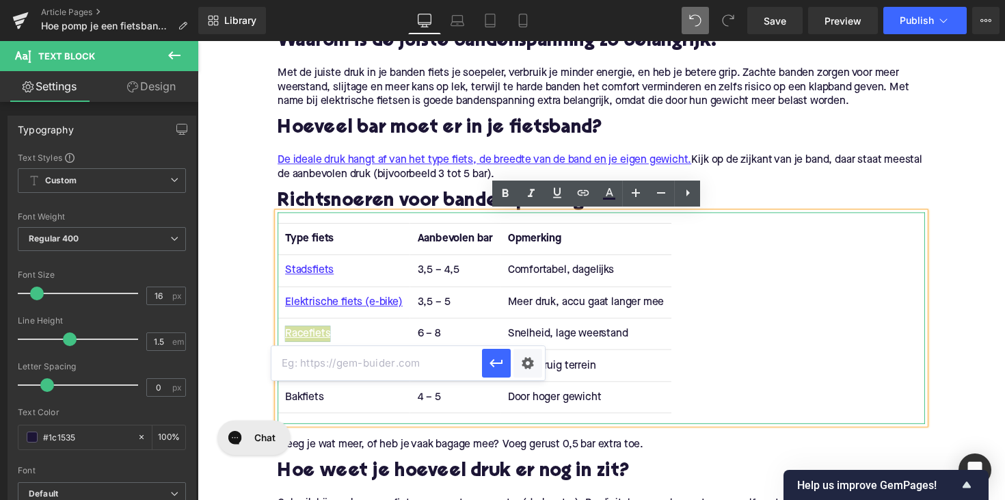
click at [431, 354] on input "text" at bounding box center [377, 363] width 211 height 34
paste input "https://upway.nl/collections/elektrische-racefiets"
click at [503, 356] on icon "button" at bounding box center [496, 363] width 16 height 16
click at [302, 374] on td "MTB" at bounding box center [347, 374] width 135 height 32
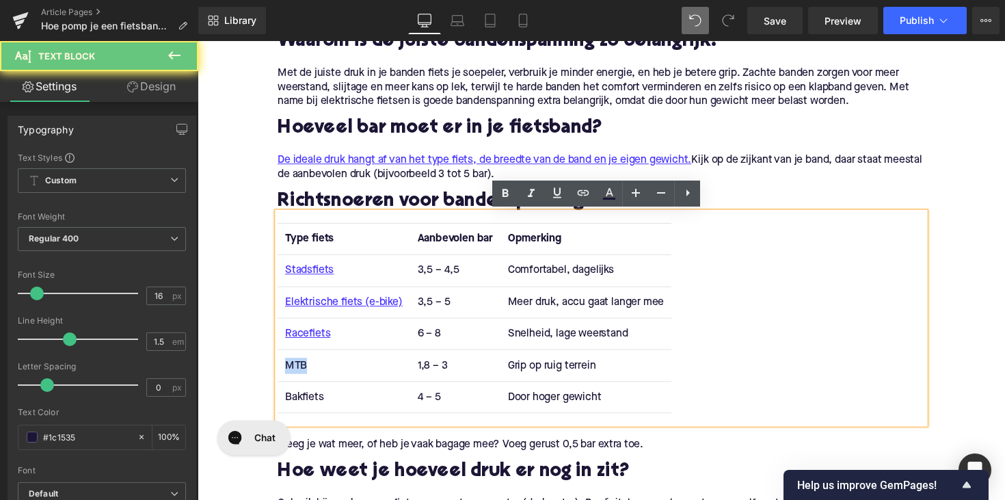
click at [302, 374] on td "MTB" at bounding box center [347, 374] width 135 height 32
click at [578, 199] on icon at bounding box center [583, 193] width 16 height 16
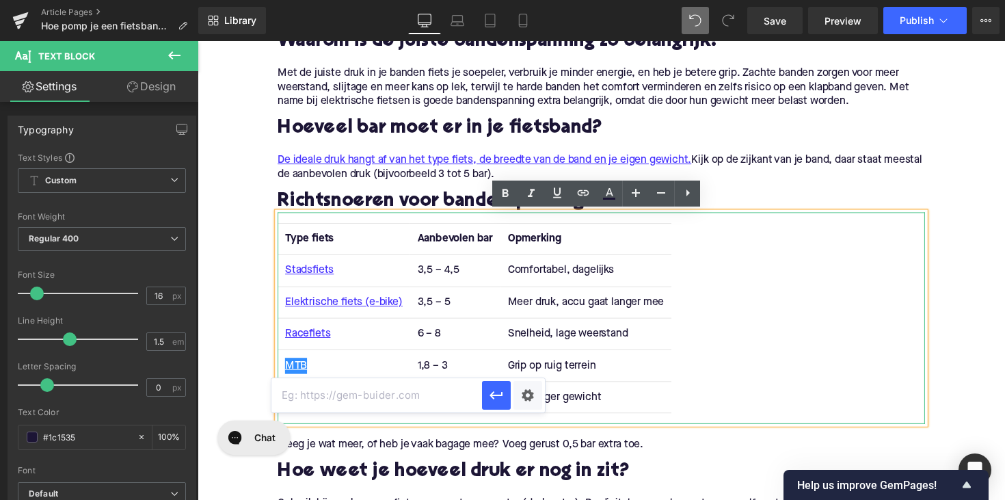
click at [387, 402] on input "text" at bounding box center [377, 395] width 211 height 34
paste input "https://upway.nl/collections/elektrische-mountainbike"
type input "https://upway.nl/collections/elektrische-mountainbike"
click at [485, 401] on button "button" at bounding box center [496, 395] width 29 height 29
click at [305, 401] on td "Bakfiets" at bounding box center [347, 406] width 135 height 32
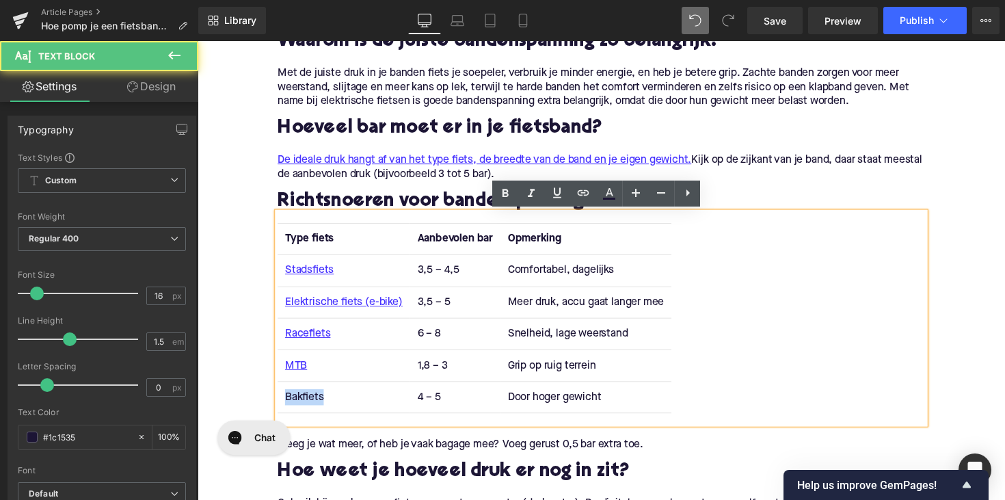
click at [305, 401] on td "Bakfiets" at bounding box center [347, 406] width 135 height 32
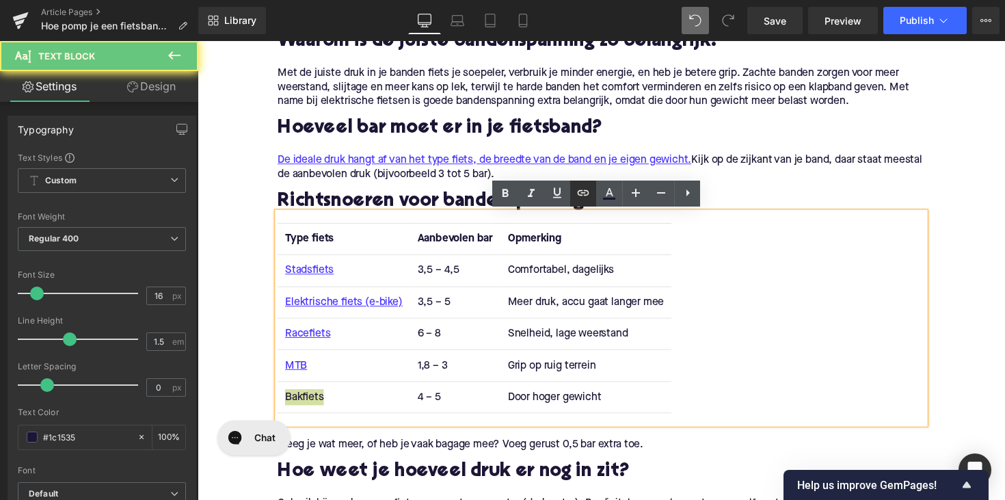
click at [574, 198] on link at bounding box center [583, 194] width 26 height 26
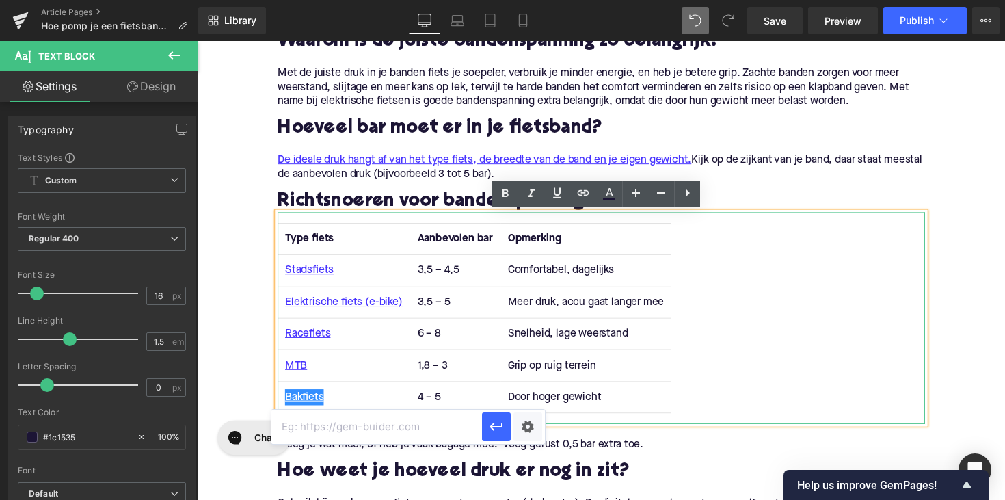
click at [357, 433] on input "text" at bounding box center [377, 427] width 211 height 34
paste input "https://upway.nl/collections/elektrische-bakfiets"
type input "https://upway.nl/collections/elektrische-bakfiets"
click at [494, 421] on icon "button" at bounding box center [496, 427] width 16 height 16
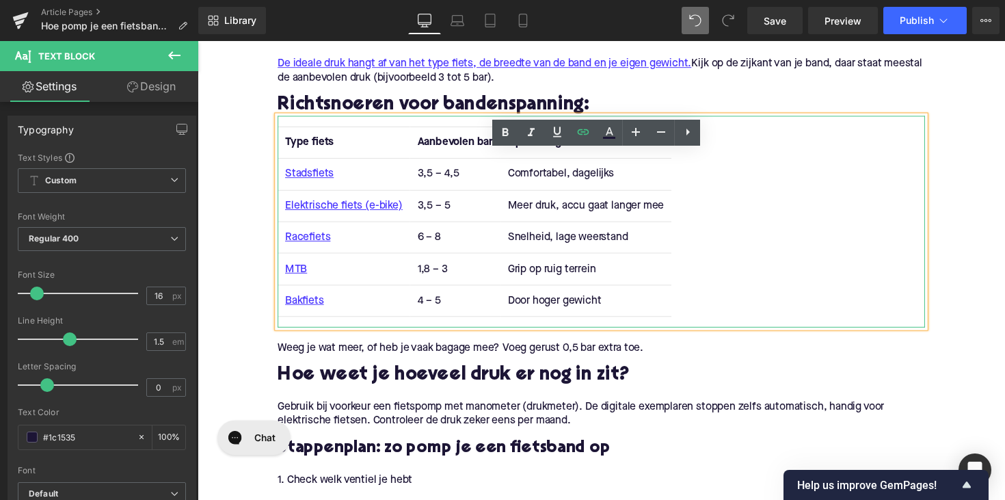
scroll to position [977, 0]
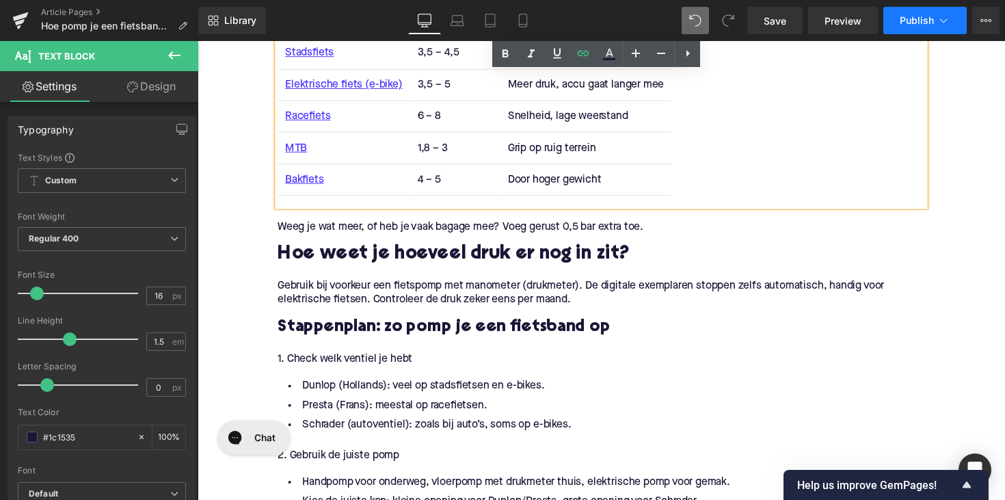
click at [918, 22] on span "Publish" at bounding box center [917, 20] width 34 height 11
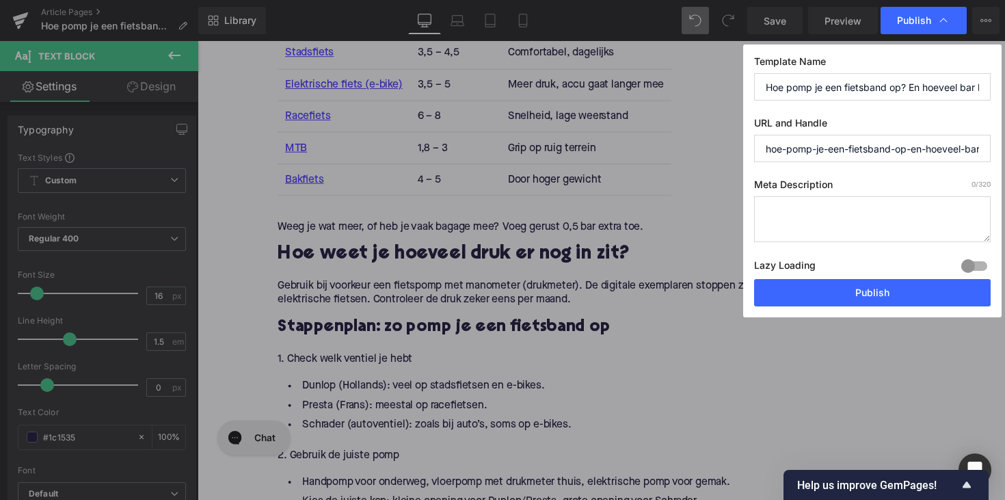
click at [852, 198] on textarea at bounding box center [872, 219] width 237 height 46
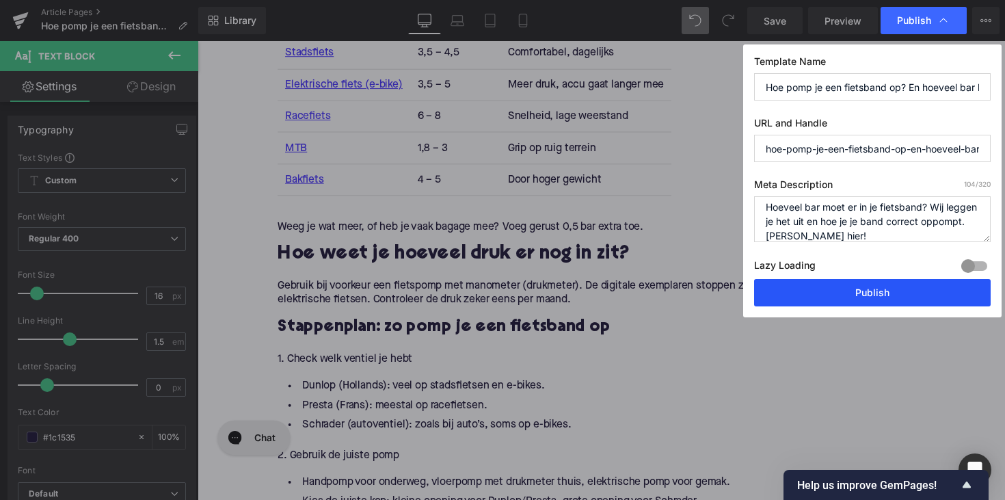
type textarea "Hoeveel bar moet er in je fietsband? Wij leggen je het uit en hoe je je band co…"
click at [903, 293] on button "Publish" at bounding box center [872, 292] width 237 height 27
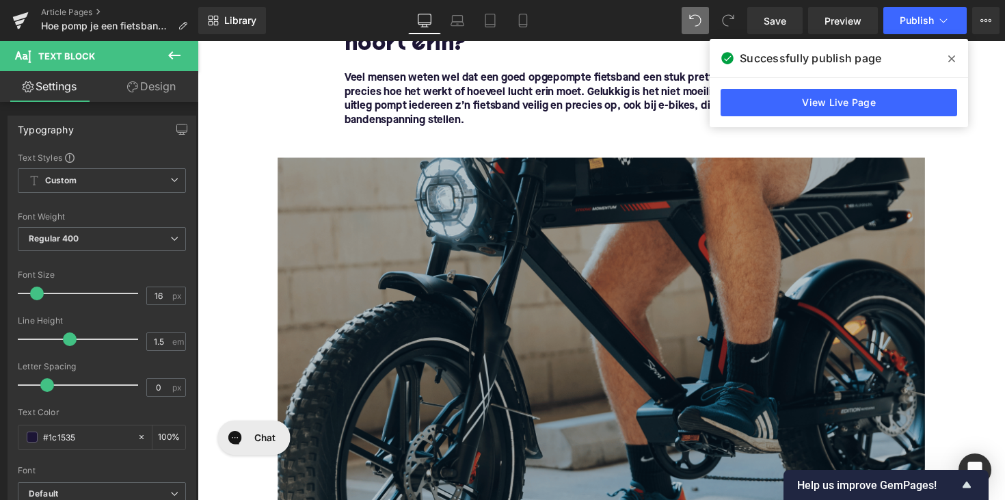
scroll to position [274, 0]
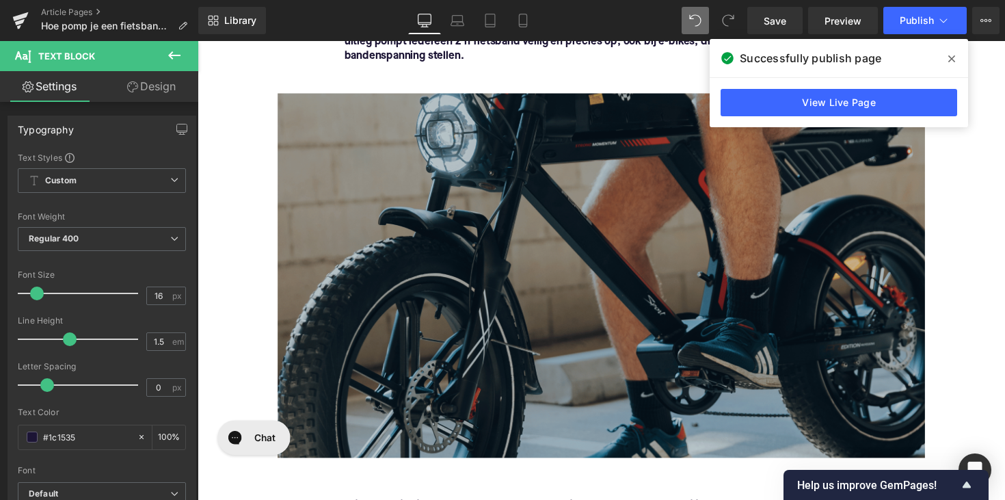
click at [480, 267] on img at bounding box center [611, 280] width 663 height 373
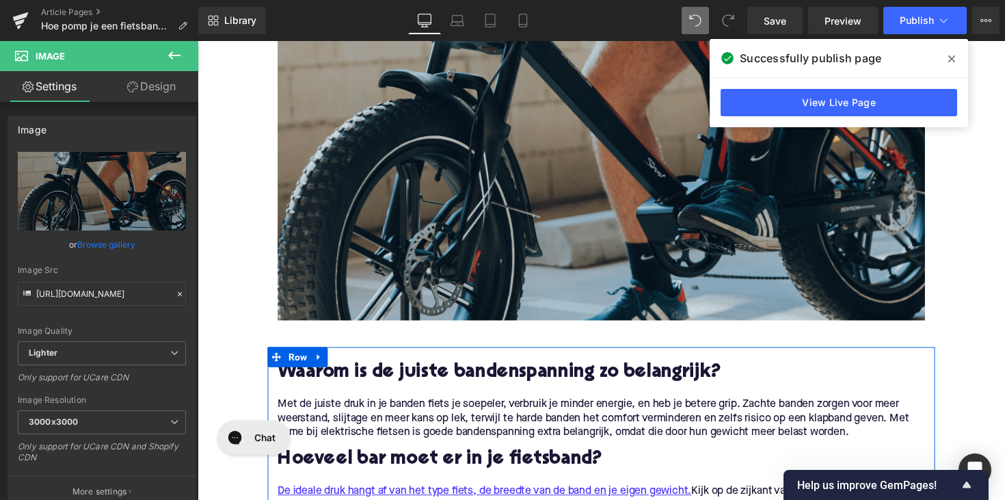
scroll to position [414, 0]
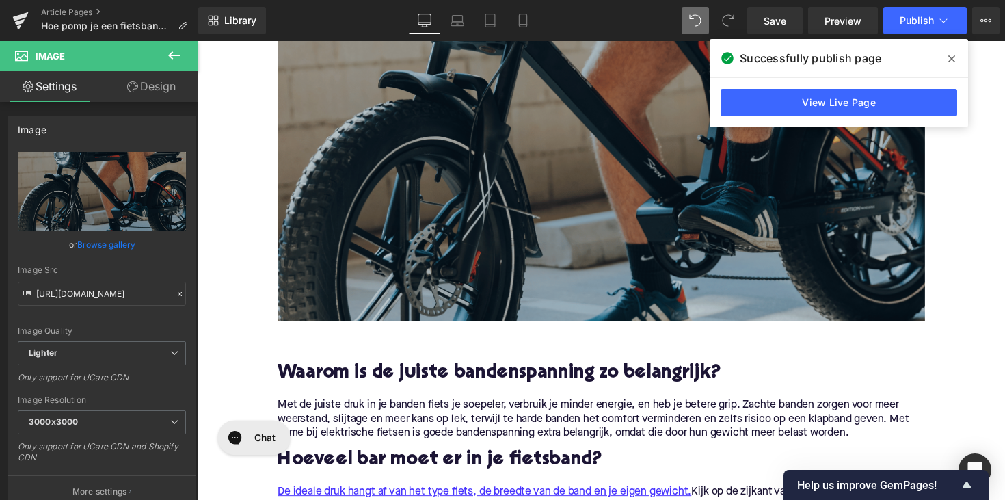
click at [535, 213] on img at bounding box center [611, 141] width 663 height 373
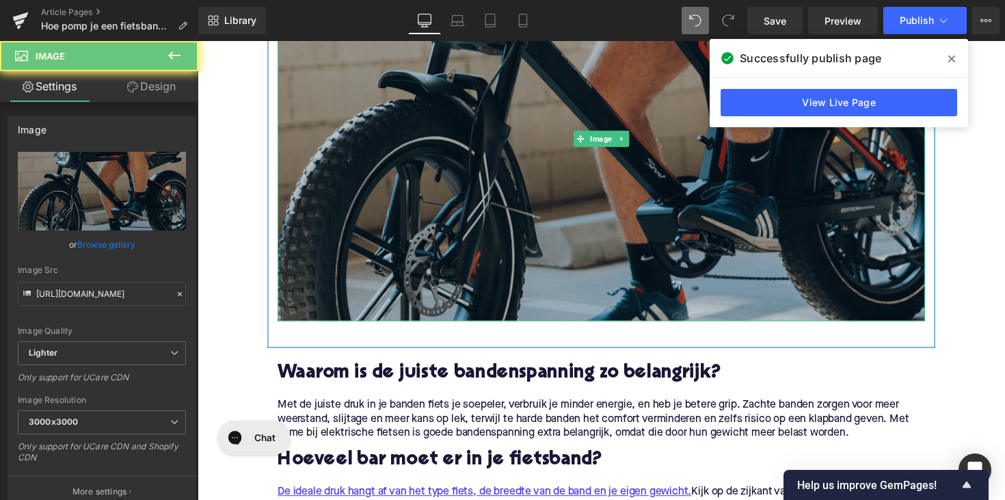
click at [484, 239] on img at bounding box center [611, 141] width 663 height 373
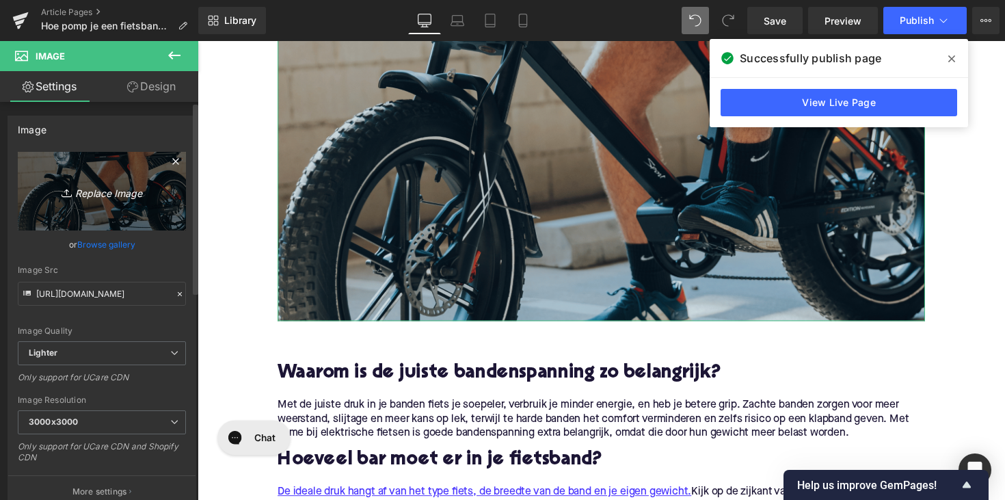
click at [166, 193] on link "Replace Image" at bounding box center [102, 191] width 168 height 79
click at [140, 198] on icon "Replace Image" at bounding box center [101, 191] width 109 height 17
type input "C:\fakepath\manpomptbandop.png"
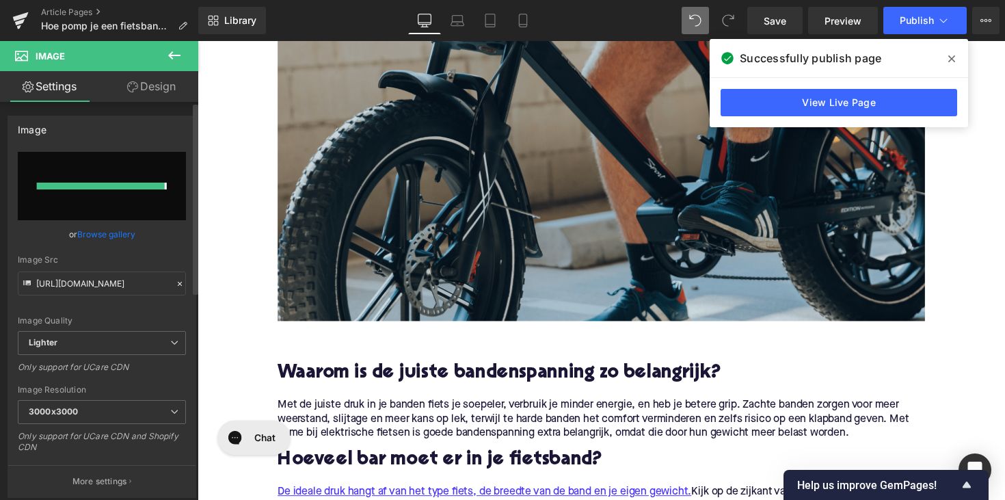
type input "[URL][DOMAIN_NAME]"
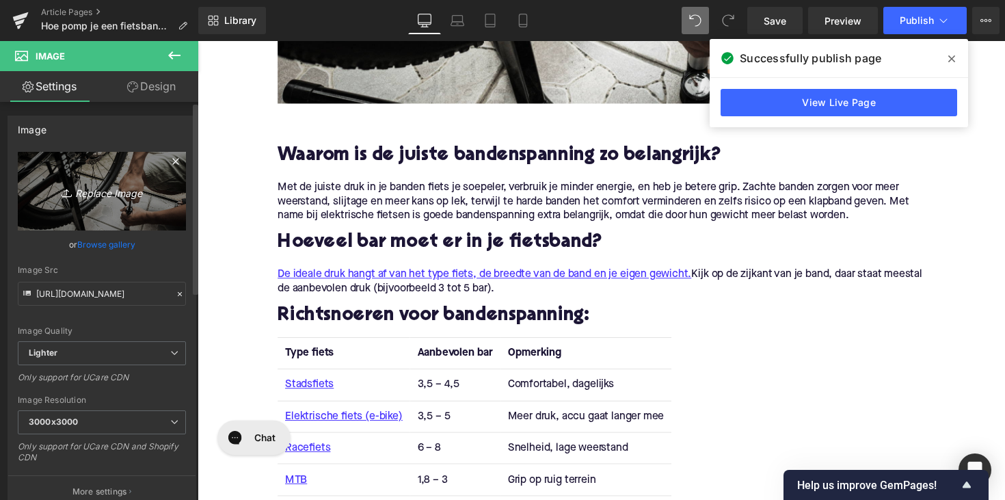
scroll to position [592, 0]
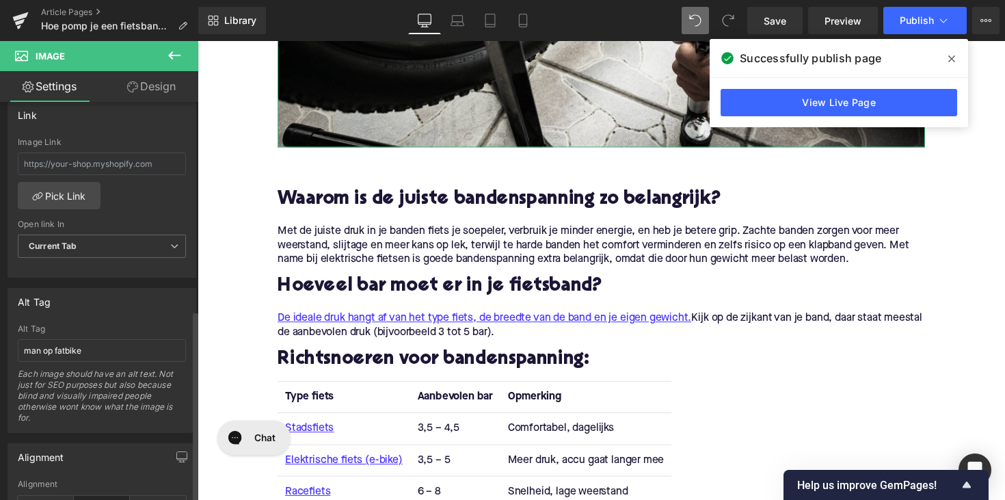
scroll to position [613, 0]
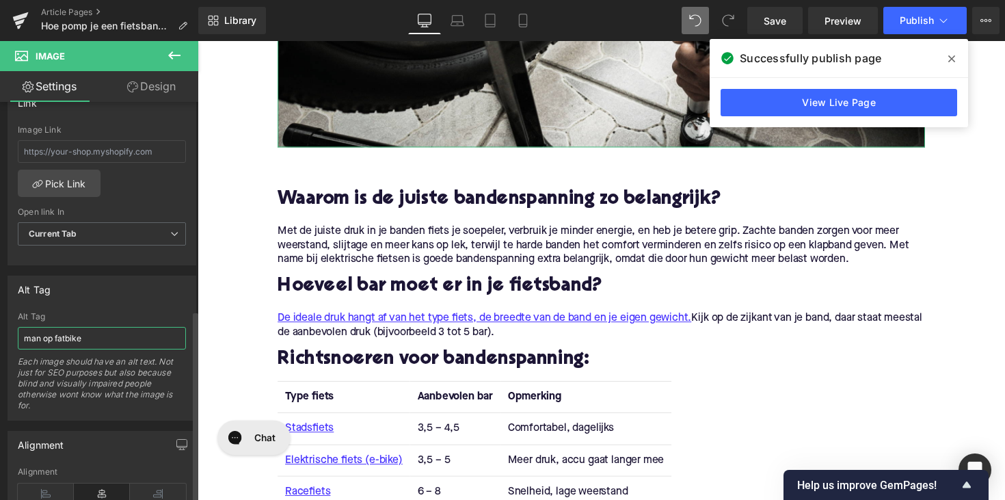
click at [71, 335] on input "man op fatbike" at bounding box center [102, 338] width 168 height 23
type input "man pompt een fietsband op"
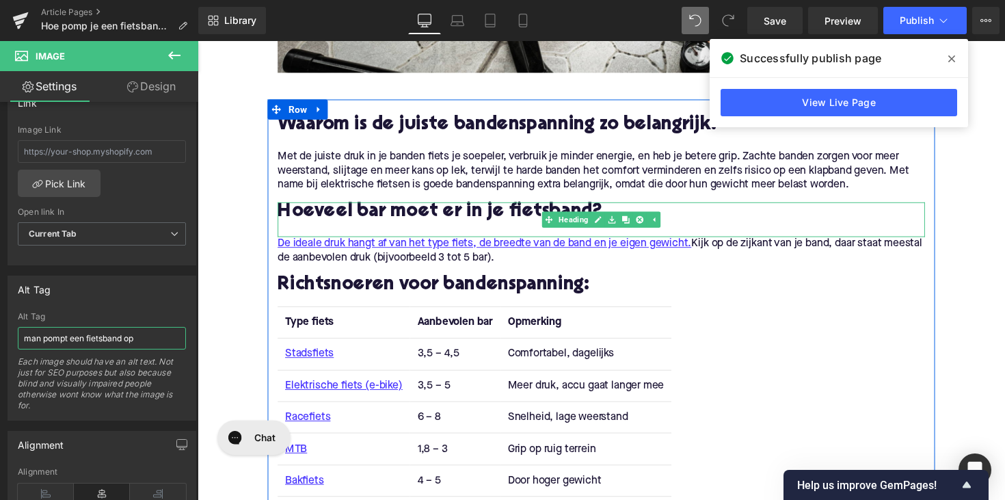
scroll to position [744, 0]
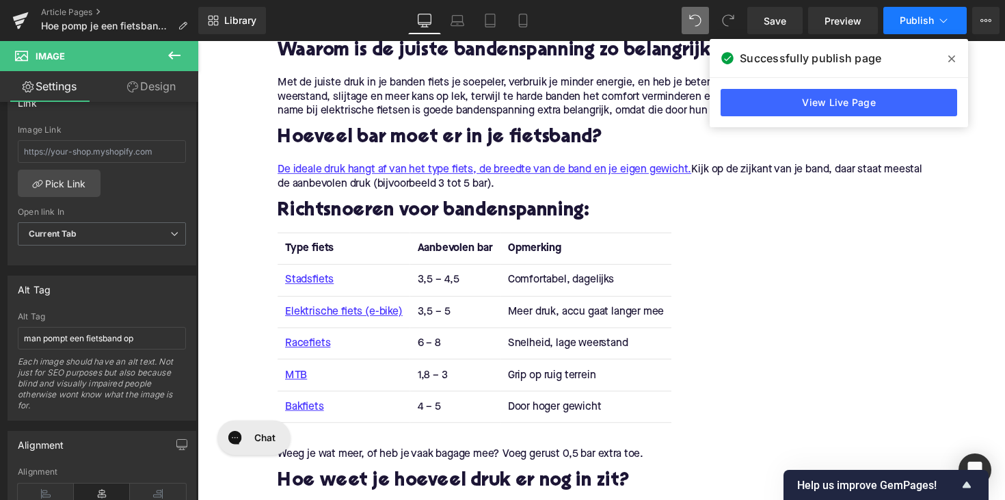
click at [907, 23] on span "Publish" at bounding box center [917, 20] width 34 height 11
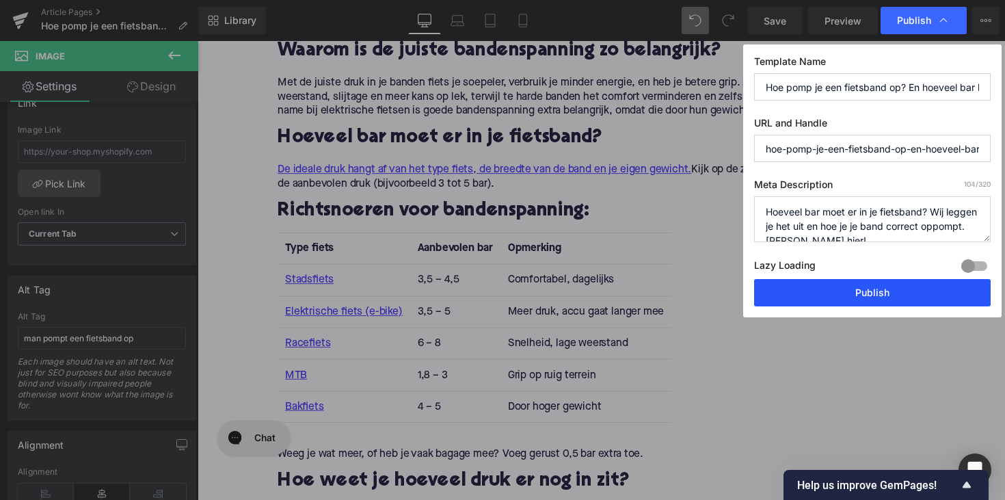
click at [816, 299] on button "Publish" at bounding box center [872, 292] width 237 height 27
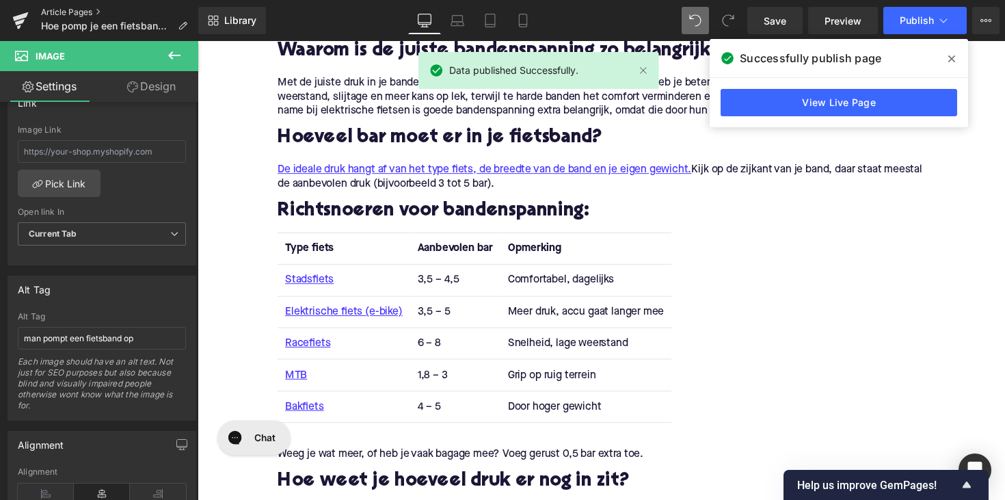
click at [75, 14] on link "Article Pages" at bounding box center [119, 12] width 157 height 11
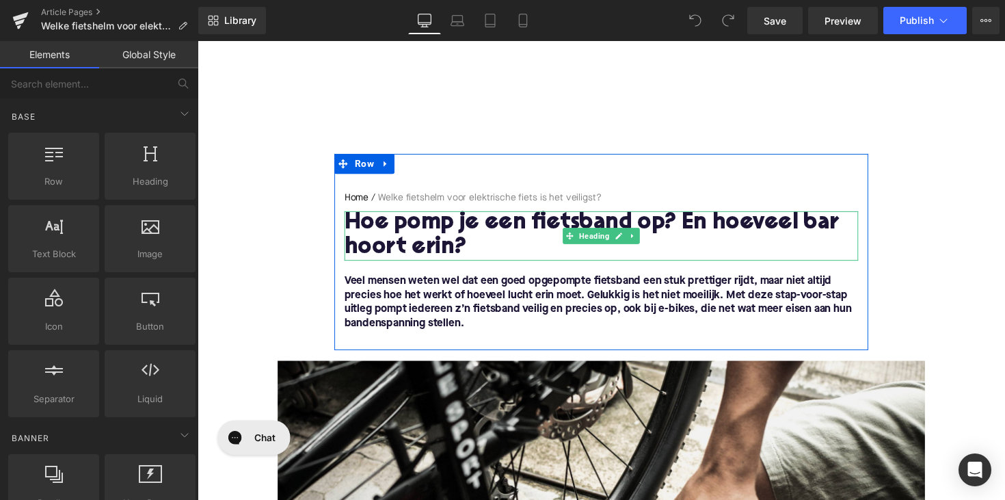
click at [438, 236] on h1 "Hoe pomp je een fietsband op? En hoeveel bar hoort erin?" at bounding box center [611, 240] width 527 height 51
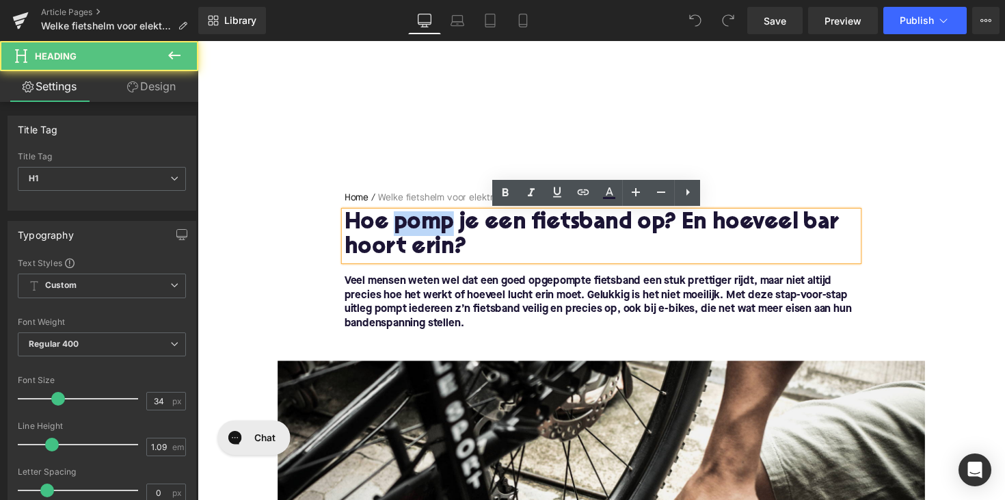
click at [438, 236] on h1 "Hoe pomp je een fietsband op? En hoeveel bar hoort erin?" at bounding box center [611, 240] width 527 height 51
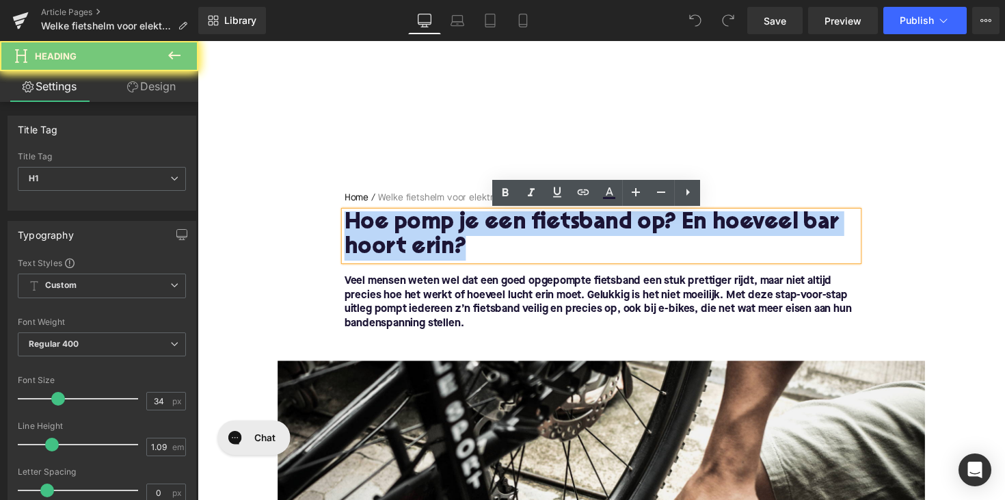
click at [438, 236] on h1 "Hoe pomp je een fietsband op? En hoeveel bar hoort erin?" at bounding box center [611, 240] width 527 height 51
paste div
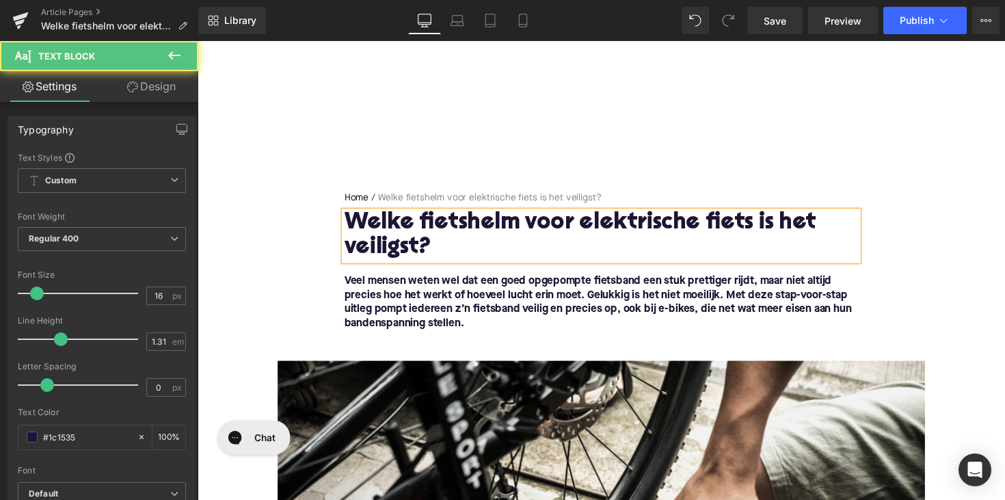
click at [478, 328] on p "Veel mensen weten wel dat een goed opgepompte fietsband een stuk prettiger rijd…" at bounding box center [611, 308] width 527 height 57
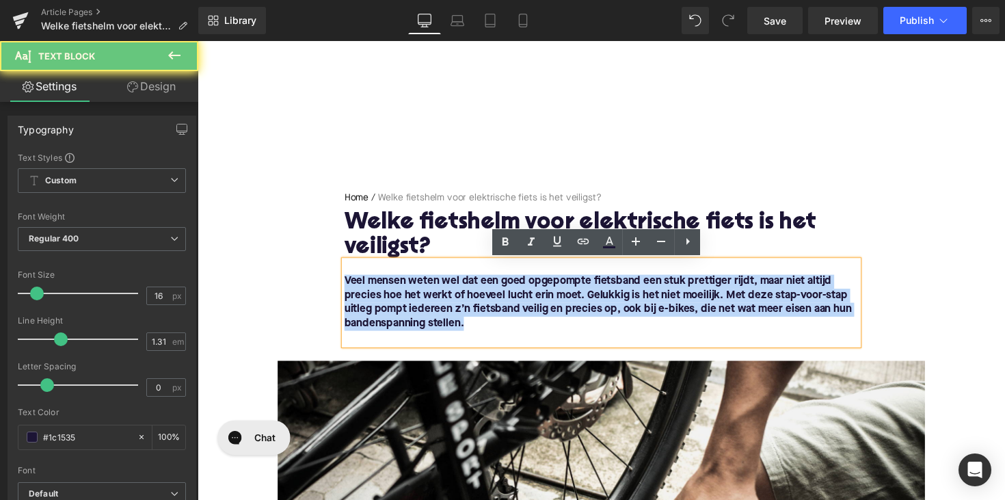
drag, startPoint x: 471, startPoint y: 331, endPoint x: 330, endPoint y: 289, distance: 146.3
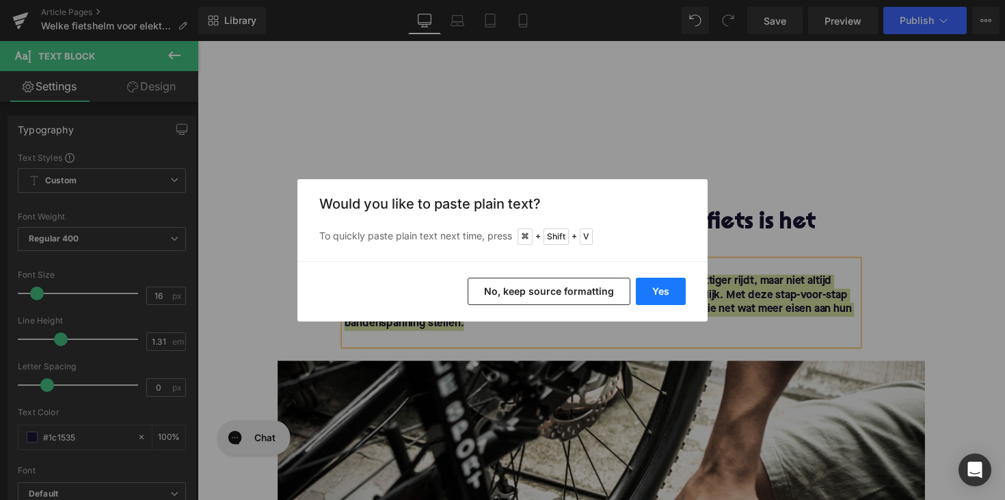
click at [656, 289] on button "Yes" at bounding box center [661, 291] width 50 height 27
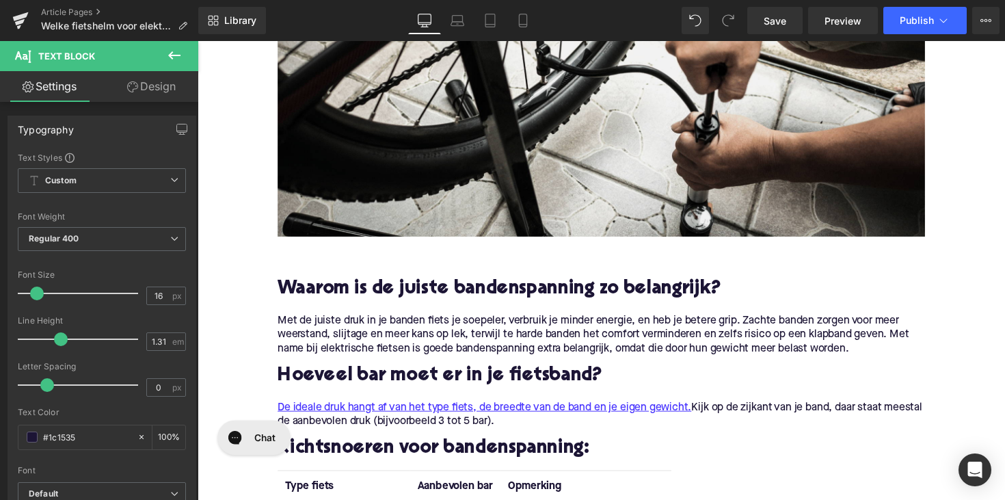
scroll to position [581, 0]
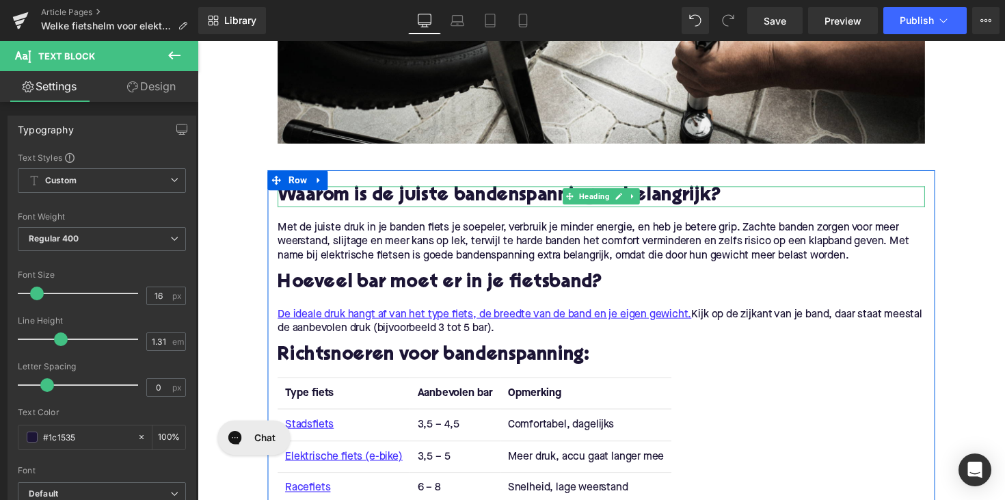
click at [447, 200] on h2 "Waarom is de juiste bandenspanning zo belangrijk?" at bounding box center [611, 200] width 663 height 21
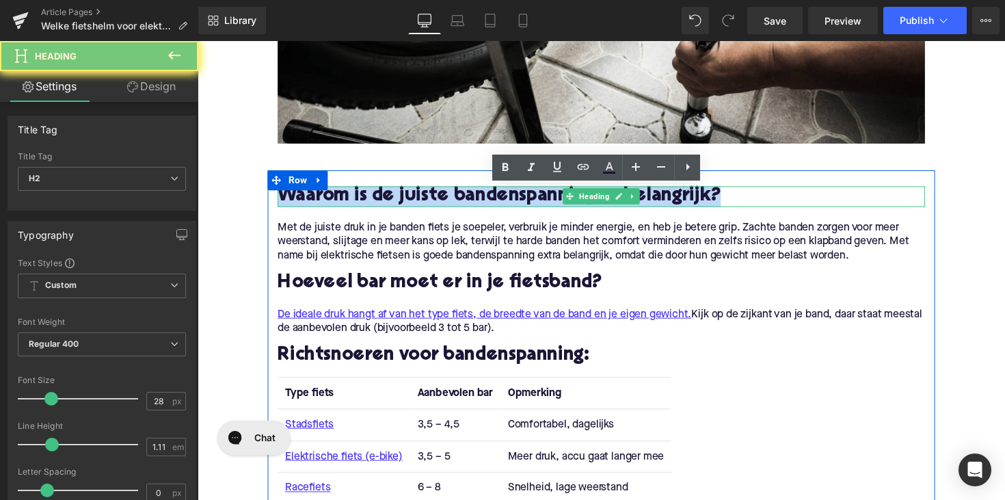
click at [447, 200] on h2 "Waarom is de juiste bandenspanning zo belangrijk?" at bounding box center [611, 200] width 663 height 21
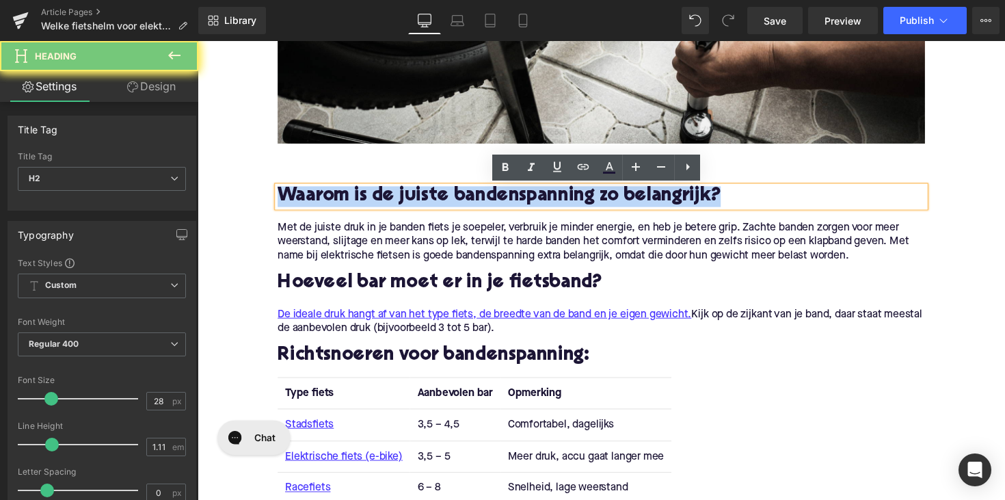
click at [447, 200] on h2 "Waarom is de juiste bandenspanning zo belangrijk?" at bounding box center [611, 200] width 663 height 21
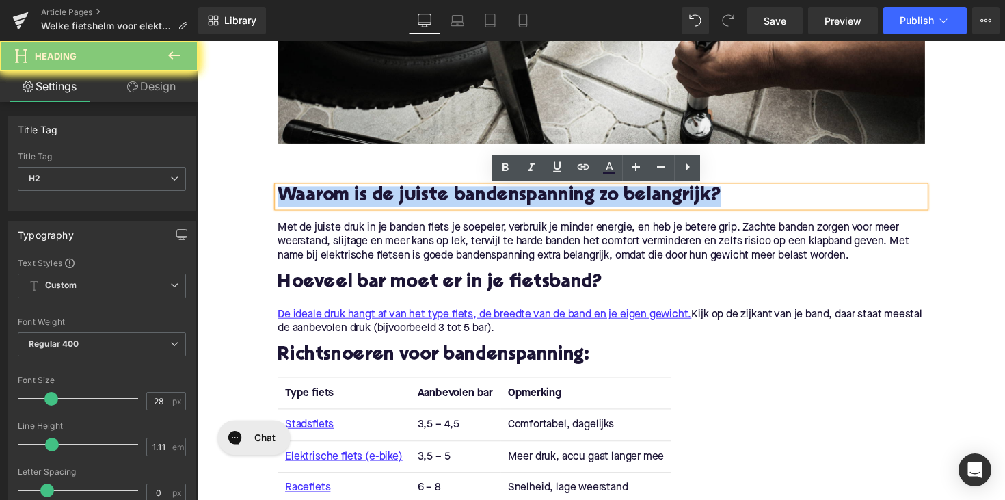
paste div
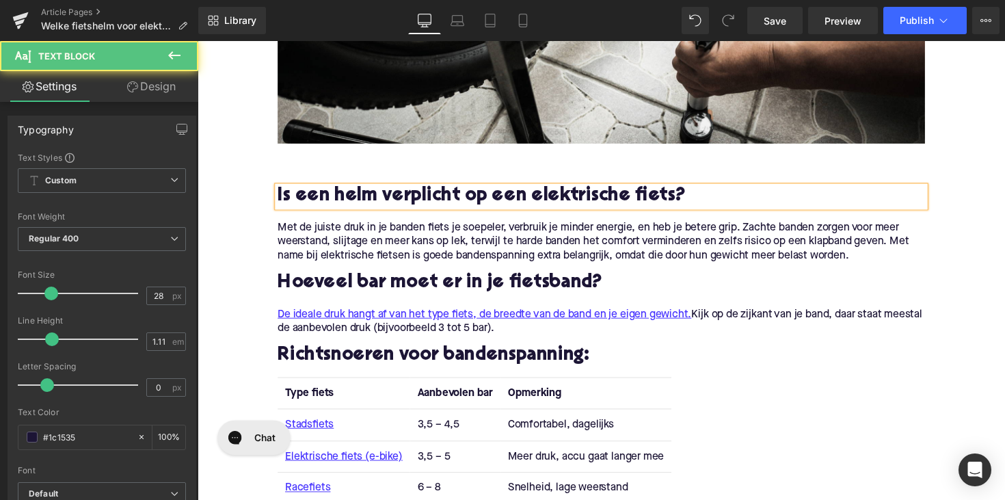
click at [449, 263] on p "Met de juiste druk in je banden fiets je soepeler, verbruik je minder energie, …" at bounding box center [611, 247] width 663 height 43
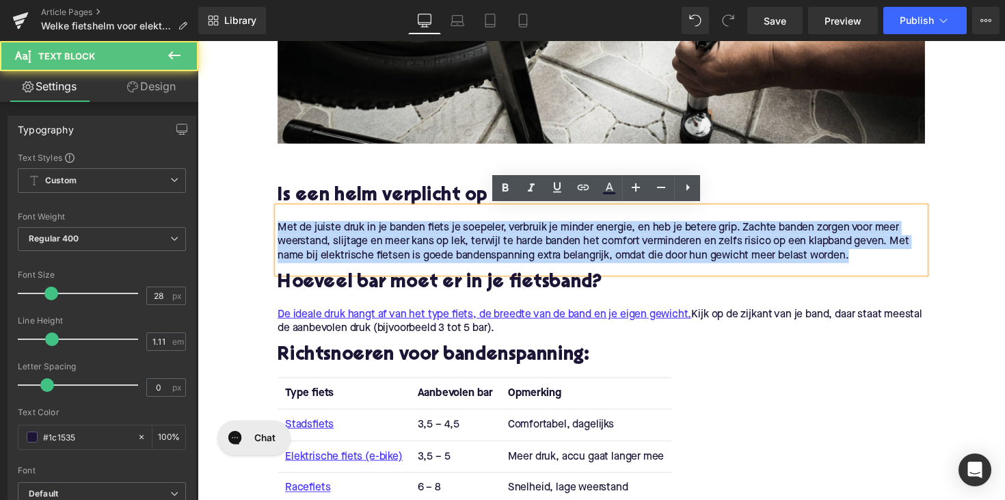
drag, startPoint x: 875, startPoint y: 264, endPoint x: 256, endPoint y: 237, distance: 618.8
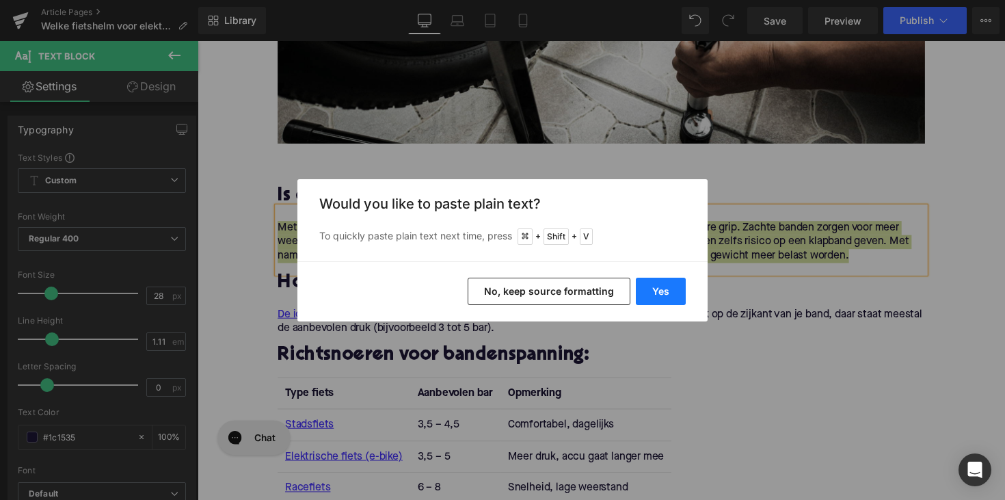
click at [650, 287] on button "Yes" at bounding box center [661, 291] width 50 height 27
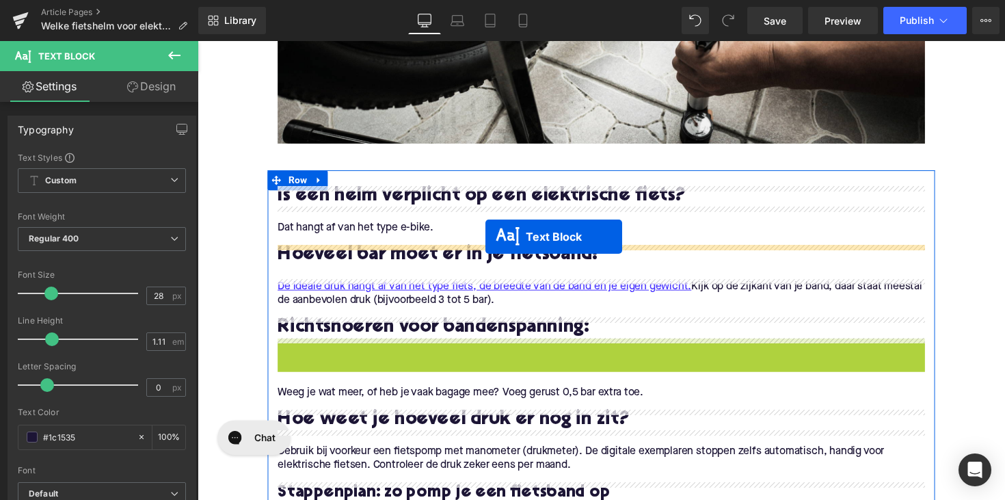
drag, startPoint x: 570, startPoint y: 456, endPoint x: 492, endPoint y: 241, distance: 228.2
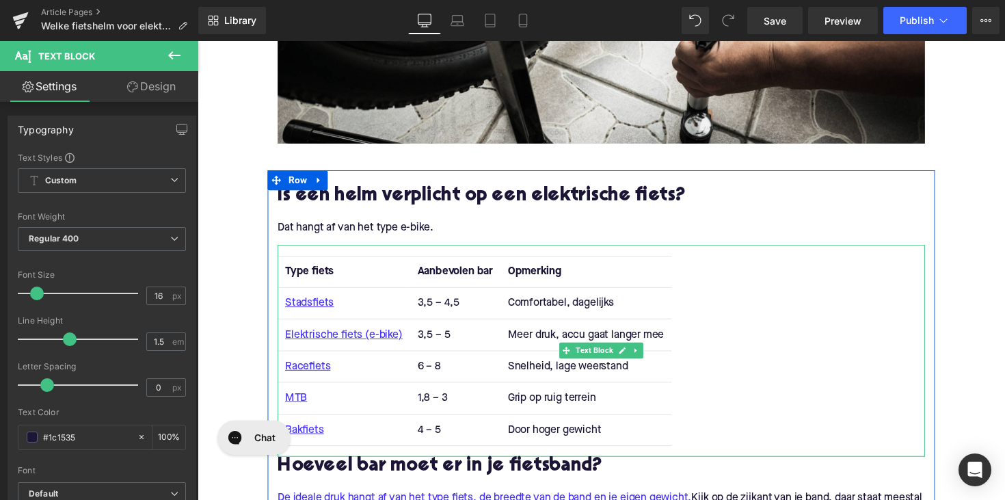
click at [306, 278] on span "Type fiets" at bounding box center [312, 277] width 50 height 11
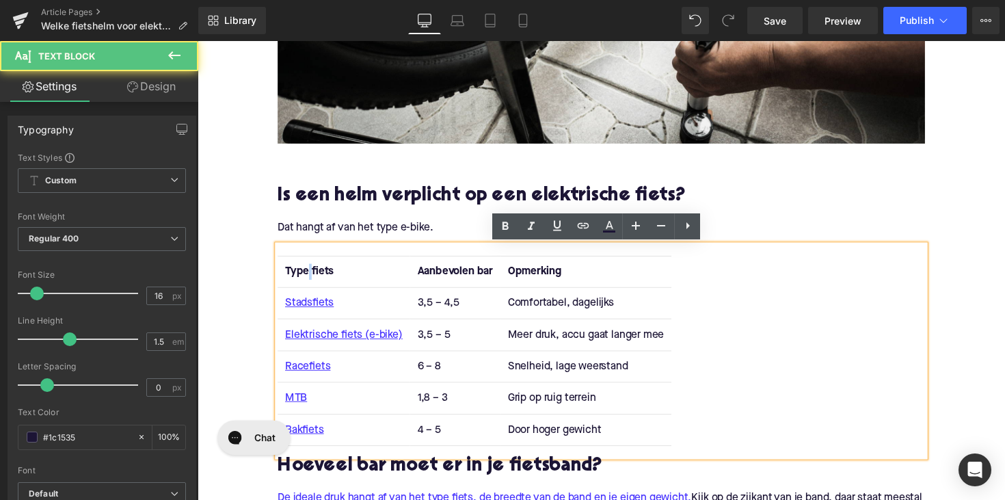
click at [306, 278] on span "Type fiets" at bounding box center [312, 277] width 50 height 11
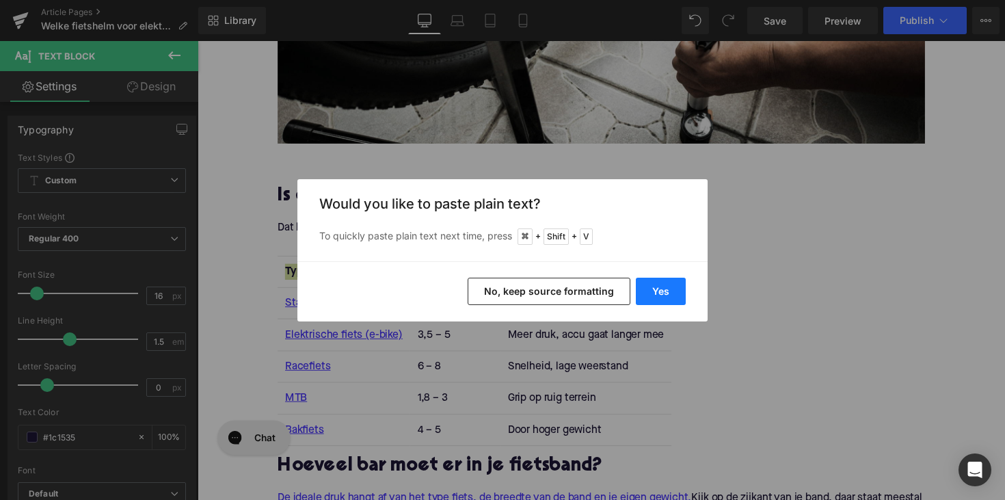
click at [672, 287] on button "Yes" at bounding box center [661, 291] width 50 height 27
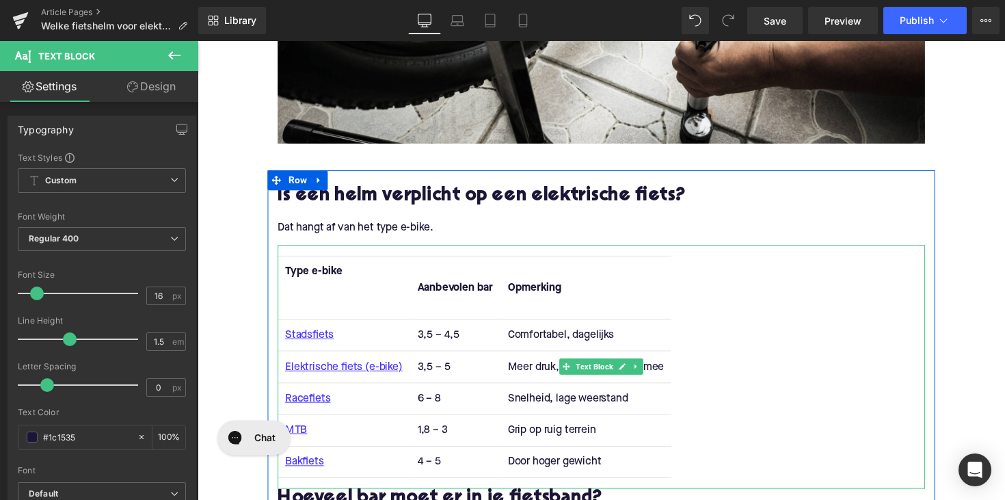
click at [307, 310] on th "Type e-bike" at bounding box center [347, 293] width 135 height 65
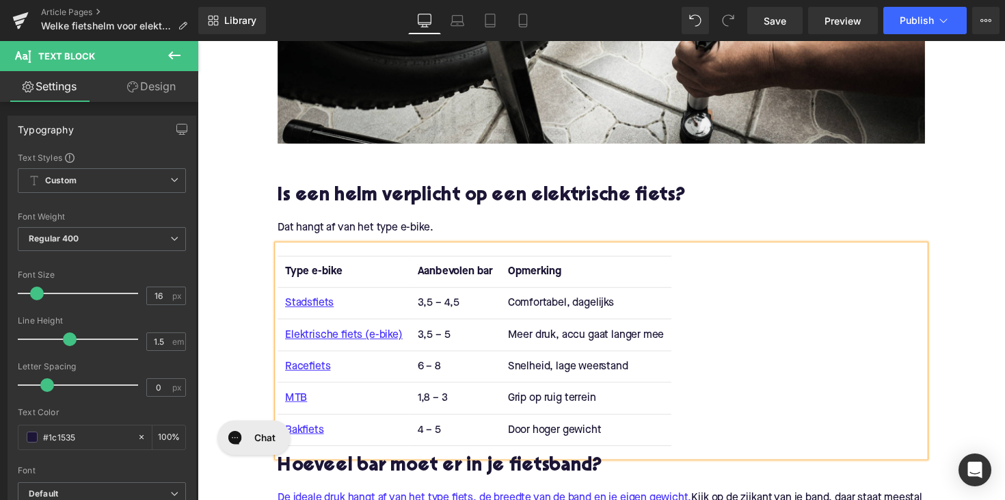
click at [442, 276] on span "Aanbevolen bar" at bounding box center [461, 277] width 77 height 11
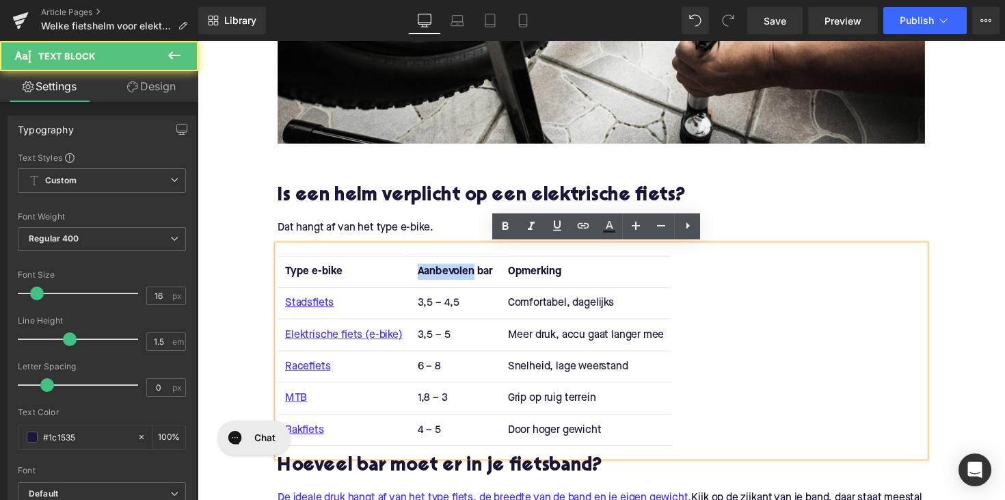
click at [442, 276] on span "Aanbevolen bar" at bounding box center [461, 277] width 77 height 11
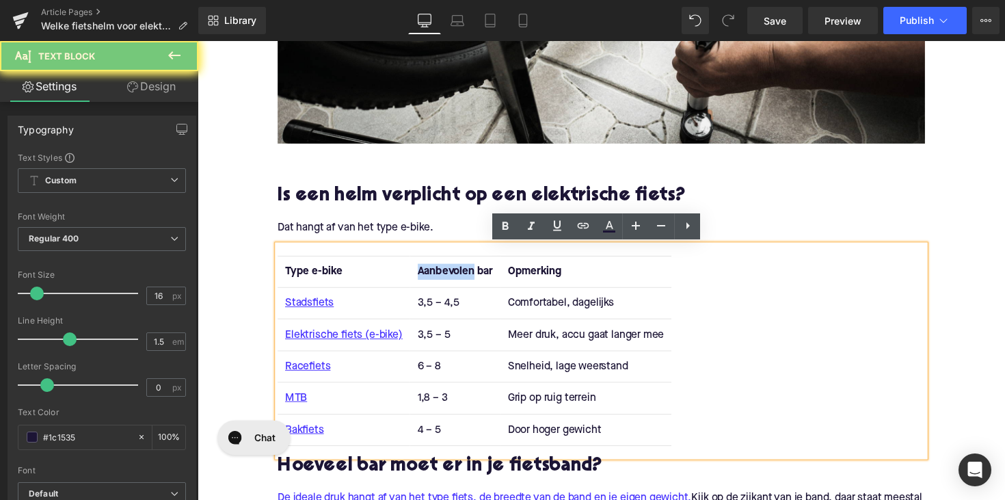
click at [442, 276] on span "Aanbevolen bar" at bounding box center [461, 277] width 77 height 11
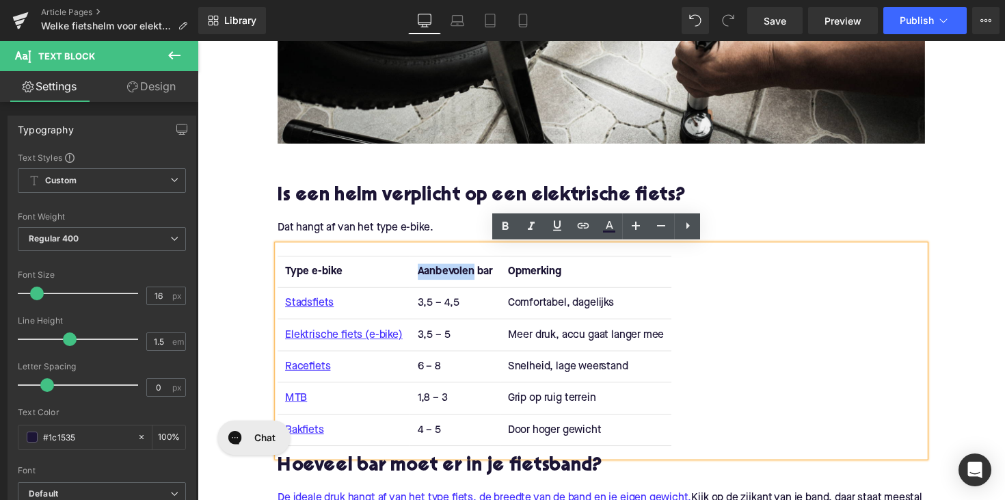
click at [442, 276] on span "Aanbevolen bar" at bounding box center [461, 277] width 77 height 11
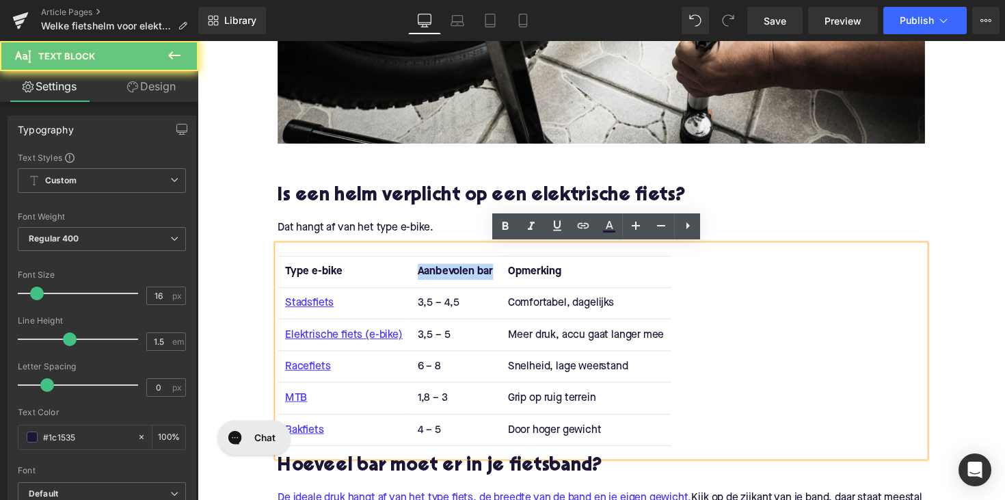
click at [442, 276] on span "Aanbevolen bar" at bounding box center [461, 277] width 77 height 11
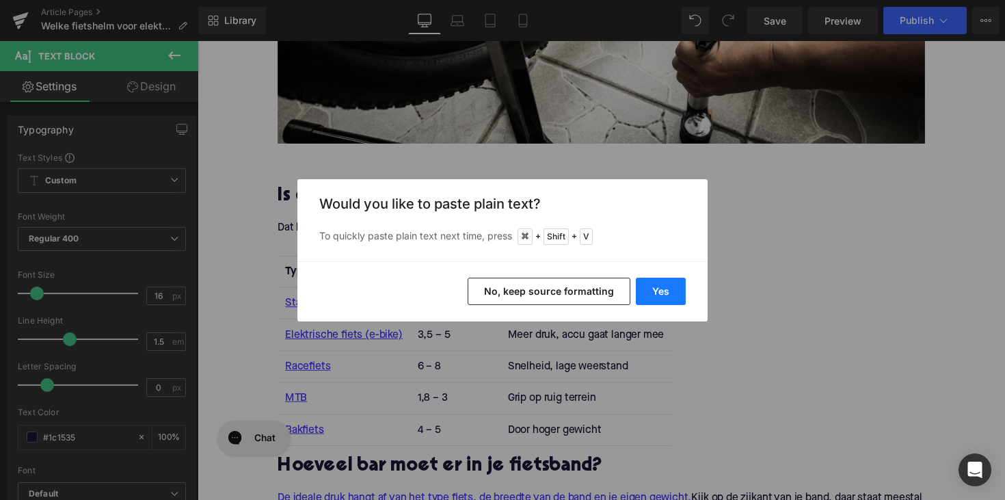
click at [655, 295] on button "Yes" at bounding box center [661, 291] width 50 height 27
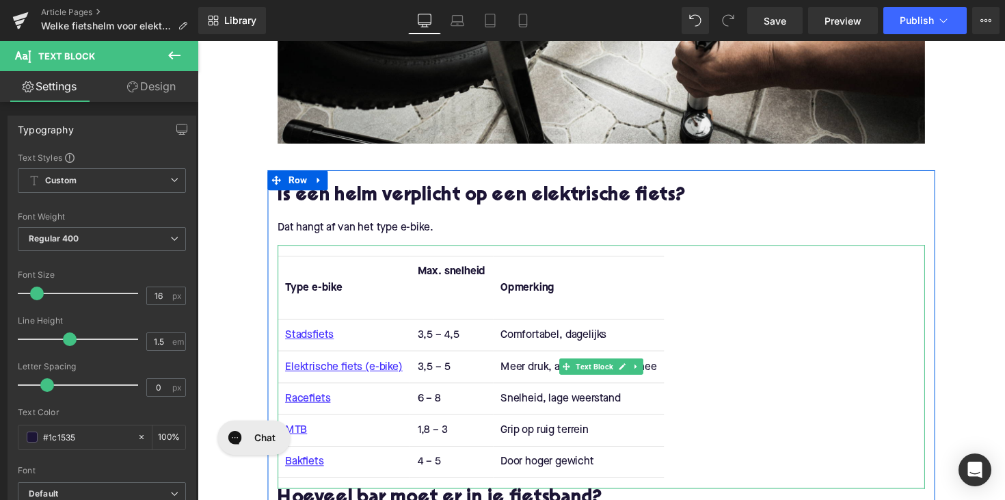
click at [446, 308] on th "Max. snelheid" at bounding box center [457, 293] width 85 height 65
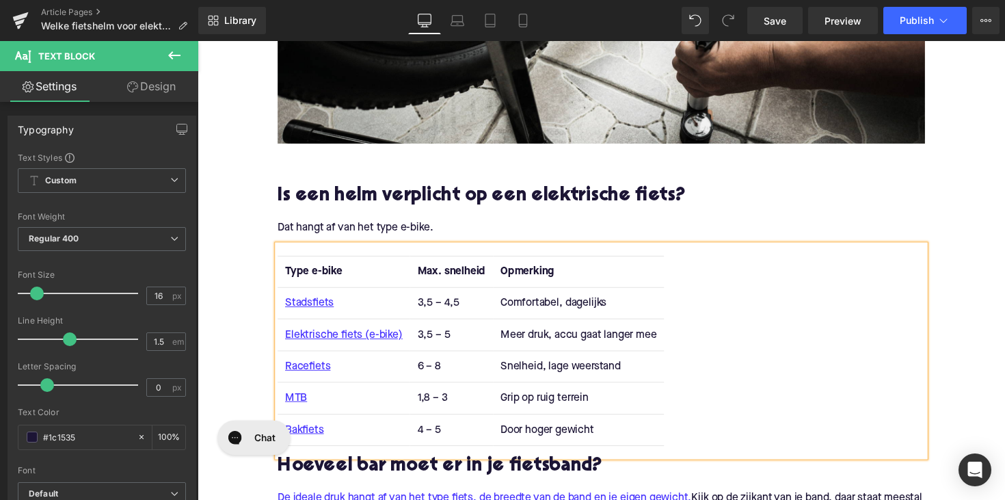
click at [529, 279] on span "Opmerking" at bounding box center [535, 277] width 55 height 11
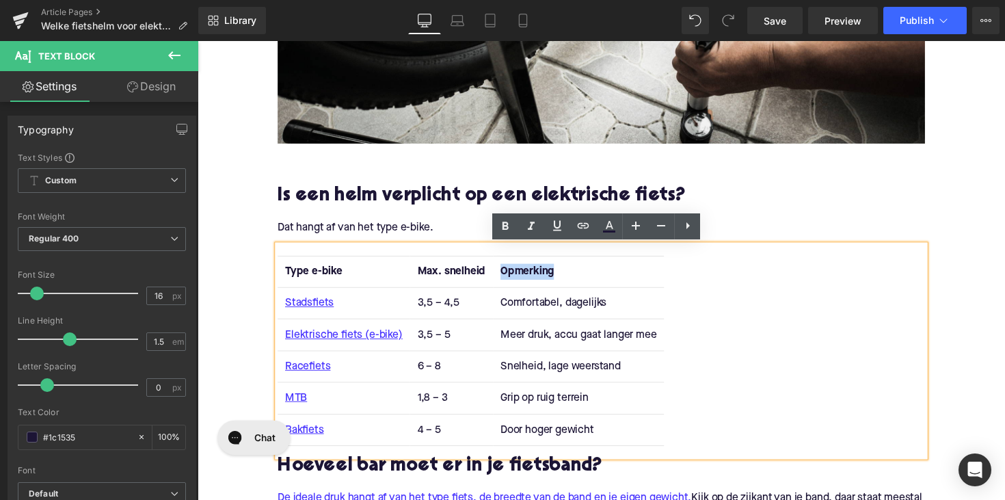
click at [540, 268] on th "Opmerking" at bounding box center [588, 277] width 175 height 32
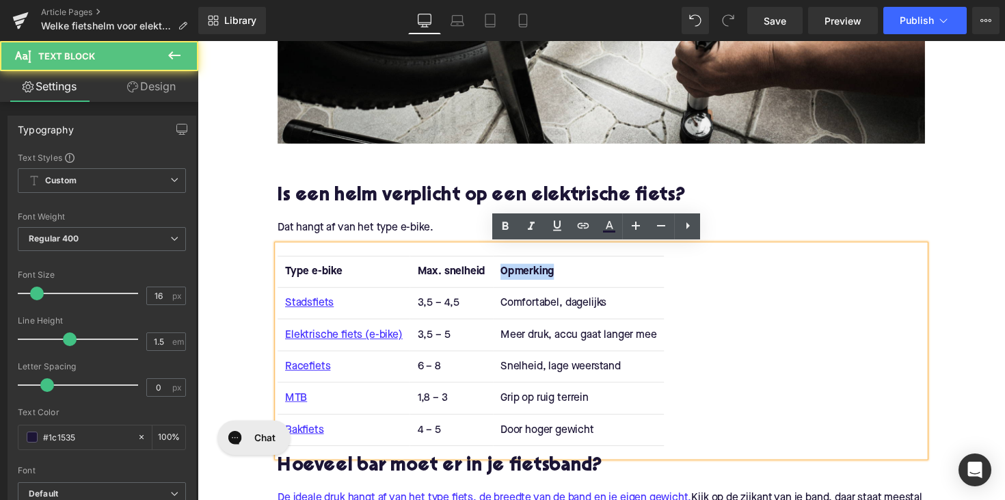
click at [540, 268] on th "Opmerking" at bounding box center [588, 277] width 175 height 32
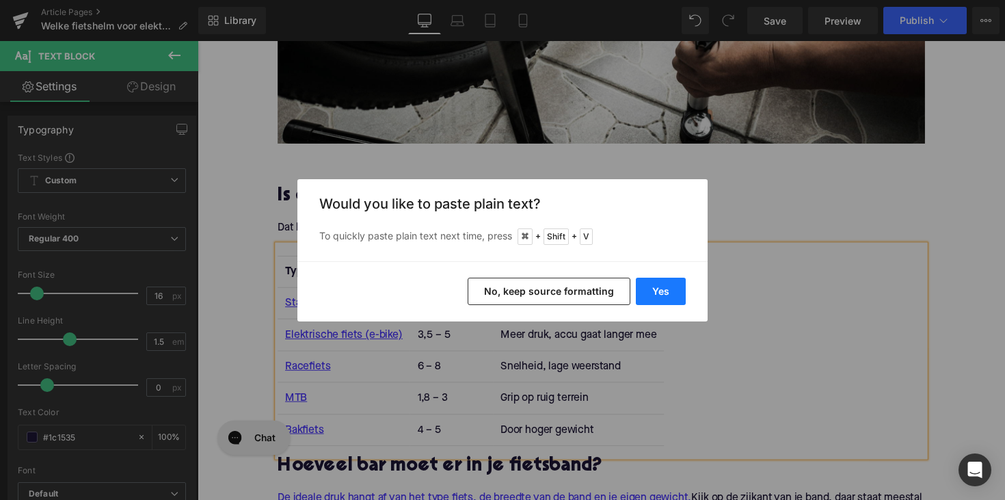
click at [666, 286] on button "Yes" at bounding box center [661, 291] width 50 height 27
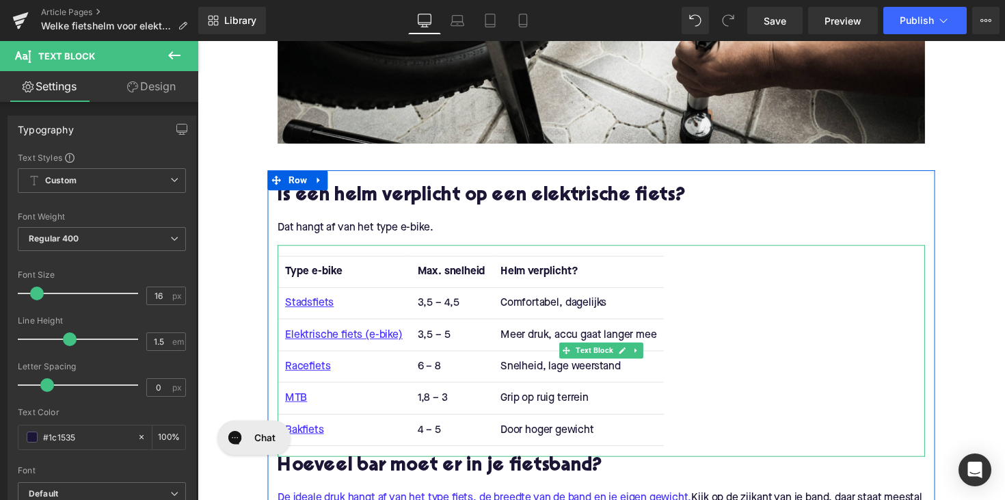
click at [587, 276] on th "Helm verplicht?" at bounding box center [588, 277] width 175 height 32
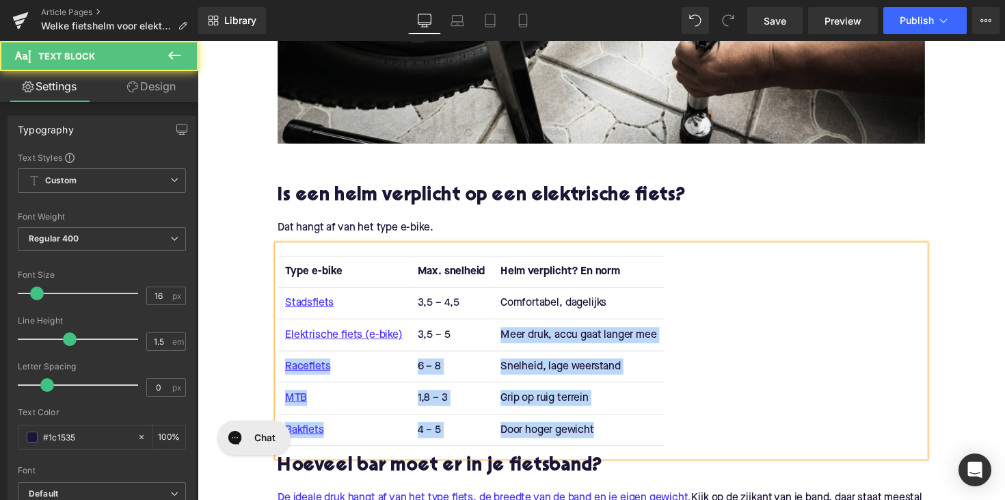
drag, startPoint x: 605, startPoint y: 442, endPoint x: 505, endPoint y: 335, distance: 146.1
click at [505, 335] on tbody "Stadsfiets 3,5 – 4,5 Comfortabel, dagelijks Elektrische fiets (e-bike) 3,5 – 5 …" at bounding box center [478, 375] width 396 height 162
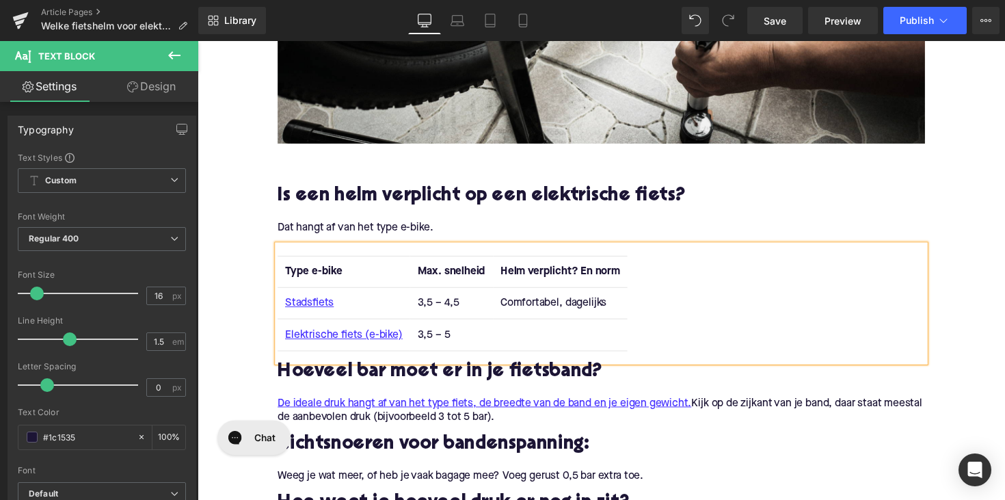
click at [336, 307] on td "Stadsfiets" at bounding box center [347, 310] width 135 height 32
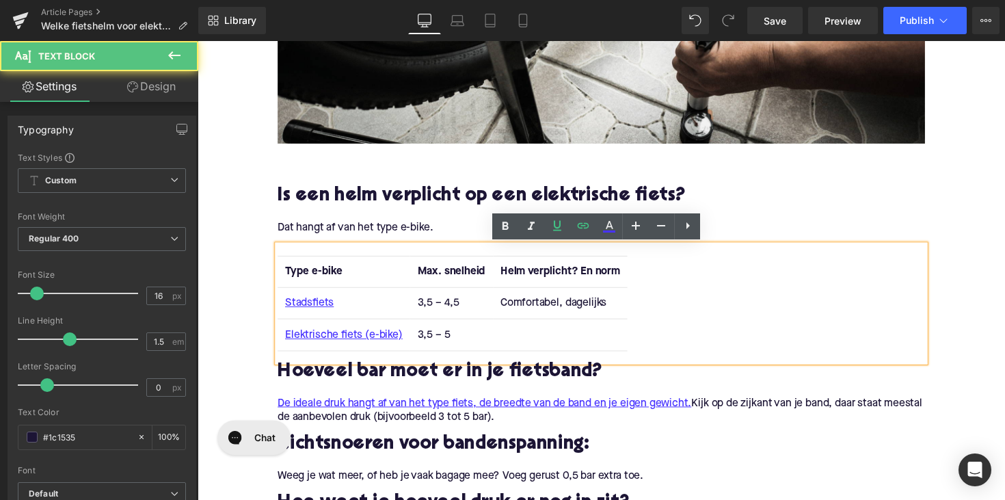
click at [336, 307] on td "Stadsfiets" at bounding box center [347, 310] width 135 height 32
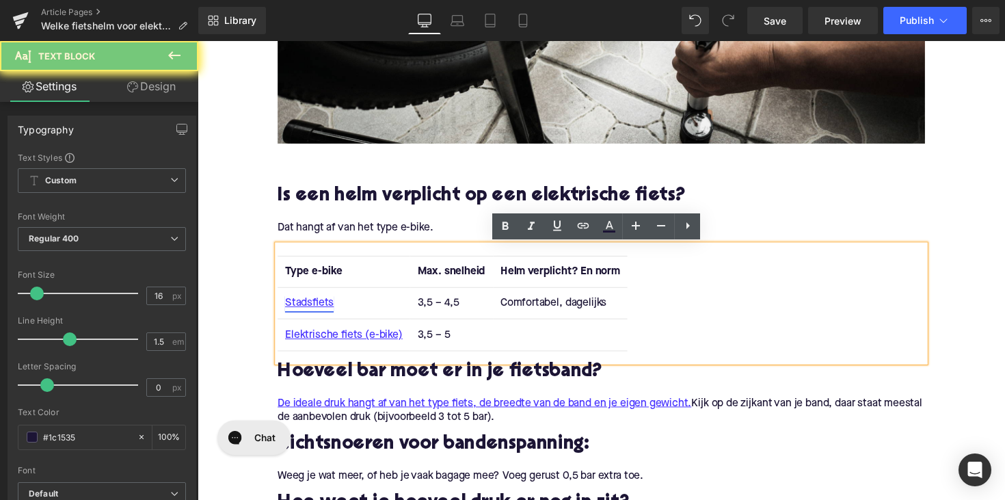
click at [315, 308] on link "Stadsfiets" at bounding box center [312, 310] width 50 height 16
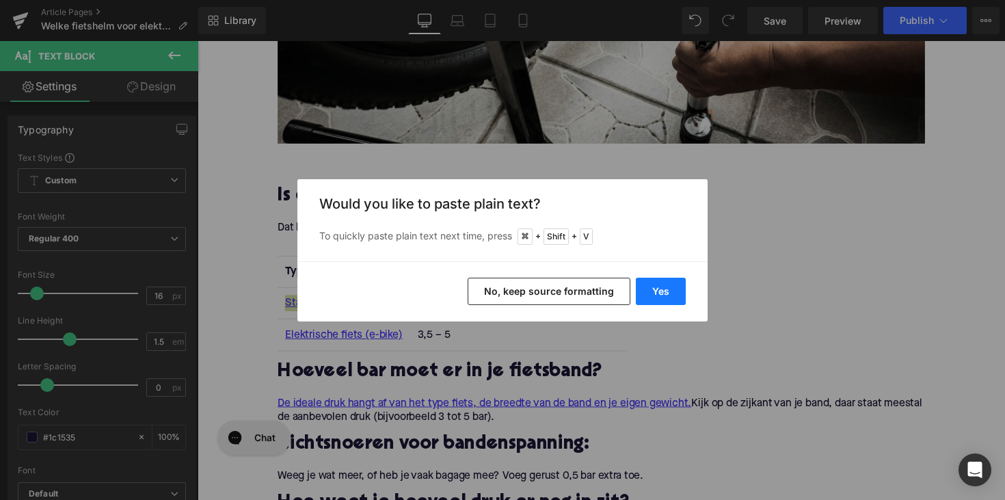
click at [643, 293] on button "Yes" at bounding box center [661, 291] width 50 height 27
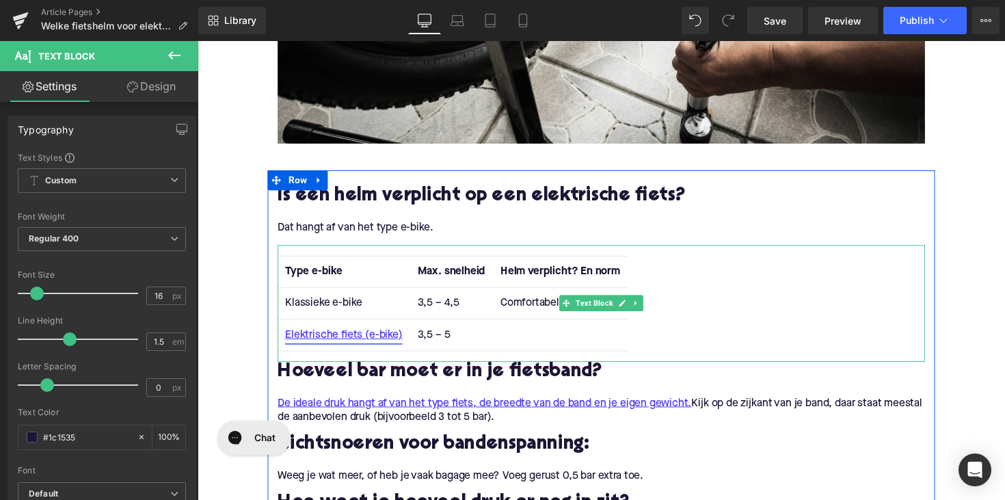
click at [382, 338] on link "Elektrische fiets (e-bike)" at bounding box center [347, 342] width 120 height 16
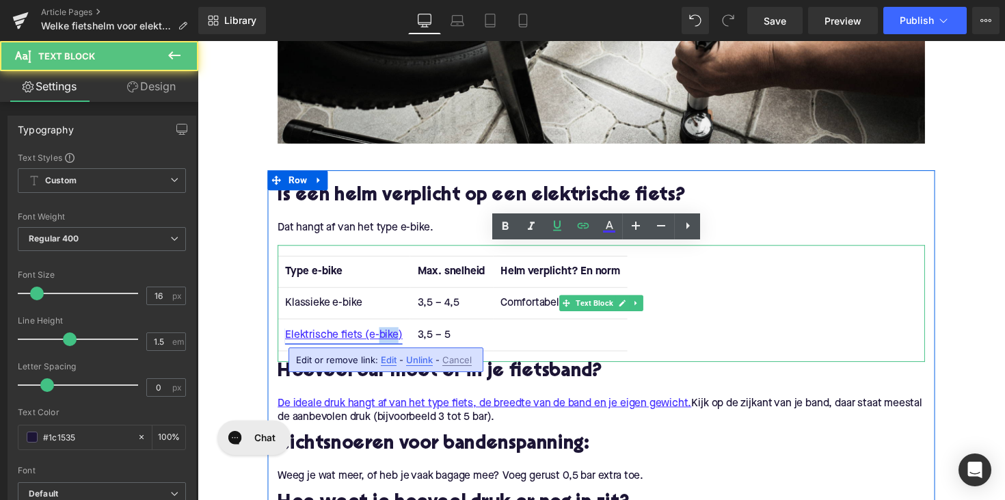
click at [382, 338] on link "Elektrische fiets (e-bike)" at bounding box center [347, 342] width 120 height 16
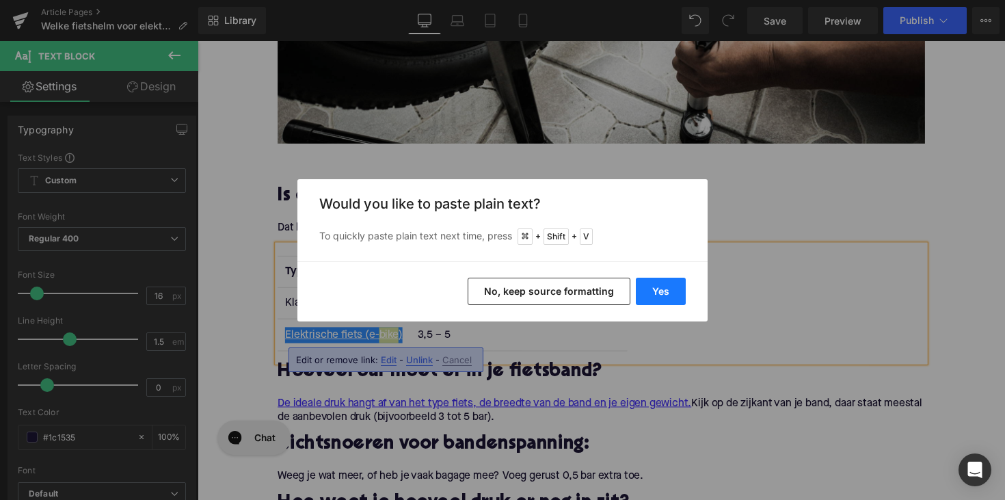
click at [653, 295] on button "Yes" at bounding box center [661, 291] width 50 height 27
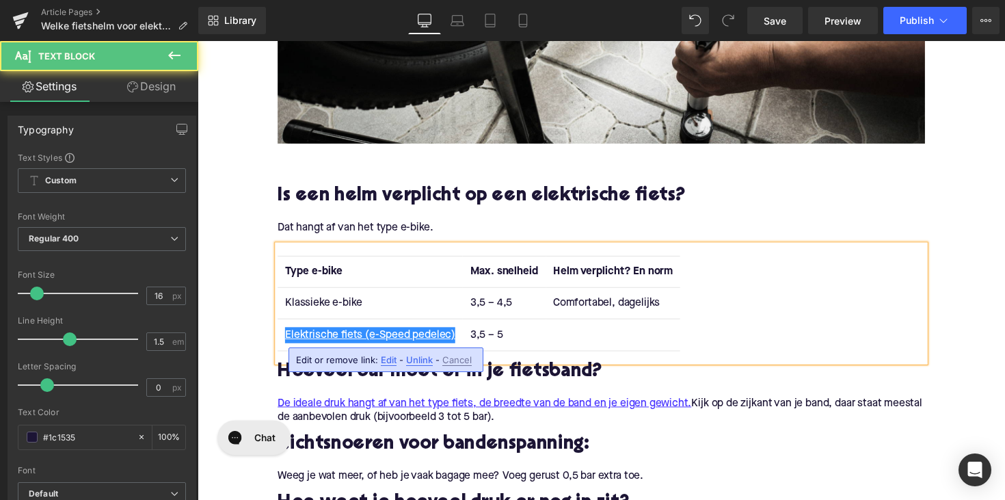
click at [444, 321] on td "Klassieke e-bike" at bounding box center [374, 310] width 189 height 32
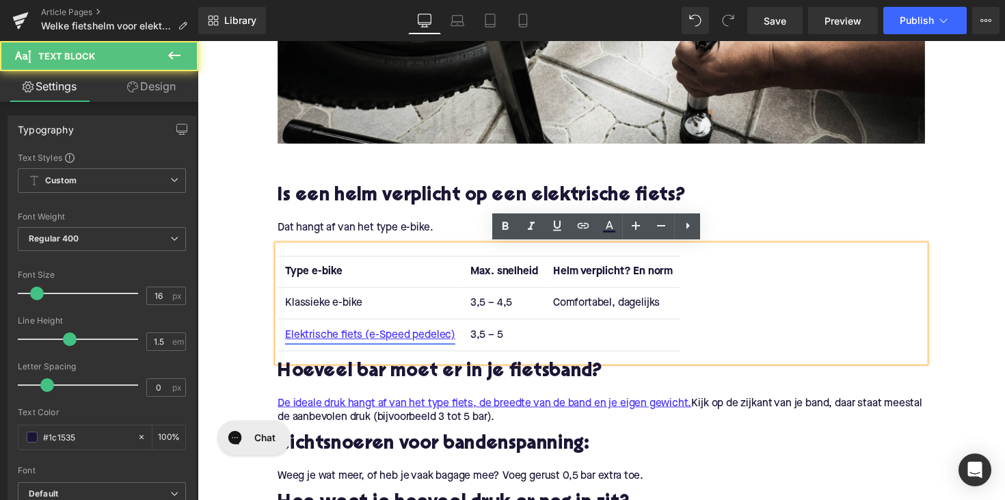
click at [432, 342] on link "Elektrische fiets (e-Speed pedelec)" at bounding box center [374, 342] width 174 height 16
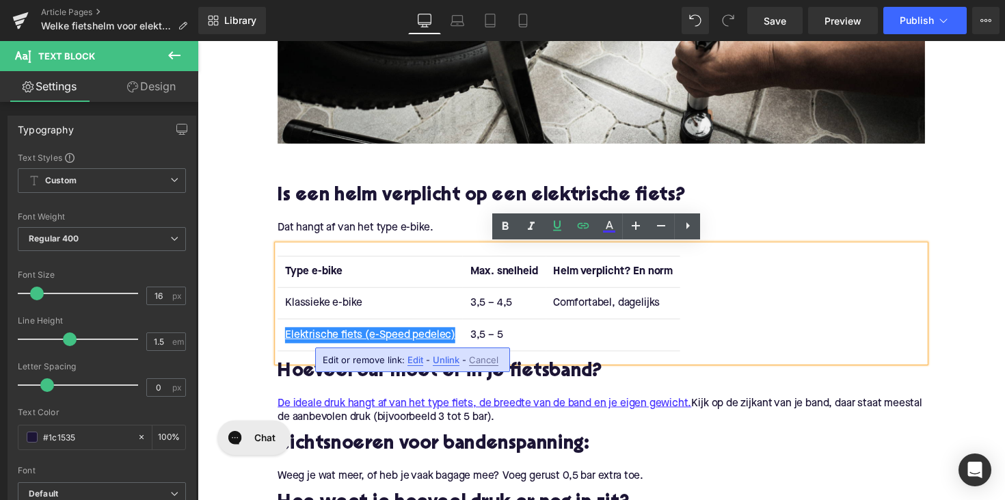
click at [443, 358] on span "Unlink" at bounding box center [446, 360] width 27 height 12
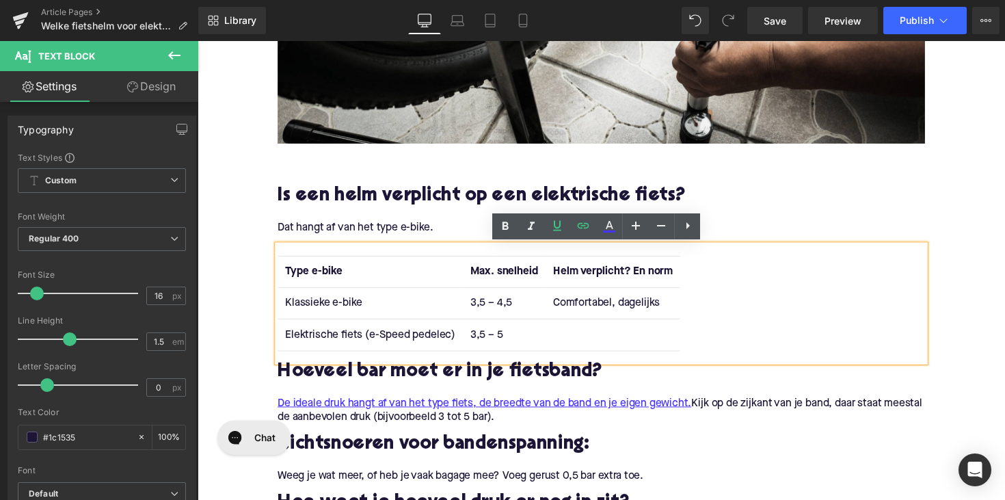
click at [376, 347] on td "Elektrische fiets (e-Speed pedelec)" at bounding box center [374, 342] width 189 height 32
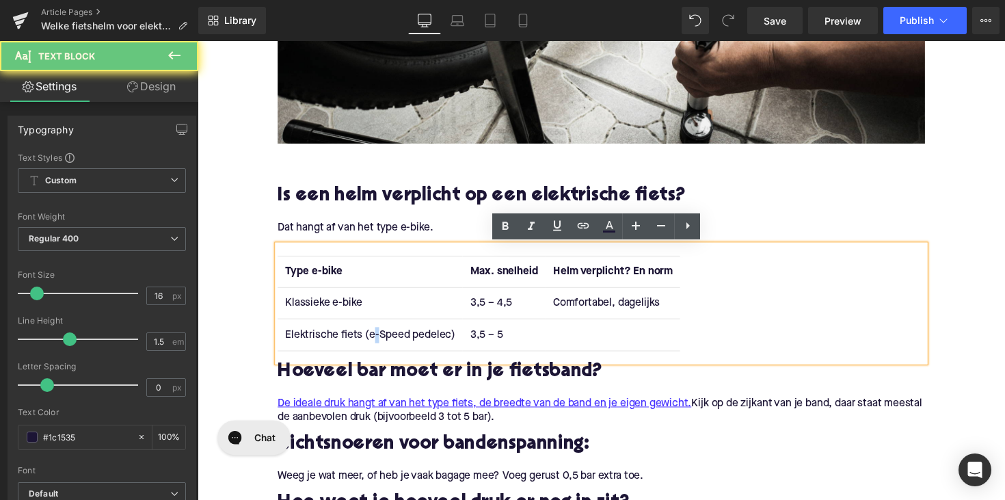
click at [376, 347] on td "Elektrische fiets (e-Speed pedelec)" at bounding box center [374, 342] width 189 height 32
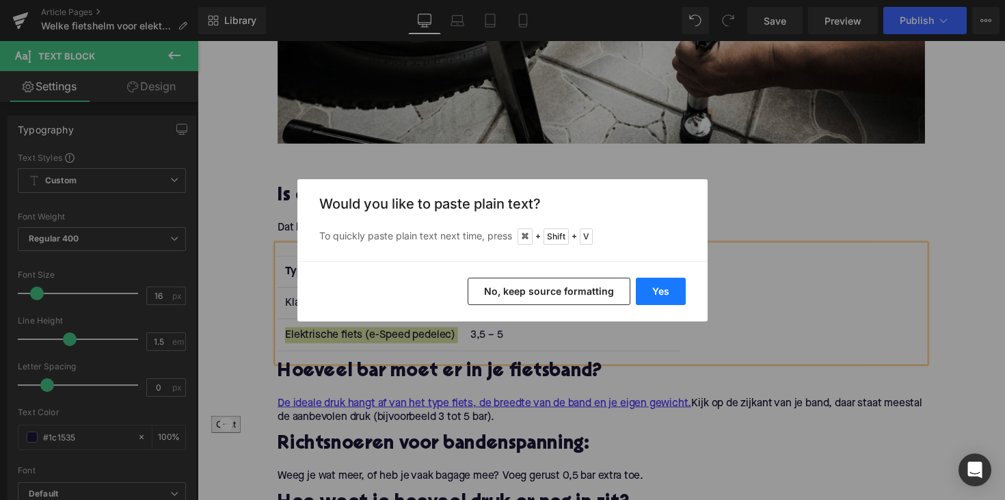
click at [642, 302] on button "Yes" at bounding box center [661, 291] width 50 height 27
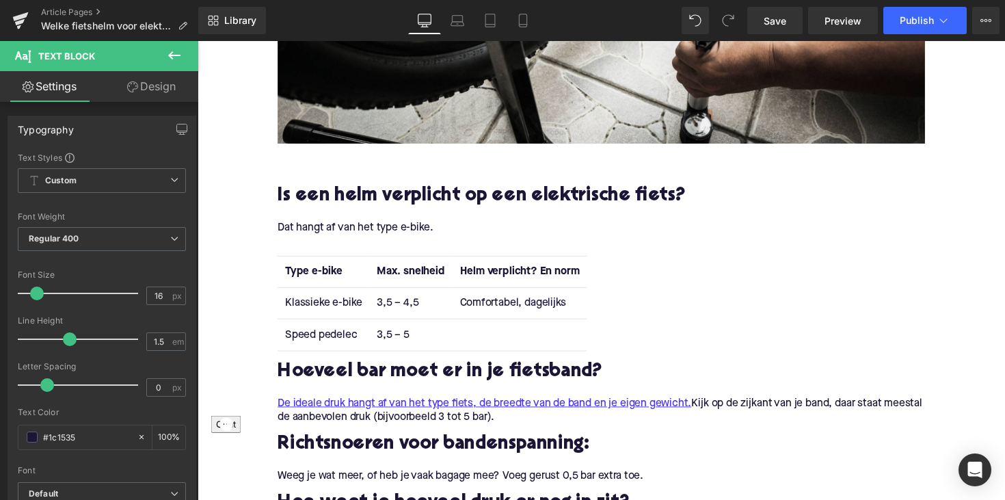
click at [388, 306] on td "3,5 – 4,5" at bounding box center [415, 310] width 85 height 32
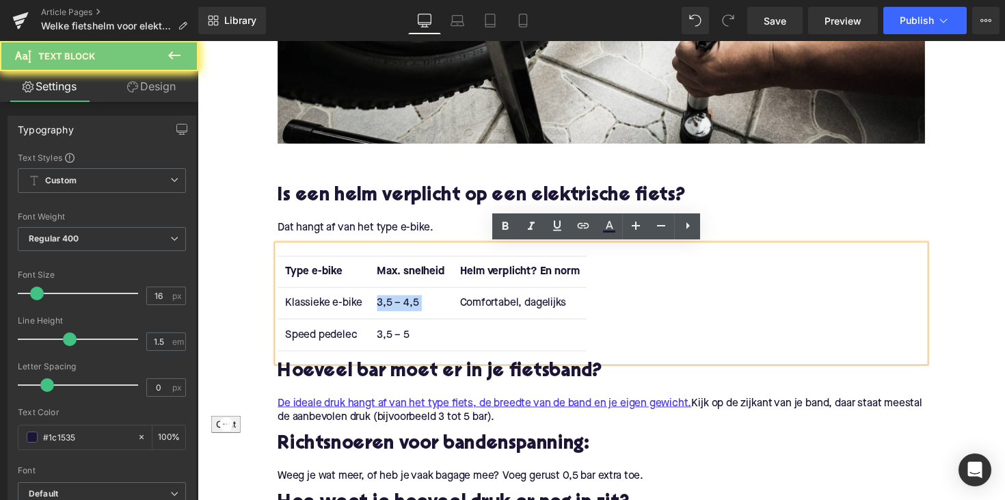
click at [388, 306] on td "3,5 – 4,5" at bounding box center [415, 310] width 85 height 32
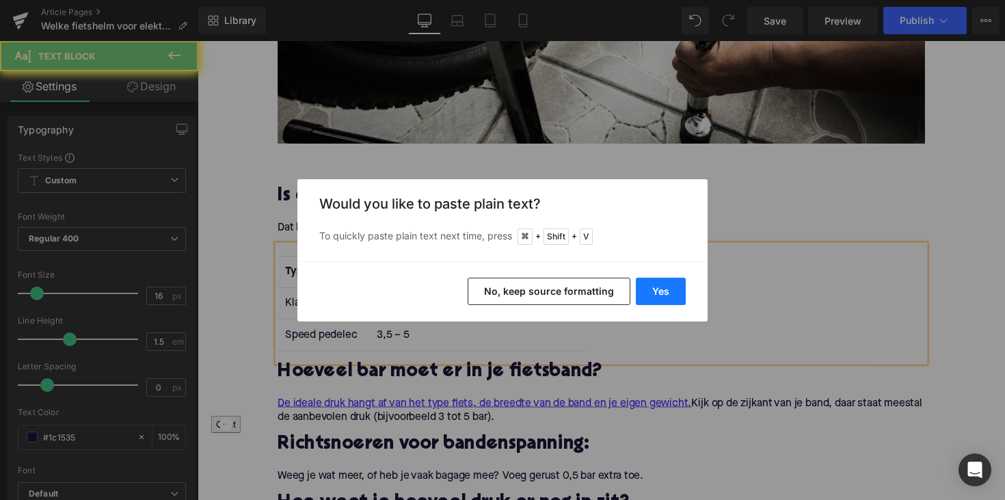
click at [664, 287] on button "Yes" at bounding box center [661, 291] width 50 height 27
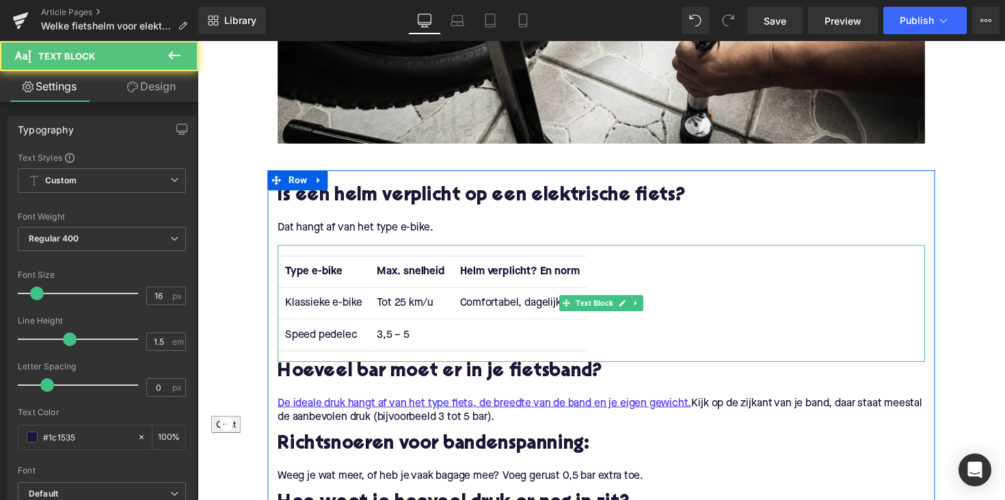
click at [393, 339] on td "3,5 – 5" at bounding box center [415, 342] width 85 height 32
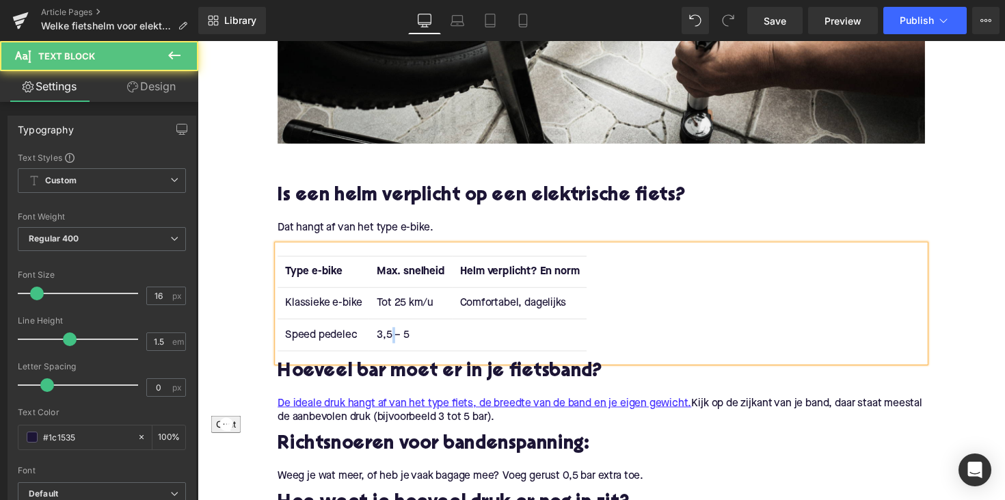
click at [393, 339] on td "3,5 – 5" at bounding box center [415, 342] width 85 height 32
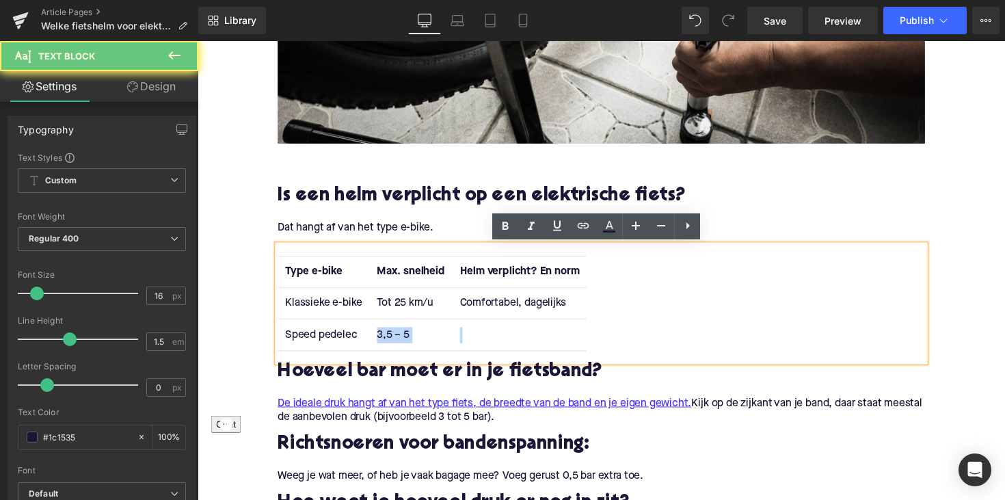
click at [393, 339] on td "3,5 – 5" at bounding box center [415, 342] width 85 height 32
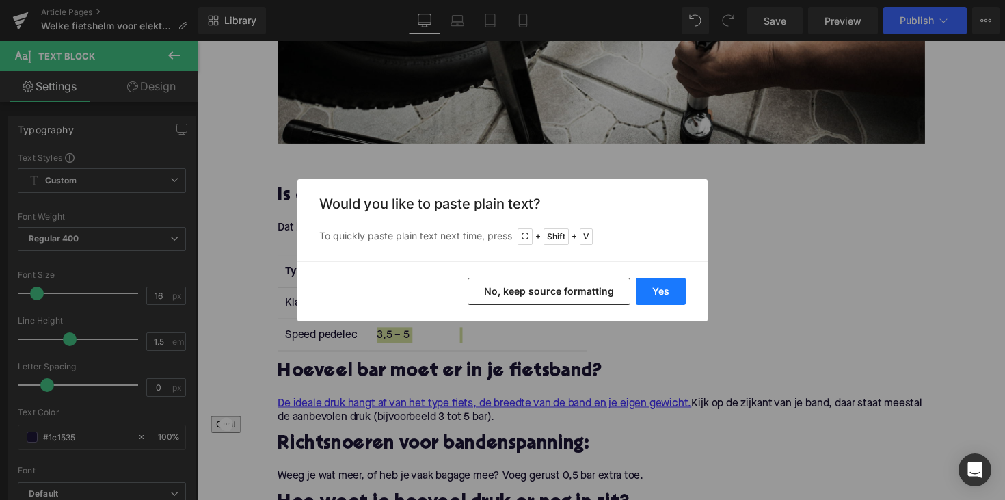
click at [656, 295] on button "Yes" at bounding box center [661, 291] width 50 height 27
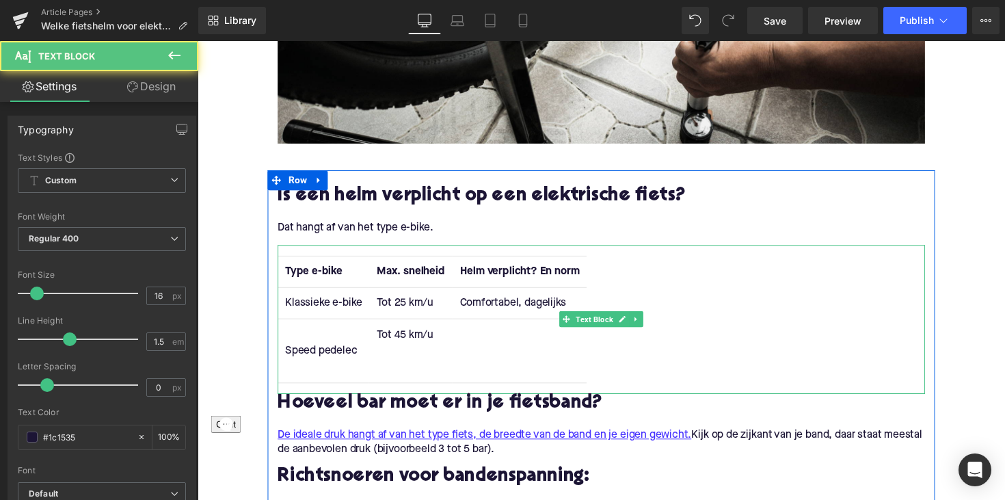
click at [392, 384] on td "Tot 45 km/u" at bounding box center [415, 358] width 85 height 65
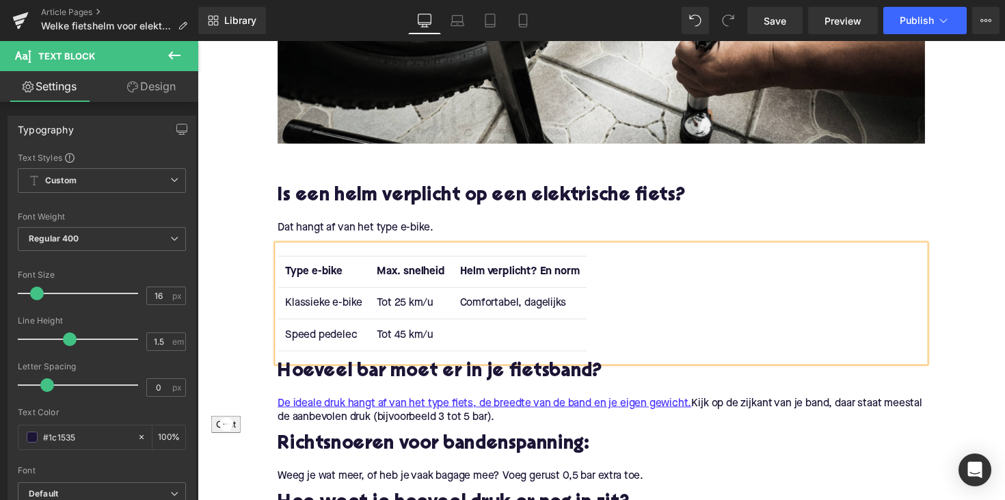
click at [518, 306] on td "Comfortabel, dagelijks" at bounding box center [527, 310] width 137 height 32
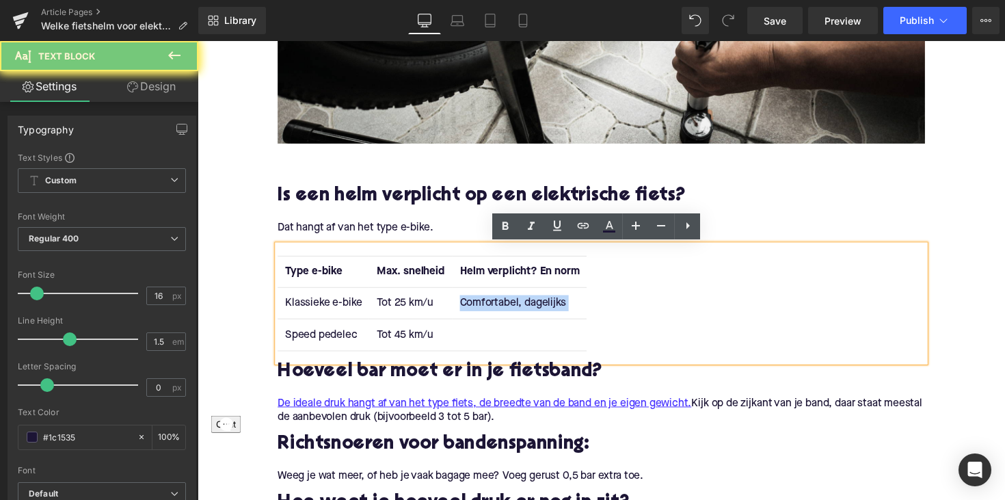
click at [518, 306] on td "Comfortabel, dagelijks" at bounding box center [527, 310] width 137 height 32
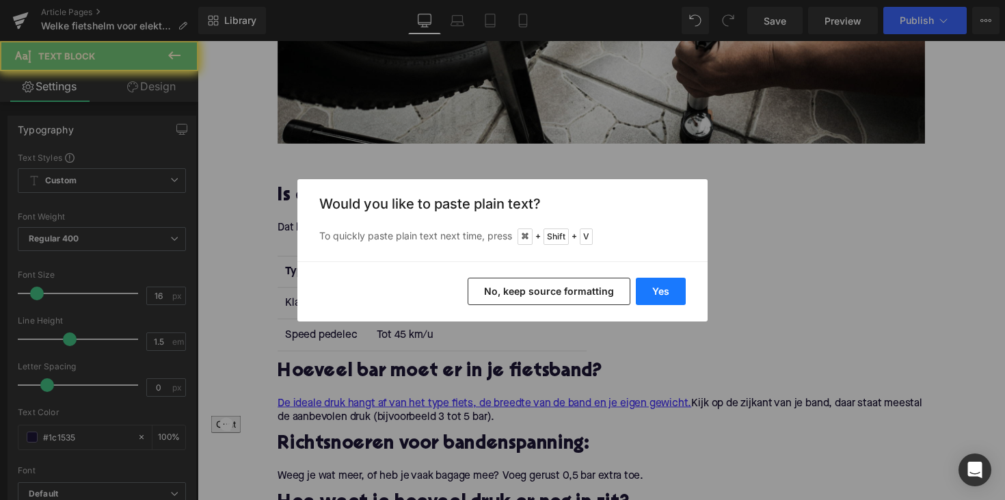
click at [645, 298] on button "Yes" at bounding box center [661, 291] width 50 height 27
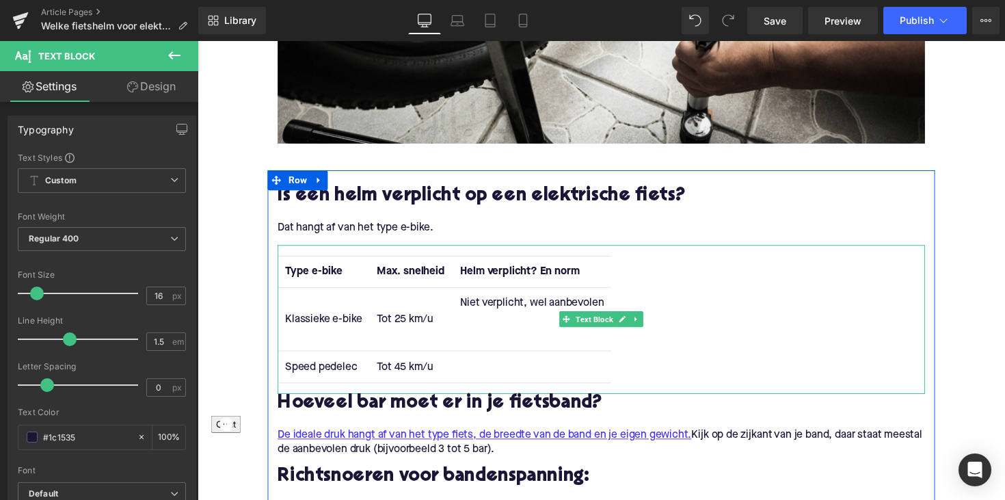
click at [496, 353] on td "Niet verplicht, wel aanbevolen" at bounding box center [540, 326] width 163 height 65
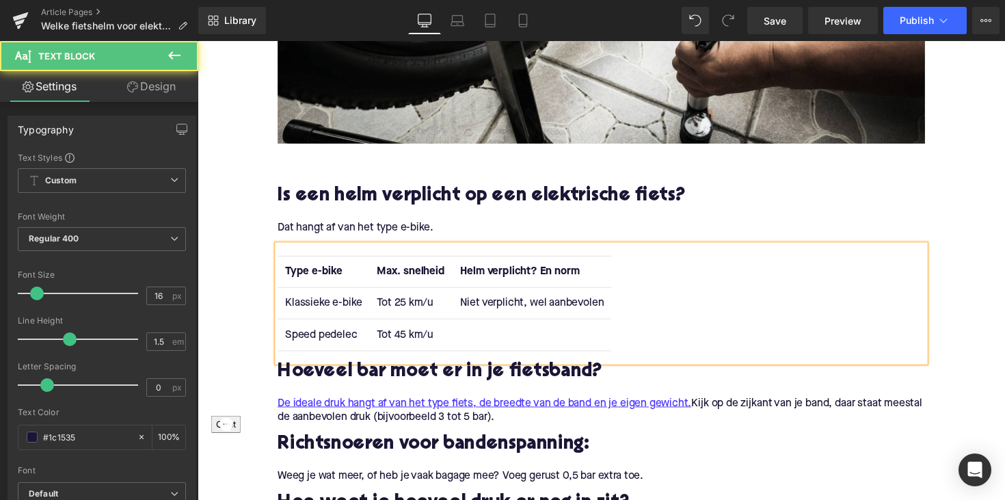
click at [479, 345] on td at bounding box center [540, 342] width 163 height 32
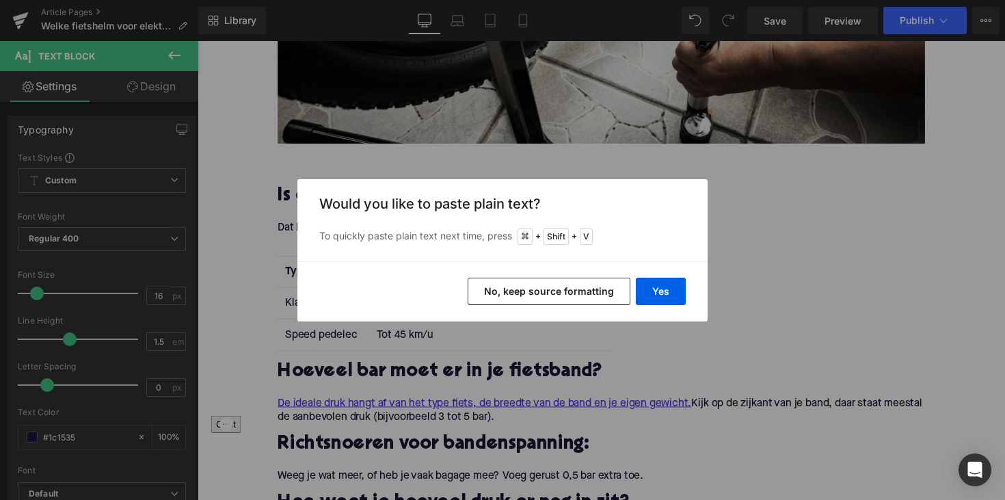
click at [650, 306] on div "Yes No, keep source formatting" at bounding box center [502, 291] width 410 height 60
click at [657, 296] on button "Yes" at bounding box center [661, 291] width 50 height 27
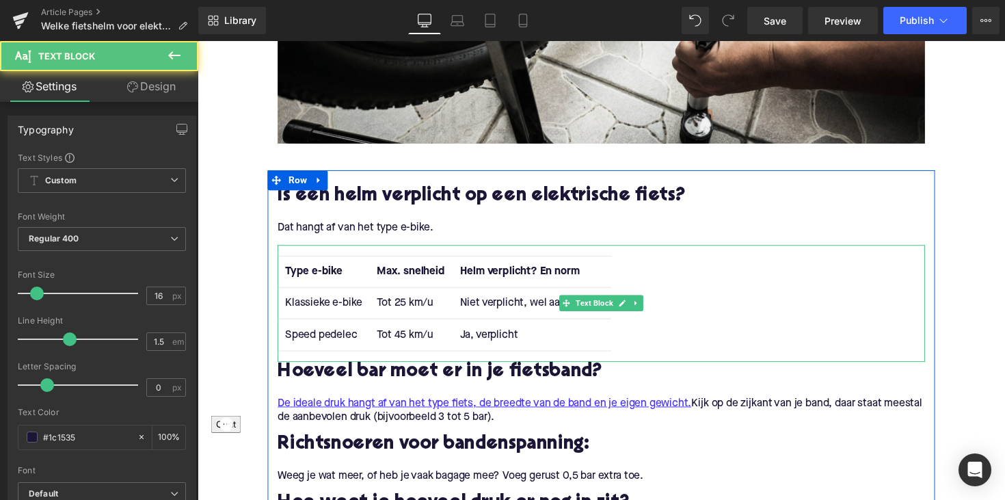
click at [605, 347] on td "Ja, verplicht" at bounding box center [540, 342] width 163 height 32
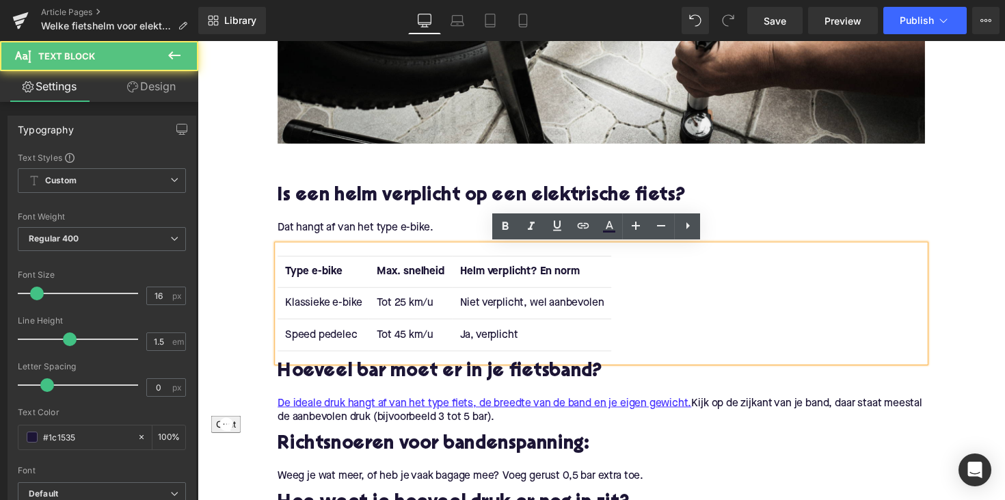
click at [609, 315] on td "Niet verplicht, wel aanbevolen" at bounding box center [540, 310] width 163 height 32
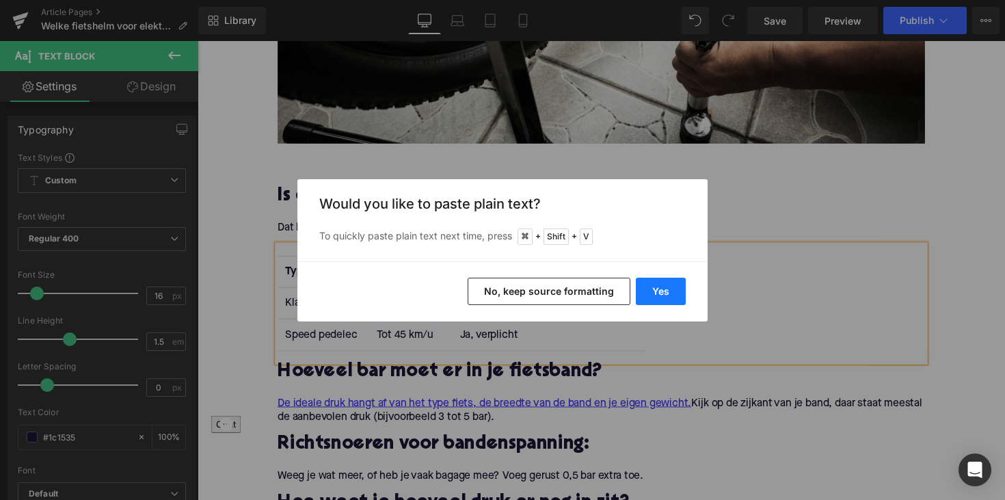
click at [663, 287] on button "Yes" at bounding box center [661, 291] width 50 height 27
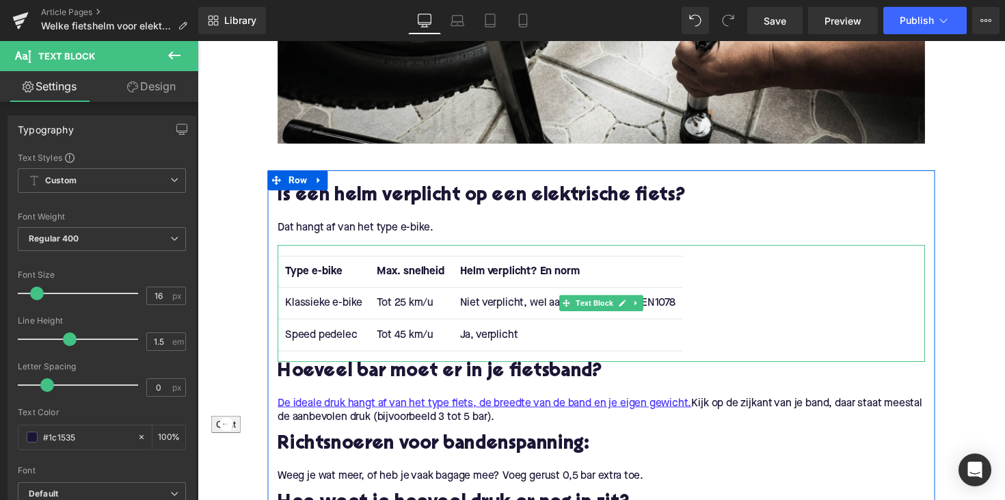
click at [561, 353] on td "Ja, verplicht" at bounding box center [577, 342] width 236 height 32
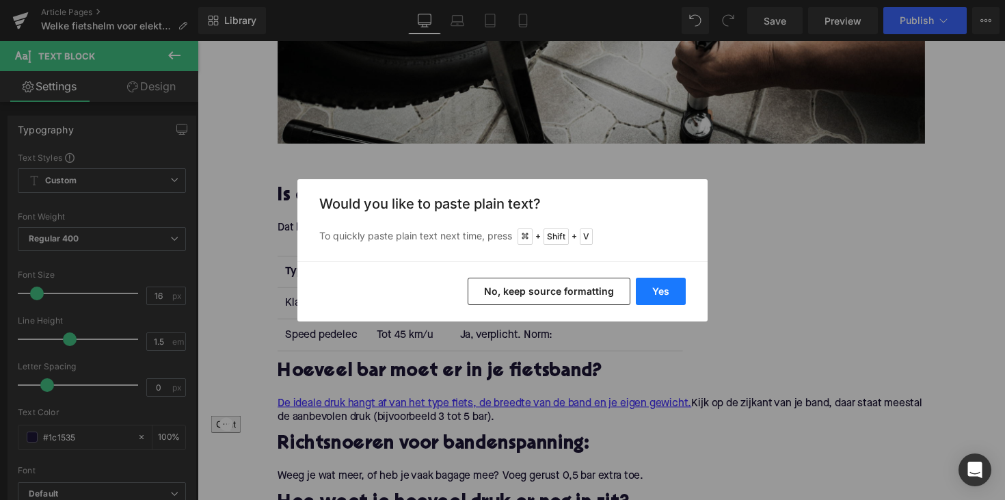
click at [653, 287] on button "Yes" at bounding box center [661, 291] width 50 height 27
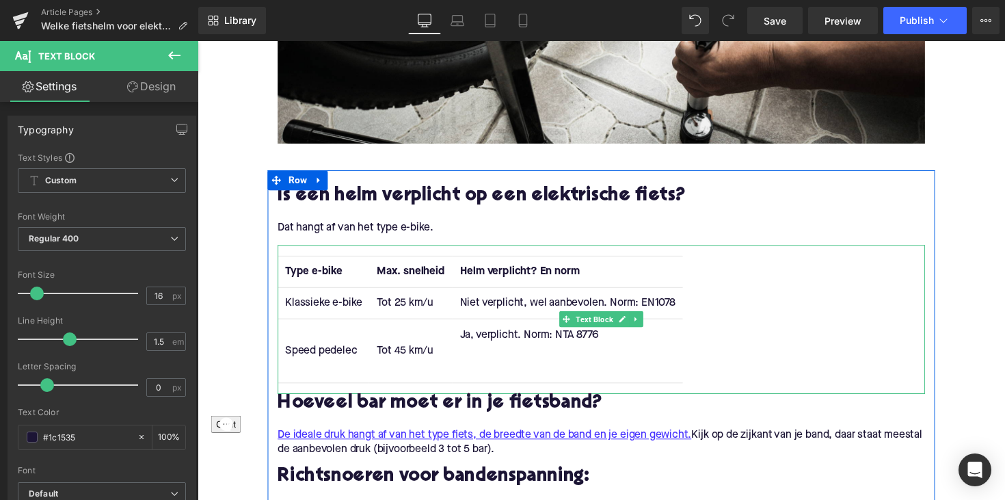
click at [499, 371] on td "Ja, verplicht. Norm: NTA 8776" at bounding box center [577, 358] width 236 height 65
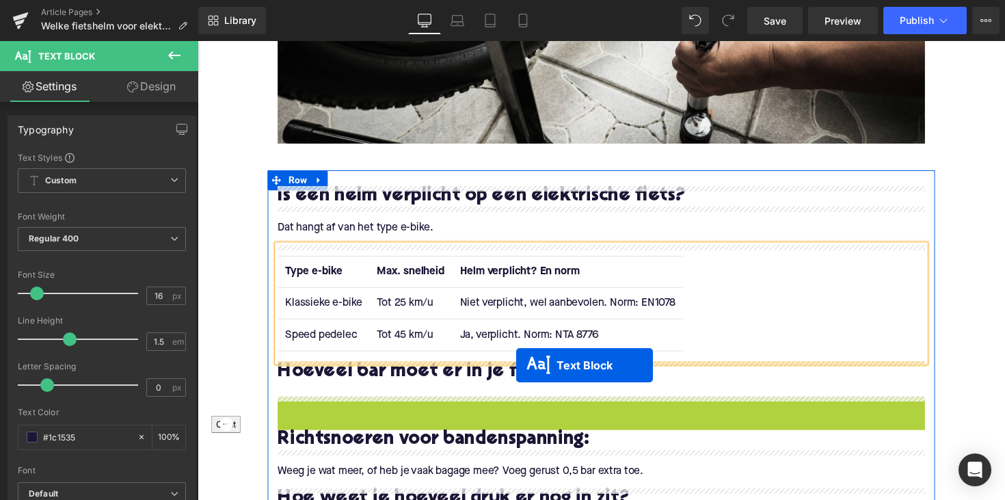
drag, startPoint x: 572, startPoint y: 427, endPoint x: 524, endPoint y: 373, distance: 72.2
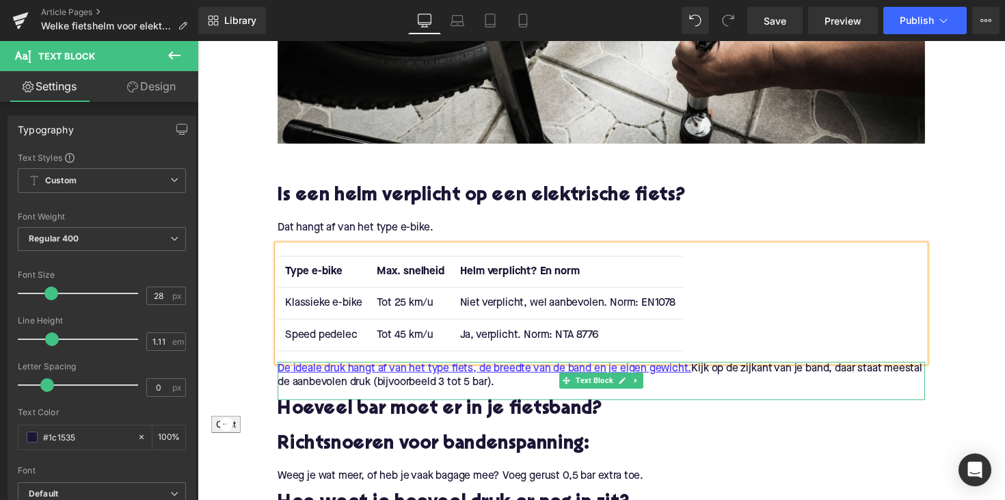
click at [500, 391] on p "De ideale druk hangt af van het type fiets, de breedte van de band en je eigen …" at bounding box center [611, 384] width 663 height 29
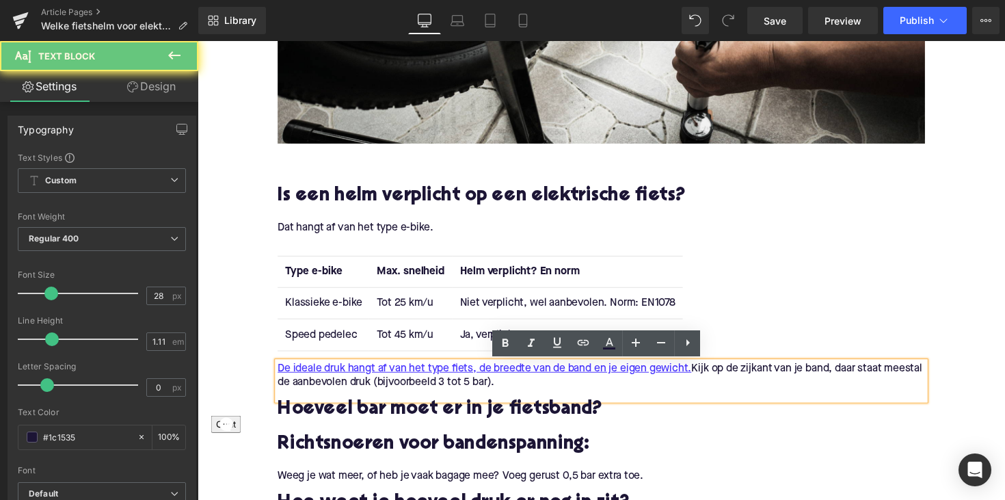
drag, startPoint x: 560, startPoint y: 391, endPoint x: 224, endPoint y: 375, distance: 336.8
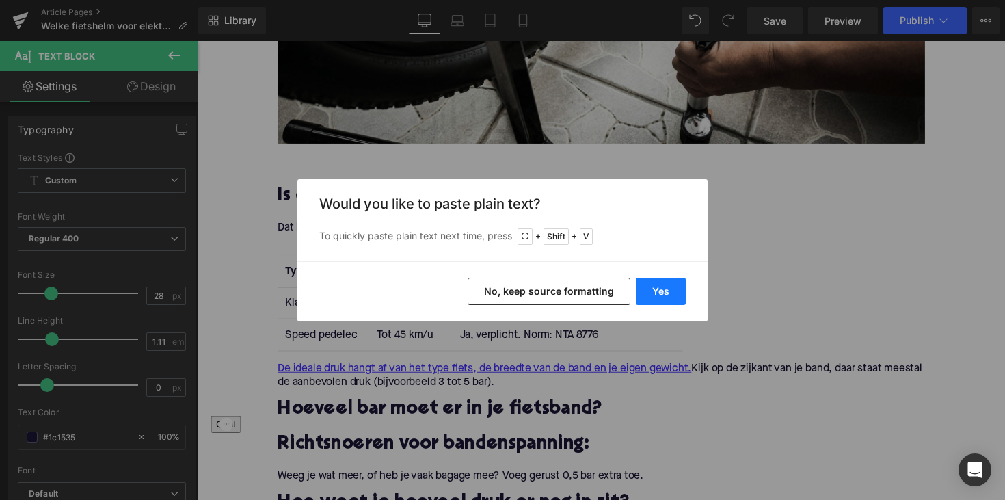
click at [652, 293] on button "Yes" at bounding box center [661, 291] width 50 height 27
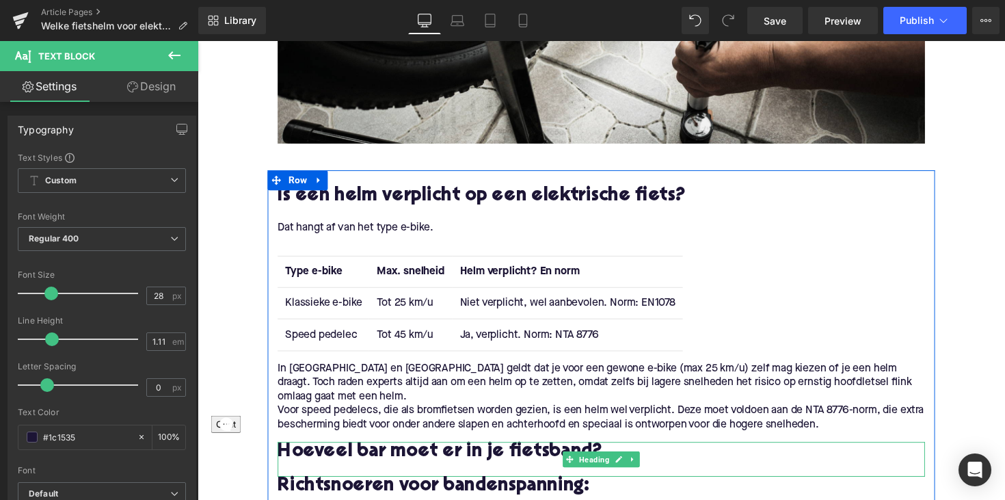
scroll to position [632, 0]
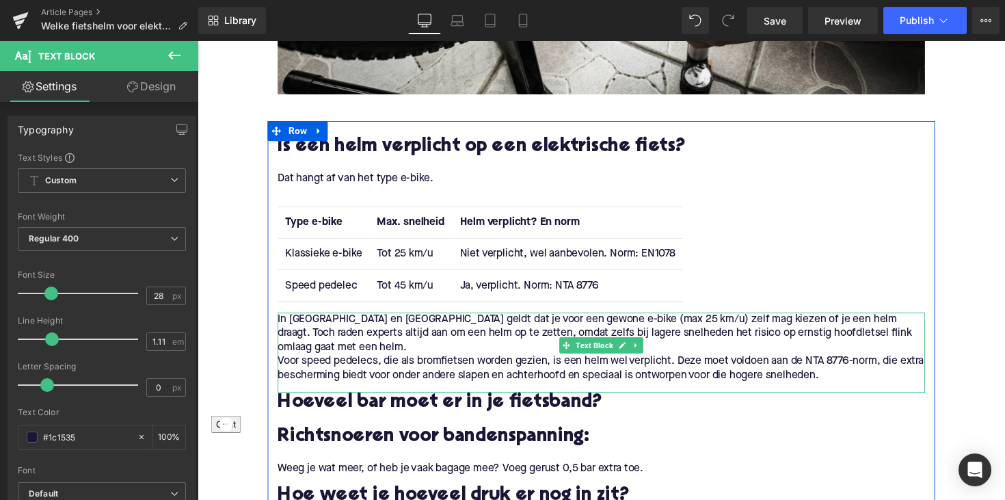
click at [280, 354] on div "In [GEOGRAPHIC_DATA] en [GEOGRAPHIC_DATA] geldt dat je voor een gewone e-bike (…" at bounding box center [611, 360] width 663 height 82
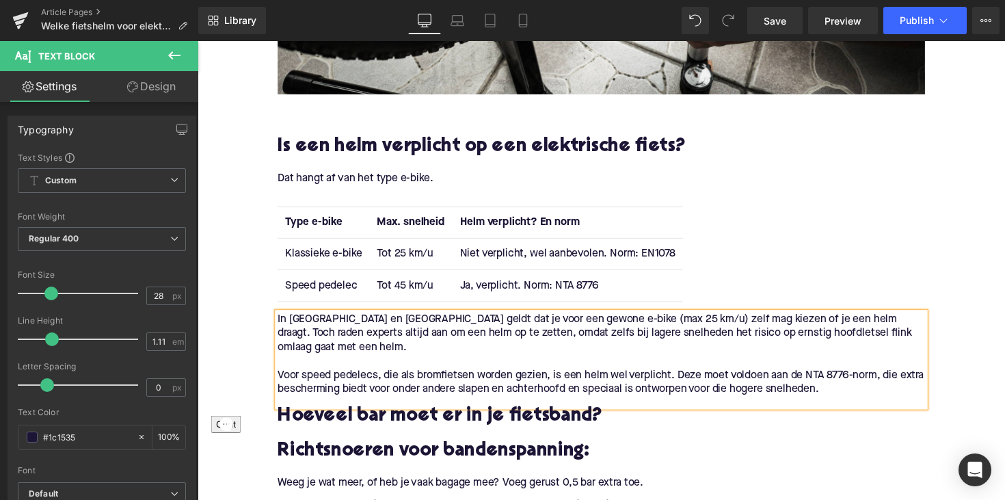
scroll to position [644, 0]
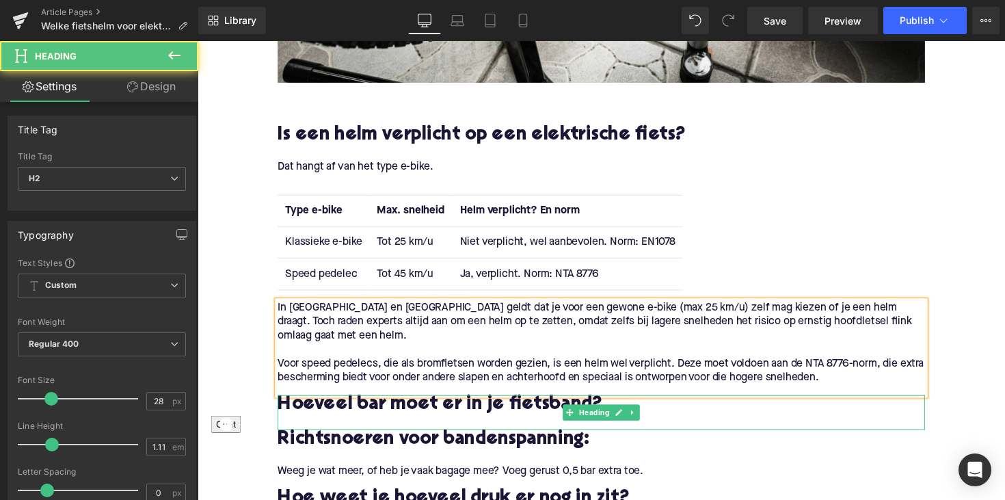
click at [393, 403] on h2 "Hoeveel bar moet er in je fietsband?" at bounding box center [611, 413] width 663 height 21
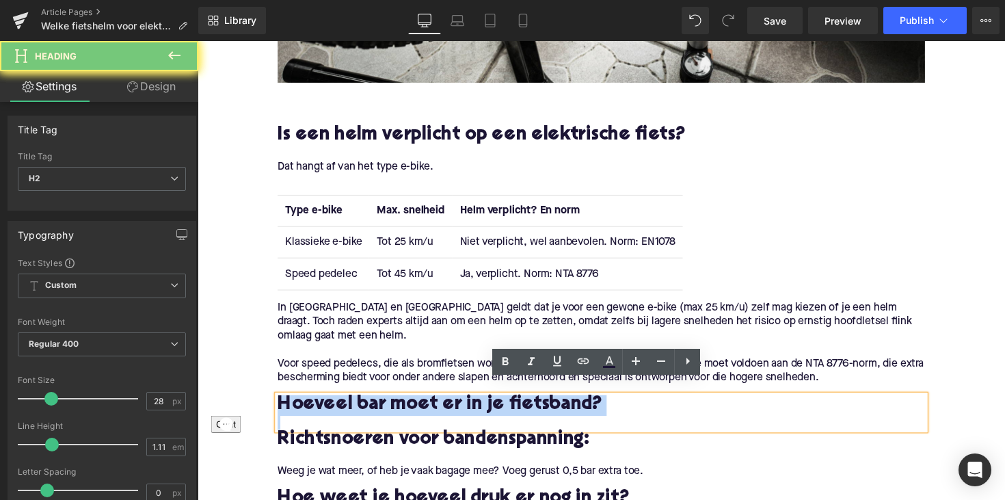
paste div
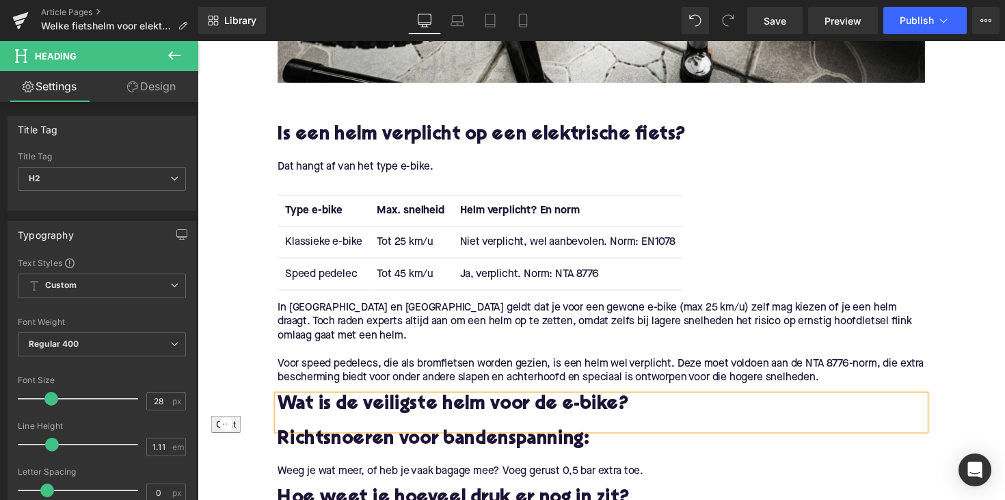
scroll to position [760, 0]
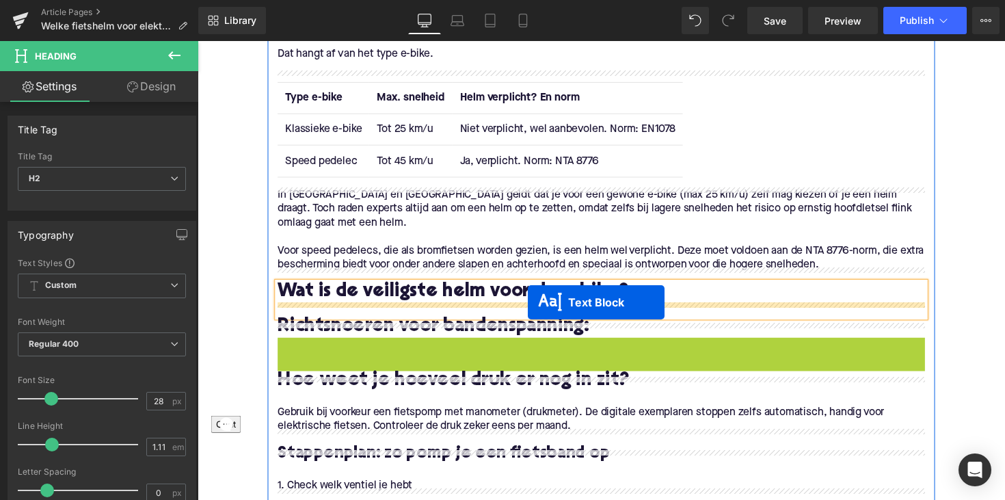
drag, startPoint x: 572, startPoint y: 347, endPoint x: 536, endPoint y: 308, distance: 53.2
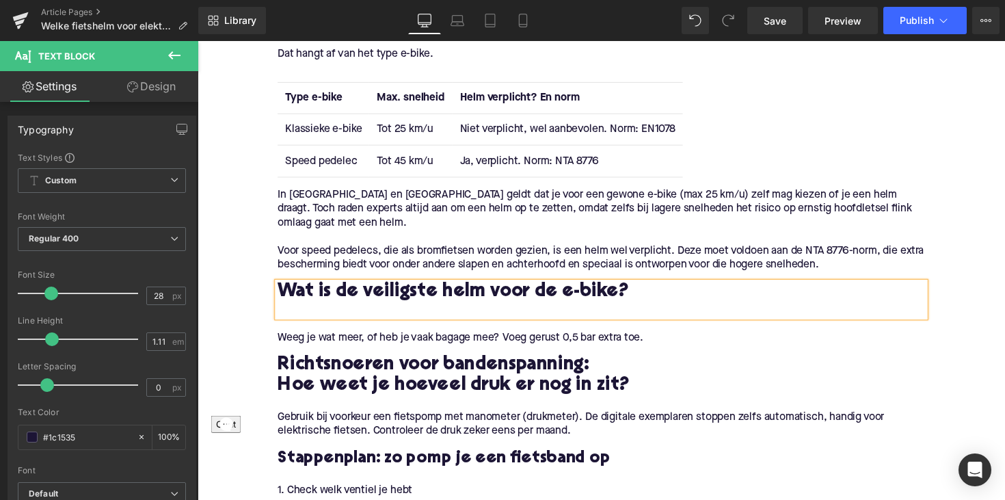
click at [413, 338] on p "Weeg je wat meer, of heb je vaak bagage mee? Voeg gerust 0,5 bar extra toe." at bounding box center [611, 345] width 663 height 14
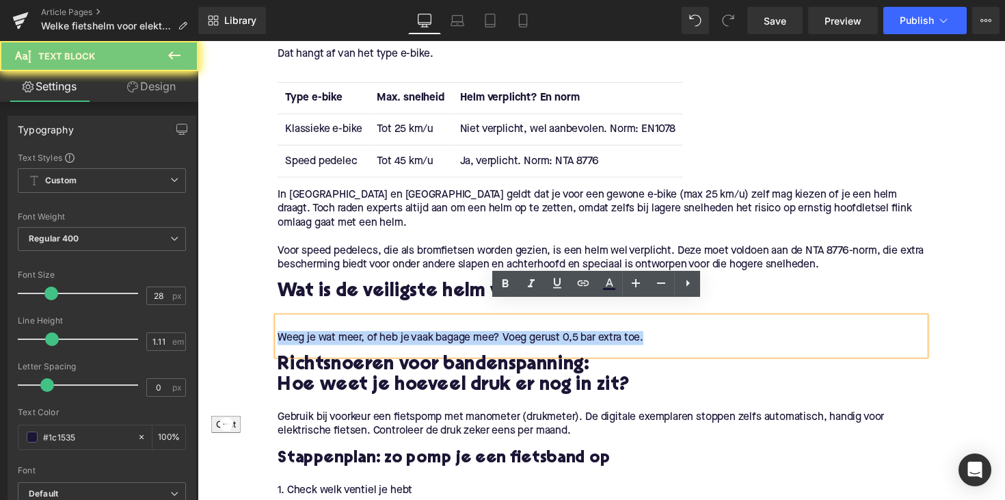
click at [413, 338] on p "Weeg je wat meer, of heb je vaak bagage mee? Voeg gerust 0,5 bar extra toe." at bounding box center [611, 345] width 663 height 14
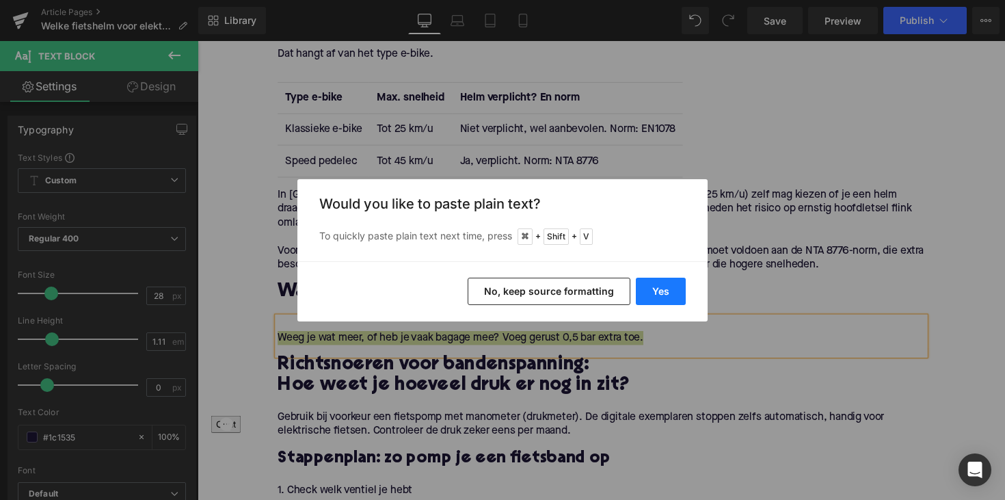
click at [655, 300] on button "Yes" at bounding box center [661, 291] width 50 height 27
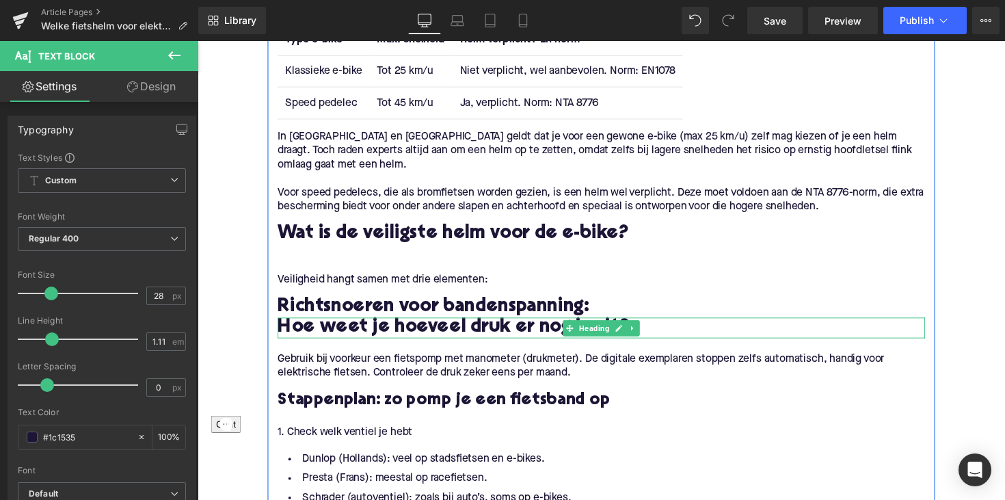
scroll to position [841, 0]
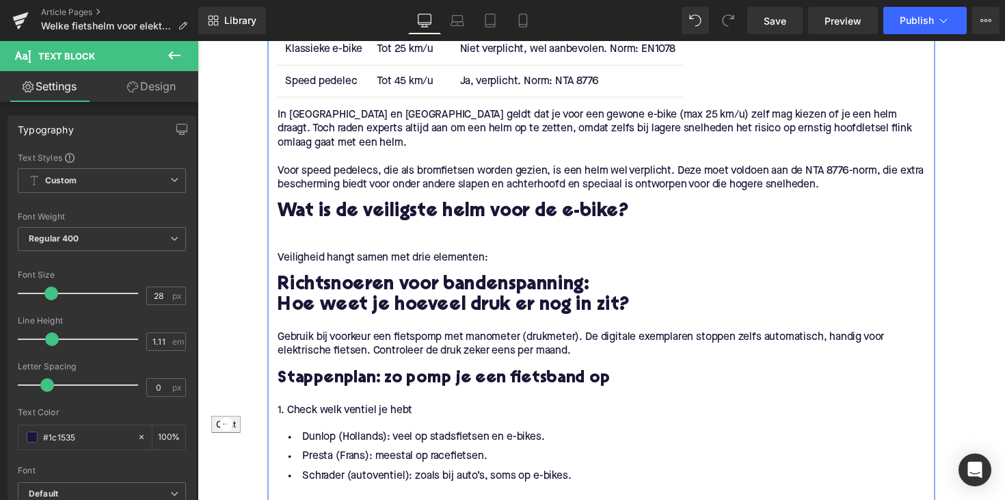
click at [491, 477] on li "Schrader (autoventiel): zoals bij auto’s, soms op e-bikes." at bounding box center [611, 487] width 663 height 20
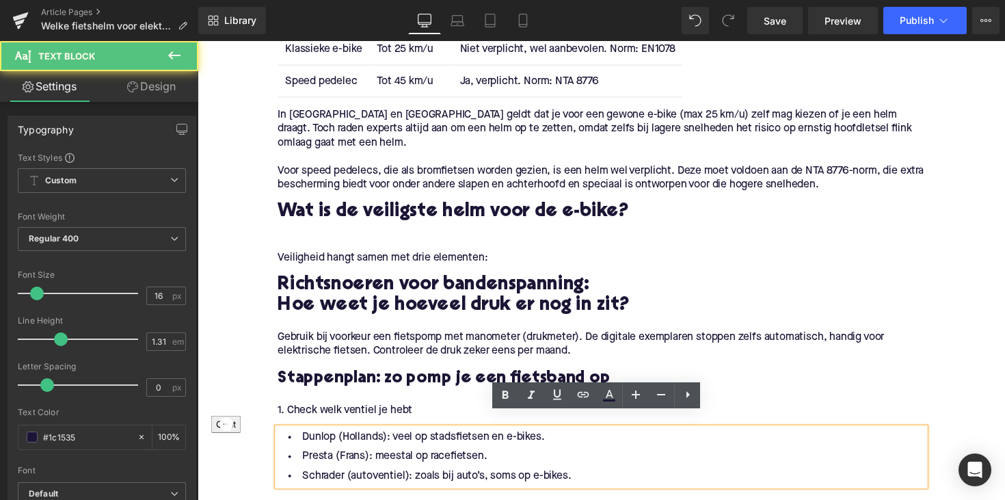
click at [454, 413] on p "1. Check welk ventiel je hebt" at bounding box center [611, 420] width 663 height 14
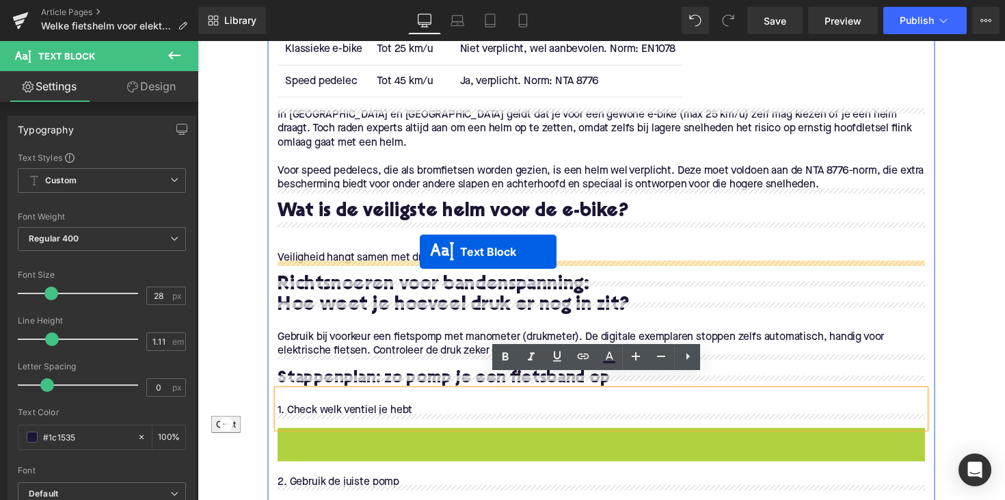
drag, startPoint x: 572, startPoint y: 449, endPoint x: 425, endPoint y: 257, distance: 241.4
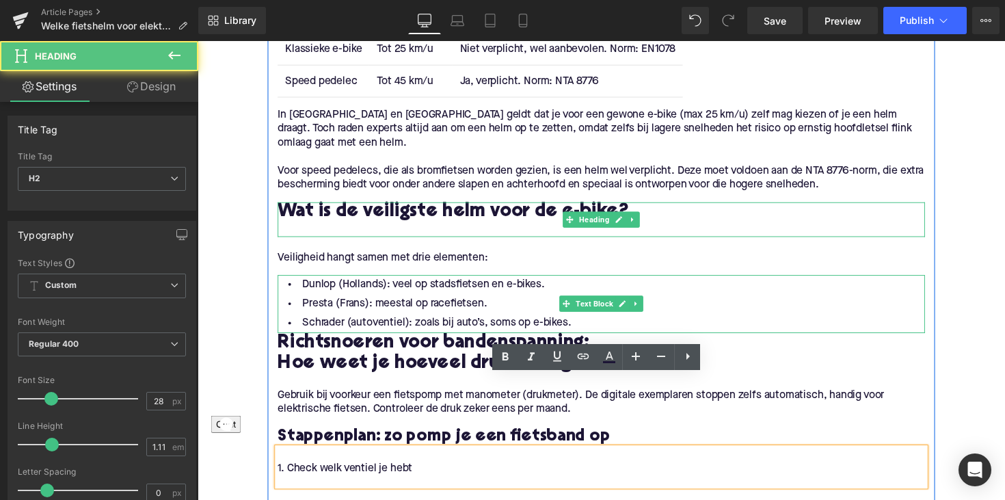
click at [292, 228] on div at bounding box center [611, 235] width 663 height 14
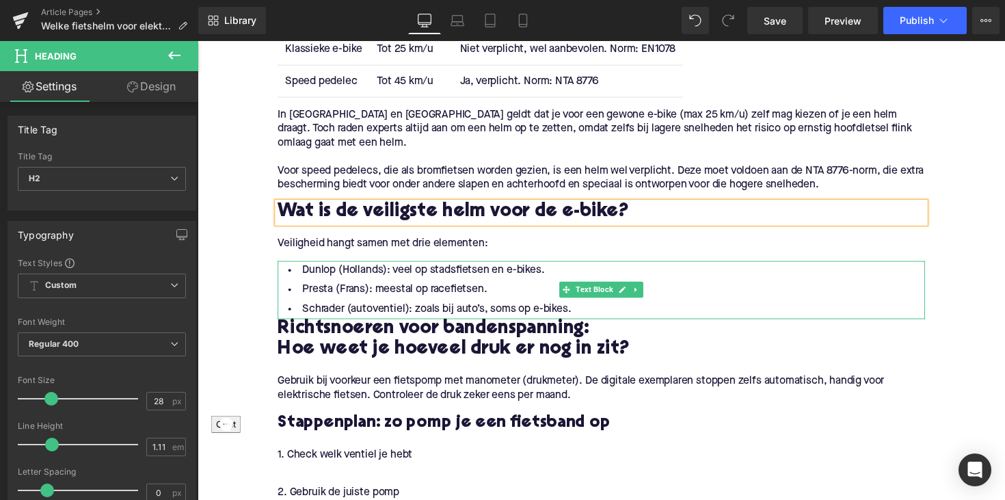
click at [581, 306] on li "Schrader (autoventiel): zoals bij auto’s, soms op e-bikes." at bounding box center [611, 316] width 663 height 20
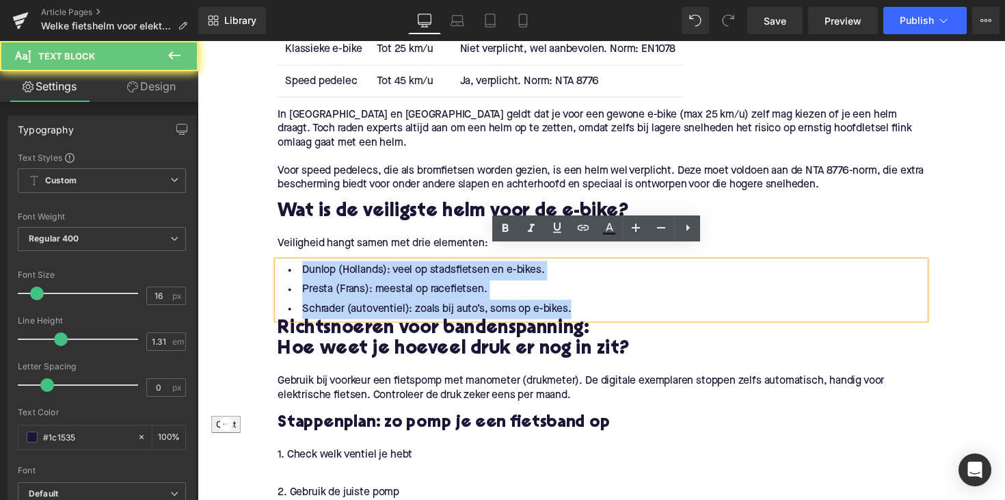
drag, startPoint x: 587, startPoint y: 297, endPoint x: 277, endPoint y: 263, distance: 311.8
click at [280, 267] on ul "Dunlop (Hollands): veel op stadsfietsen en e-bikes. Presta (Frans): meestal op …" at bounding box center [611, 296] width 663 height 59
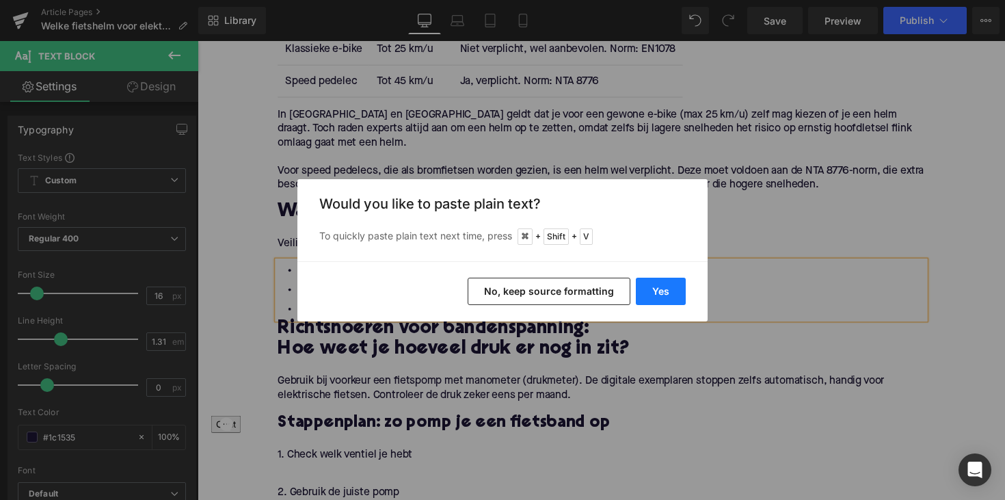
click at [661, 295] on button "Yes" at bounding box center [661, 291] width 50 height 27
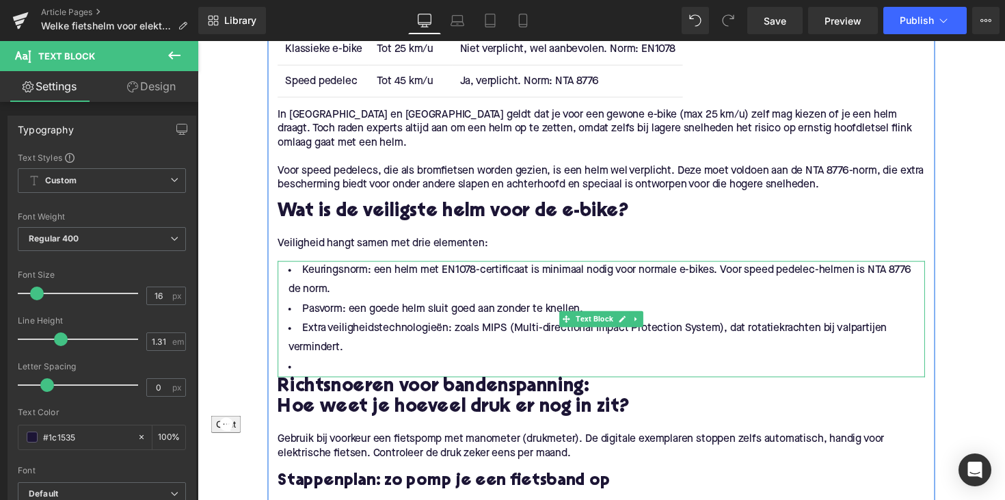
click at [359, 366] on li at bounding box center [611, 376] width 663 height 20
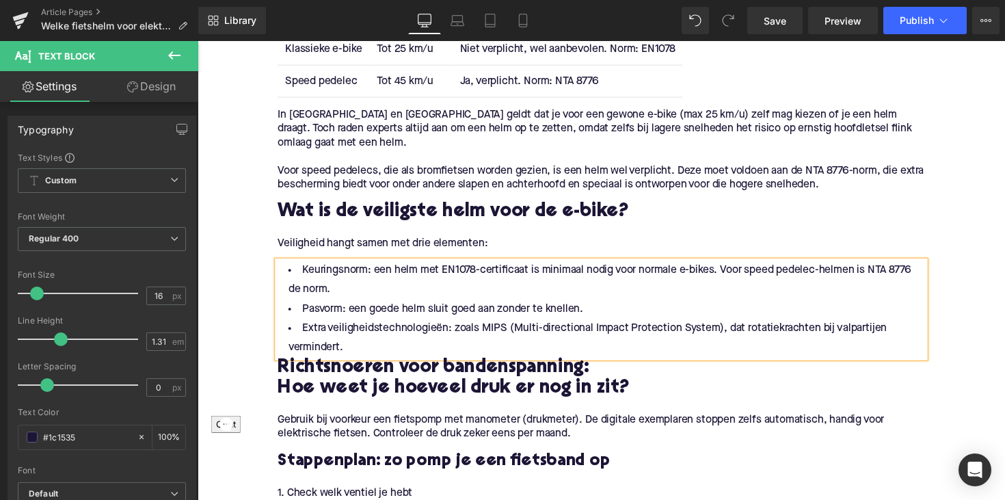
click at [384, 387] on h2 "Hoe weet je hoeveel druk er nog in zit?" at bounding box center [611, 397] width 663 height 21
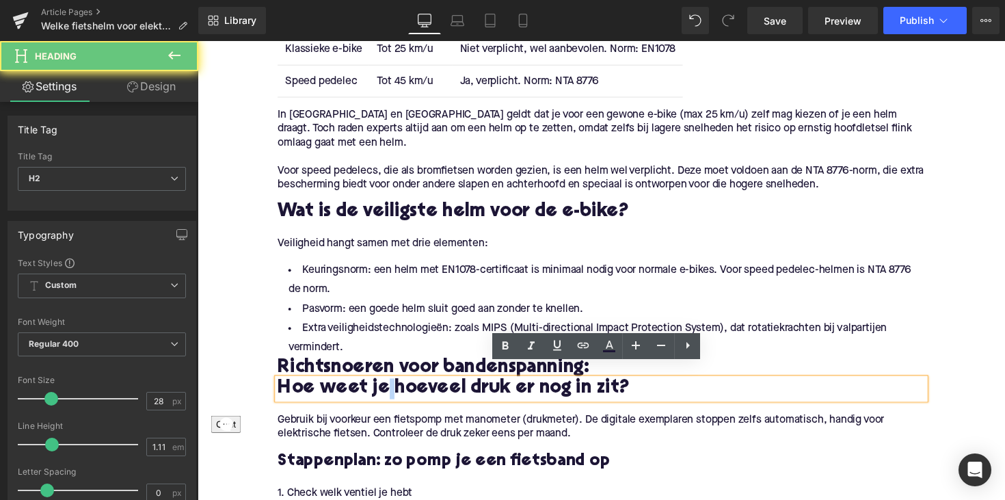
click at [401, 366] on h2 "Richtsnoeren voor bandenspanning:" at bounding box center [611, 376] width 663 height 21
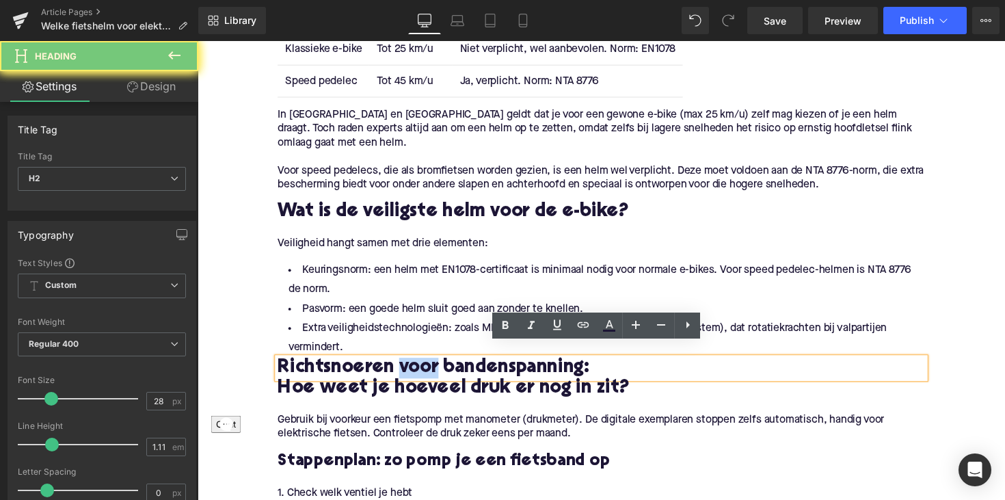
click at [401, 366] on h2 "Richtsnoeren voor bandenspanning:" at bounding box center [611, 376] width 663 height 21
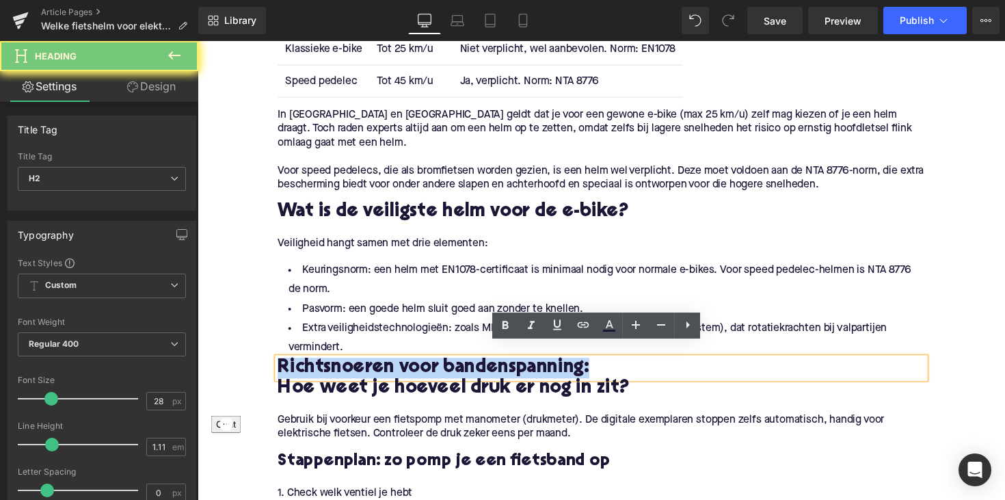
click at [401, 366] on h2 "Richtsnoeren voor bandenspanning:" at bounding box center [611, 376] width 663 height 21
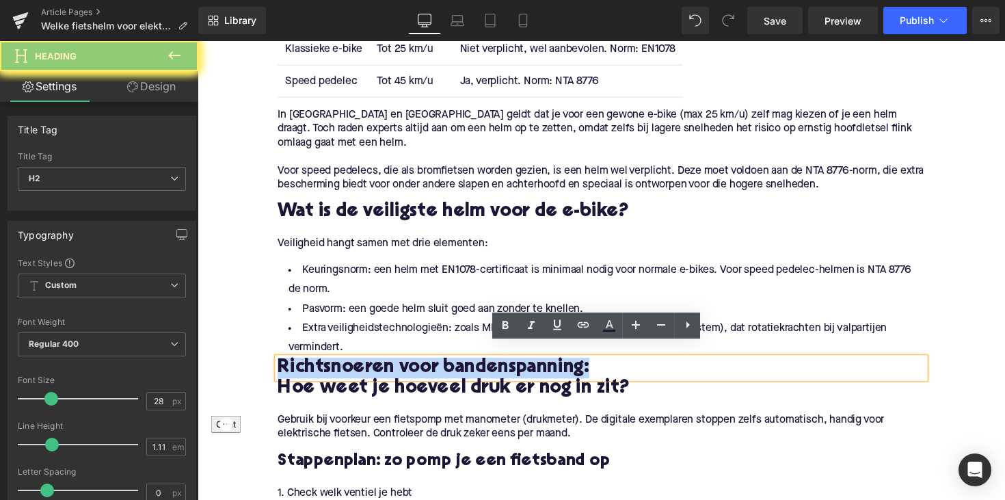
paste div
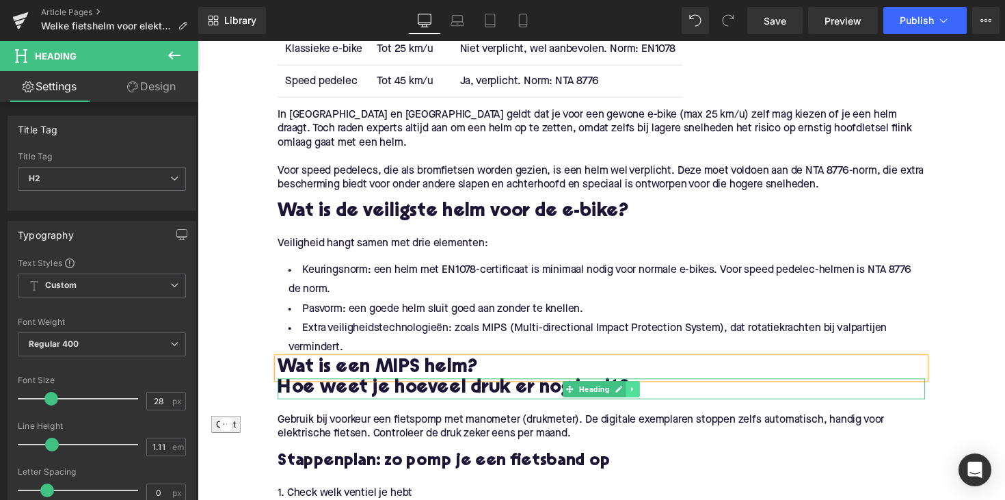
click at [644, 394] on icon at bounding box center [644, 398] width 8 height 8
click at [644, 390] on link at bounding box center [651, 398] width 14 height 16
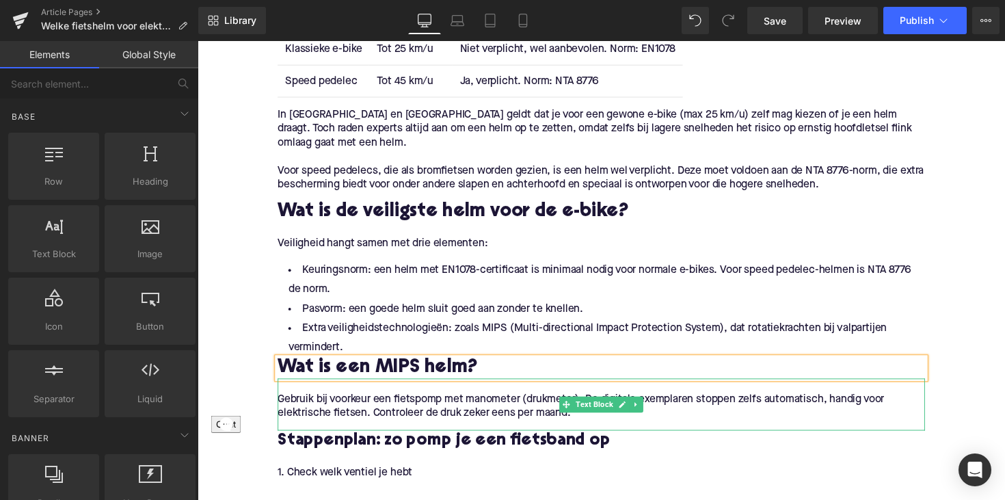
click at [482, 401] on p "Gebruik bij voorkeur een fietspomp met manometer (drukmeter). De digitale exemp…" at bounding box center [611, 415] width 663 height 29
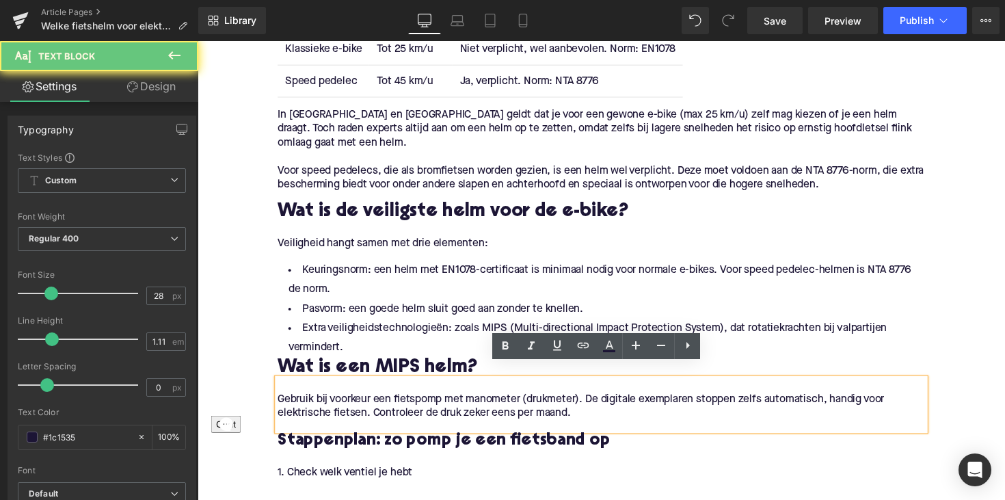
click at [600, 401] on p "Gebruik bij voorkeur een fietspomp met manometer (drukmeter). De digitale exemp…" at bounding box center [611, 415] width 663 height 29
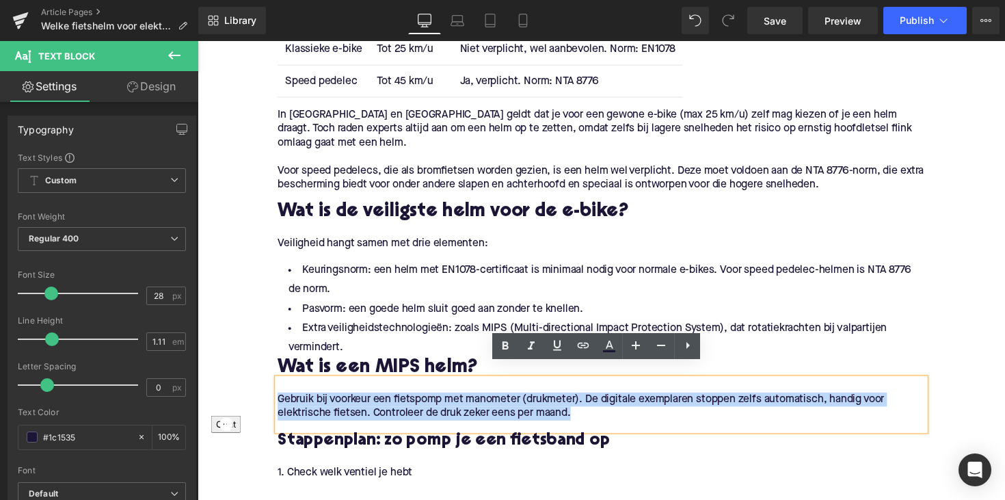
drag, startPoint x: 591, startPoint y: 407, endPoint x: 240, endPoint y: 395, distance: 351.0
click at [240, 395] on div "Home / Welke fietshelm voor elektrische fiets is het veiligst? Breadcrumbs Welk…" at bounding box center [612, 454] width 828 height 2278
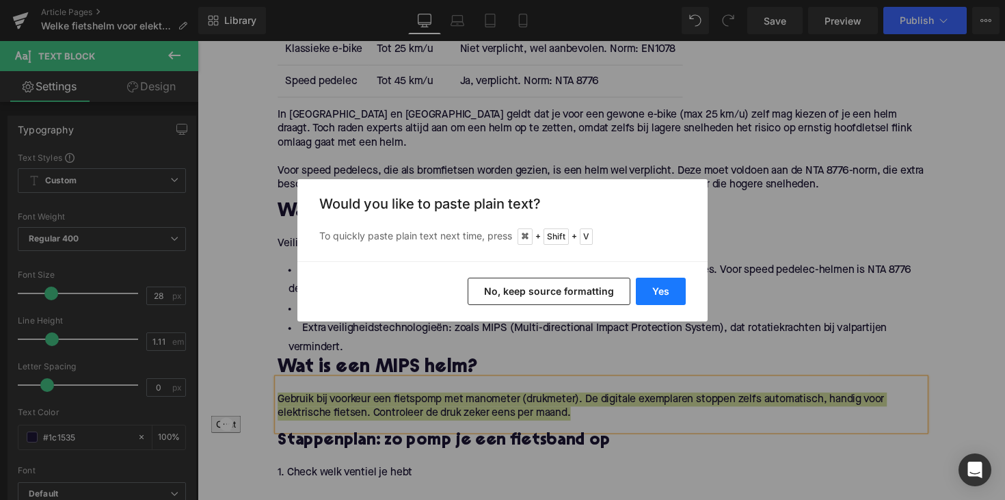
click at [670, 288] on button "Yes" at bounding box center [661, 291] width 50 height 27
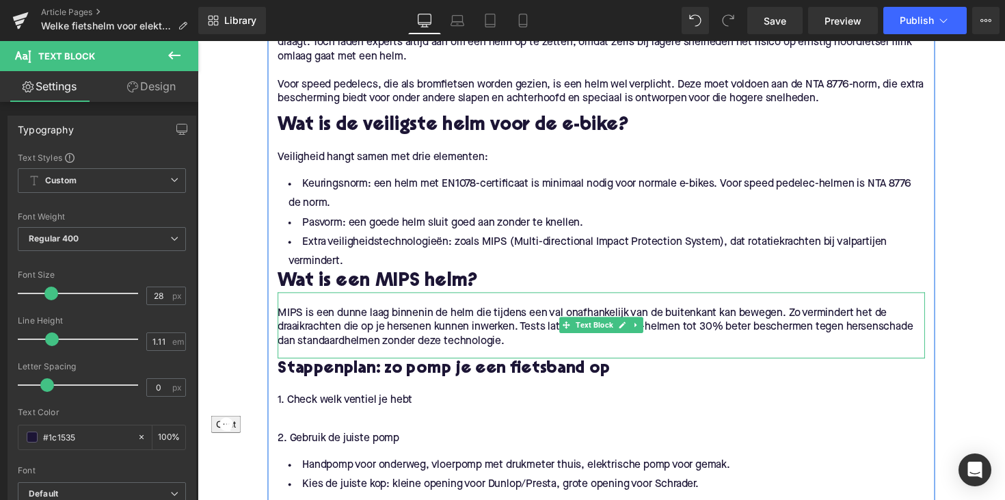
scroll to position [985, 0]
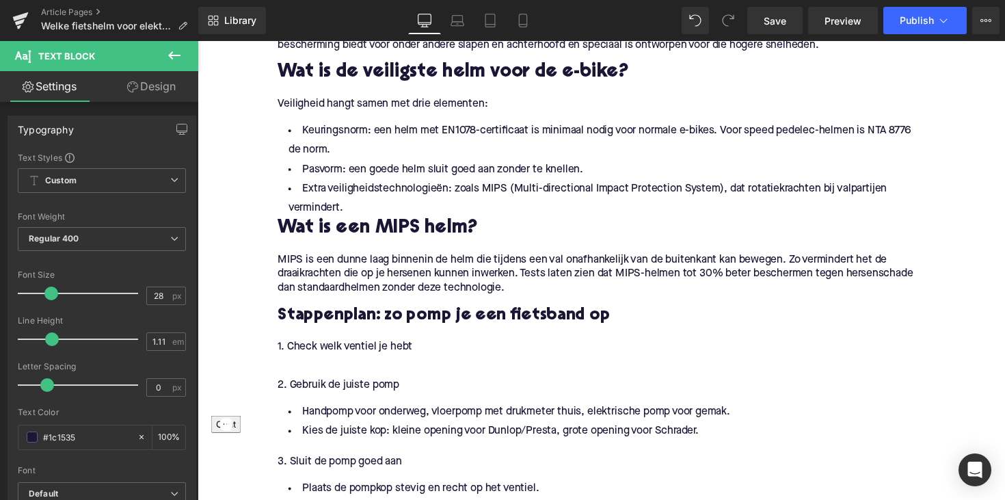
click at [353, 313] on span "Stappenplan: zo pomp je een fietsband op" at bounding box center [450, 321] width 341 height 17
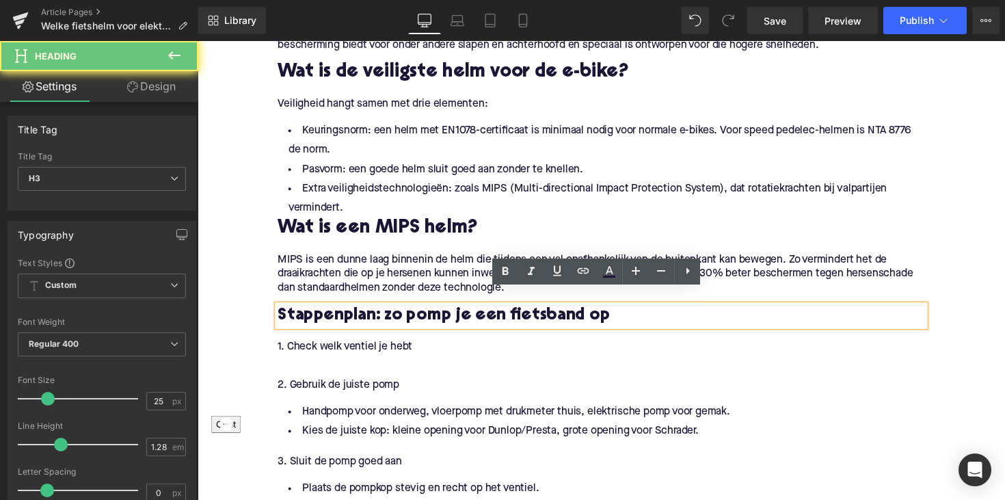
click at [353, 313] on span "Stappenplan: zo pomp je een fietsband op" at bounding box center [450, 321] width 341 height 17
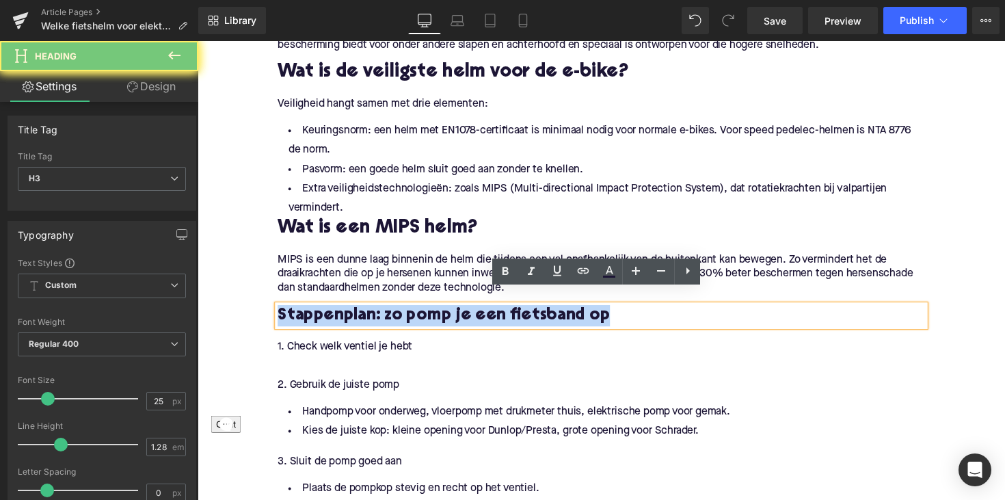
paste div
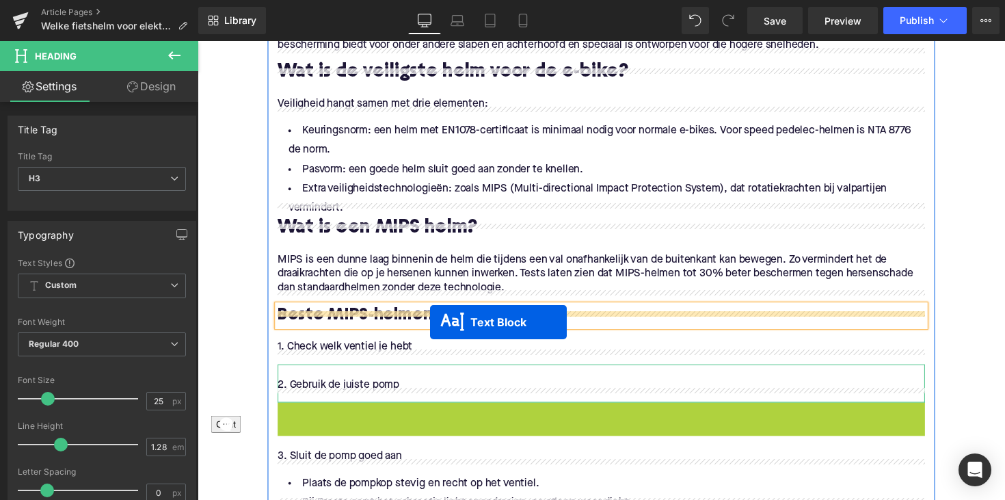
drag, startPoint x: 574, startPoint y: 415, endPoint x: 436, endPoint y: 329, distance: 162.8
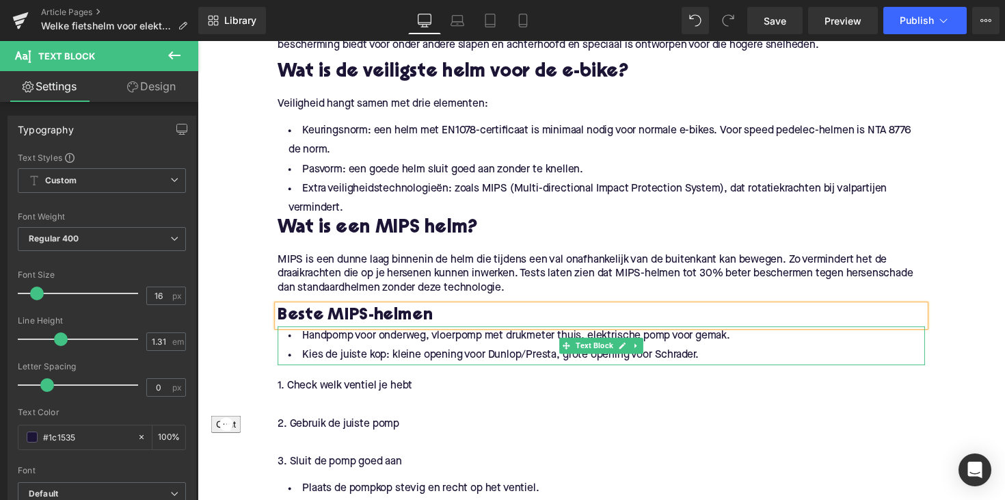
click at [406, 353] on li "Kies de juiste kop: kleine opening voor Dunlop/Presta, grote opening voor Schra…" at bounding box center [611, 363] width 663 height 20
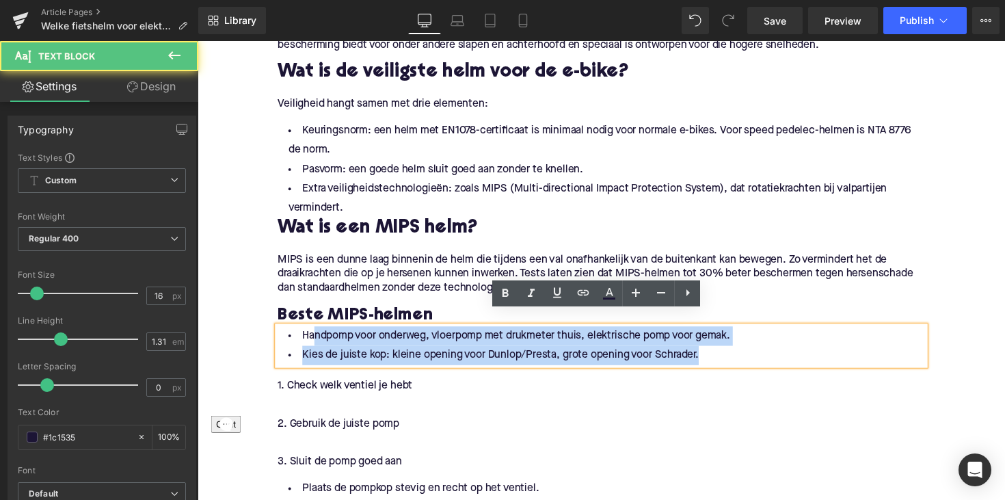
drag, startPoint x: 737, startPoint y: 344, endPoint x: 306, endPoint y: 317, distance: 431.7
click at [306, 333] on div "Handpomp voor onderweg, vloerpomp met drukmeter thuis, elektrische pomp voor ge…" at bounding box center [611, 353] width 663 height 40
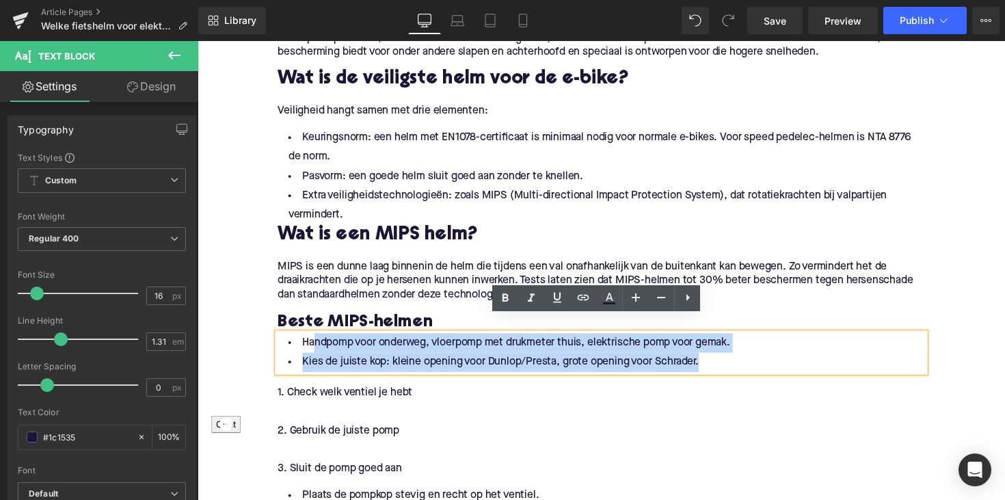
scroll to position [973, 0]
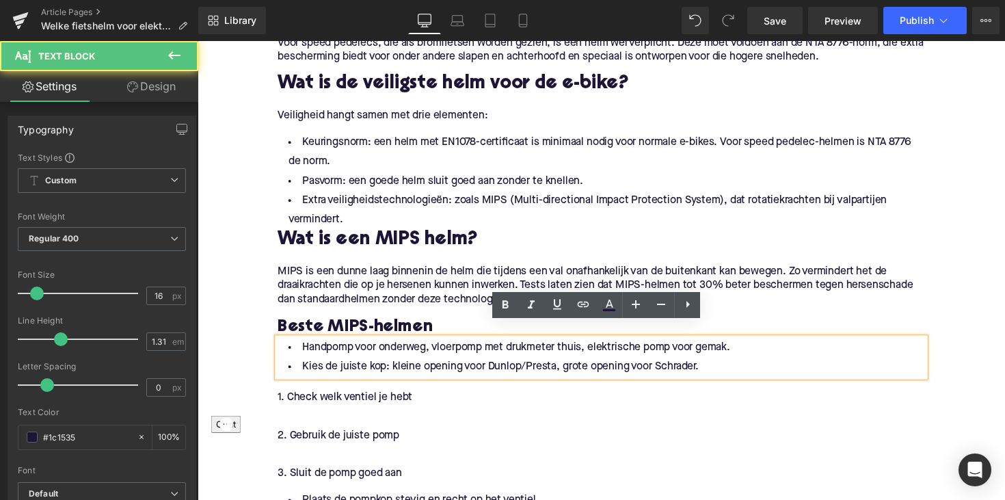
click at [299, 345] on li "Handpomp voor onderweg, vloerpomp met drukmeter thuis, elektrische pomp voor ge…" at bounding box center [611, 355] width 663 height 20
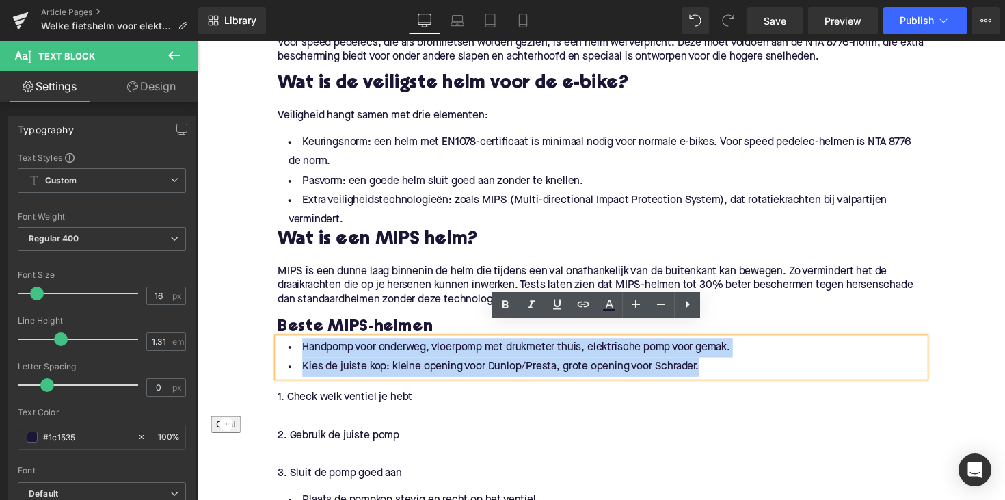
drag, startPoint x: 299, startPoint y: 339, endPoint x: 715, endPoint y: 357, distance: 416.9
click at [715, 357] on ul "Handpomp voor onderweg, vloerpomp met drukmeter thuis, elektrische pomp voor ge…" at bounding box center [611, 365] width 663 height 40
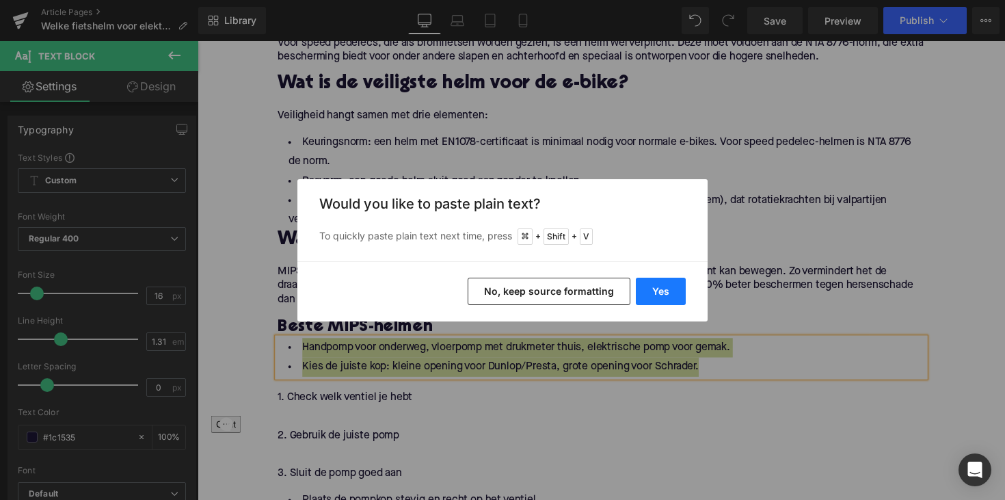
click at [656, 295] on button "Yes" at bounding box center [661, 291] width 50 height 27
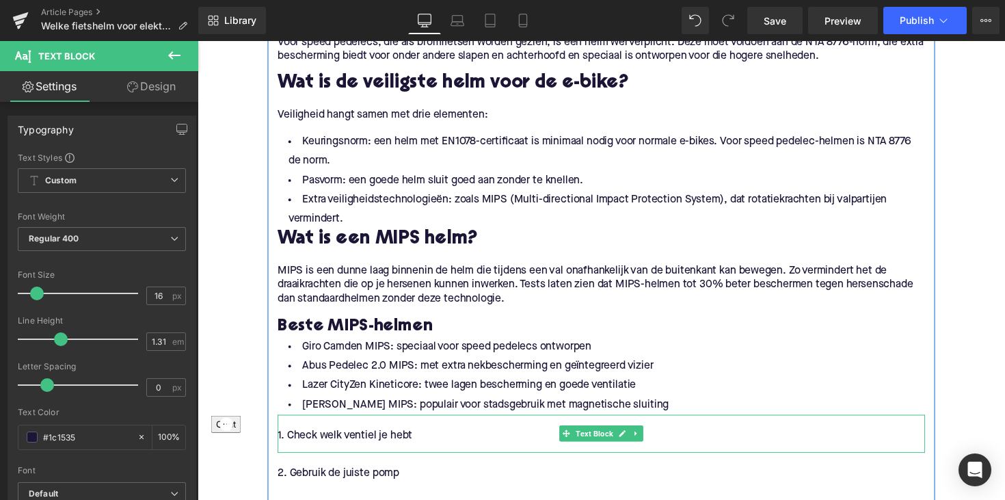
scroll to position [1027, 0]
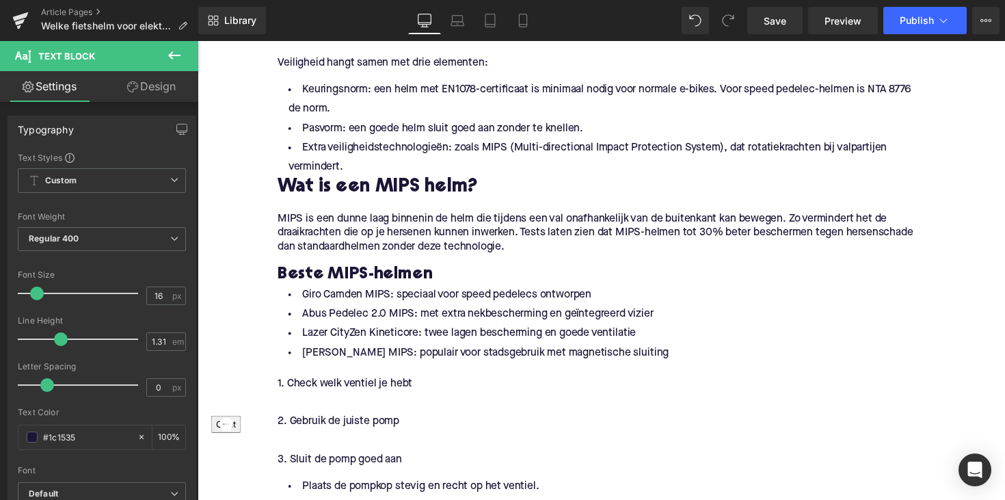
click at [366, 385] on p "1. Check welk ventiel je hebt" at bounding box center [611, 392] width 663 height 14
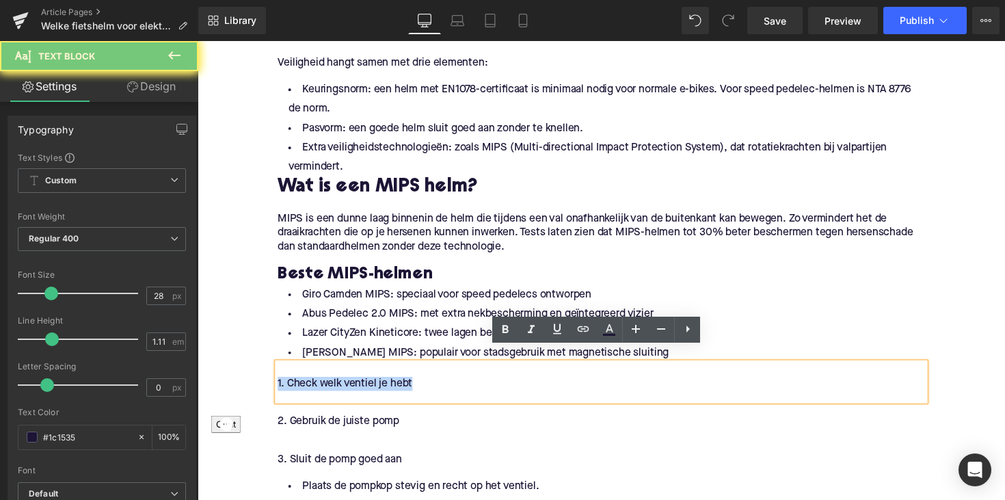
click at [366, 385] on p "1. Check welk ventiel je hebt" at bounding box center [611, 392] width 663 height 14
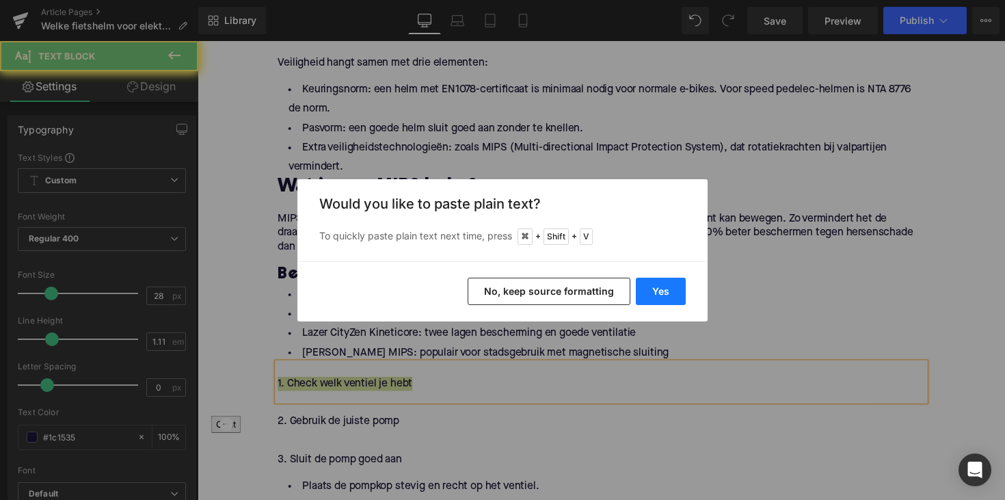
click at [669, 289] on button "Yes" at bounding box center [661, 291] width 50 height 27
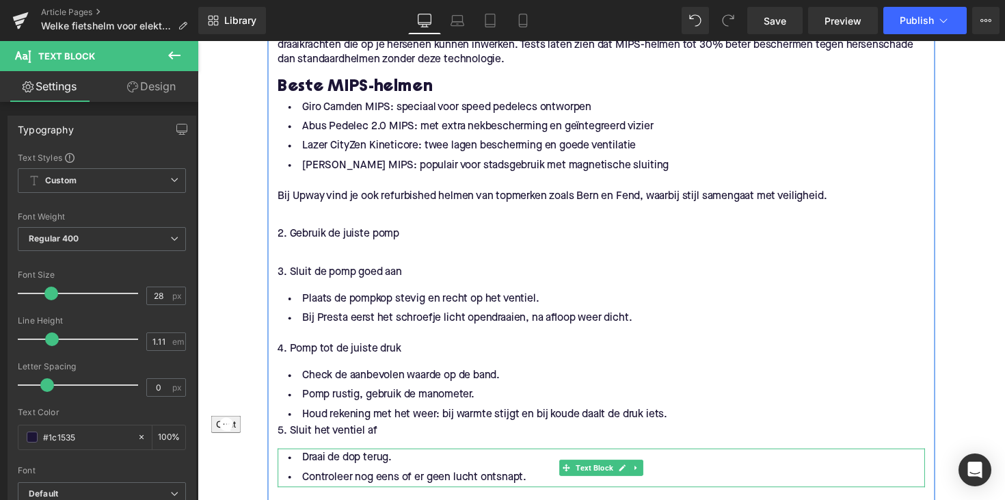
scroll to position [1256, 0]
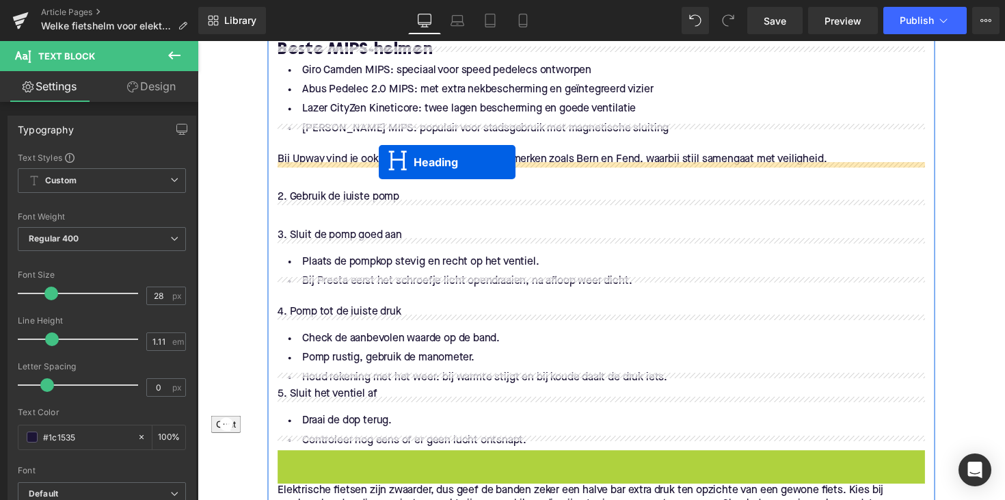
drag, startPoint x: 577, startPoint y: 469, endPoint x: 384, endPoint y: 165, distance: 360.3
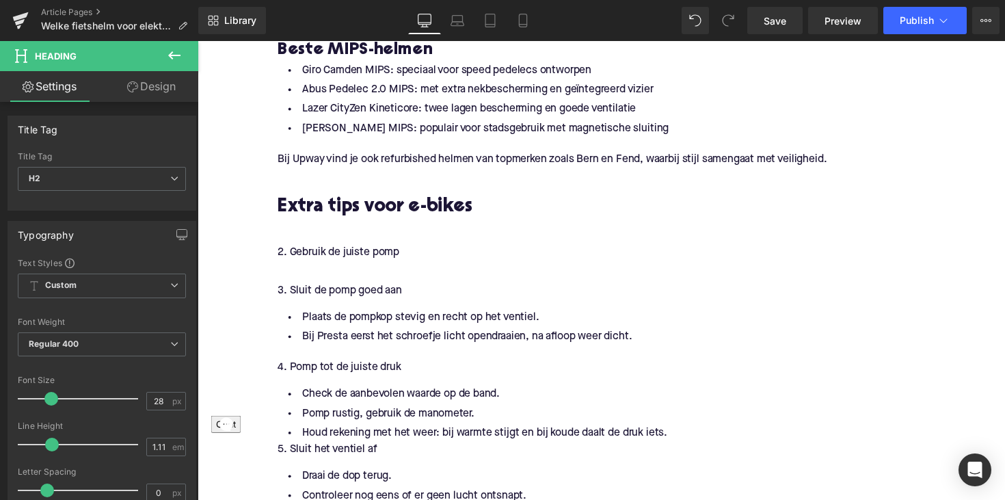
click at [381, 201] on h2 "Extra tips voor e-bikes" at bounding box center [611, 211] width 663 height 21
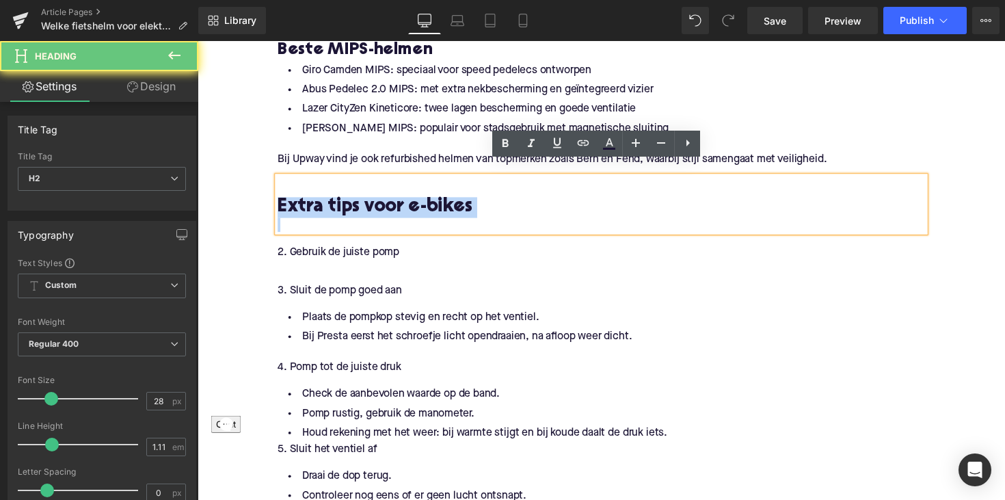
click at [381, 201] on h2 "Extra tips voor e-bikes" at bounding box center [611, 211] width 663 height 21
paste div
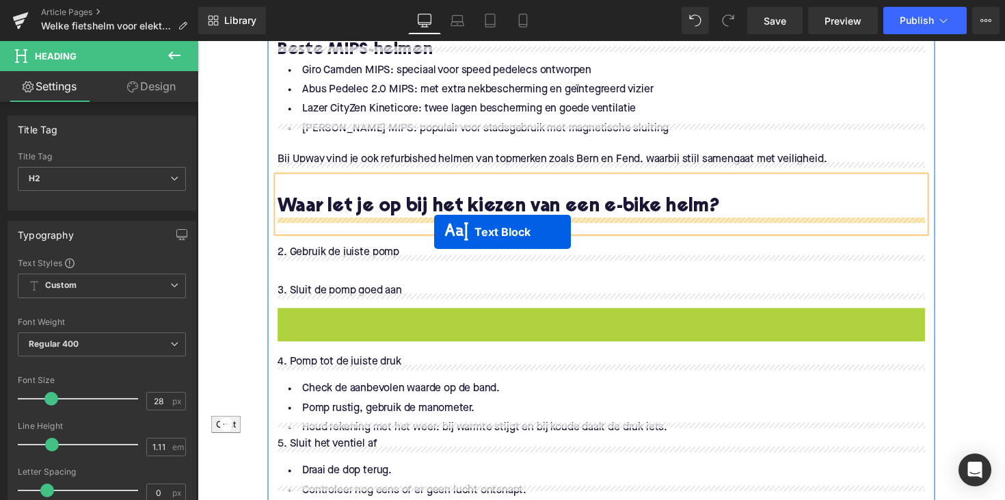
drag, startPoint x: 568, startPoint y: 319, endPoint x: 440, endPoint y: 237, distance: 152.0
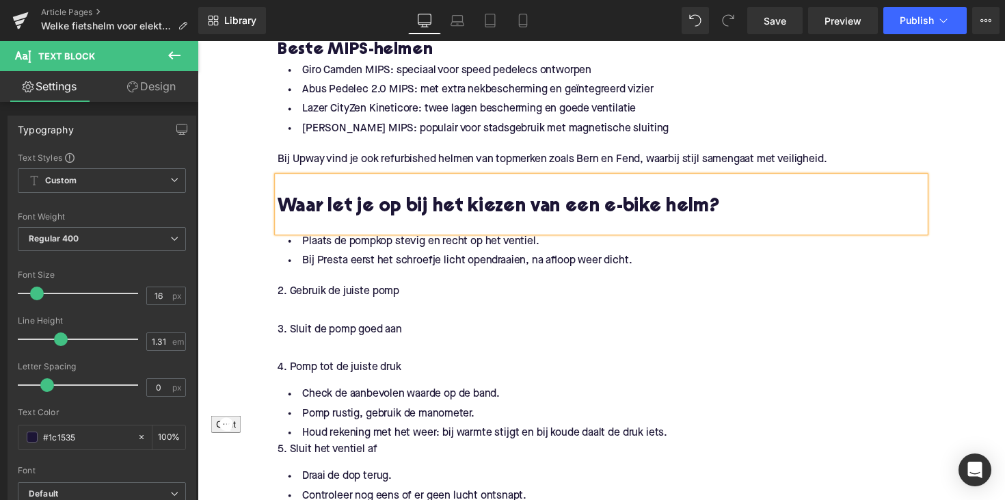
click at [332, 237] on li "Plaats de pompkop stevig en recht op het ventiel." at bounding box center [611, 247] width 663 height 20
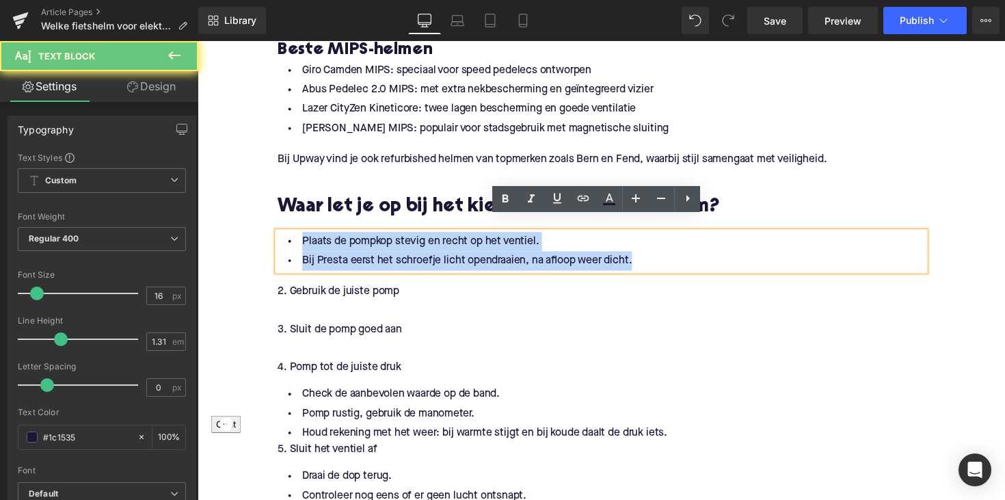
drag, startPoint x: 295, startPoint y: 231, endPoint x: 709, endPoint y: 250, distance: 414.2
click at [709, 250] on ul "Plaats de pompkop stevig en recht op het ventiel. Bij Presta eerst het schroefj…" at bounding box center [611, 257] width 663 height 40
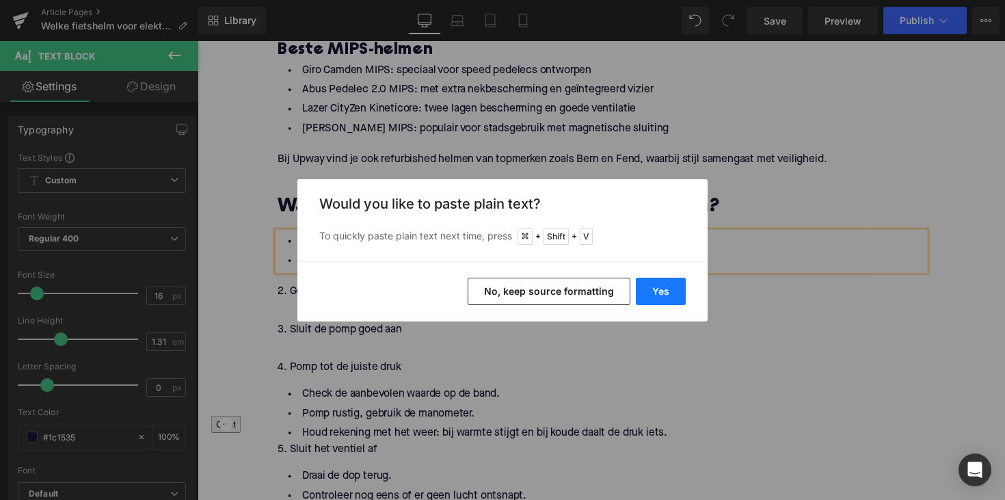
click at [650, 291] on button "Yes" at bounding box center [661, 291] width 50 height 27
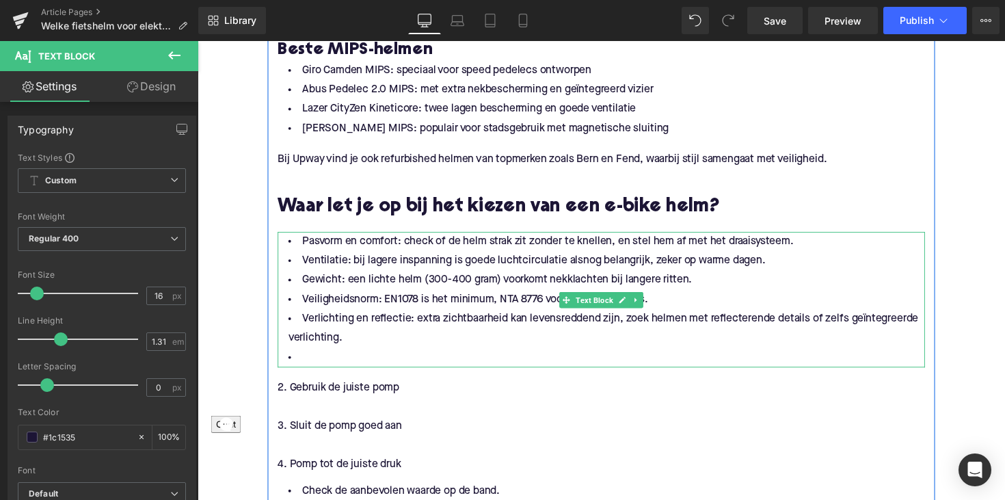
click at [308, 356] on li at bounding box center [611, 366] width 663 height 20
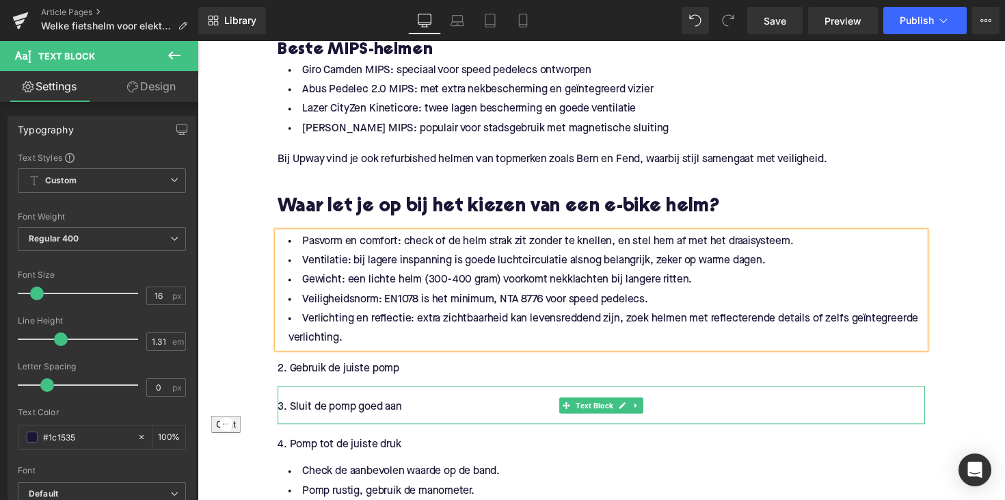
scroll to position [1509, 0]
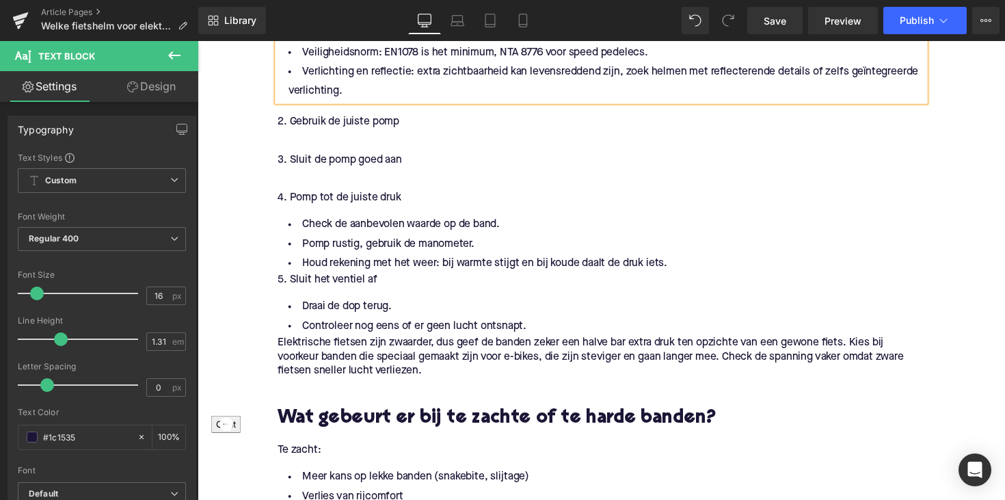
click at [509, 366] on p "Elektrische fietsen zijn zwaarder, dus geef de banden zeker een halve bar extra…" at bounding box center [611, 364] width 663 height 43
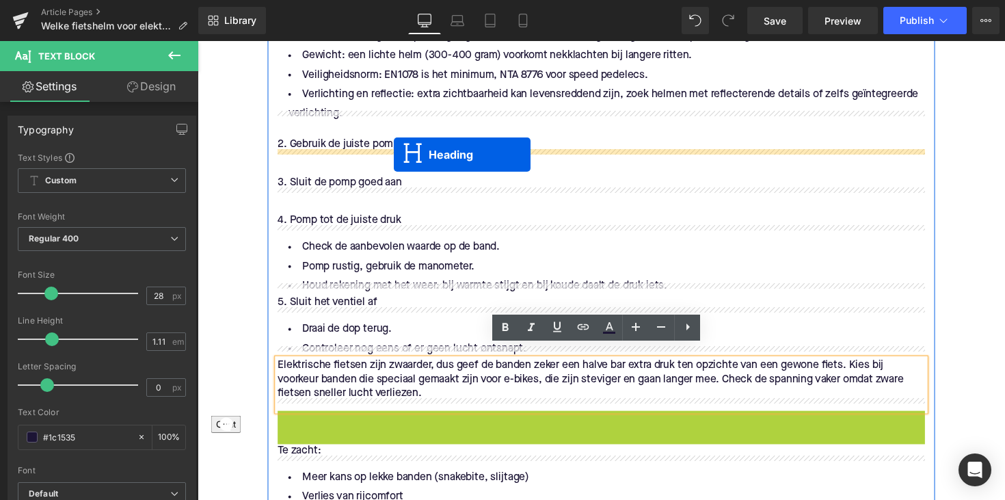
scroll to position [1484, 0]
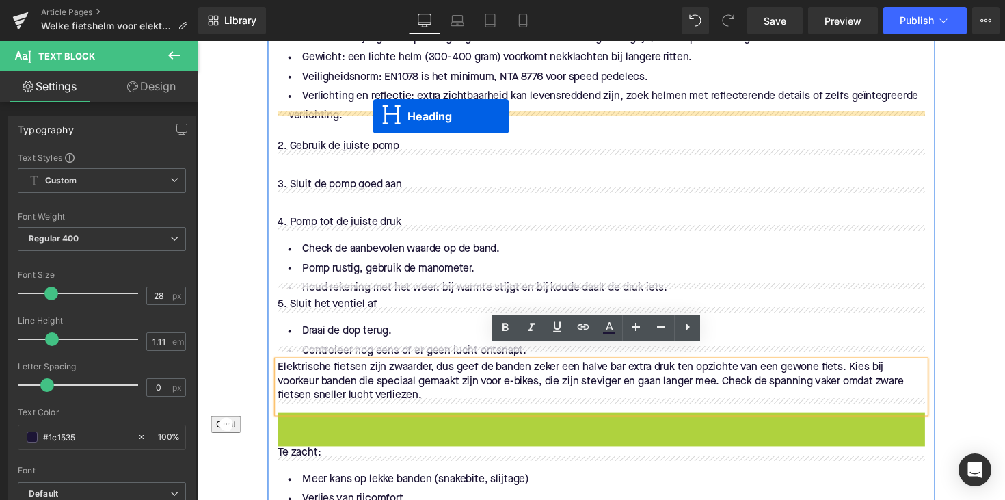
drag, startPoint x: 575, startPoint y: 412, endPoint x: 370, endPoint y: 114, distance: 362.5
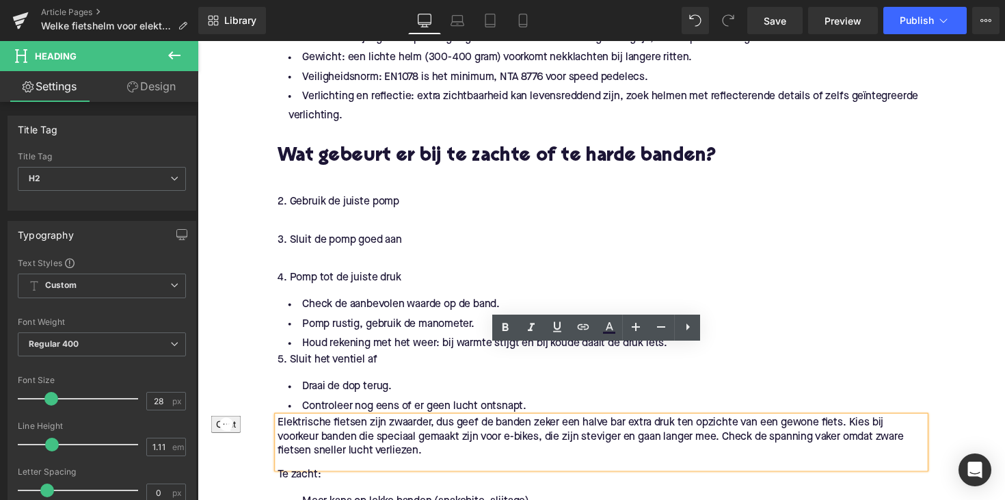
click at [356, 149] on h2 "Wat gebeurt er bij te zachte of te harde banden?" at bounding box center [611, 159] width 663 height 21
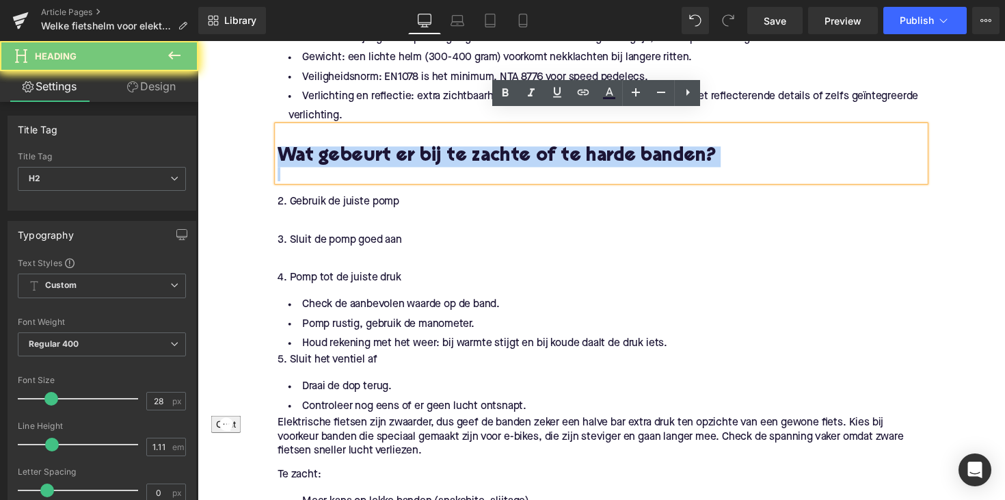
click at [356, 149] on h2 "Wat gebeurt er bij te zachte of te harde banden?" at bounding box center [611, 159] width 663 height 21
paste div
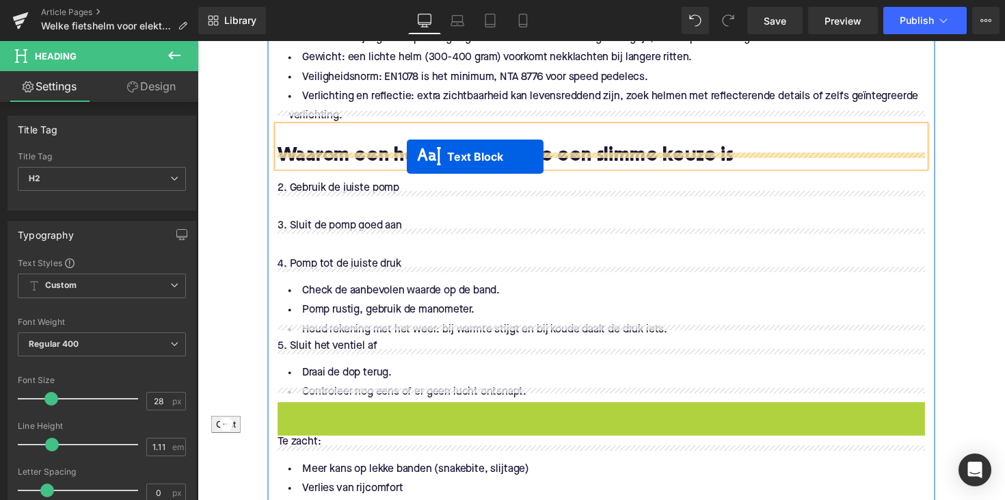
drag, startPoint x: 573, startPoint y: 420, endPoint x: 412, endPoint y: 159, distance: 306.1
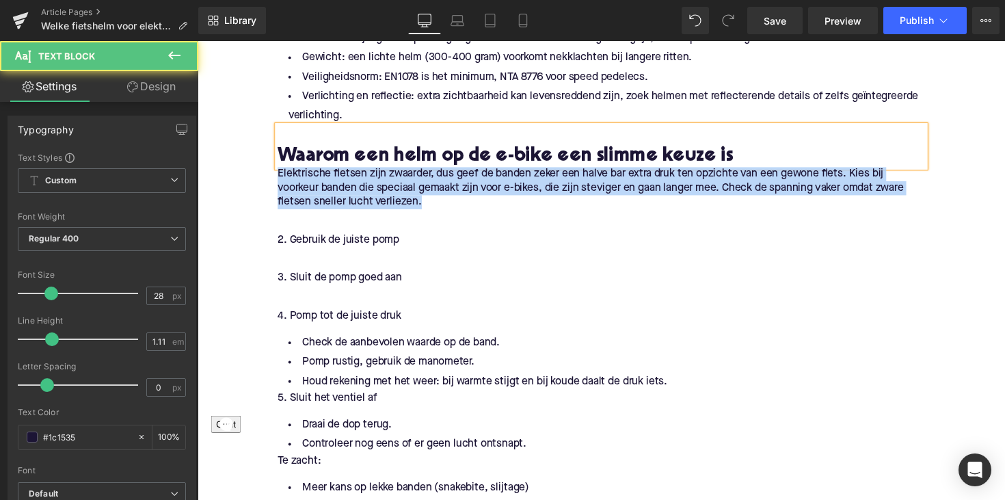
drag, startPoint x: 434, startPoint y: 190, endPoint x: 254, endPoint y: 160, distance: 181.7
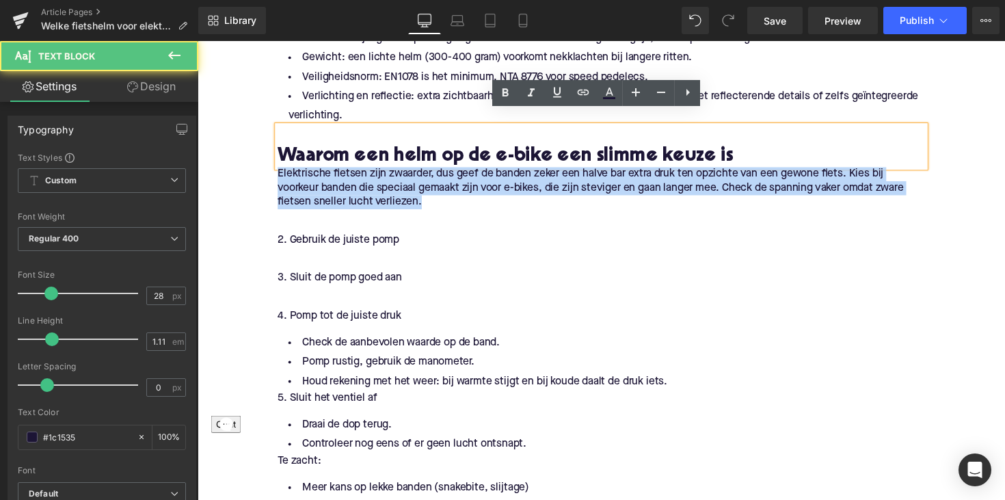
paste div
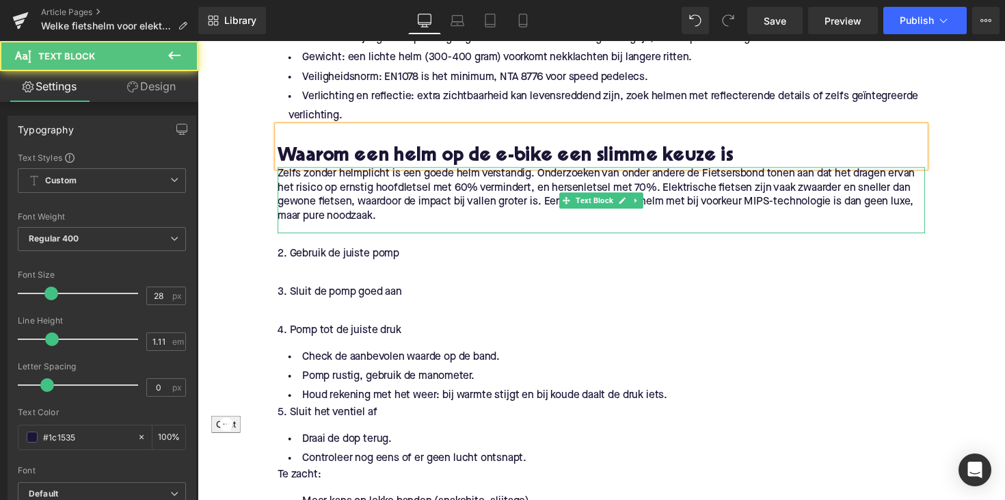
click at [282, 170] on p "Zelfs zonder helmplicht is een goede helm verstandig. Onderzoeken van onder and…" at bounding box center [611, 198] width 663 height 57
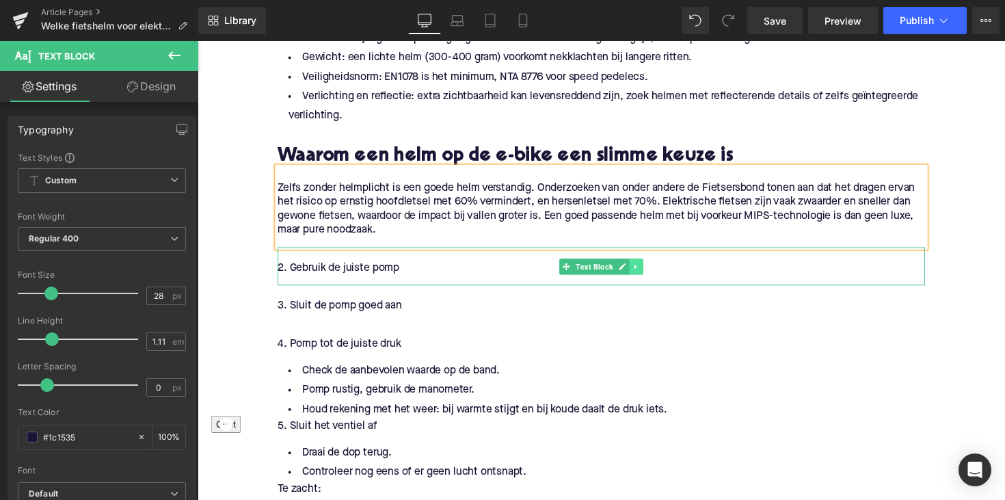
click at [648, 264] on link at bounding box center [647, 272] width 14 height 16
click at [650, 268] on icon at bounding box center [654, 272] width 8 height 8
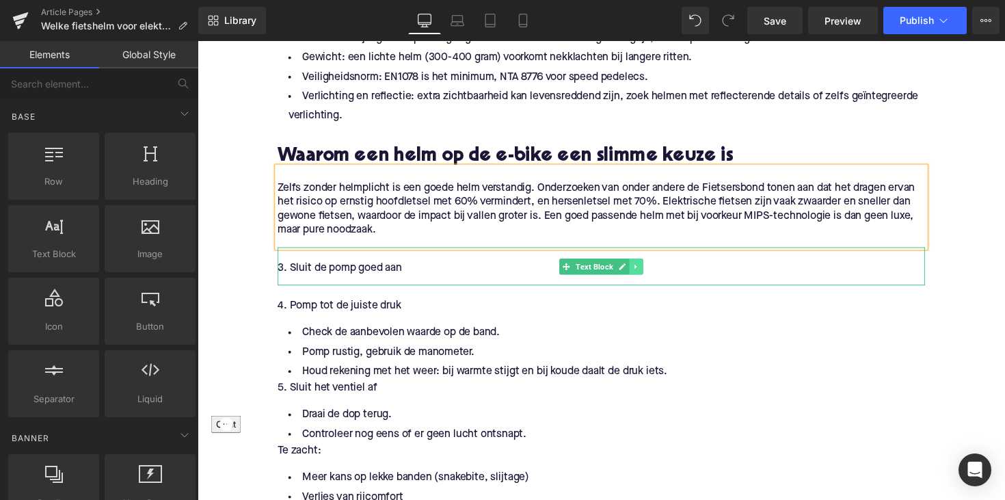
click at [650, 264] on link at bounding box center [647, 272] width 14 height 16
click at [650, 268] on icon at bounding box center [654, 272] width 8 height 8
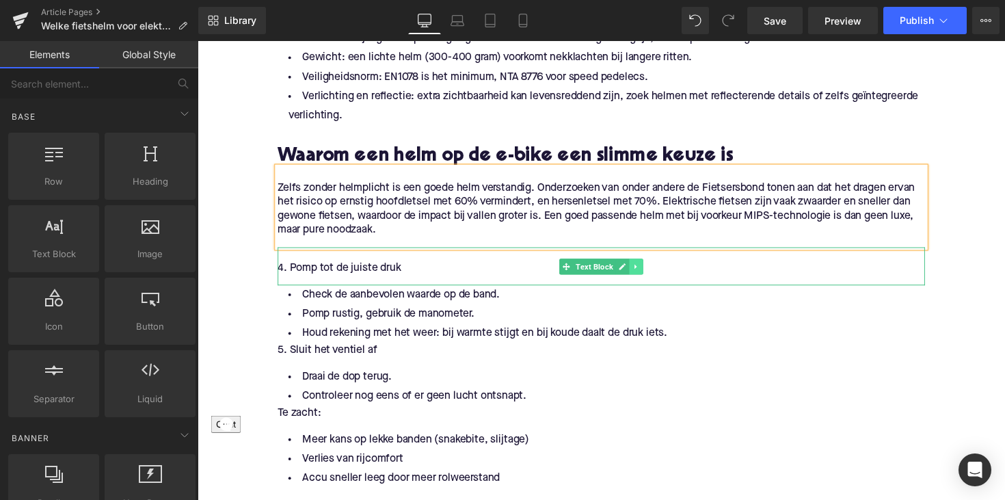
click at [649, 264] on link at bounding box center [647, 272] width 14 height 16
click at [650, 268] on icon at bounding box center [654, 272] width 8 height 8
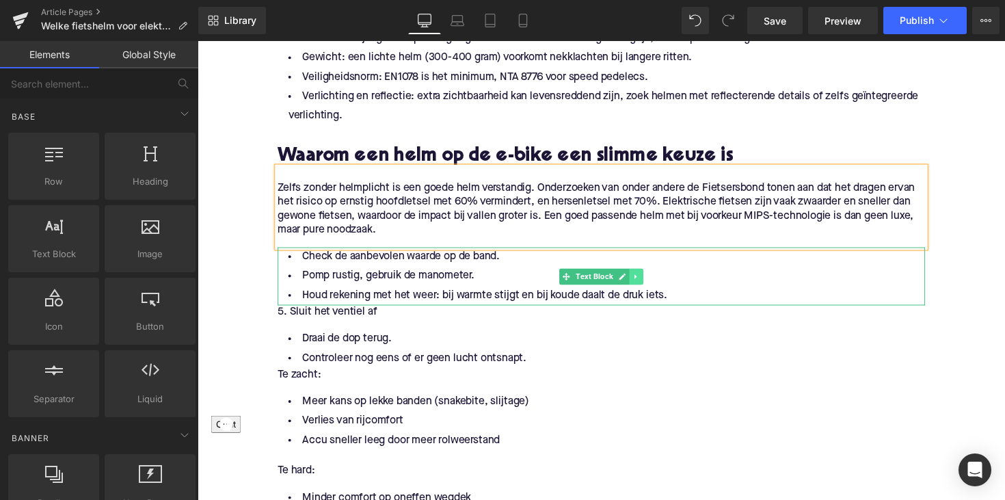
click at [648, 278] on icon at bounding box center [648, 282] width 8 height 8
click at [650, 278] on icon at bounding box center [654, 282] width 8 height 8
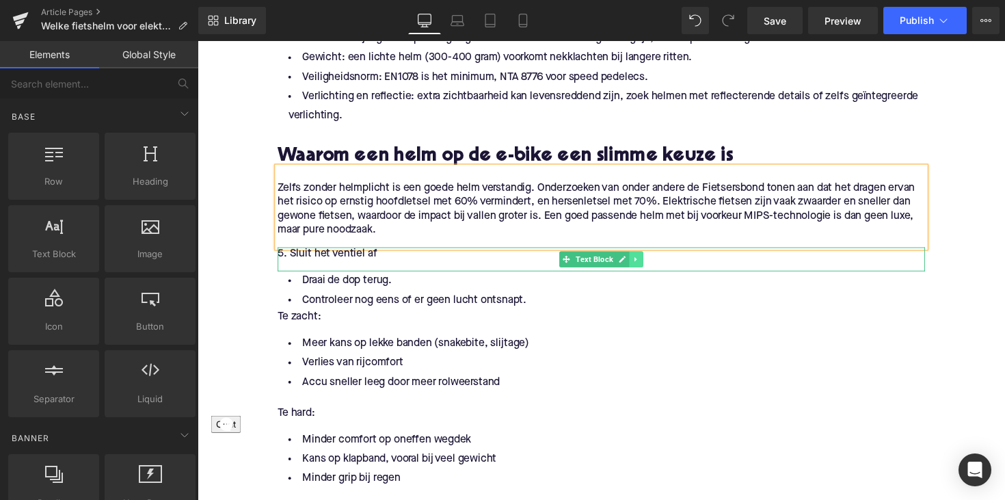
click at [649, 256] on link at bounding box center [647, 264] width 14 height 16
click at [650, 261] on icon at bounding box center [654, 265] width 8 height 8
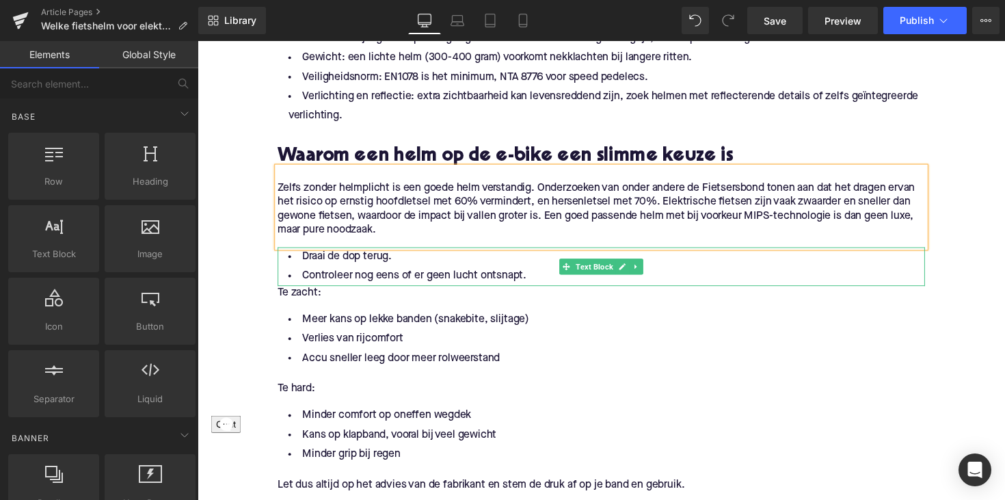
click at [649, 252] on li "Draai de dop terug." at bounding box center [611, 262] width 663 height 20
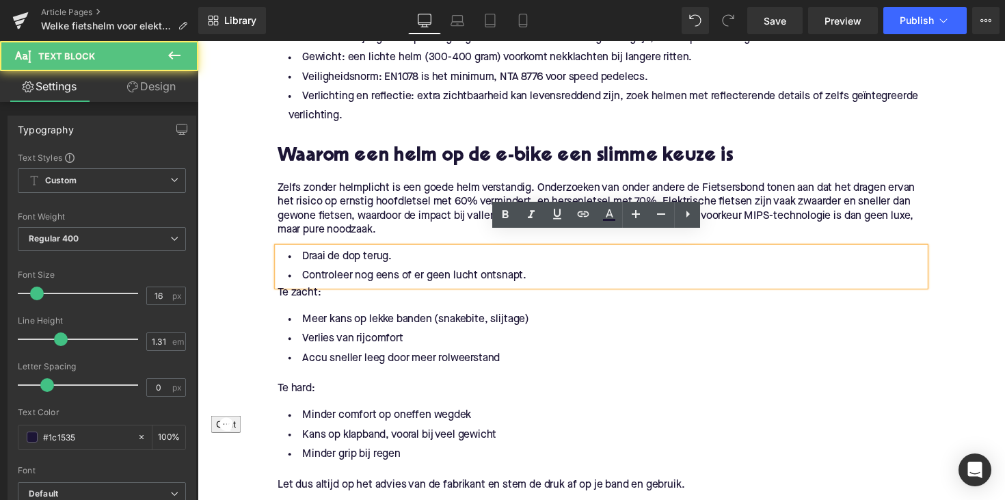
drag, startPoint x: 631, startPoint y: 302, endPoint x: 633, endPoint y: 293, distance: 9.3
click at [631, 317] on div "Meer kans op lekke banden (snakebite, slijtage) Verlies van rijcomfort Accu sne…" at bounding box center [611, 354] width 663 height 74
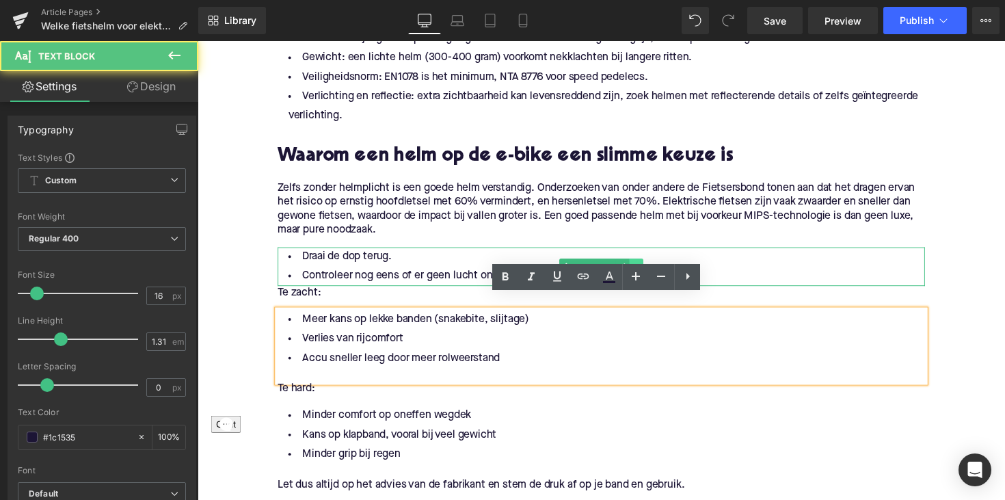
click at [646, 268] on icon at bounding box center [648, 272] width 8 height 8
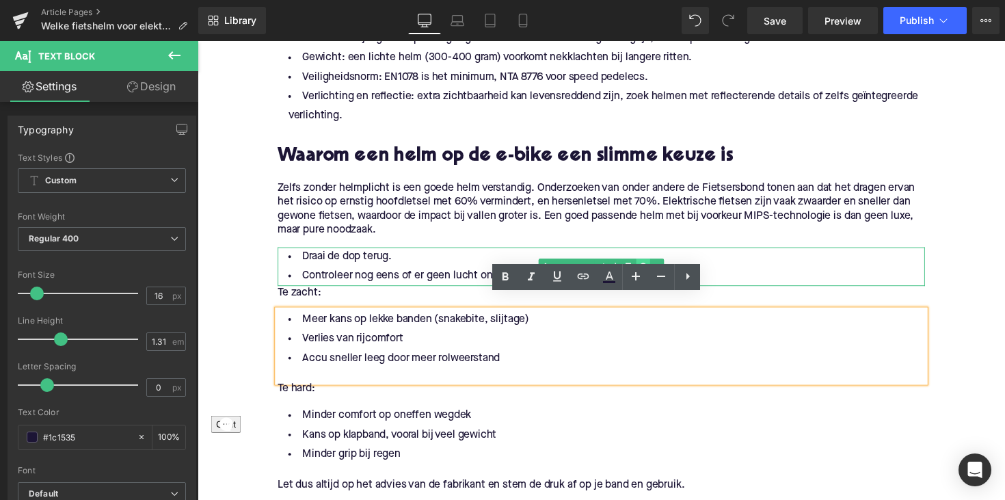
click at [648, 264] on link at bounding box center [654, 272] width 14 height 16
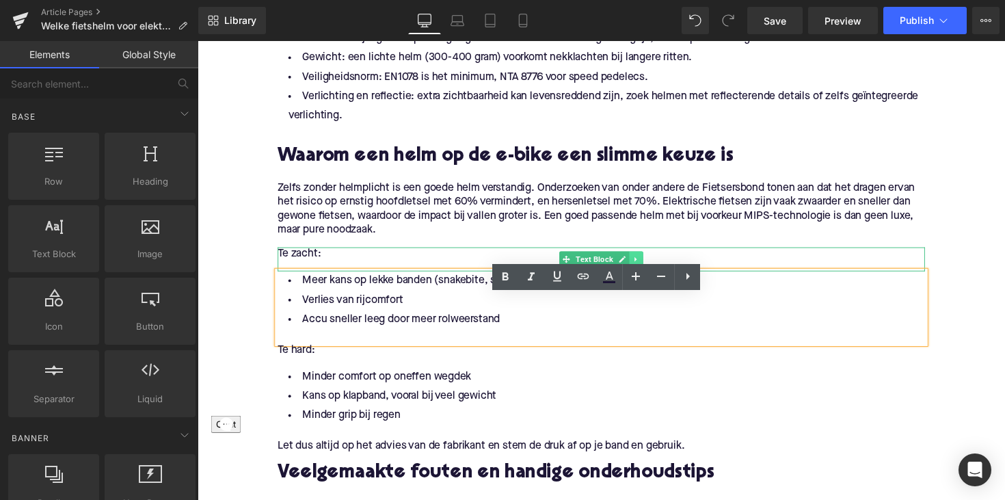
click at [644, 256] on link at bounding box center [647, 264] width 14 height 16
click at [650, 261] on icon at bounding box center [654, 265] width 8 height 8
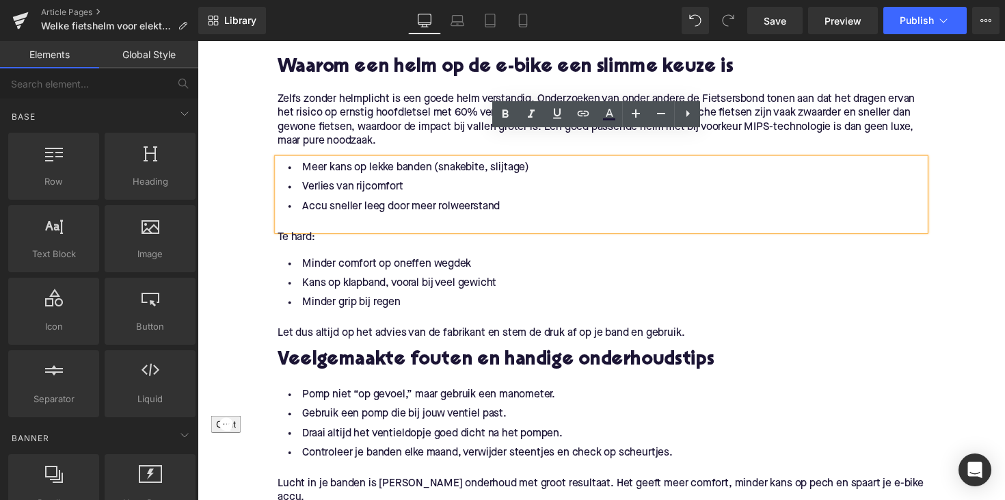
scroll to position [1564, 0]
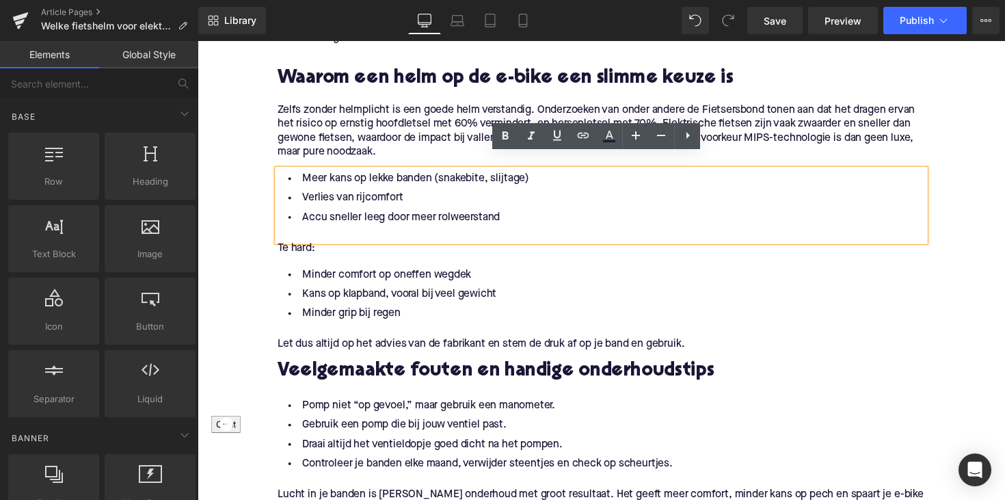
click at [634, 105] on p "Zelfs zonder helmplicht is een goede helm verstandig. Onderzoeken van onder and…" at bounding box center [611, 133] width 663 height 57
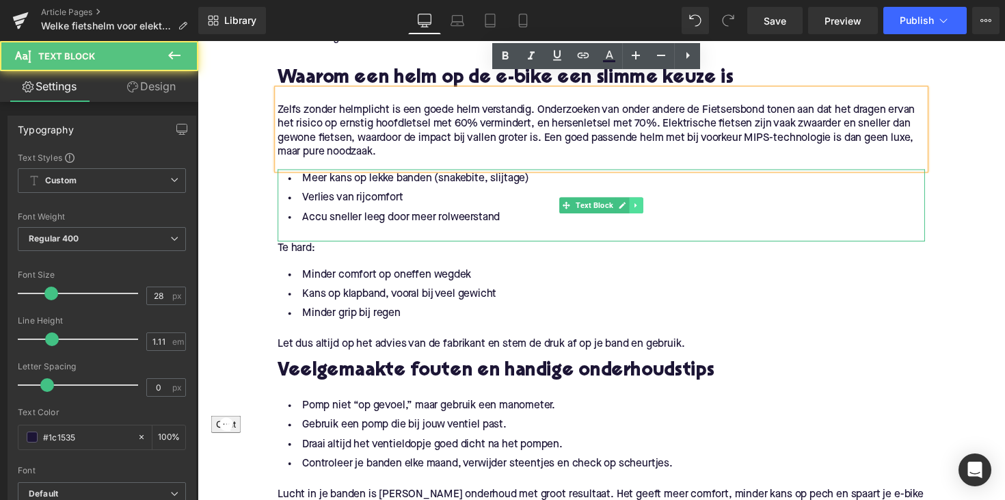
click at [648, 205] on icon at bounding box center [648, 209] width 8 height 8
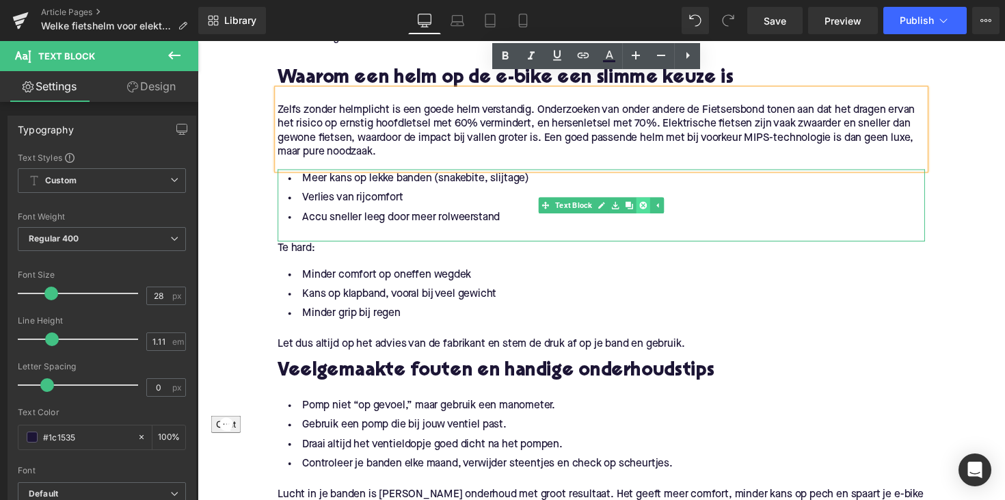
click at [652, 201] on link at bounding box center [654, 209] width 14 height 16
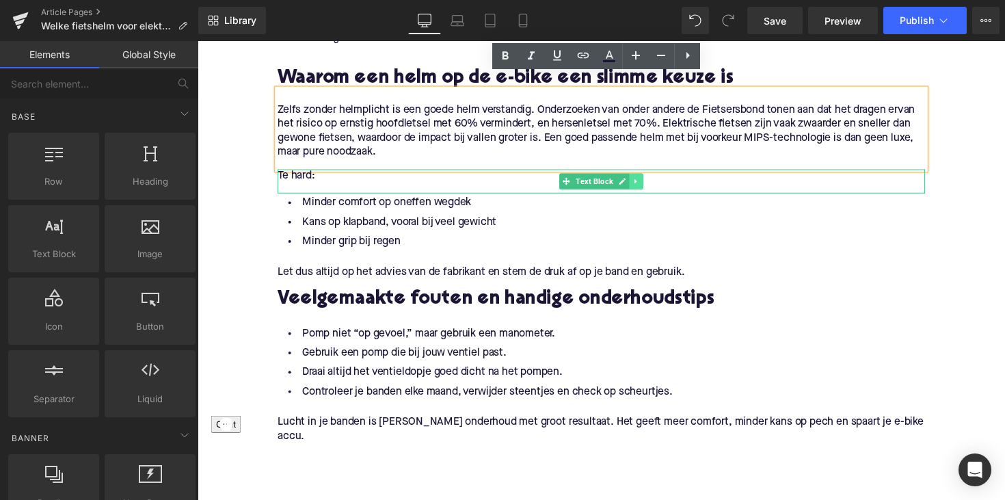
click at [648, 181] on icon at bounding box center [648, 185] width 8 height 8
click at [651, 181] on icon at bounding box center [654, 185] width 8 height 8
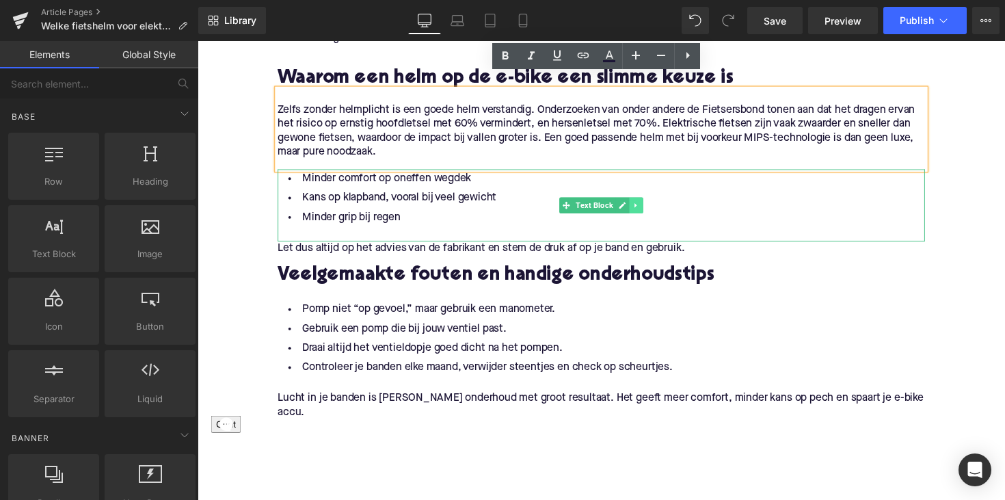
click at [644, 201] on link at bounding box center [647, 209] width 14 height 16
click at [650, 206] on icon at bounding box center [654, 210] width 8 height 8
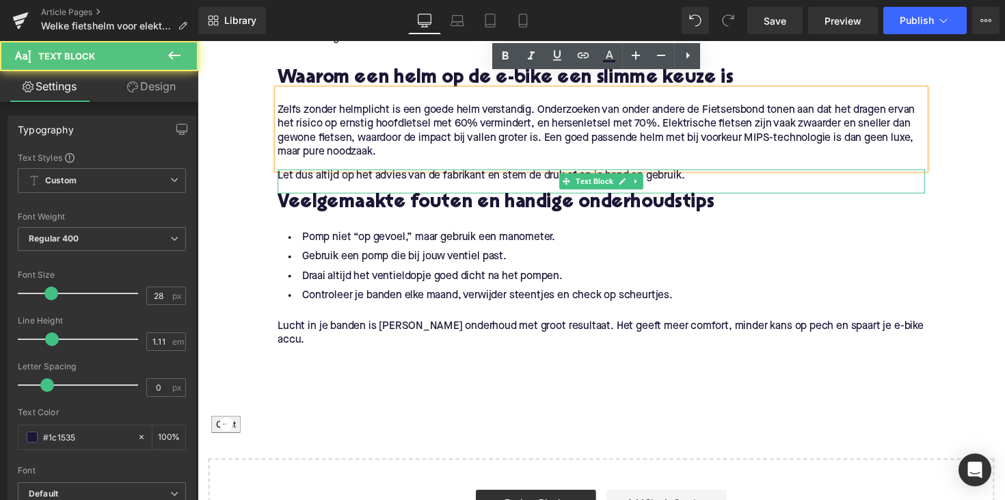
click at [653, 172] on div "Let dus altijd op het advies van de fabrikant en stem de druk af op je band en …" at bounding box center [611, 184] width 663 height 25
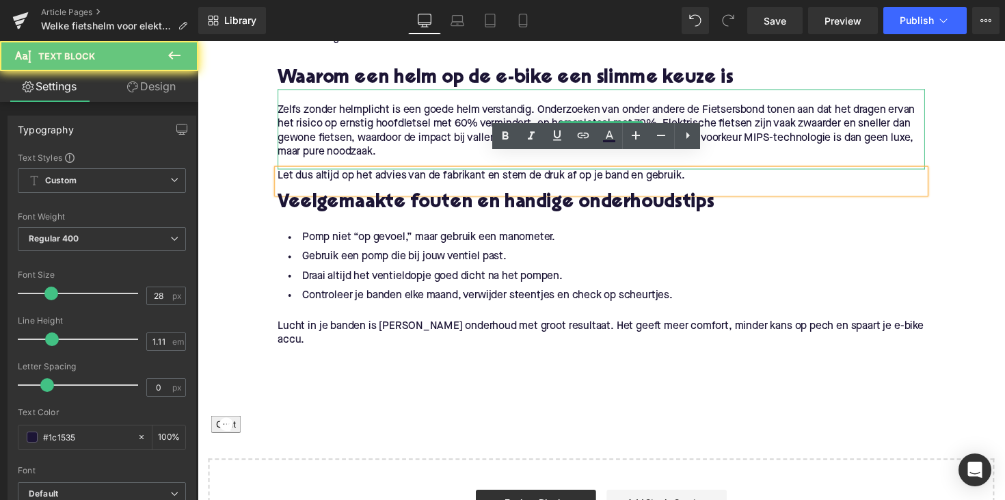
drag, startPoint x: 557, startPoint y: 108, endPoint x: 605, endPoint y: 153, distance: 65.8
click at [557, 107] on p "Zelfs zonder helmplicht is een goede helm verstandig. Onderzoeken van onder and…" at bounding box center [611, 133] width 663 height 57
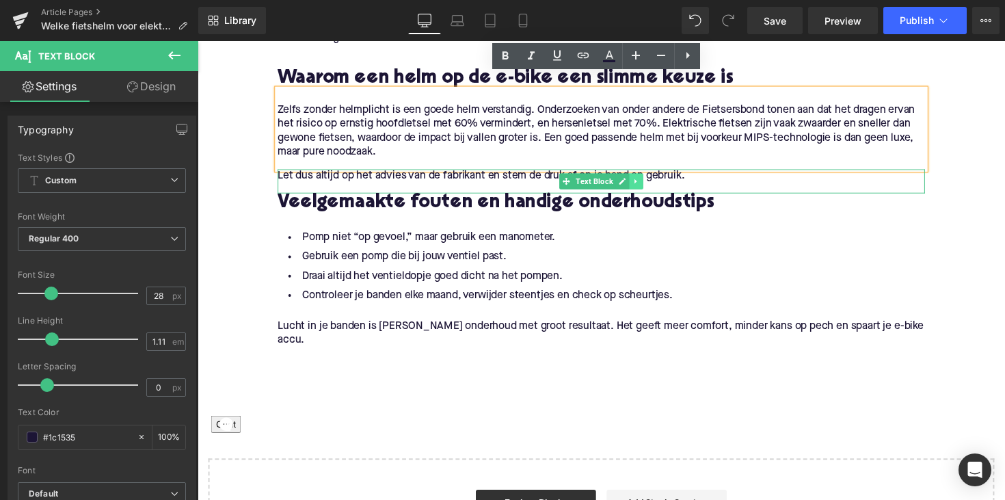
click at [644, 181] on icon at bounding box center [648, 185] width 8 height 8
click at [647, 176] on link at bounding box center [654, 184] width 14 height 16
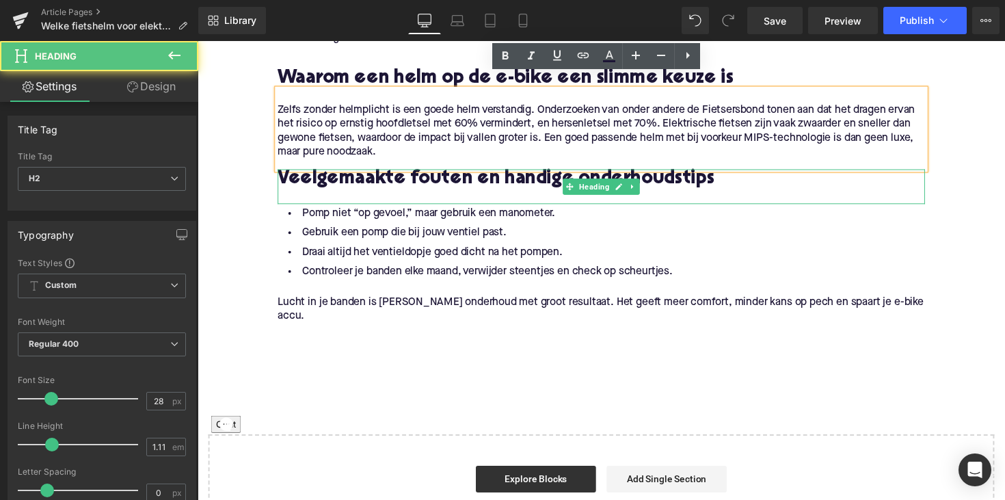
click at [375, 172] on h2 "Veelgemaakte fouten en handige onderhoudstips" at bounding box center [611, 182] width 663 height 21
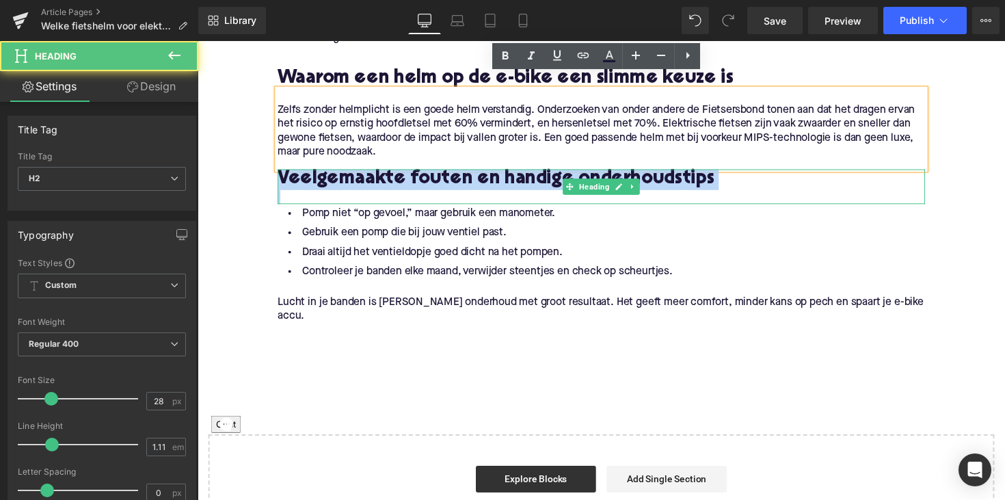
click at [375, 172] on h2 "Veelgemaakte fouten en handige onderhoudstips" at bounding box center [611, 182] width 663 height 21
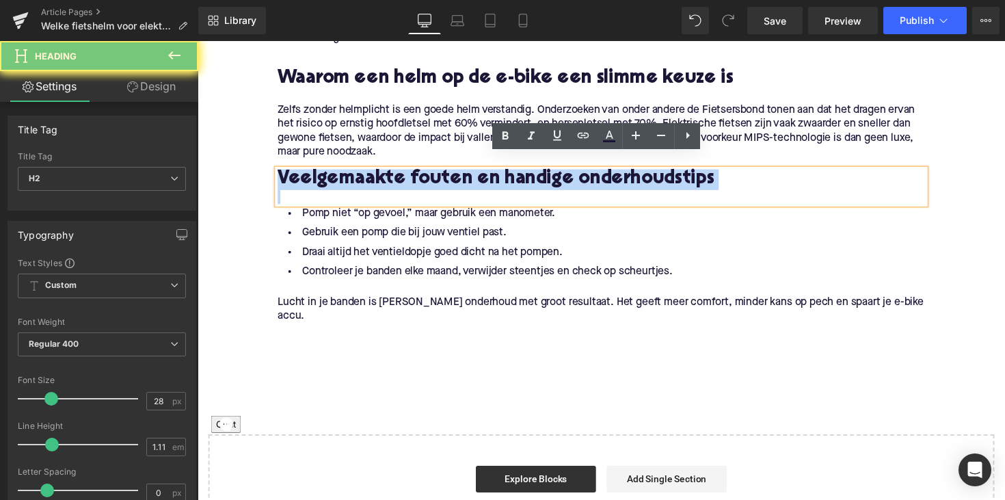
paste div
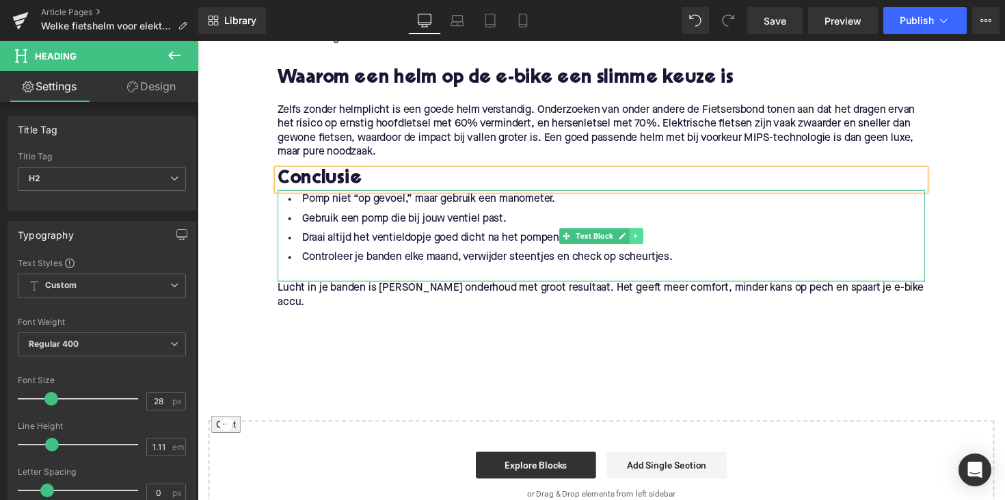
click at [647, 237] on icon at bounding box center [648, 241] width 8 height 8
click at [650, 237] on icon at bounding box center [654, 241] width 8 height 8
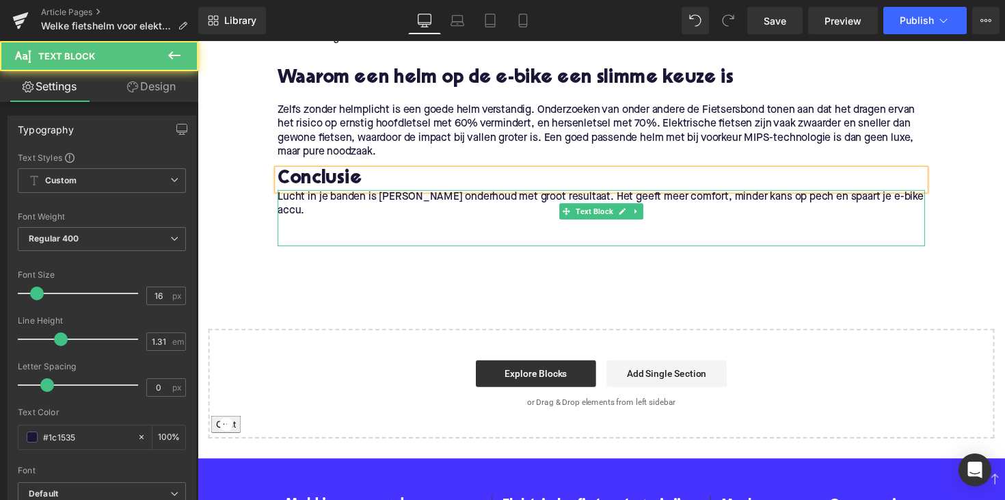
click at [336, 194] on div "Lucht in je banden is [PERSON_NAME] onderhoud met groot resultaat. Het geeft me…" at bounding box center [611, 208] width 663 height 29
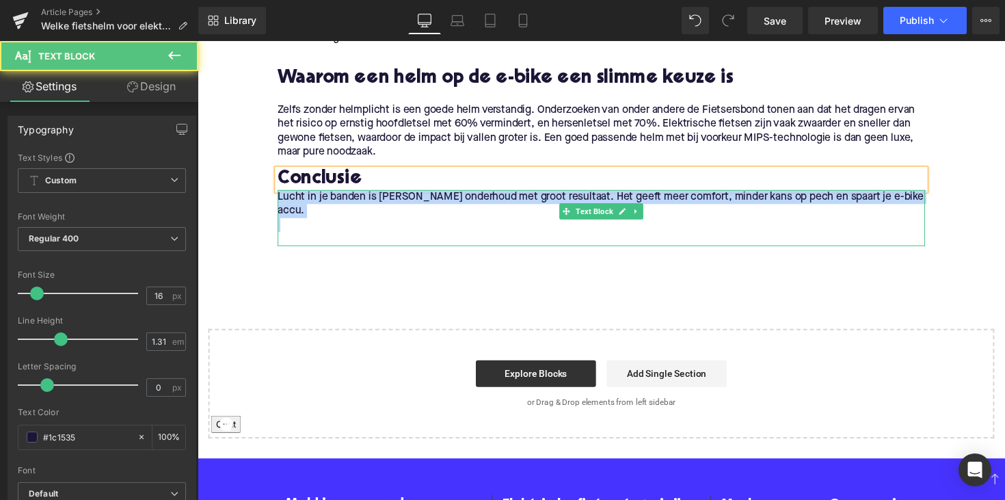
click at [336, 194] on div "Lucht in je banden is [PERSON_NAME] onderhoud met groot resultaat. Het geeft me…" at bounding box center [611, 208] width 663 height 29
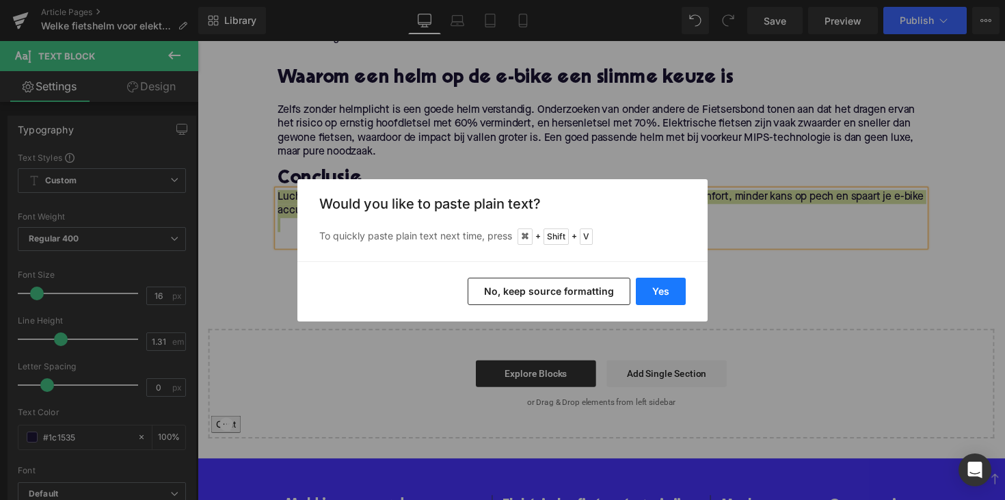
click at [648, 289] on button "Yes" at bounding box center [661, 291] width 50 height 27
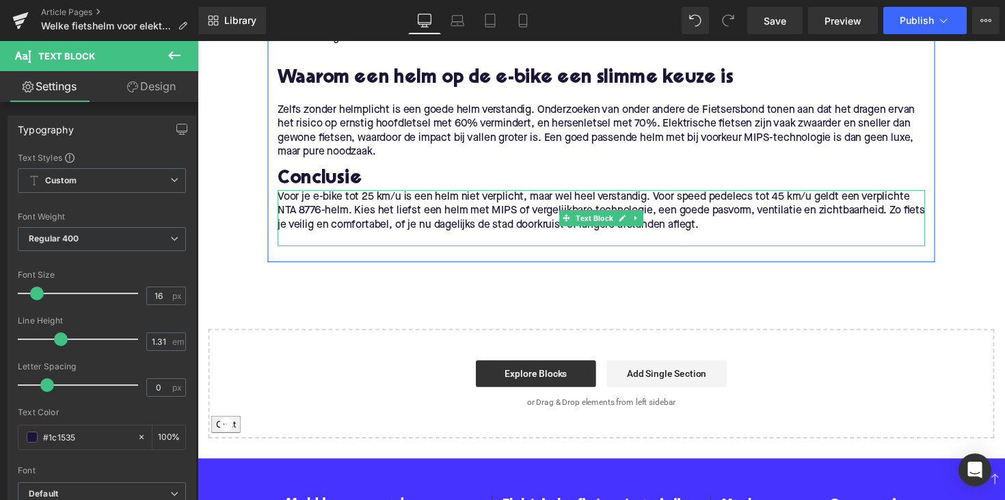
click at [298, 194] on div "Voor je e-bike tot 25 km/u is een helm niet verplicht, maar wel heel verstandig…" at bounding box center [611, 215] width 663 height 43
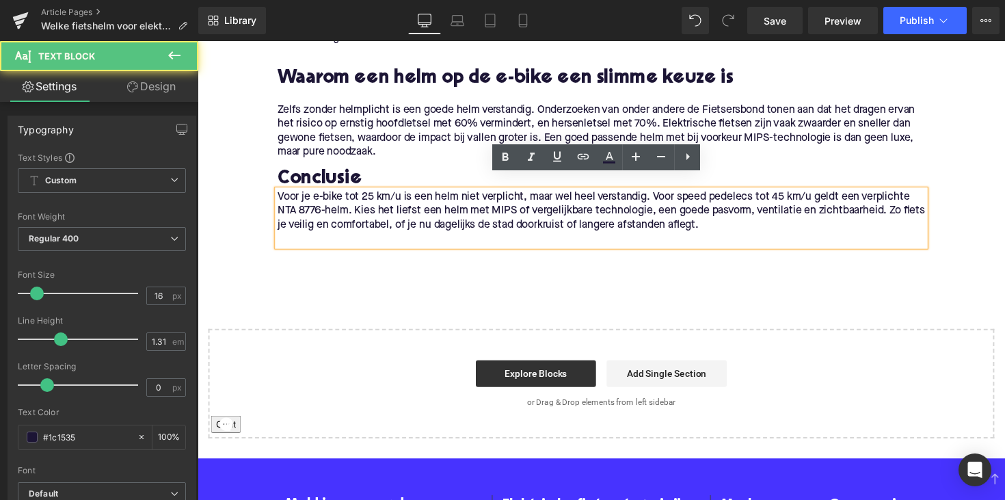
click at [280, 194] on div "Voor je e-bike tot 25 km/u is een helm niet verplicht, maar wel heel verstandig…" at bounding box center [611, 215] width 663 height 43
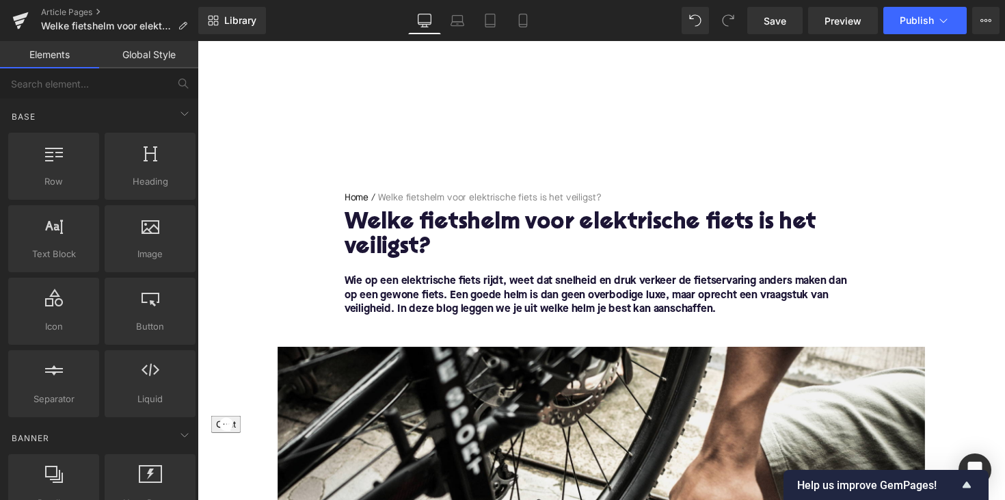
scroll to position [0, 0]
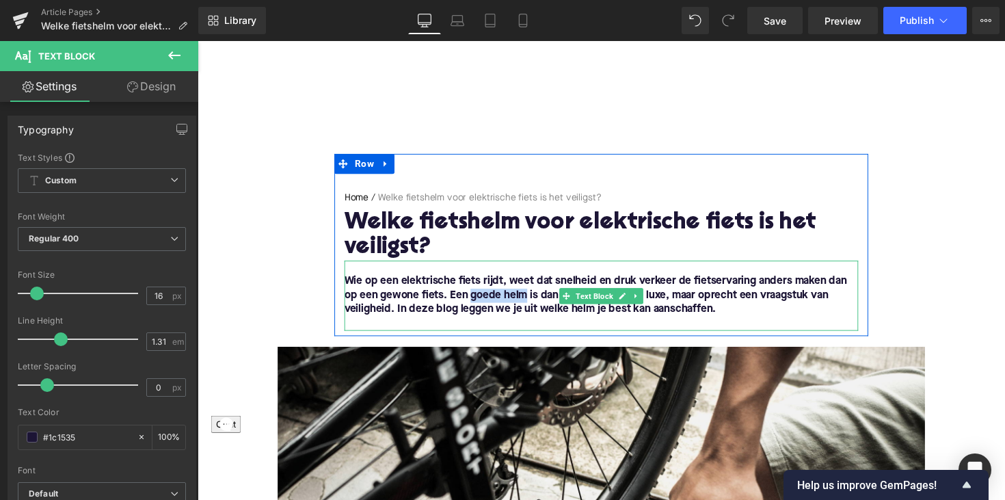
drag, startPoint x: 533, startPoint y: 303, endPoint x: 476, endPoint y: 306, distance: 57.5
click at [476, 306] on font "Wie op een elektrische fiets rijdt, weet dat snelheid en druk verkeer de fietse…" at bounding box center [605, 302] width 515 height 40
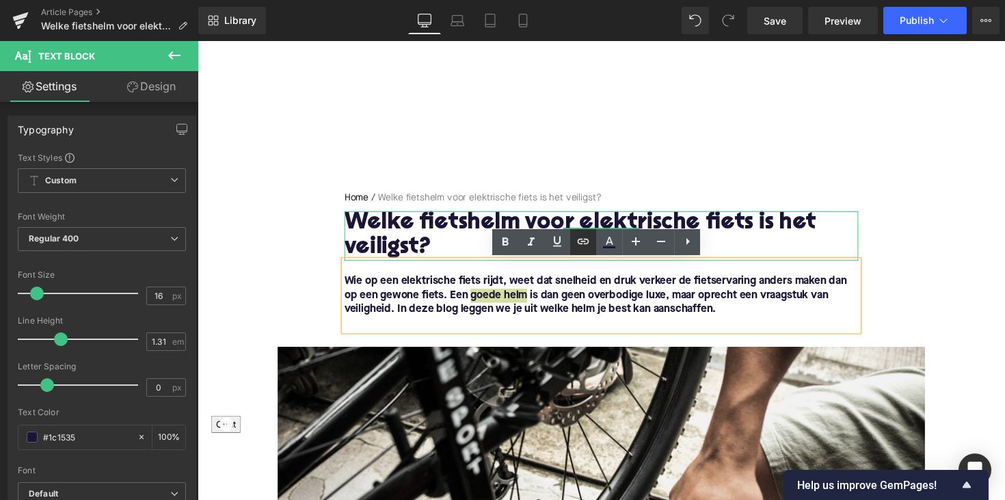
click at [581, 246] on icon at bounding box center [583, 241] width 16 height 16
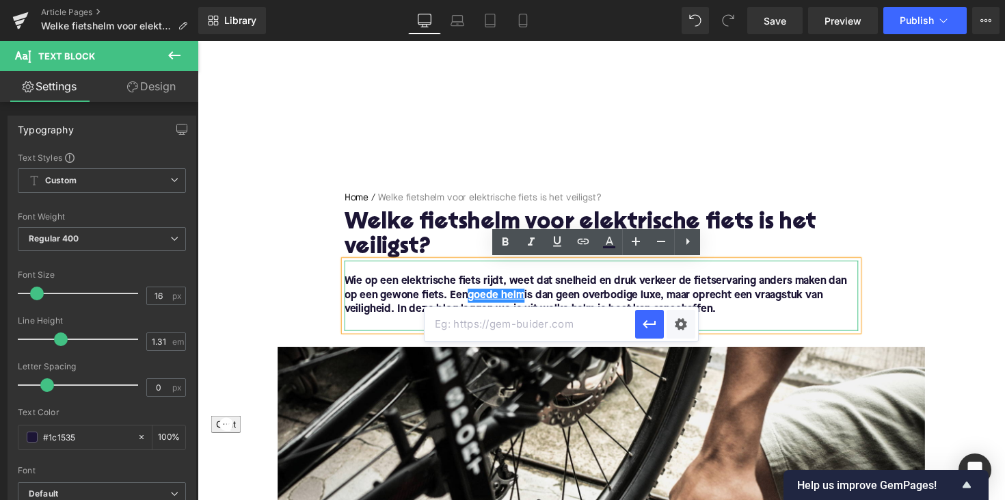
click at [529, 328] on input "text" at bounding box center [530, 324] width 211 height 34
paste input "[URL][DOMAIN_NAME]"
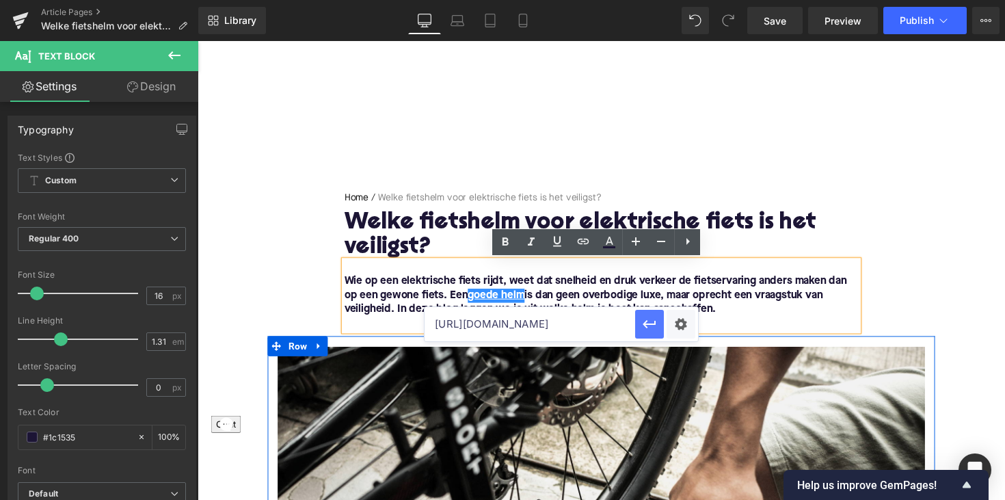
type input "[URL][DOMAIN_NAME]"
click at [641, 315] on button "button" at bounding box center [649, 324] width 29 height 29
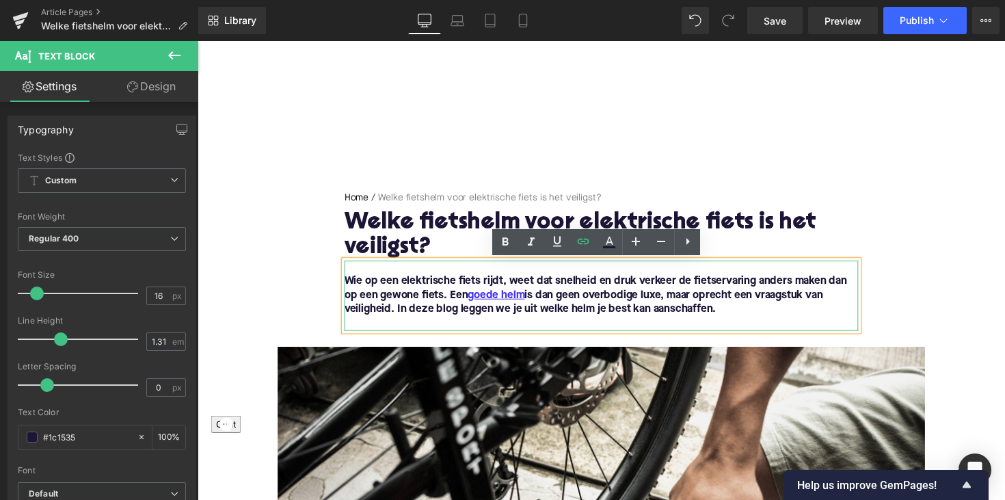
click at [636, 319] on font "Wie op een elektrische fiets rijdt, weet dat snelheid en druk verkeer de fietse…" at bounding box center [605, 302] width 515 height 40
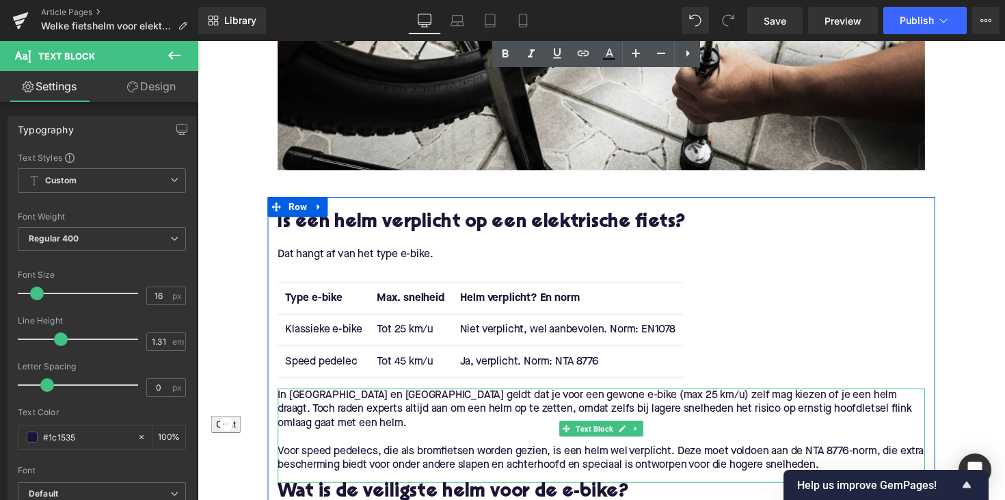
scroll to position [565, 0]
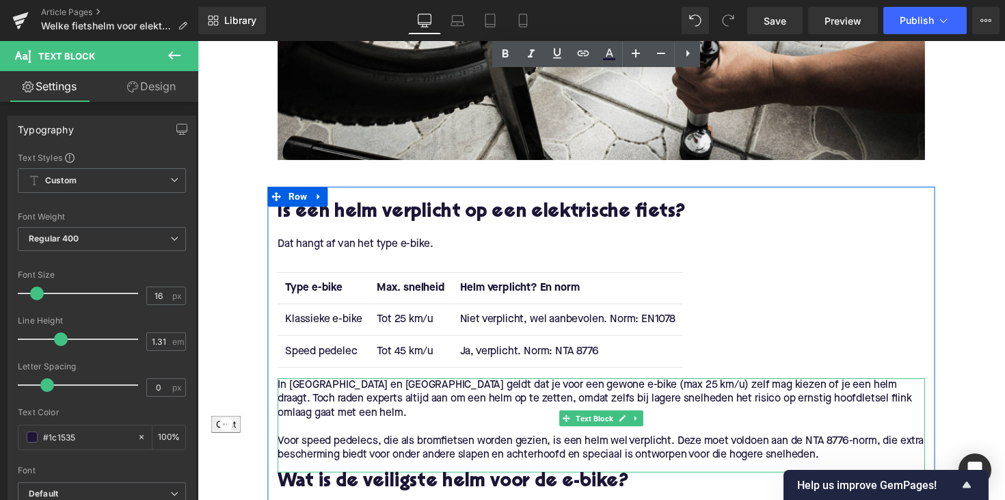
click at [670, 384] on div "Type e-bike Max. snelheid Helm verplicht? En norm Klassieke e-bike Tot 25 km/u …" at bounding box center [611, 327] width 663 height 120
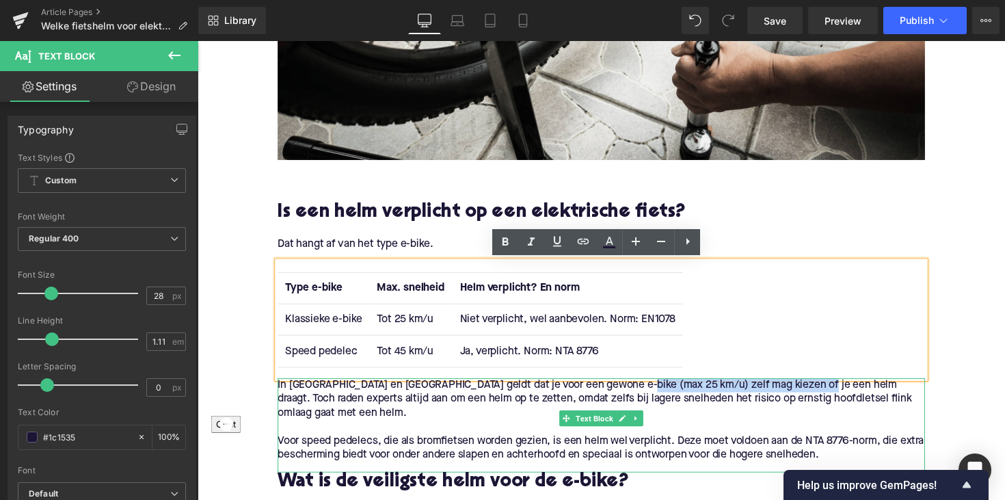
drag, startPoint x: 646, startPoint y: 395, endPoint x: 831, endPoint y: 394, distance: 184.7
click at [831, 394] on p "In [GEOGRAPHIC_DATA] en [GEOGRAPHIC_DATA] geldt dat je voor een gewone e-bike (…" at bounding box center [611, 407] width 663 height 43
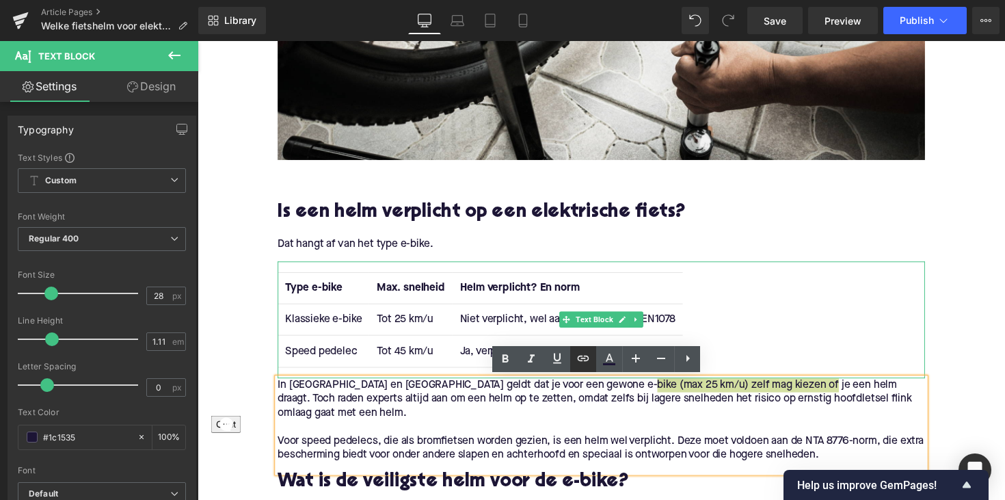
click at [583, 362] on icon at bounding box center [583, 358] width 16 height 16
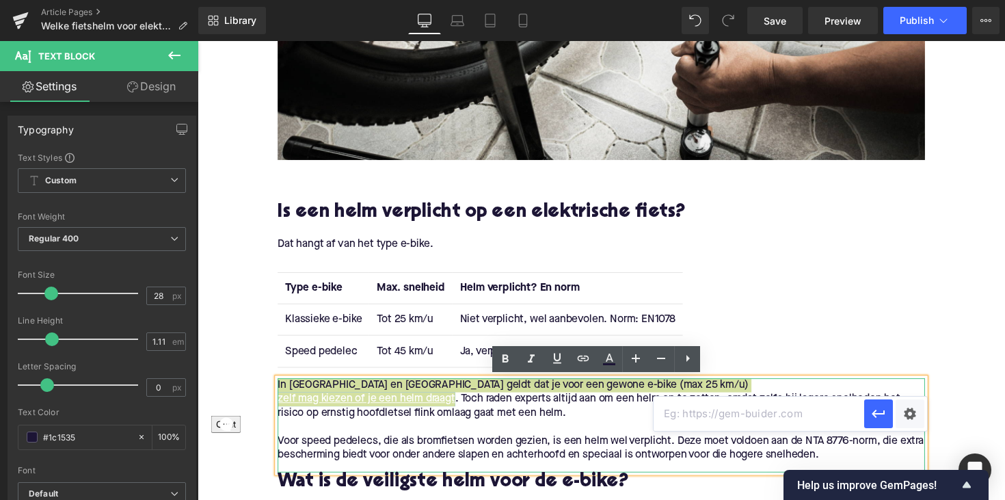
click at [696, 404] on input "text" at bounding box center [759, 414] width 211 height 34
paste input "[URL][DOMAIN_NAME]"
click at [874, 414] on icon "button" at bounding box center [878, 414] width 13 height 8
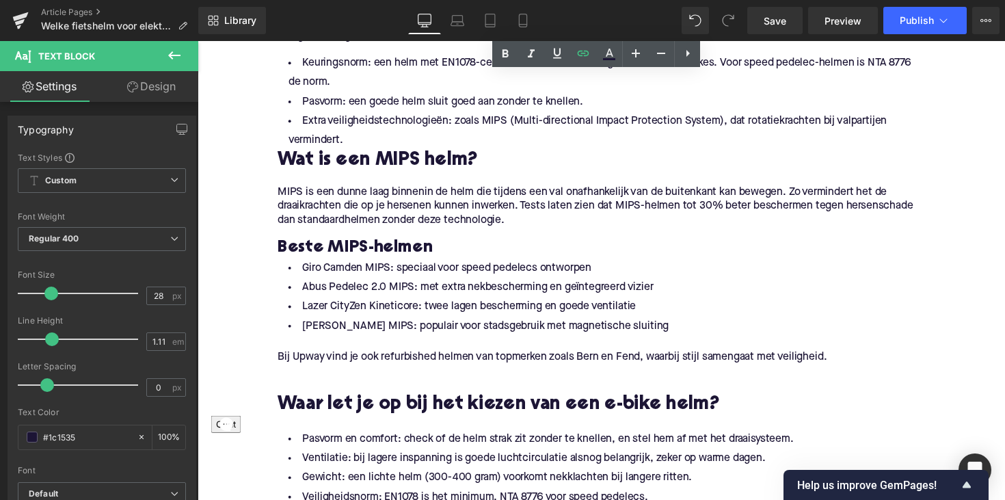
scroll to position [1044, 0]
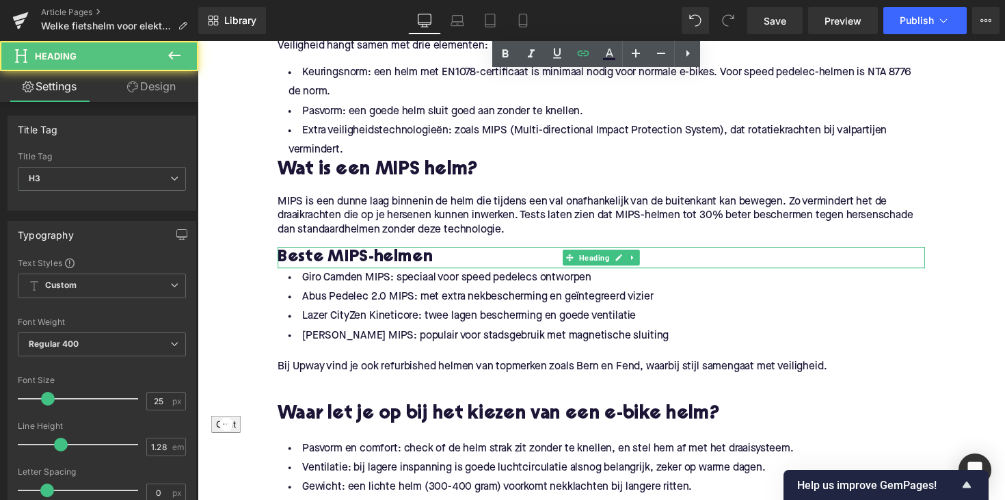
click at [446, 252] on h3 "Beste MIPS-helmen" at bounding box center [611, 263] width 663 height 22
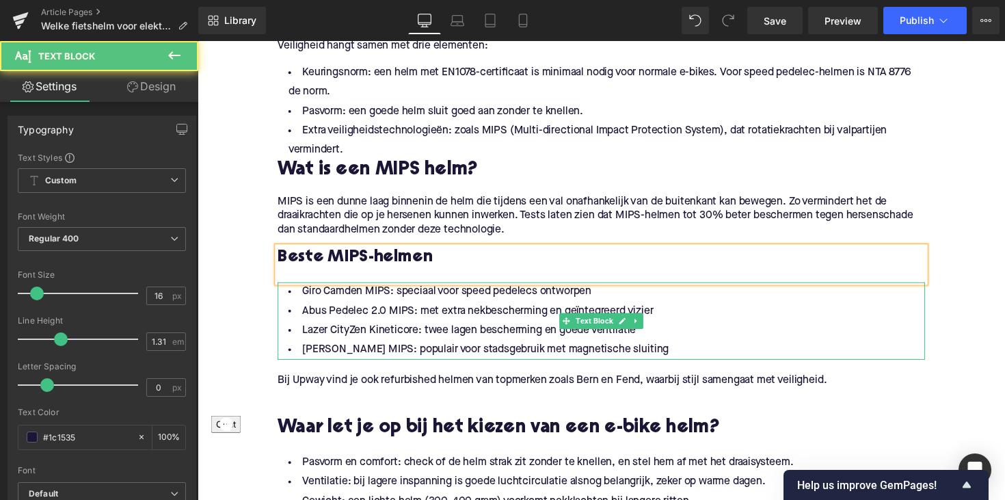
click at [460, 347] on li "[PERSON_NAME] MIPS: populair voor stadsgebruik met magnetische sluiting" at bounding box center [611, 357] width 663 height 20
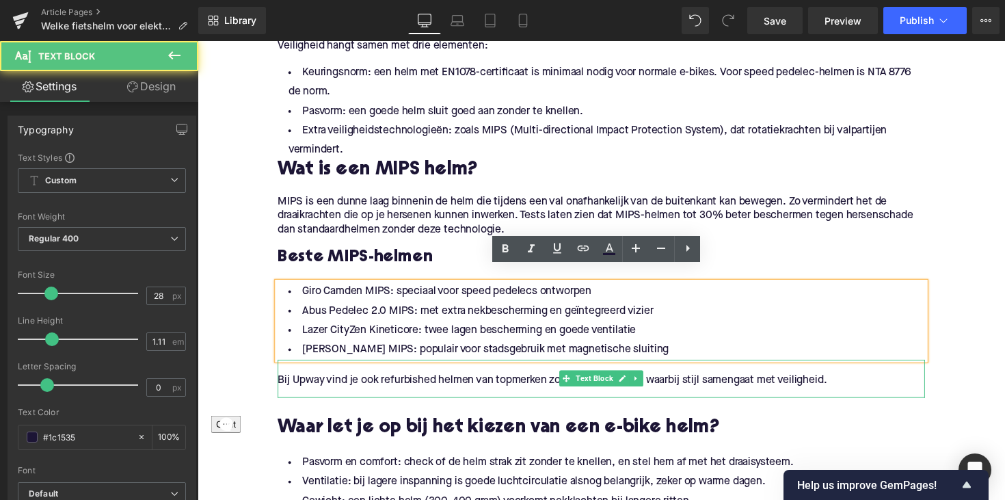
click at [301, 386] on div "Bij Upway vind je ook refurbished helmen van topmerken zoals Bern en Fend, waar…" at bounding box center [611, 386] width 663 height 39
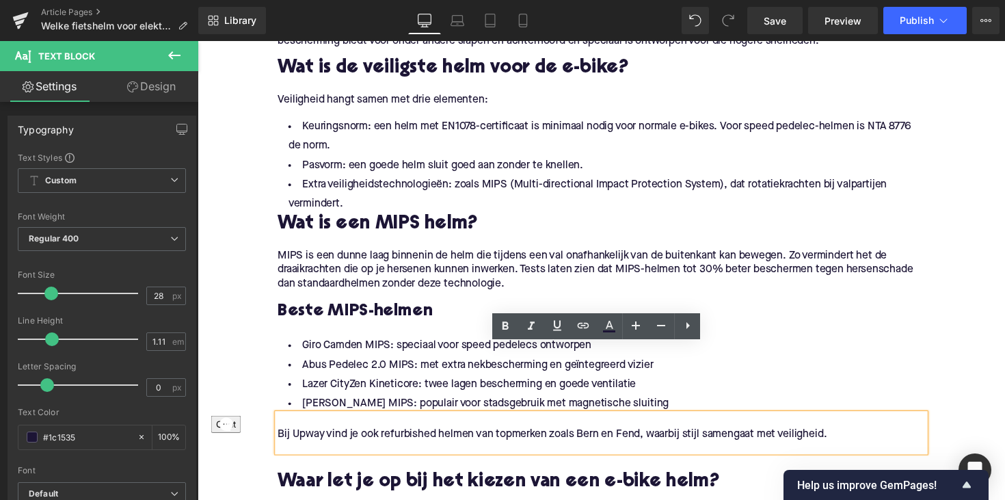
scroll to position [941, 0]
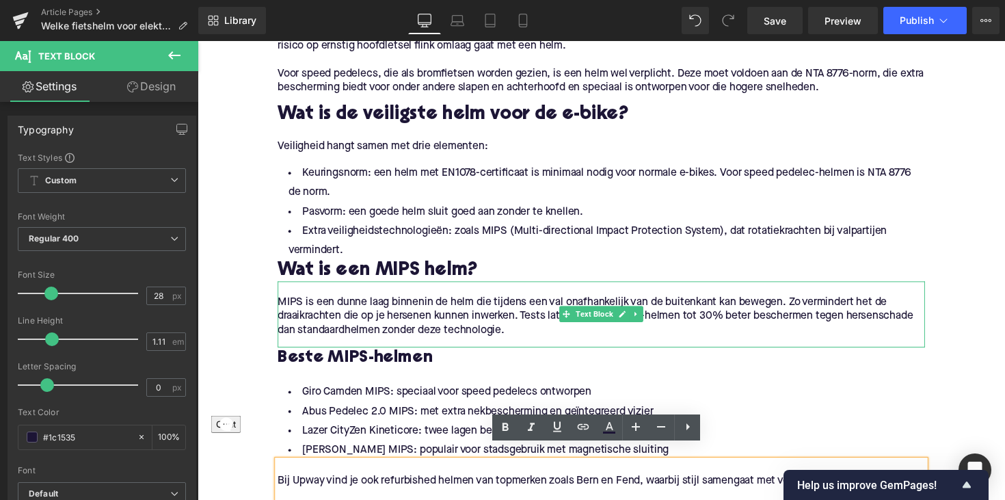
click at [290, 302] on p "MIPS is een dunne laag binnenin de helm die tijdens een val onafhankelijk van d…" at bounding box center [611, 323] width 663 height 43
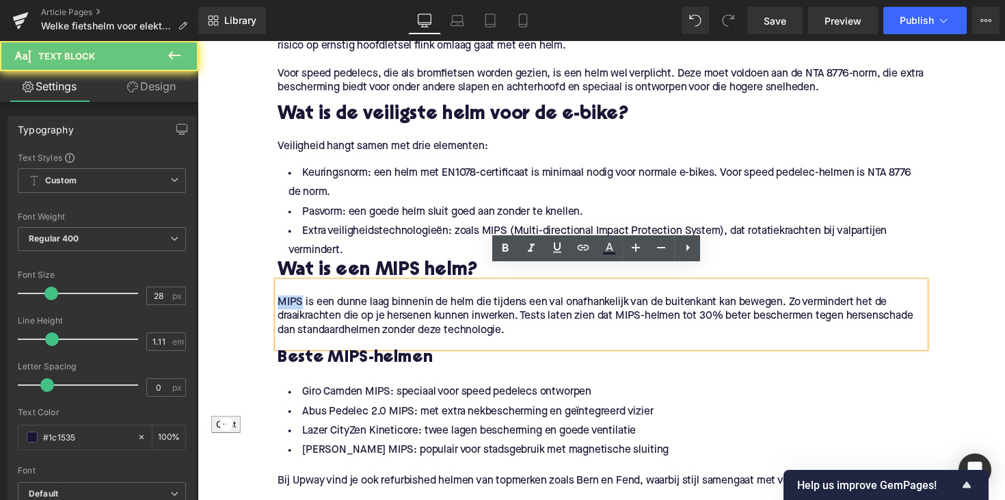
click at [290, 302] on p "MIPS is een dunne laag binnenin de helm die tijdens een val onafhankelijk van d…" at bounding box center [611, 323] width 663 height 43
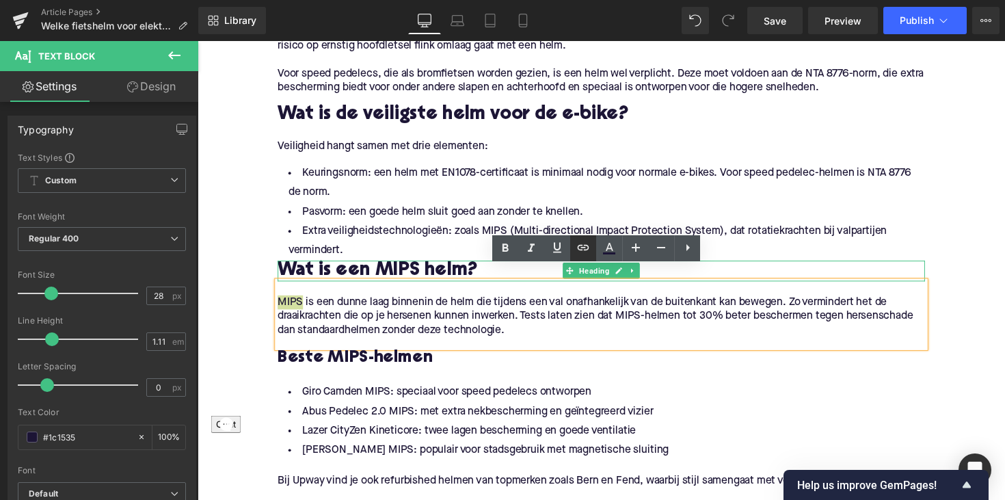
click at [584, 248] on icon at bounding box center [584, 247] width 12 height 5
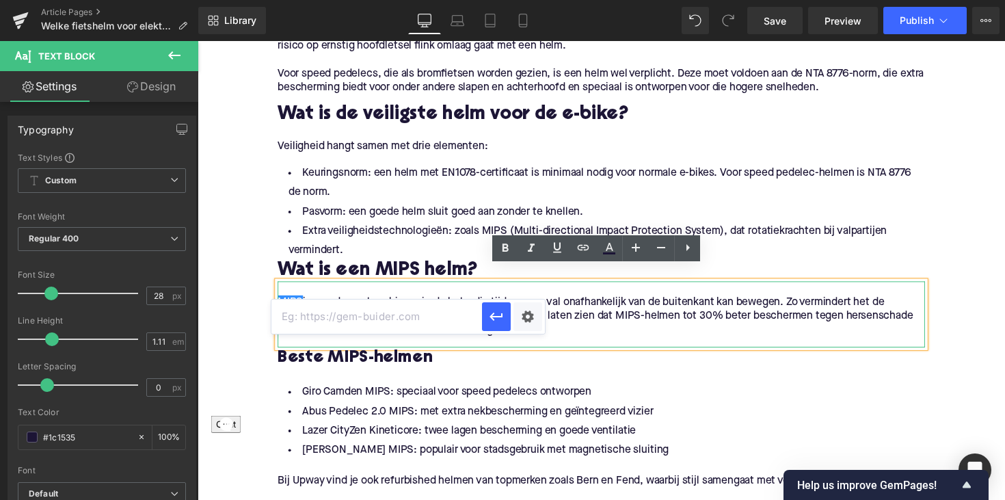
click at [442, 318] on input "text" at bounding box center [377, 317] width 211 height 34
paste input "[URL][DOMAIN_NAME]"
click at [485, 325] on button "button" at bounding box center [496, 316] width 29 height 29
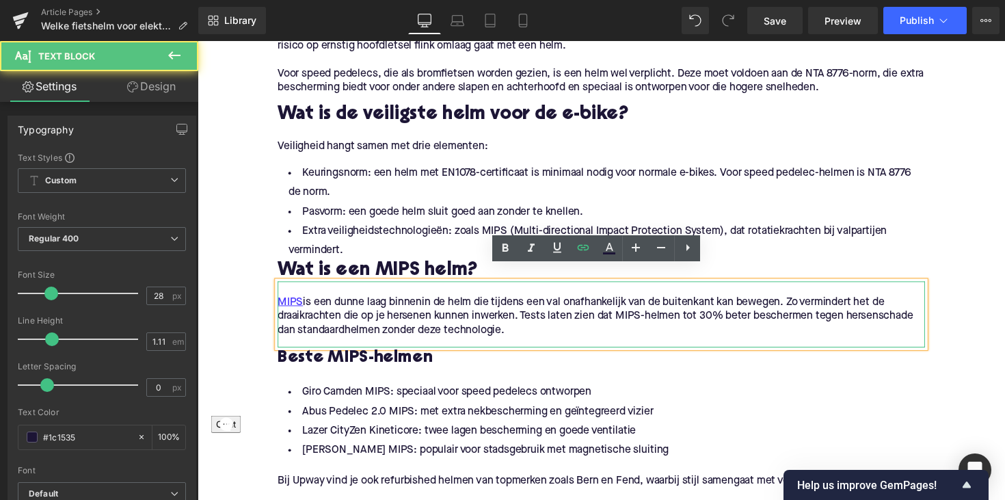
click at [304, 287] on div "MIPS is een dunne laag binnenin de helm die tijdens een val onafhankelijk van d…" at bounding box center [611, 321] width 663 height 68
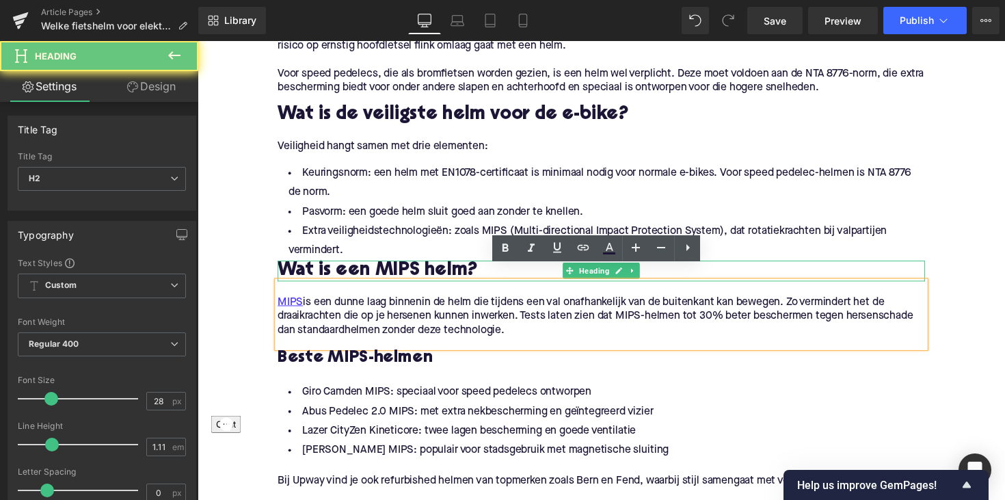
click at [281, 266] on h2 "Wat is een MIPS helm?" at bounding box center [611, 276] width 663 height 21
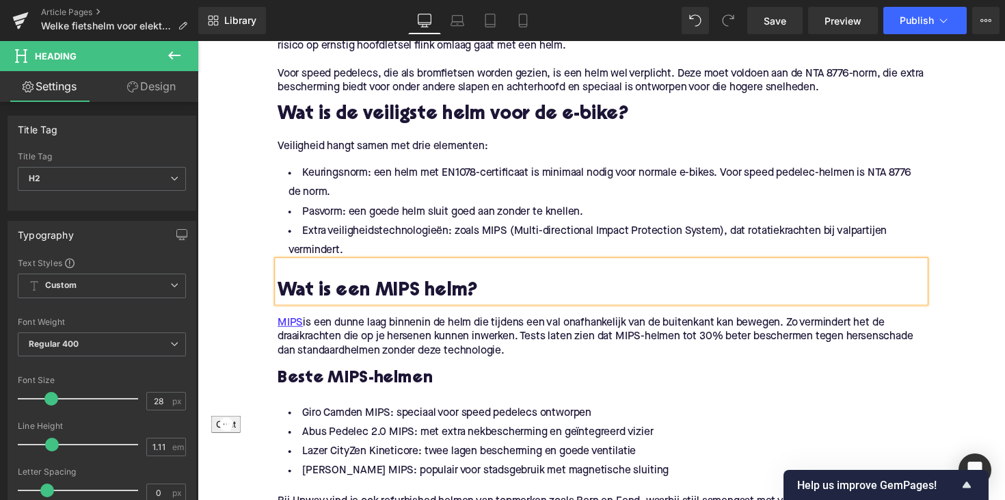
click at [378, 376] on h3 "Beste MIPS-helmen" at bounding box center [611, 387] width 663 height 22
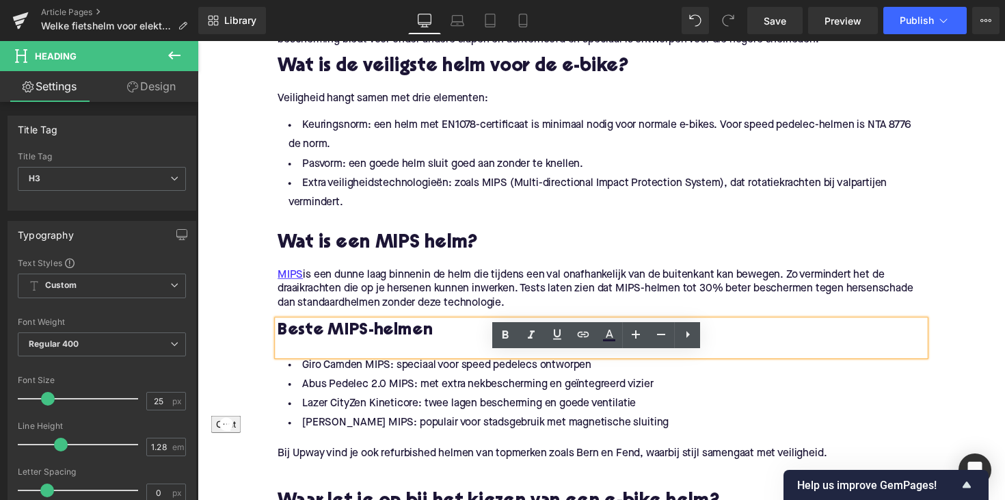
scroll to position [1020, 0]
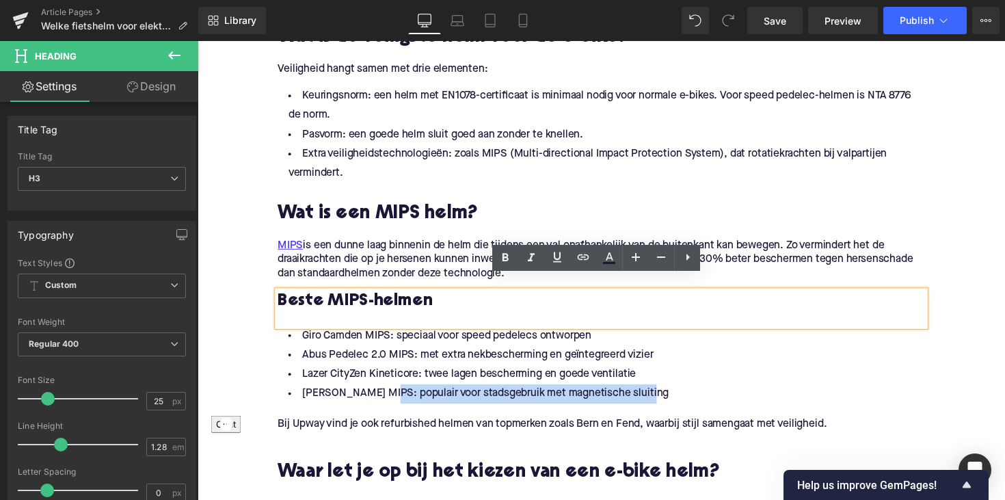
click at [389, 395] on div "Giro Camden MIPS: speciaal voor speed pedelecs ontworpen Abus Pedelec 2.0 MIPS:…" at bounding box center [611, 372] width 663 height 79
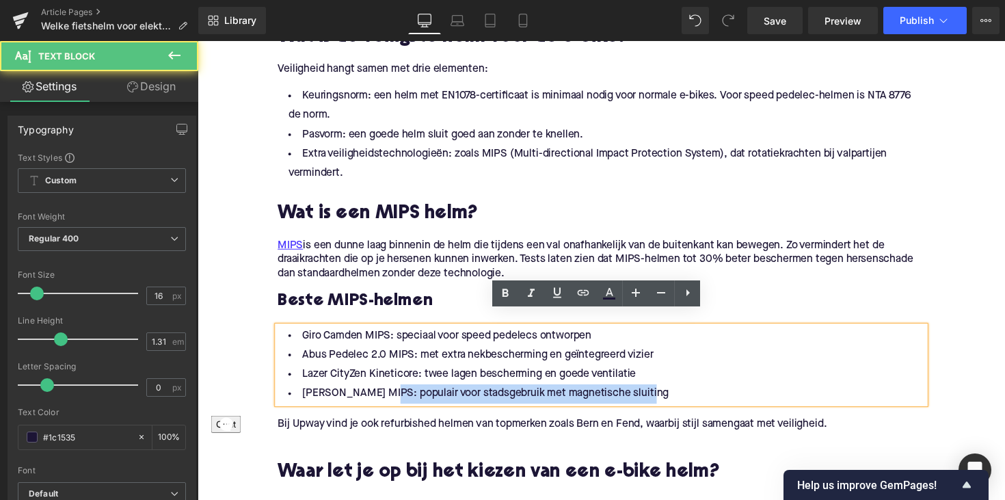
click at [391, 393] on li "[PERSON_NAME] MIPS: populair voor stadsgebruik met magnetische sluiting" at bounding box center [611, 403] width 663 height 20
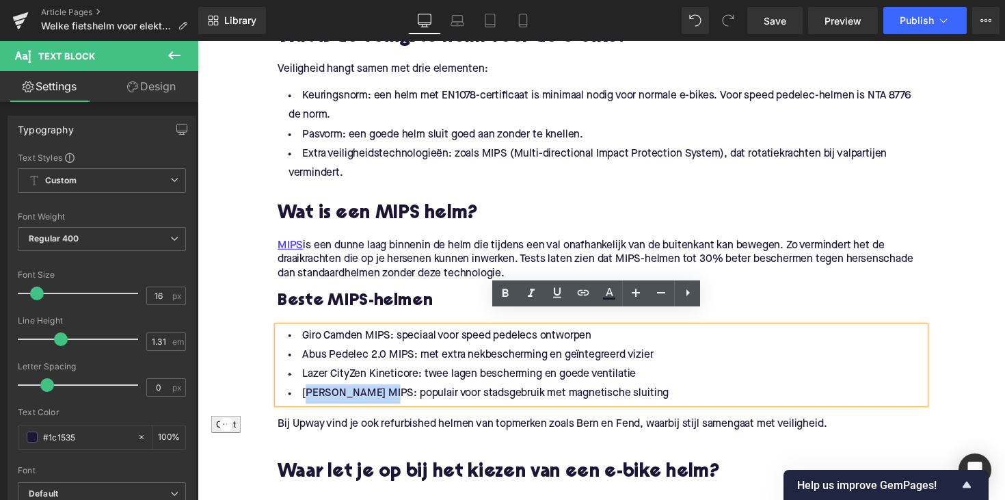
drag, startPoint x: 391, startPoint y: 386, endPoint x: 302, endPoint y: 385, distance: 88.9
click at [302, 393] on li "[PERSON_NAME] MIPS: populair voor stadsgebruik met magnetische sluiting" at bounding box center [611, 403] width 663 height 20
drag, startPoint x: 300, startPoint y: 388, endPoint x: 391, endPoint y: 390, distance: 91.7
click at [391, 393] on li "[PERSON_NAME] MIPS: populair voor stadsgebruik met magnetische sluiting" at bounding box center [611, 403] width 663 height 20
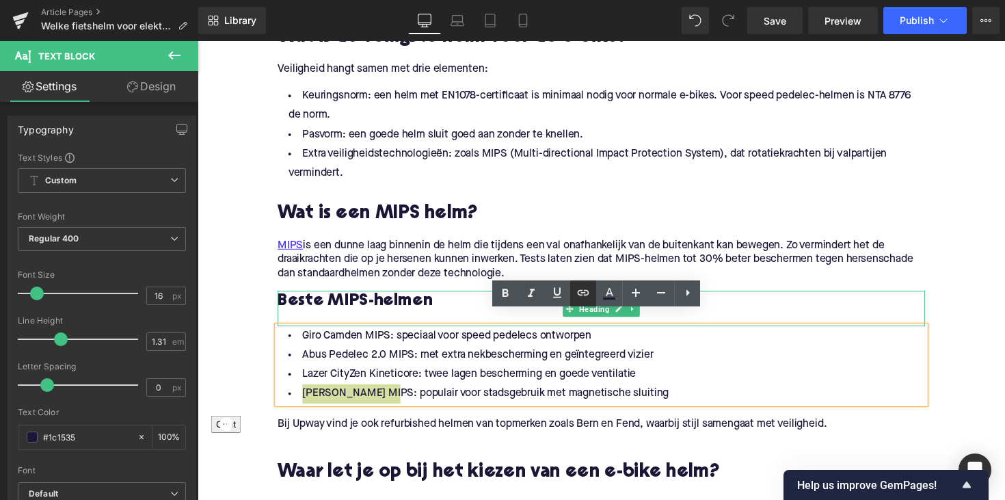
click at [577, 294] on icon at bounding box center [583, 293] width 16 height 16
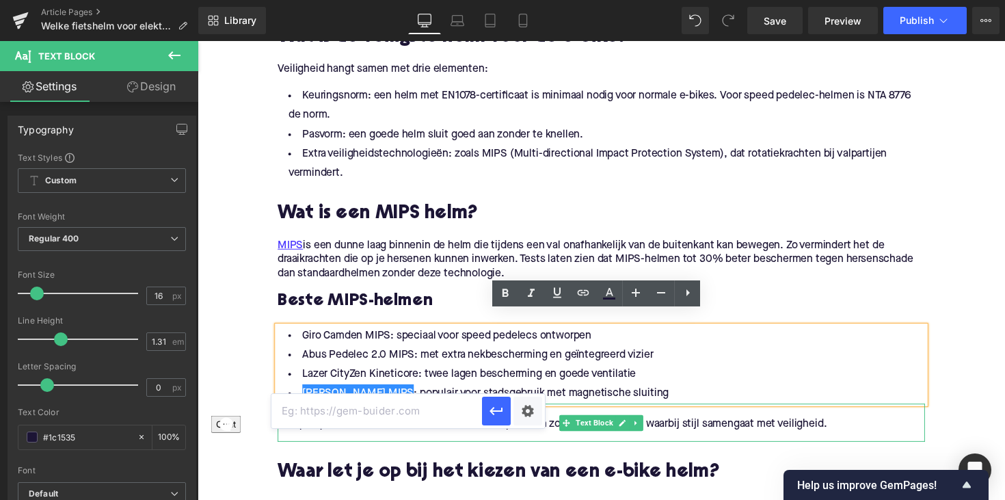
click at [401, 416] on input "text" at bounding box center [377, 411] width 211 height 34
paste input "[URL][DOMAIN_NAME]"
click at [490, 403] on icon "button" at bounding box center [496, 411] width 16 height 16
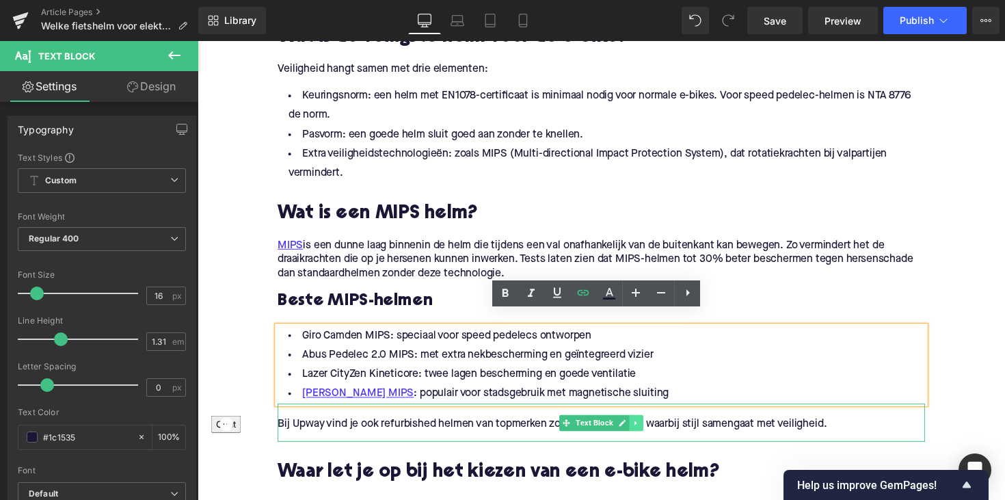
click at [644, 428] on icon at bounding box center [648, 432] width 8 height 8
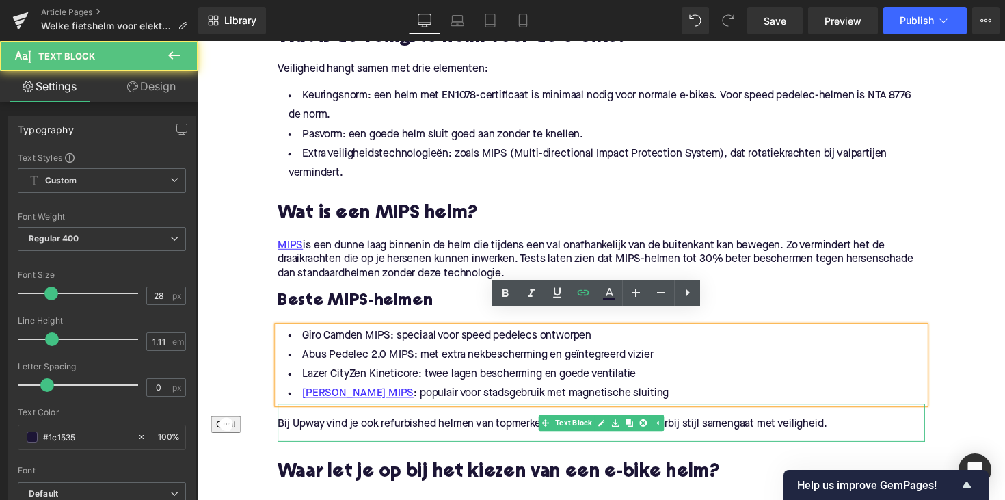
click at [693, 427] on p "Bij Upway vind je ook refurbished helmen van topmerken zoals Bern en Fend, waar…" at bounding box center [611, 434] width 663 height 14
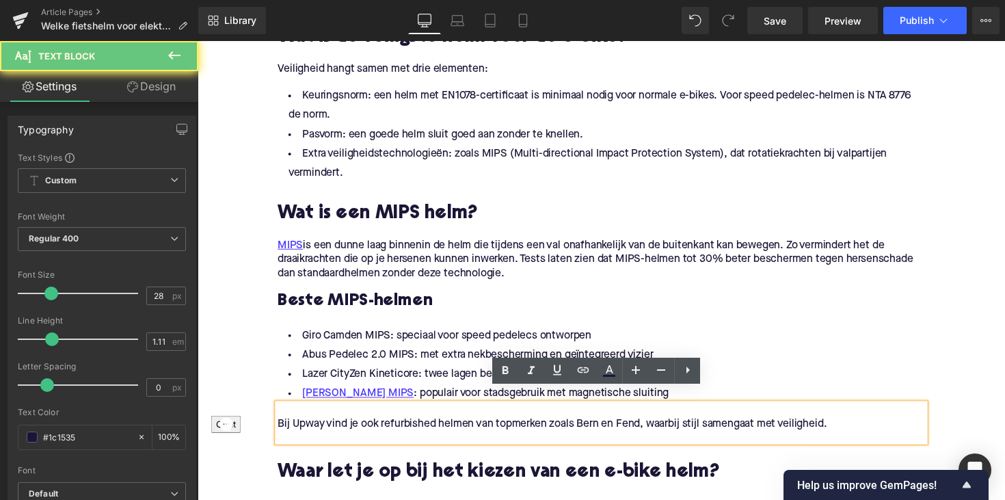
click at [641, 427] on p "Bij Upway vind je ook refurbished helmen van topmerken zoals Bern en Fend, waar…" at bounding box center [611, 434] width 663 height 14
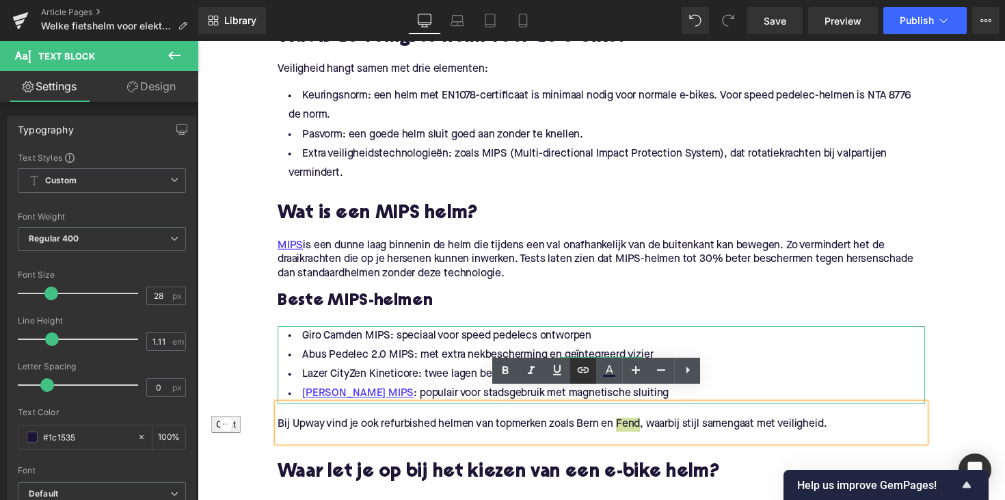
click at [582, 373] on icon at bounding box center [583, 370] width 16 height 16
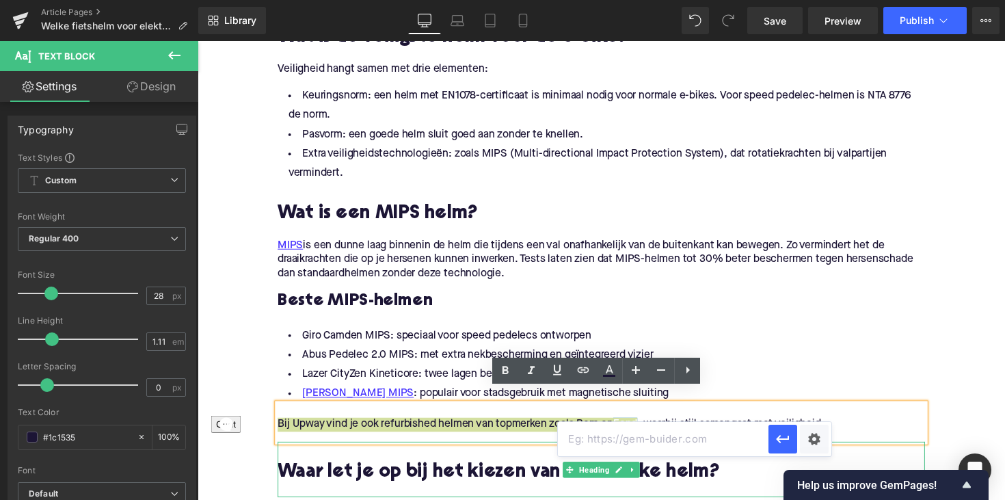
click at [581, 441] on input "text" at bounding box center [663, 439] width 211 height 34
paste input "[URL][DOMAIN_NAME]"
click at [777, 442] on icon "button" at bounding box center [783, 439] width 16 height 16
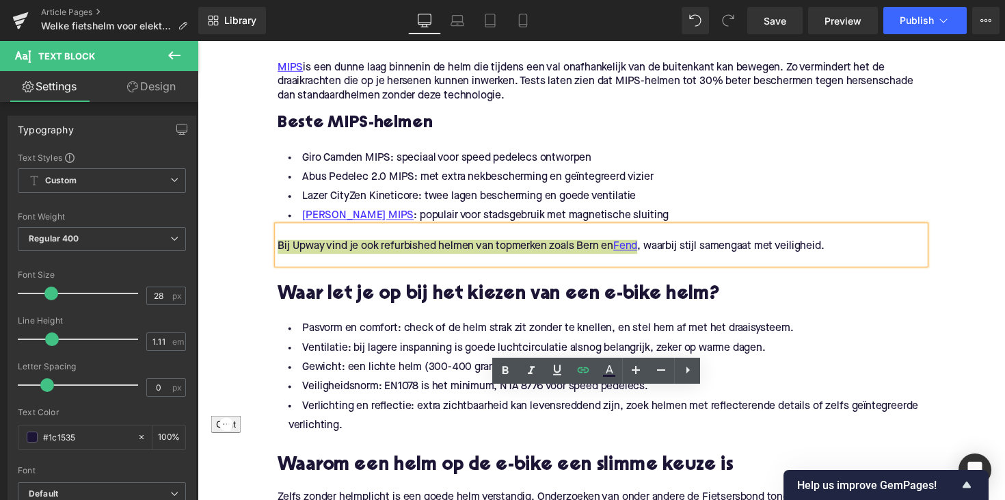
scroll to position [1453, 0]
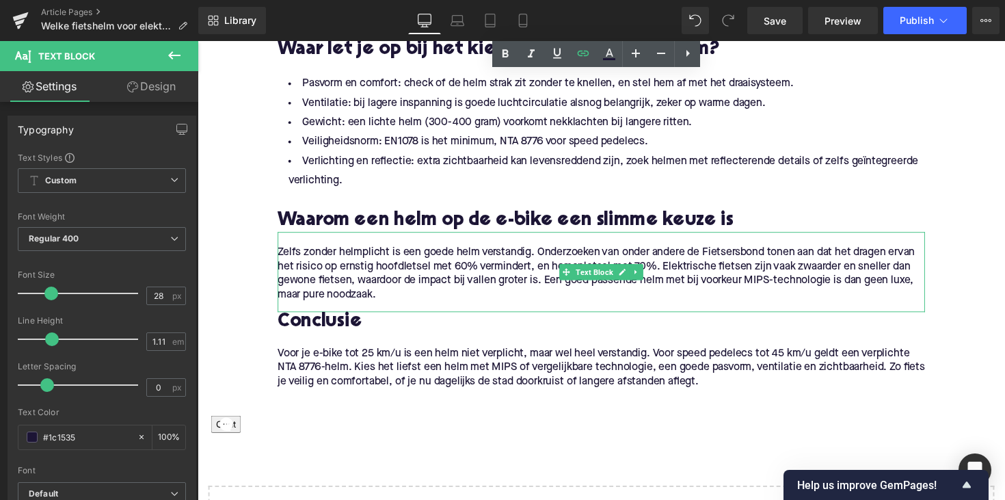
click at [732, 251] on p "Zelfs zonder helmplicht is een goede helm verstandig. Onderzoeken van onder and…" at bounding box center [611, 279] width 663 height 57
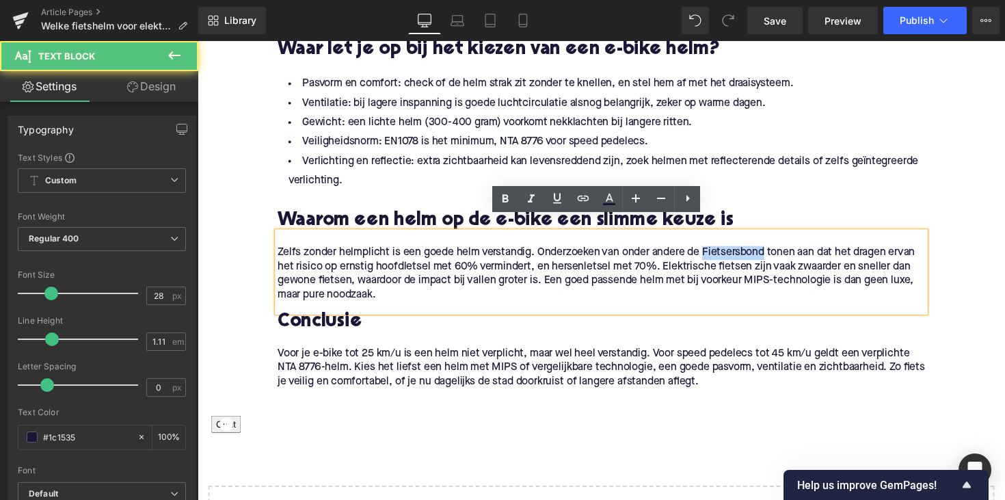
click at [732, 251] on p "Zelfs zonder helmplicht is een goede helm verstandig. Onderzoeken van onder and…" at bounding box center [611, 279] width 663 height 57
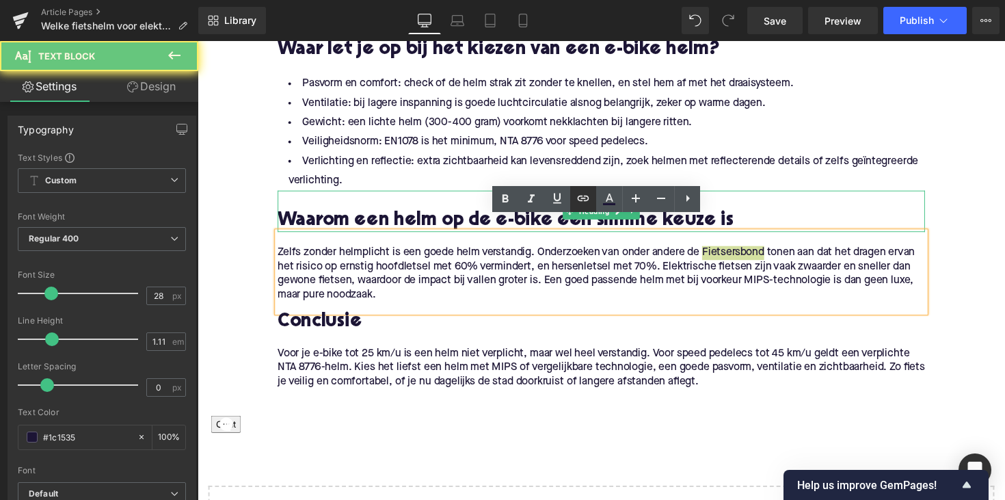
click at [583, 202] on icon at bounding box center [583, 198] width 16 height 16
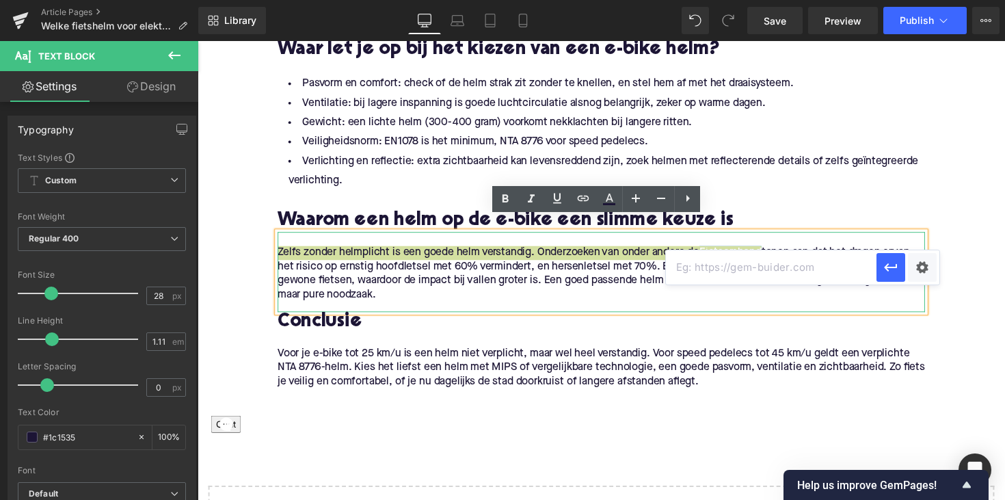
click at [717, 272] on input "text" at bounding box center [771, 267] width 211 height 34
paste input "[URL][DOMAIN_NAME]"
type input "[URL][DOMAIN_NAME]"
click at [881, 270] on button "button" at bounding box center [891, 267] width 29 height 29
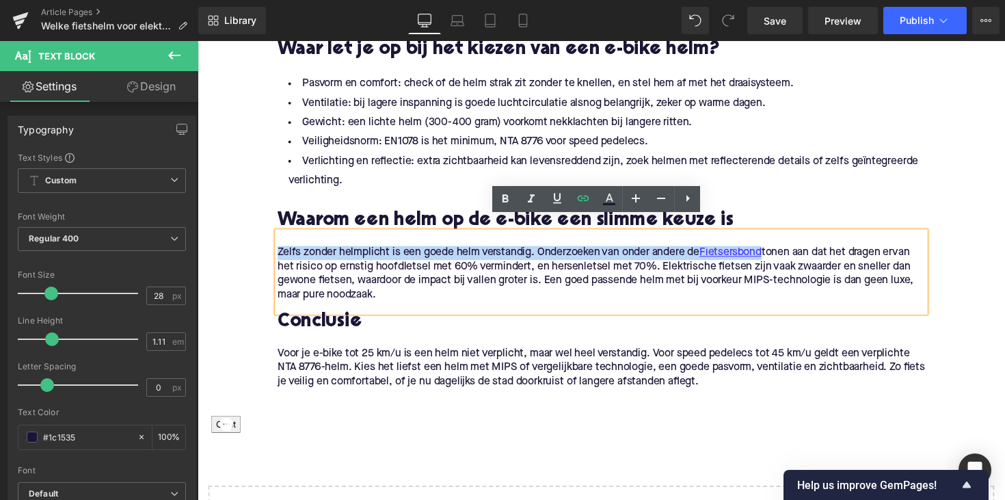
click at [634, 354] on div "Voor je e-bike tot 25 km/u is een helm niet verplicht, maar wel heel verstandig…" at bounding box center [611, 375] width 663 height 43
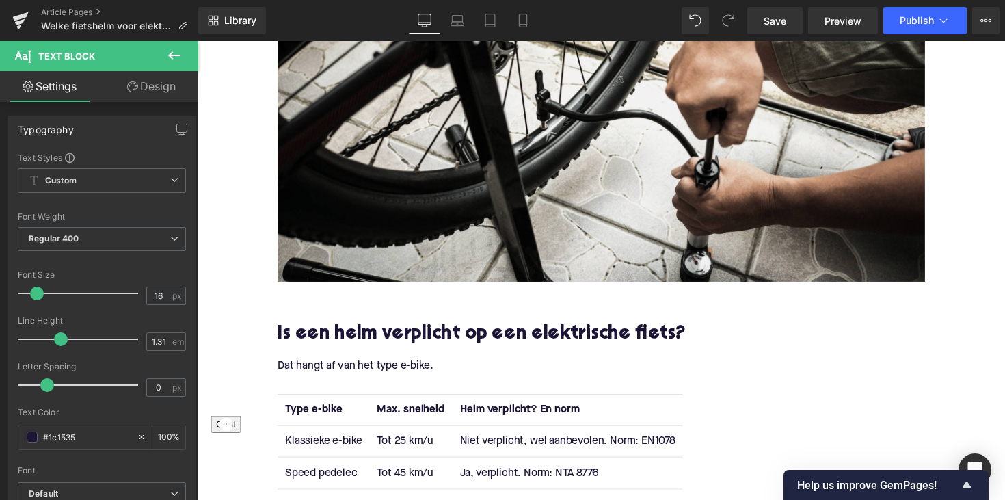
scroll to position [341, 0]
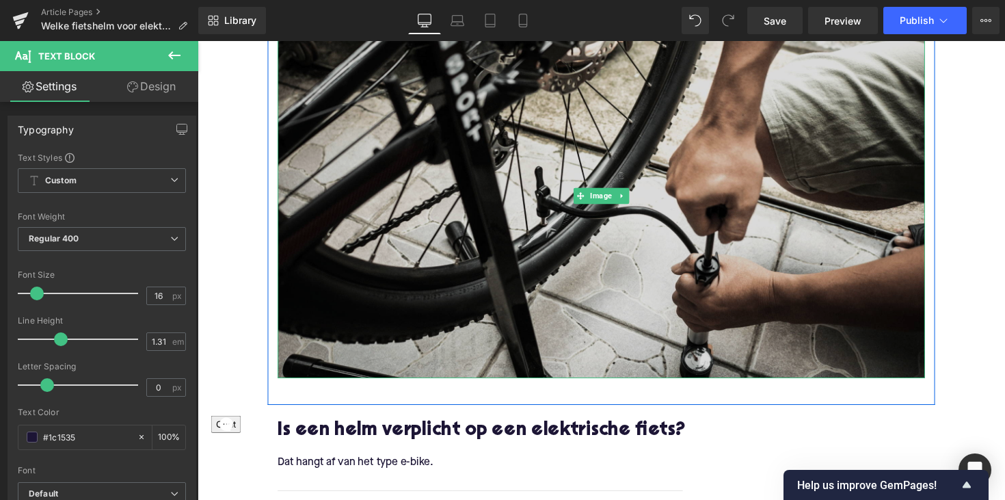
click at [502, 239] on img at bounding box center [611, 199] width 663 height 373
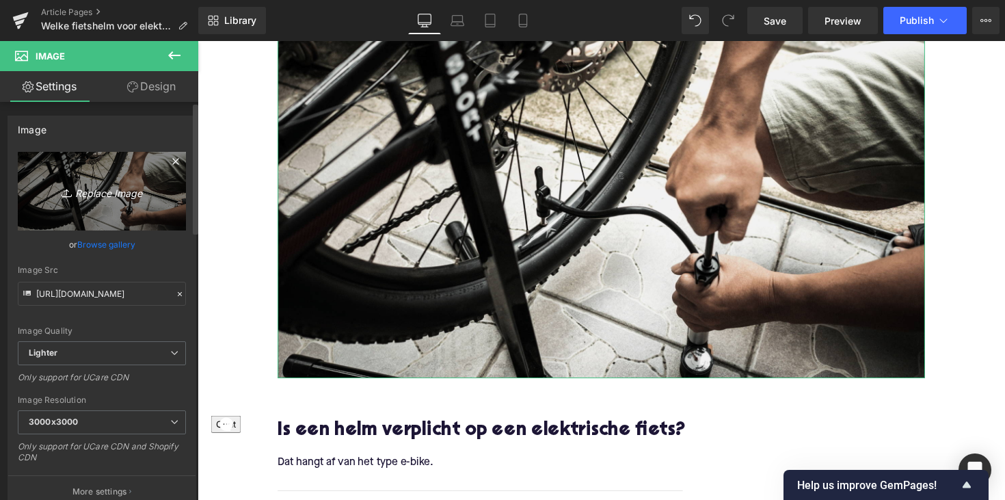
click at [97, 195] on icon "Replace Image" at bounding box center [101, 191] width 109 height 17
type input "C:\fakepath\Ontwerp zonder titel-85.png"
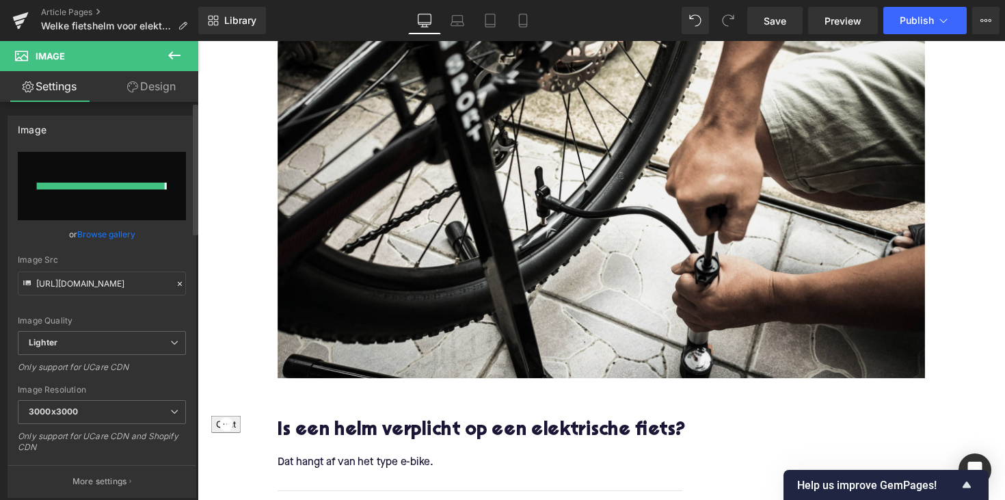
type input "[URL][DOMAIN_NAME]"
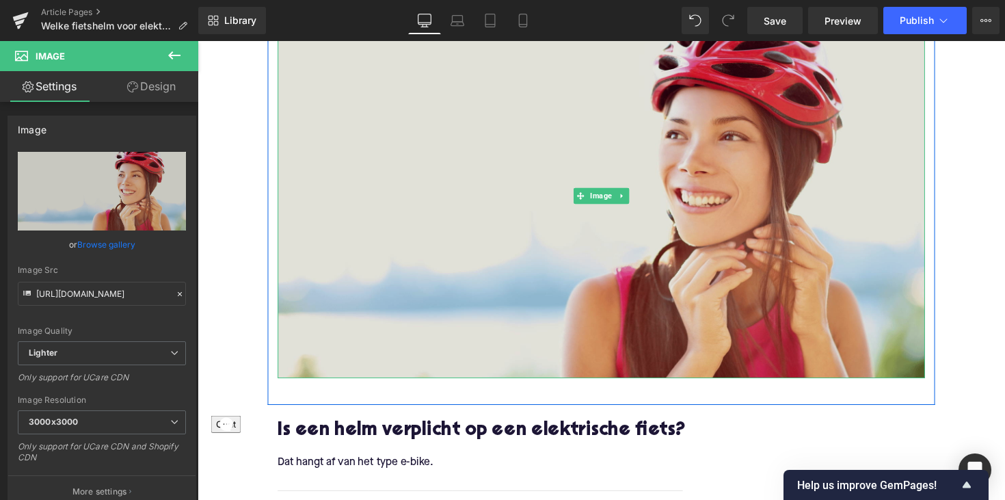
click at [471, 308] on img at bounding box center [611, 199] width 663 height 373
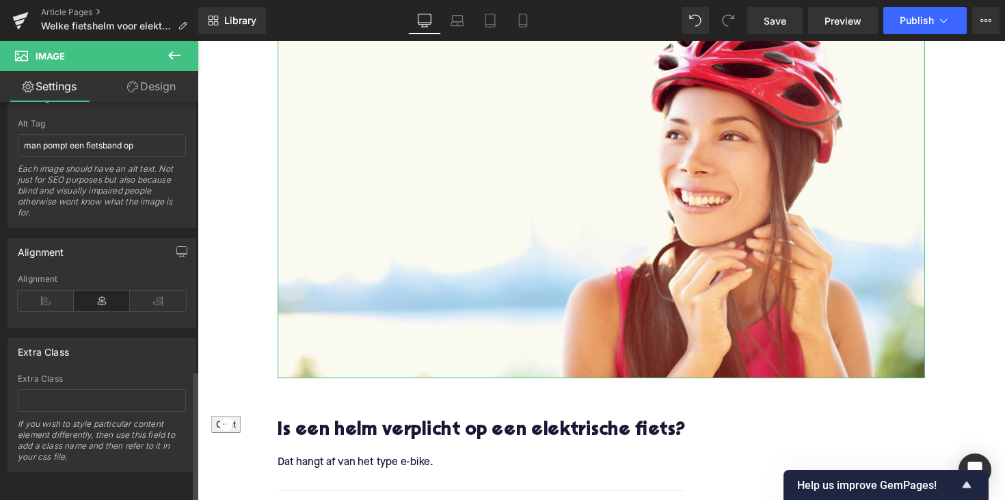
scroll to position [754, 0]
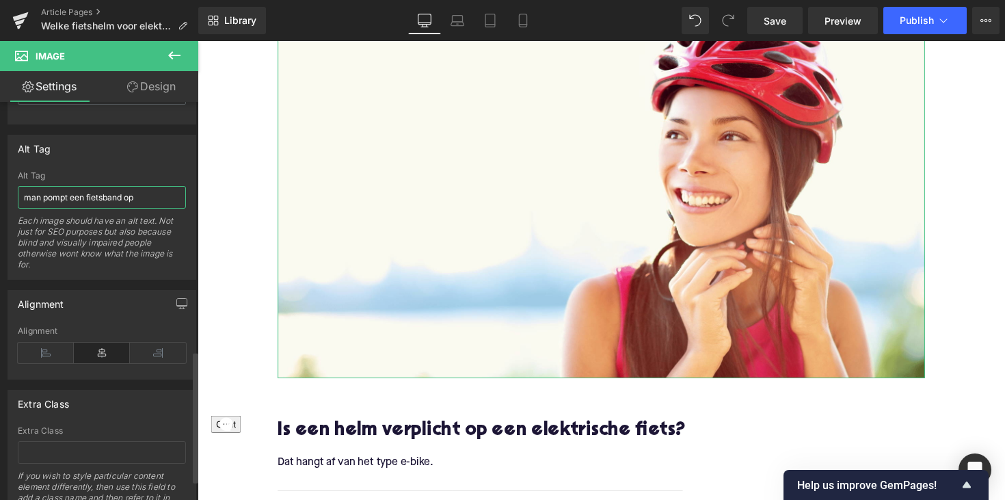
click at [73, 198] on input "man pompt een fietsband op" at bounding box center [102, 197] width 168 height 23
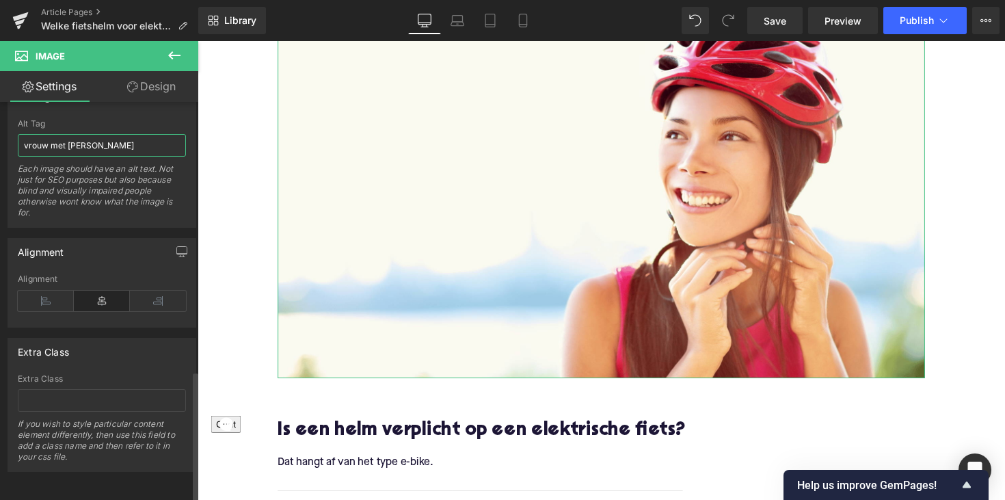
type input "vrouw met [PERSON_NAME]"
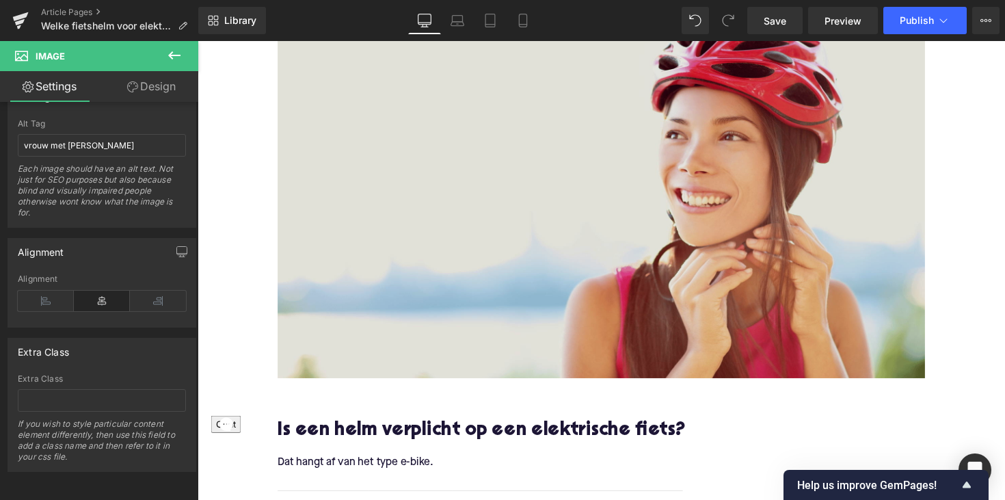
click at [656, 250] on img at bounding box center [611, 199] width 663 height 373
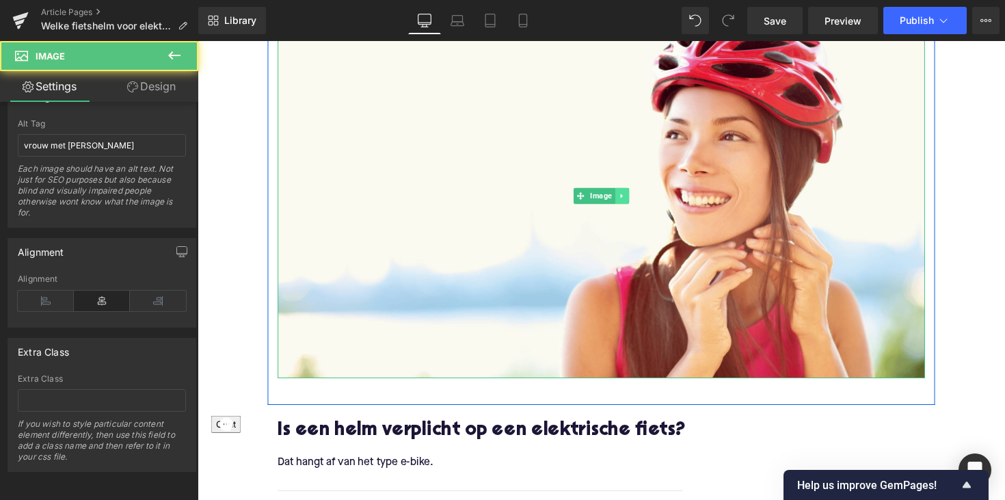
click at [629, 202] on icon at bounding box center [633, 200] width 8 height 8
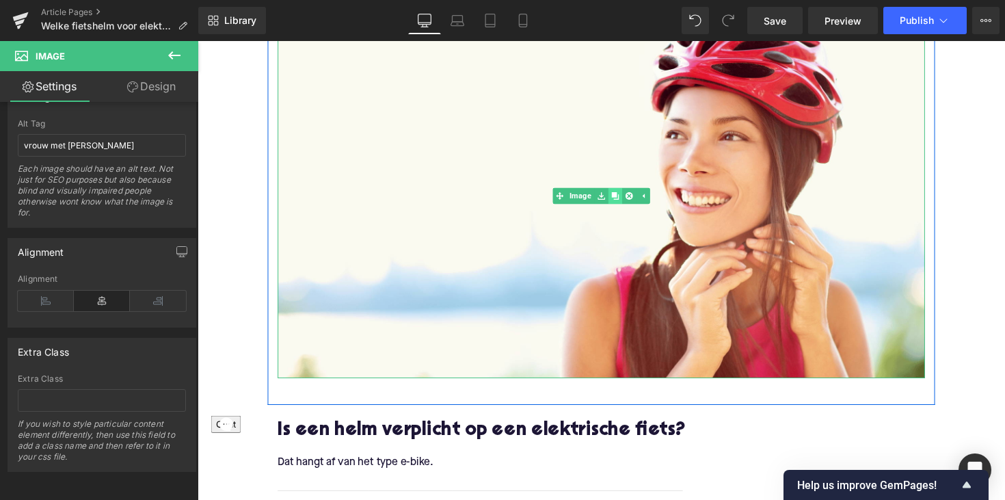
click at [622, 198] on icon at bounding box center [626, 200] width 8 height 8
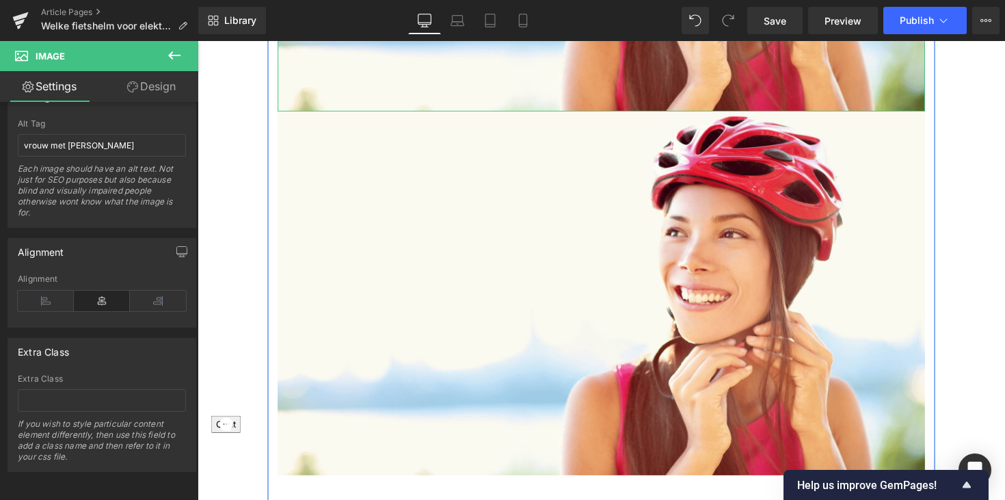
scroll to position [631, 0]
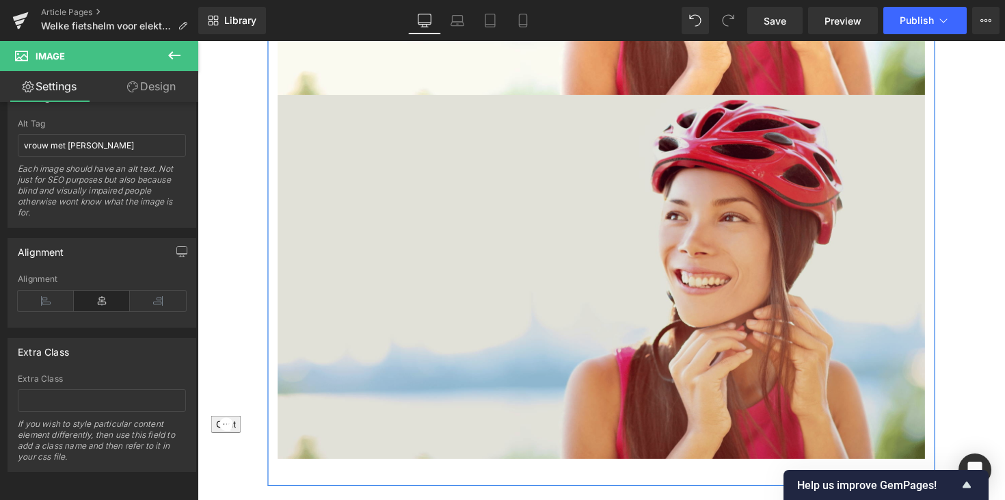
click at [603, 236] on img at bounding box center [611, 282] width 663 height 373
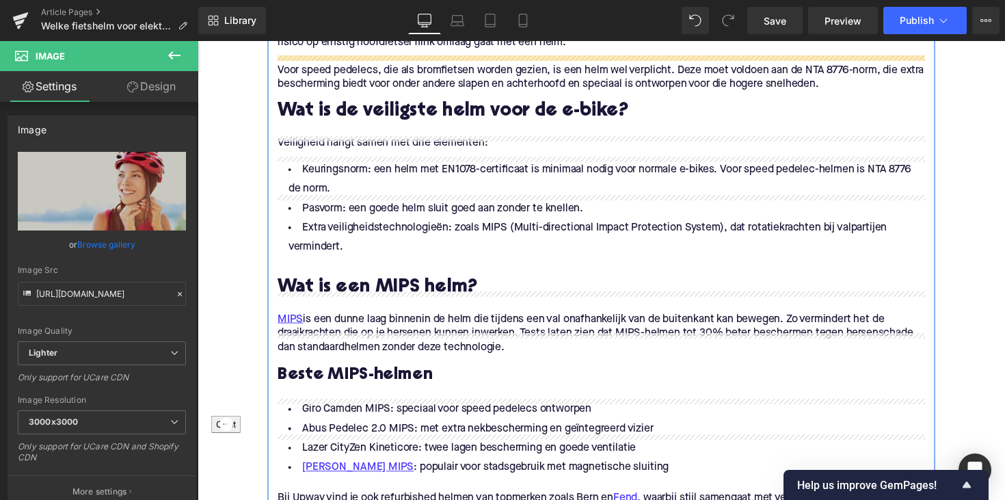
scroll to position [1010, 0]
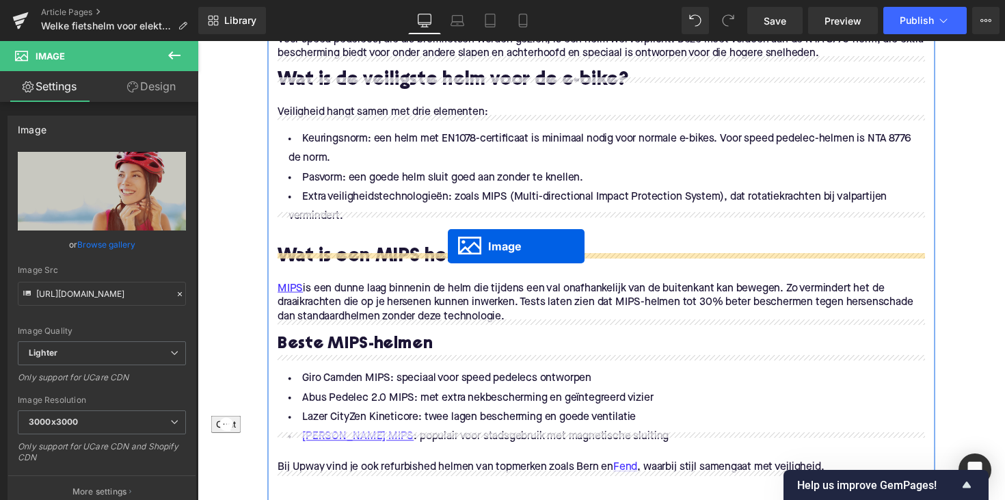
drag, startPoint x: 584, startPoint y: 284, endPoint x: 454, endPoint y: 251, distance: 134.0
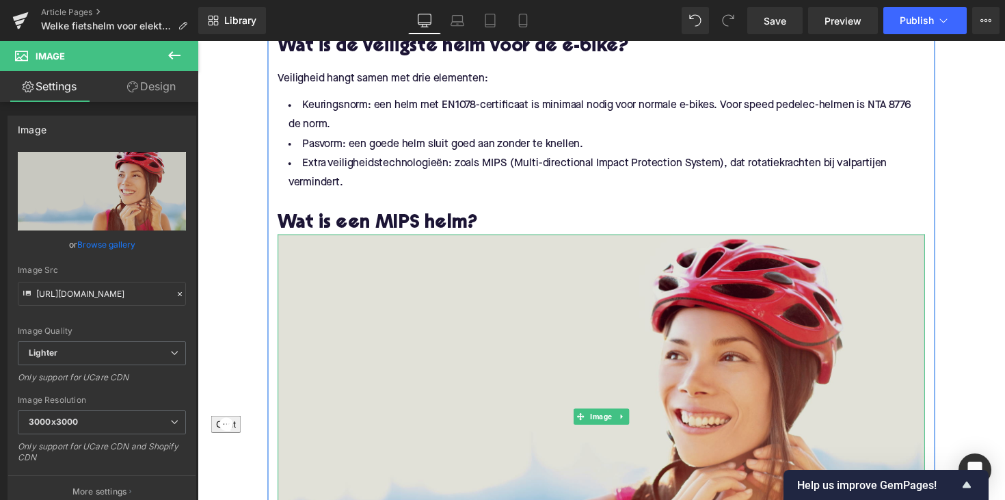
click at [494, 315] on img at bounding box center [611, 425] width 663 height 373
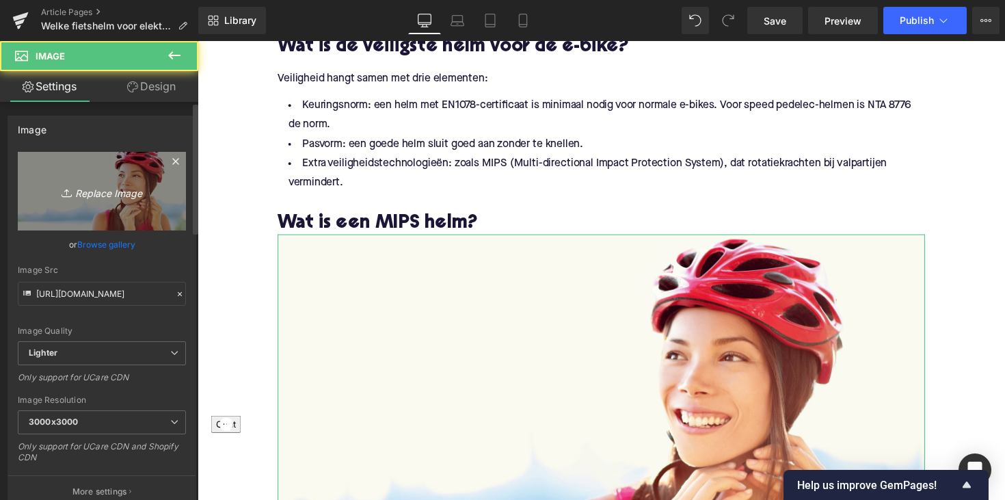
click at [123, 193] on icon "Replace Image" at bounding box center [101, 191] width 109 height 17
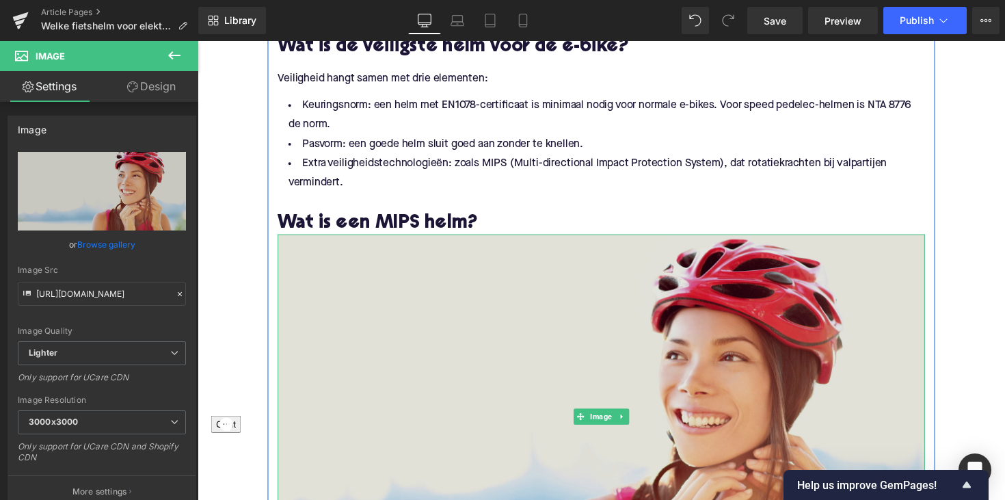
click at [500, 329] on img at bounding box center [611, 425] width 663 height 373
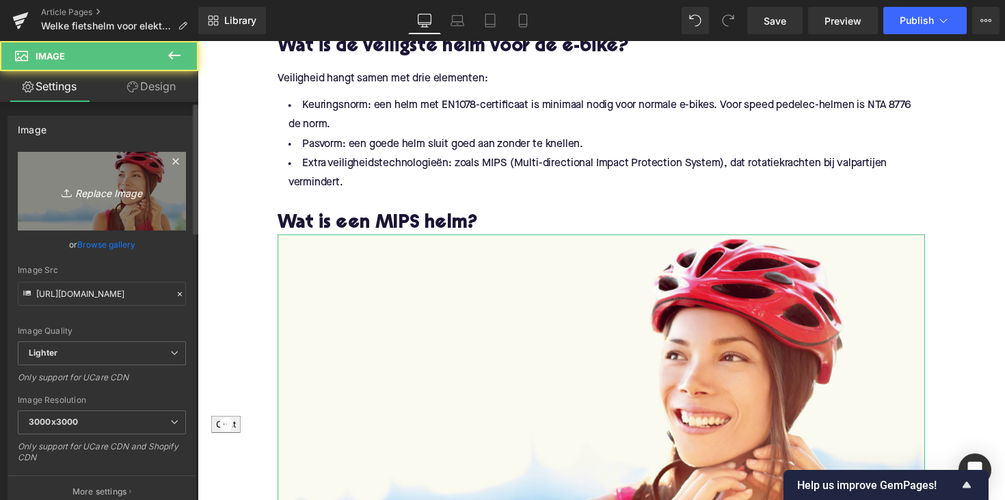
click at [81, 194] on icon "Replace Image" at bounding box center [101, 191] width 109 height 17
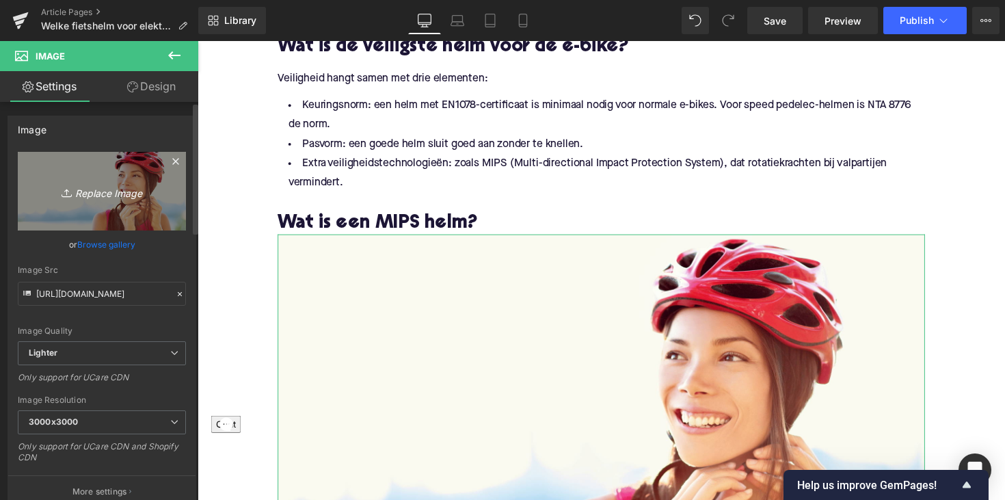
type input "C:\fakepath\MIPShelm.png"
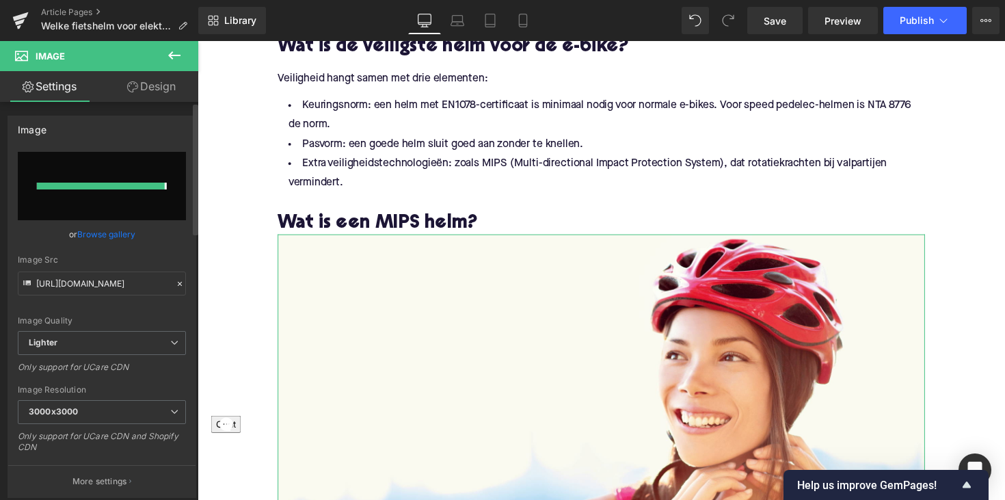
type input "[URL][DOMAIN_NAME]"
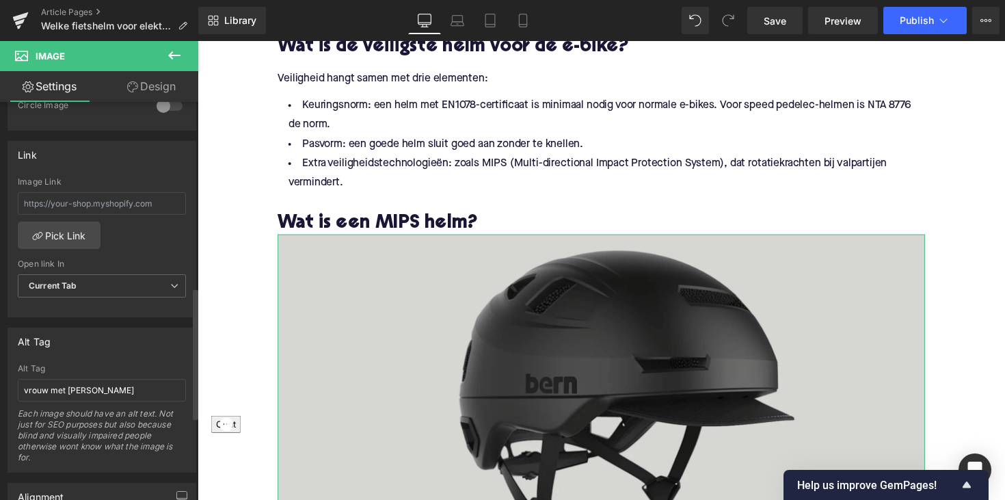
scroll to position [562, 0]
click at [113, 387] on input "vrouw met [PERSON_NAME]" at bounding box center [102, 389] width 168 height 23
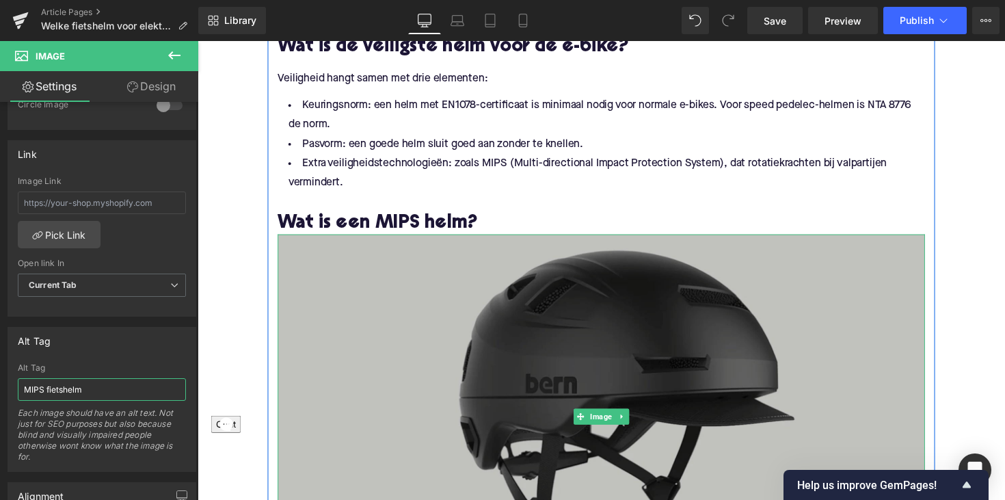
type input "MIPS fietshelm"
click at [376, 315] on img at bounding box center [611, 425] width 663 height 373
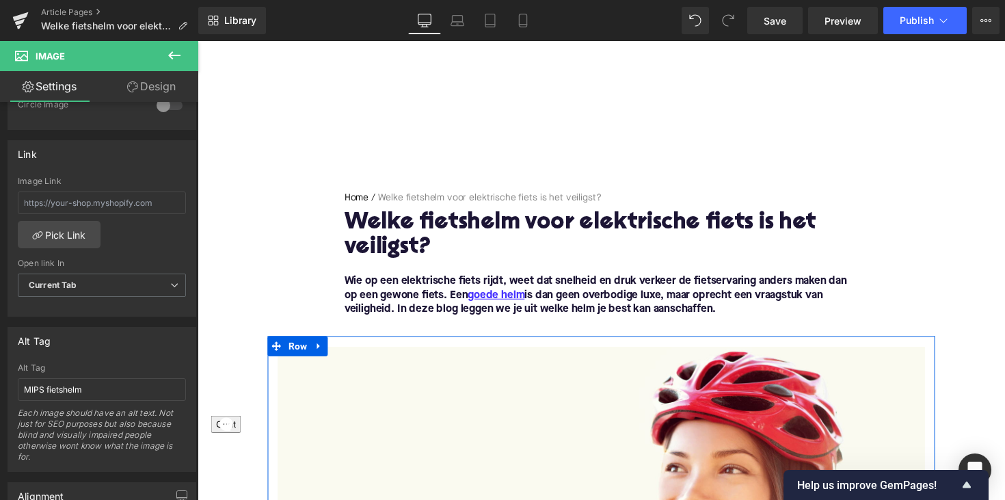
scroll to position [0, 0]
click at [910, 28] on button "Publish" at bounding box center [925, 20] width 83 height 27
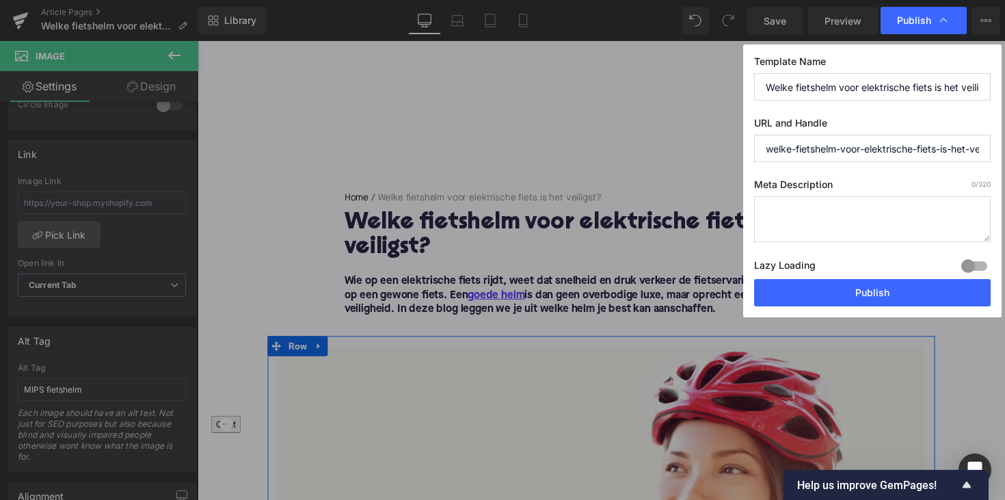
click at [841, 175] on div "Template Name Welke fietshelm voor elektrische fiets is het veiligst? URL and H…" at bounding box center [872, 180] width 259 height 273
click at [841, 188] on label "Meta Description 0 /320" at bounding box center [872, 187] width 237 height 18
click at [810, 212] on textarea at bounding box center [872, 219] width 237 height 46
type textarea "Welke helm is"
click at [944, 135] on input "welke-fietshelm-voor-elektrische-fiets-is-het-veiligst" at bounding box center [872, 148] width 237 height 27
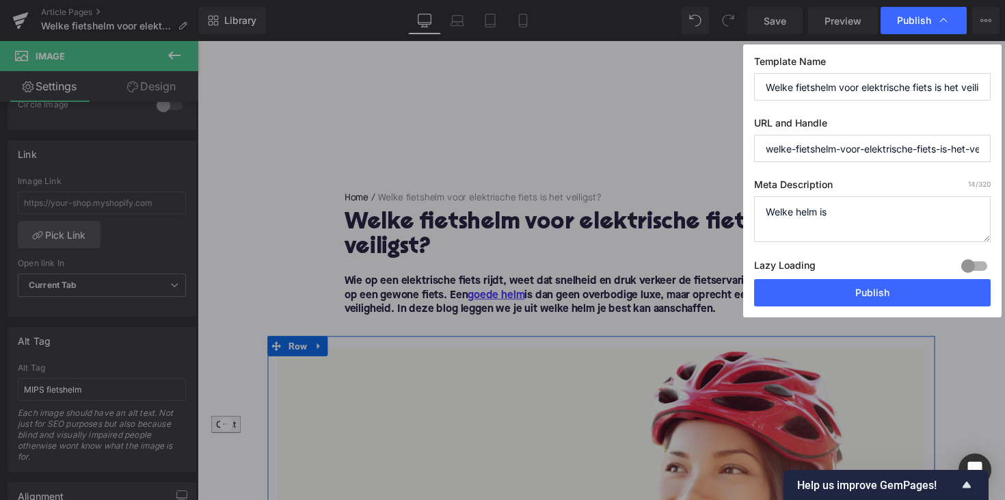
click at [944, 142] on input "welke-fietshelm-voor-elektrische-fiets-is-het-veiligst" at bounding box center [872, 148] width 237 height 27
drag, startPoint x: 940, startPoint y: 148, endPoint x: 1100, endPoint y: 156, distance: 160.9
click at [1005, 156] on html "Image You are previewing how the will restyle your page. You can not edit Eleme…" at bounding box center [502, 250] width 1005 height 500
type input "welke-fietshelm-voor-elektrische-fiets"
click at [877, 231] on textarea "Welke helm is" at bounding box center [872, 219] width 237 height 46
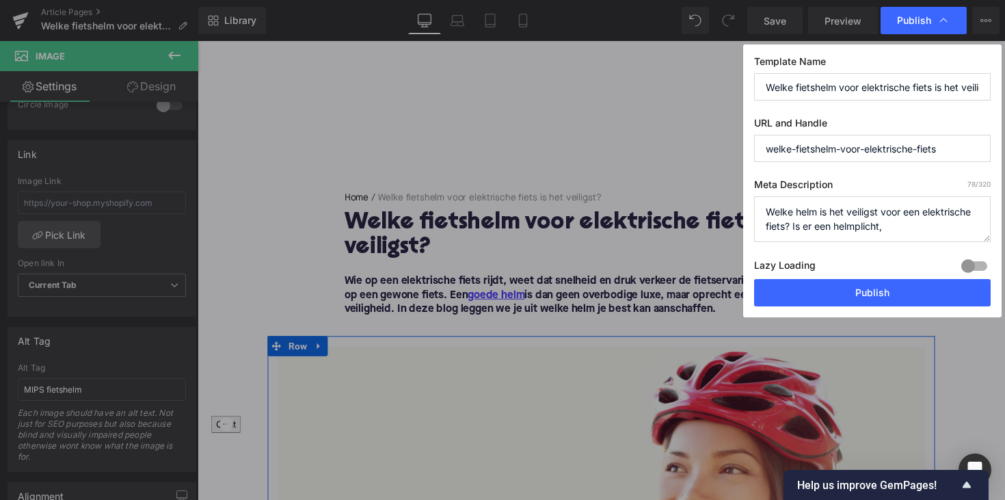
click at [900, 212] on textarea "Welke helm is het veiligst voor een elektrische fiets? Is er een helmplicht," at bounding box center [872, 219] width 237 height 46
click at [895, 233] on textarea "Welke helm is het veiligst voor een elektrische fiets? Is er een helmplicht," at bounding box center [872, 219] width 237 height 46
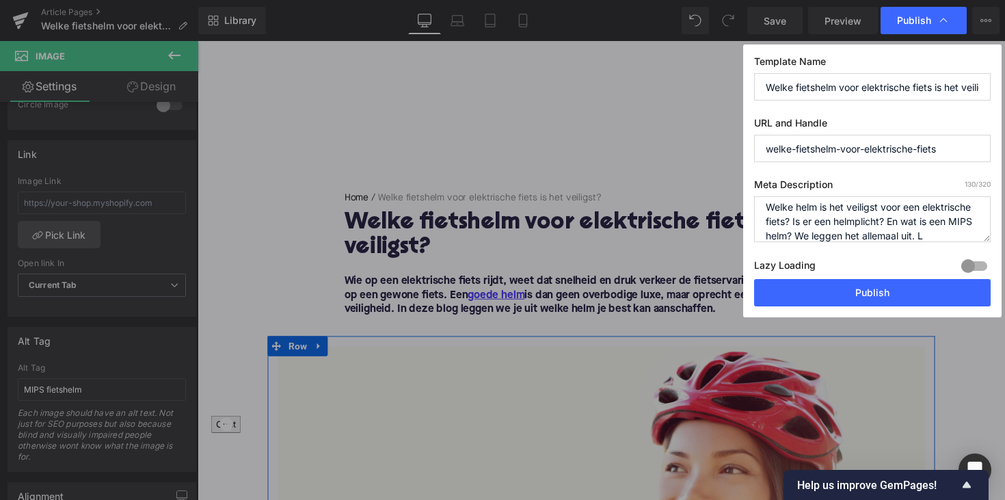
scroll to position [29, 0]
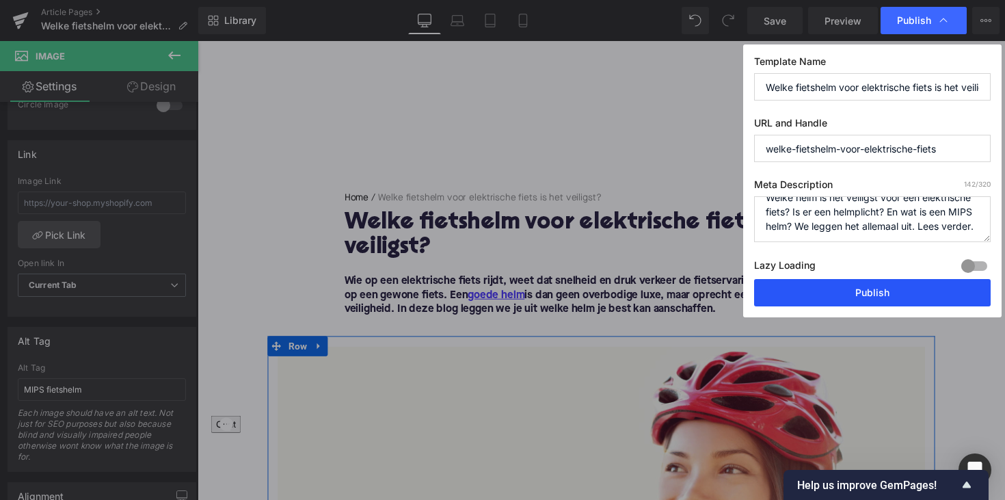
type textarea "Welke helm is het veiligst voor een elektrische fiets? Is er een helmplicht? En…"
click at [919, 289] on button "Publish" at bounding box center [872, 292] width 237 height 27
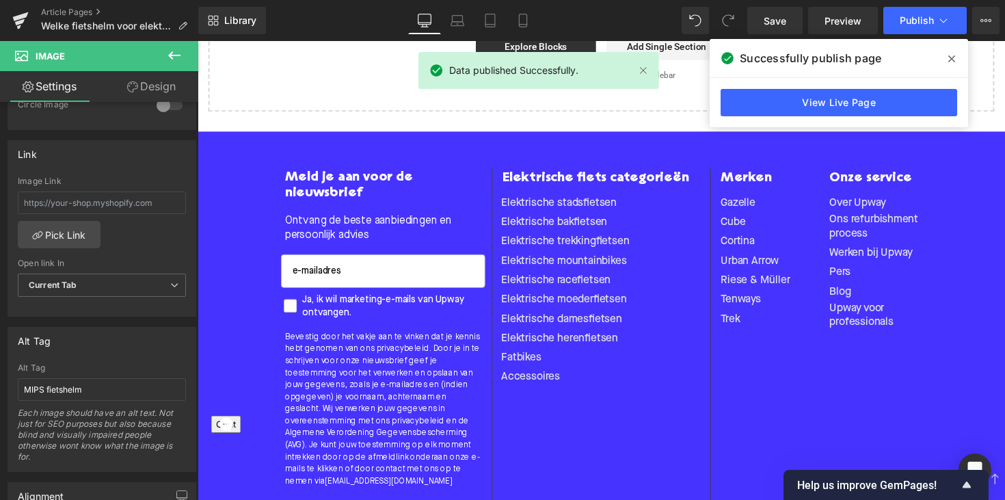
scroll to position [1865, 0]
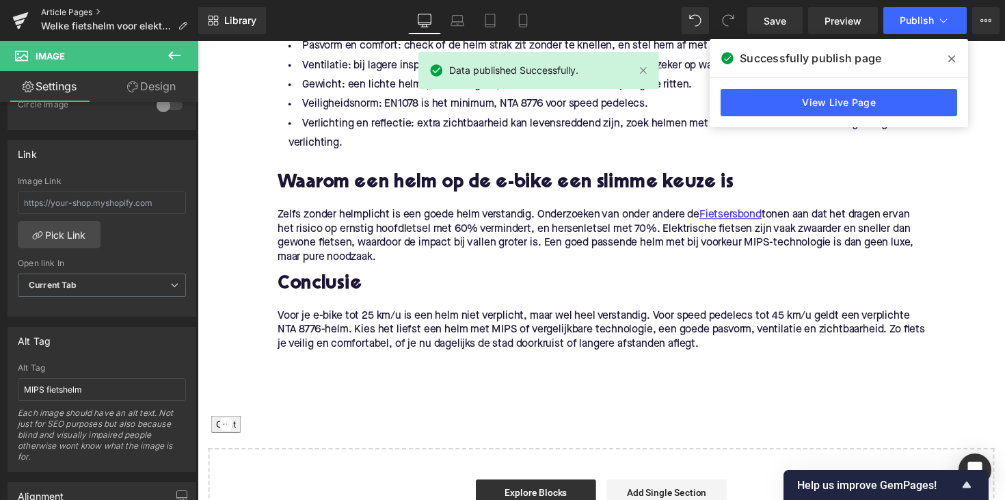
click at [71, 14] on link "Article Pages" at bounding box center [119, 12] width 157 height 11
